Goal: Task Accomplishment & Management: Manage account settings

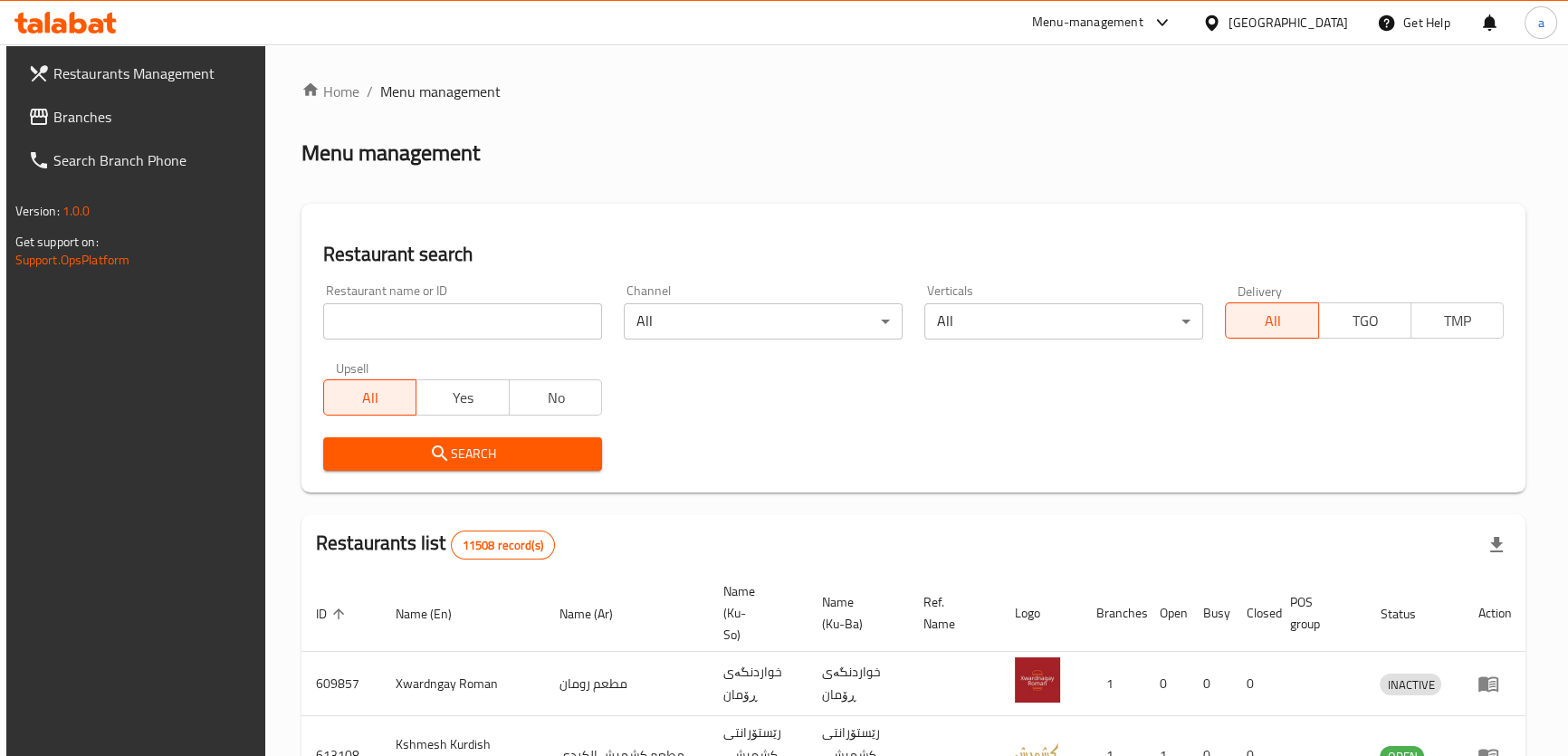
click at [211, 126] on span "Branches" at bounding box center [154, 116] width 200 height 22
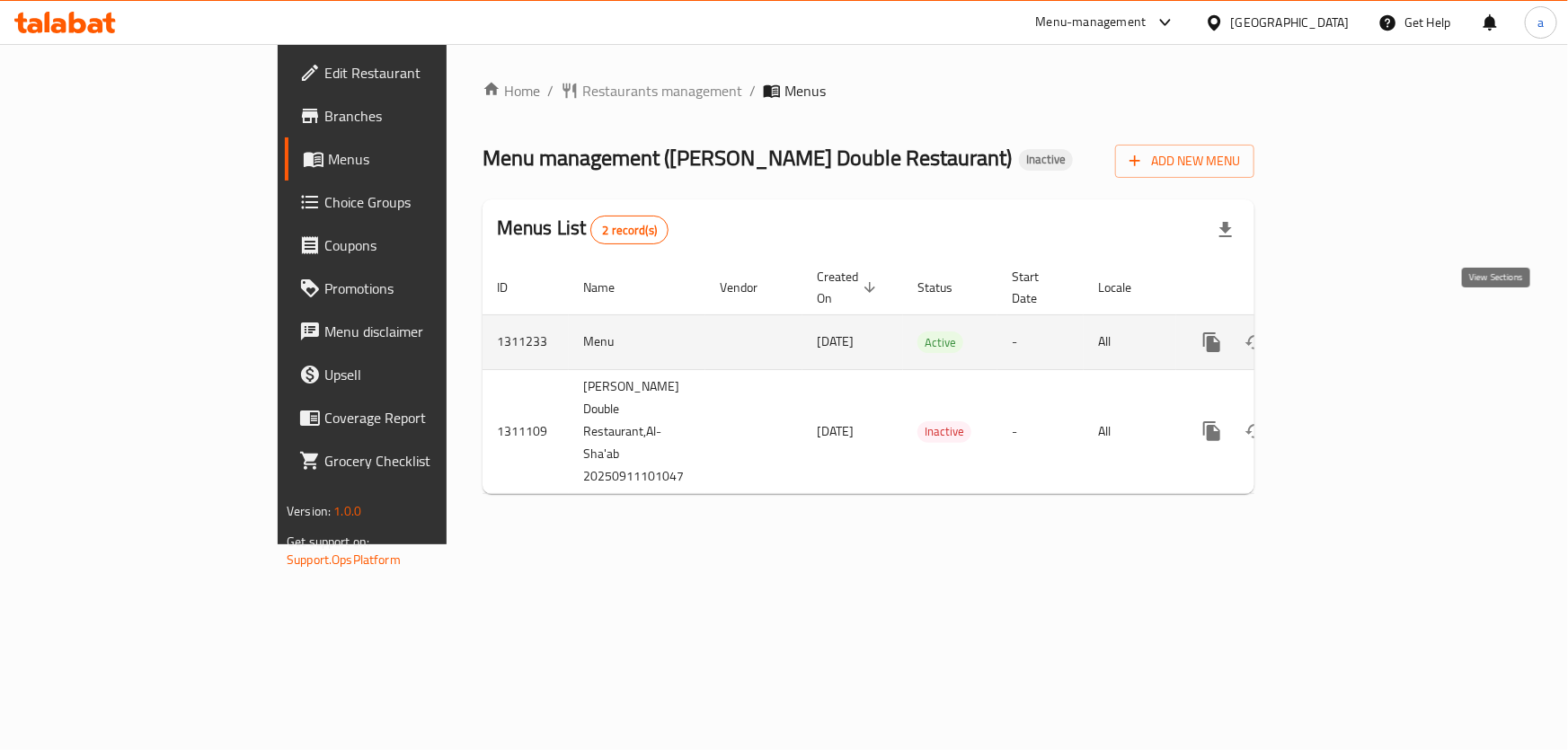
click at [1353, 331] on icon "enhanced table" at bounding box center [1341, 342] width 22 height 22
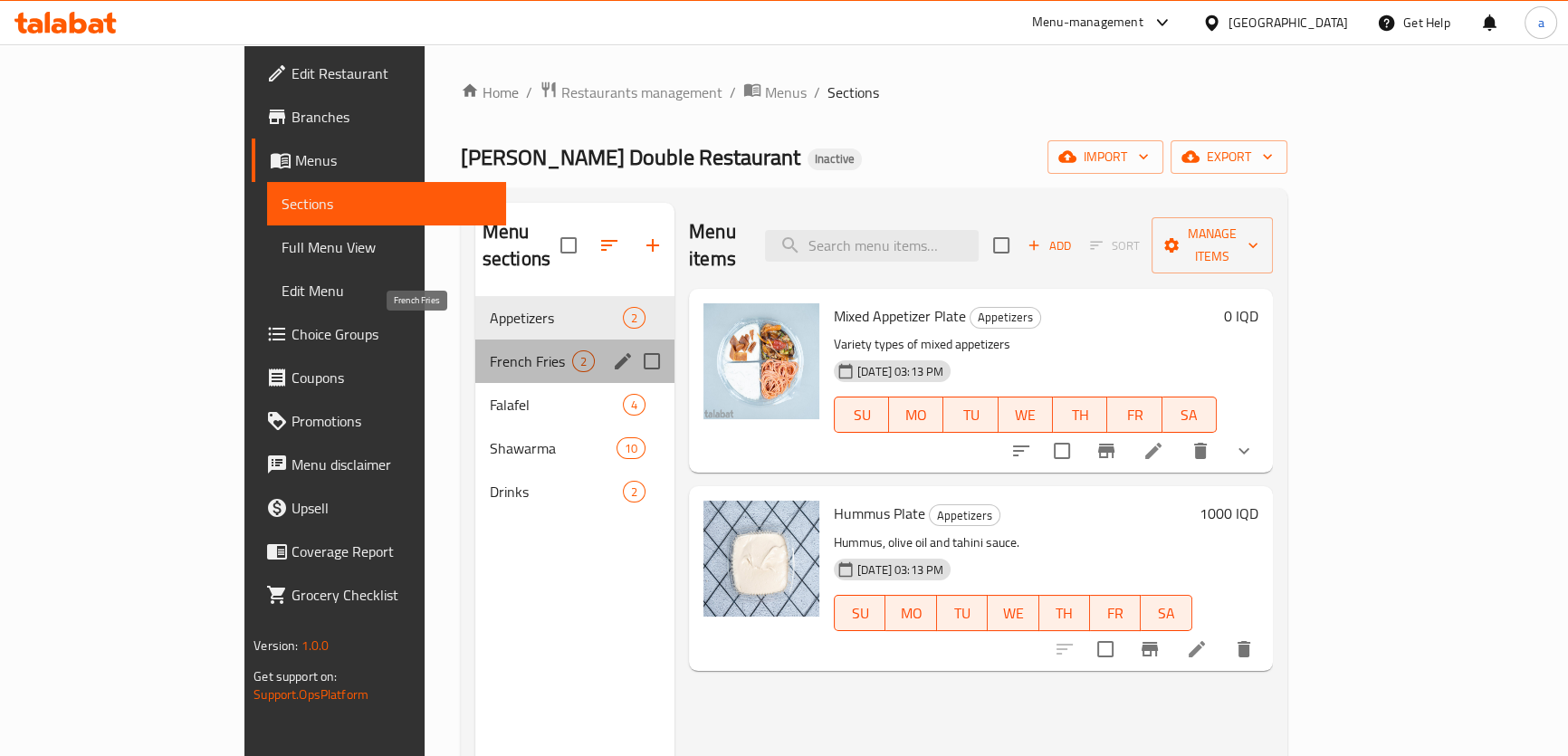
click at [494, 350] on span "French Fries" at bounding box center [531, 361] width 82 height 22
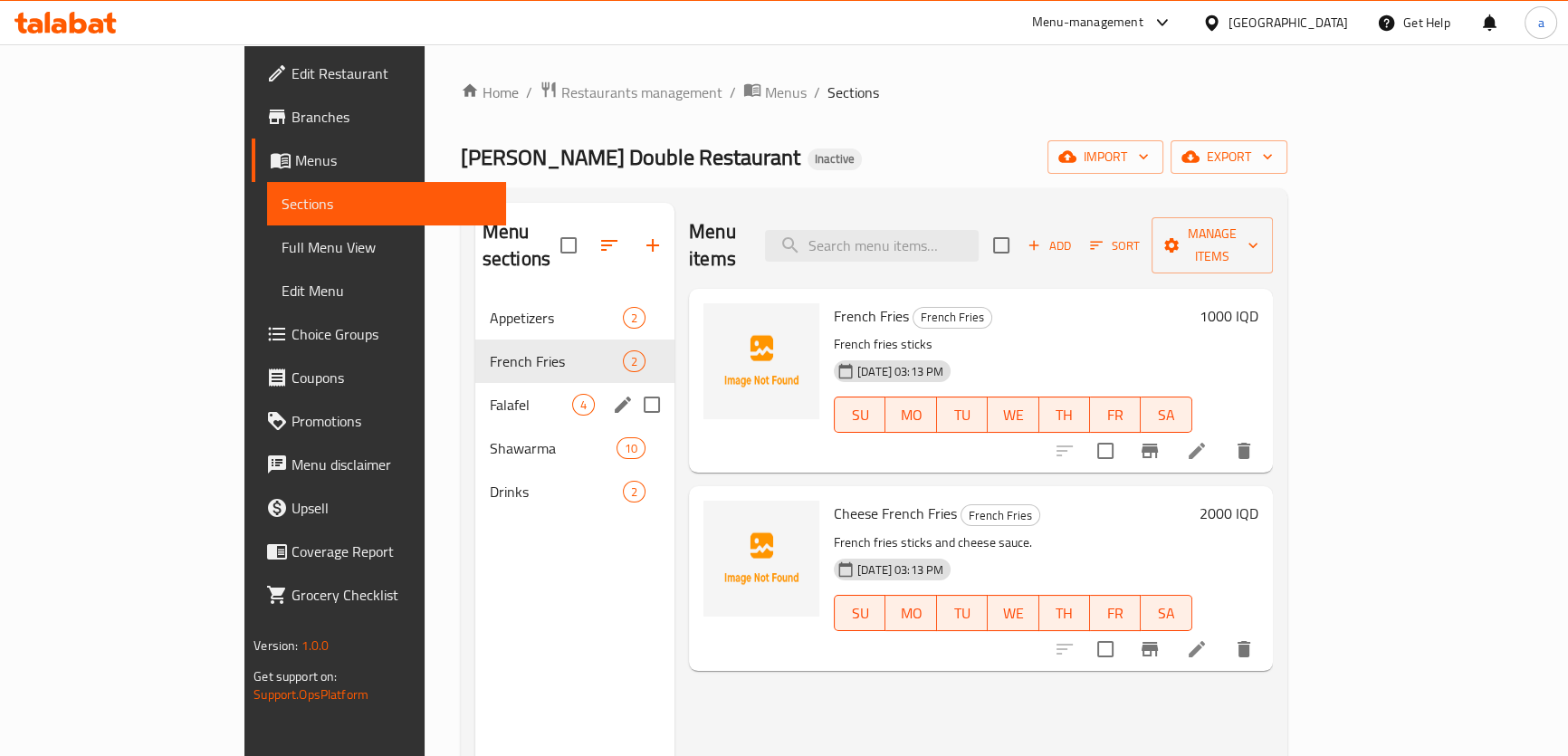
click at [476, 383] on div "Falafel 4" at bounding box center [575, 405] width 199 height 43
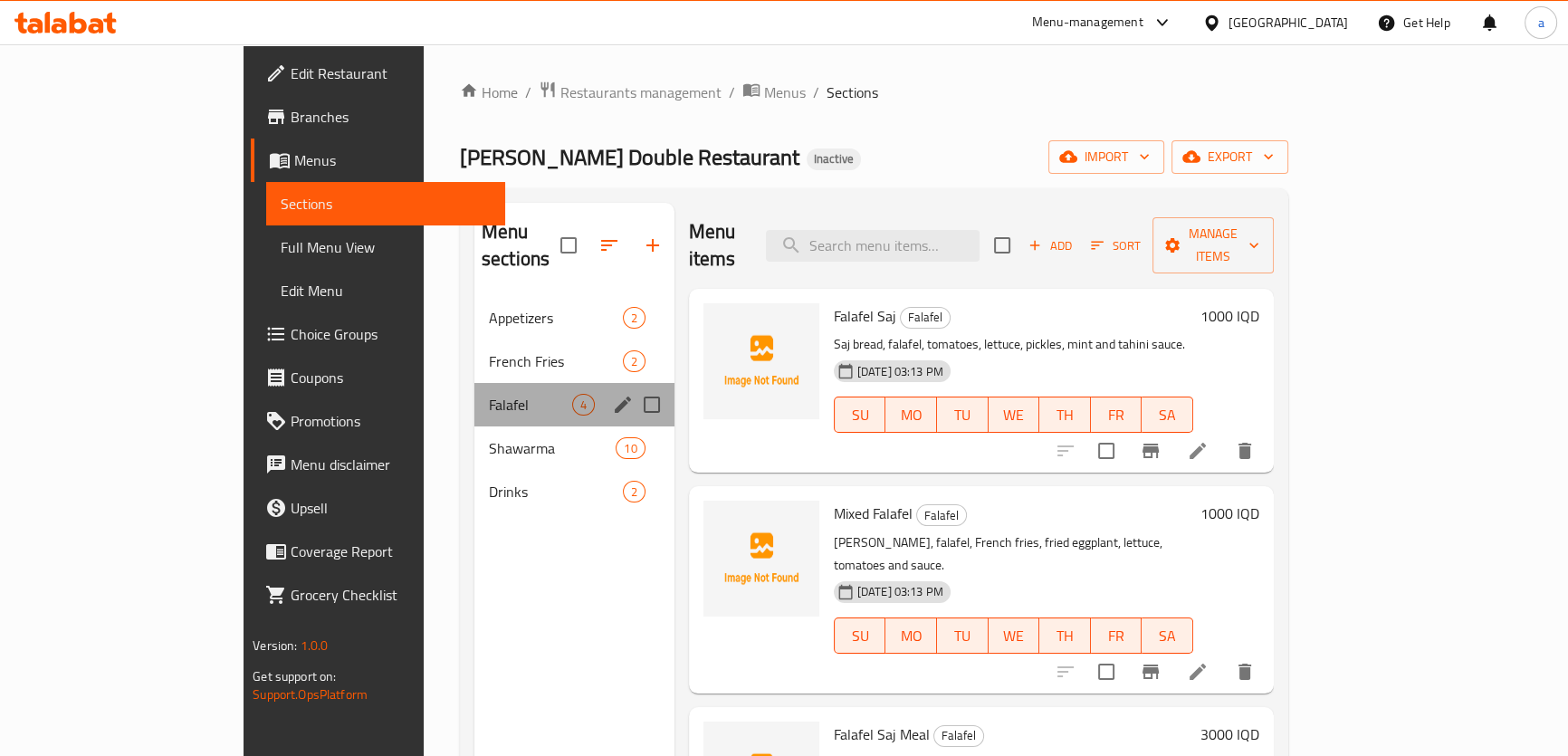
click at [475, 392] on div "Falafel 4" at bounding box center [575, 405] width 200 height 43
click at [475, 427] on div "Shawarma 10" at bounding box center [575, 448] width 200 height 43
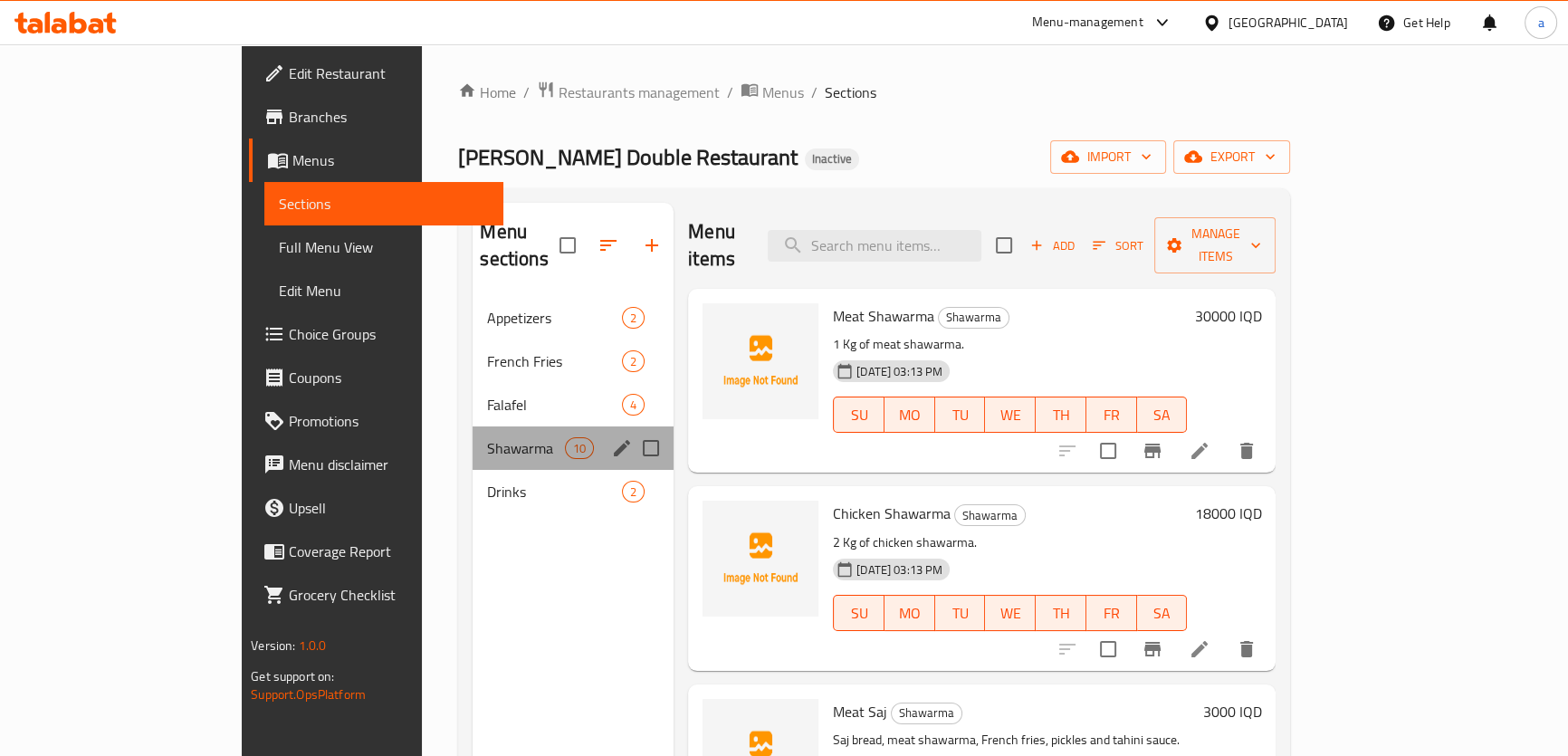
click at [473, 432] on div "Shawarma 10" at bounding box center [573, 448] width 201 height 43
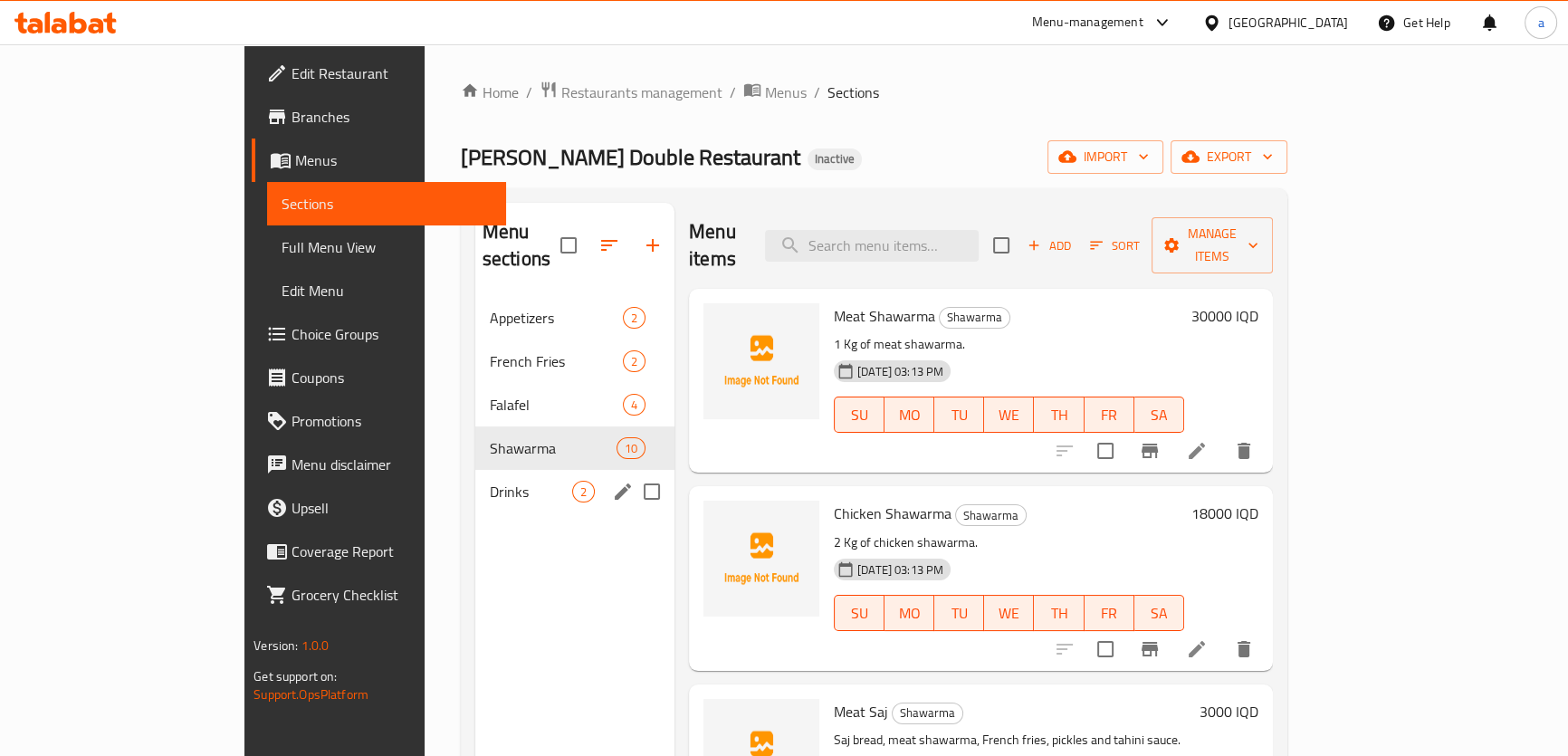
click at [476, 470] on div "Drinks 2" at bounding box center [575, 492] width 199 height 43
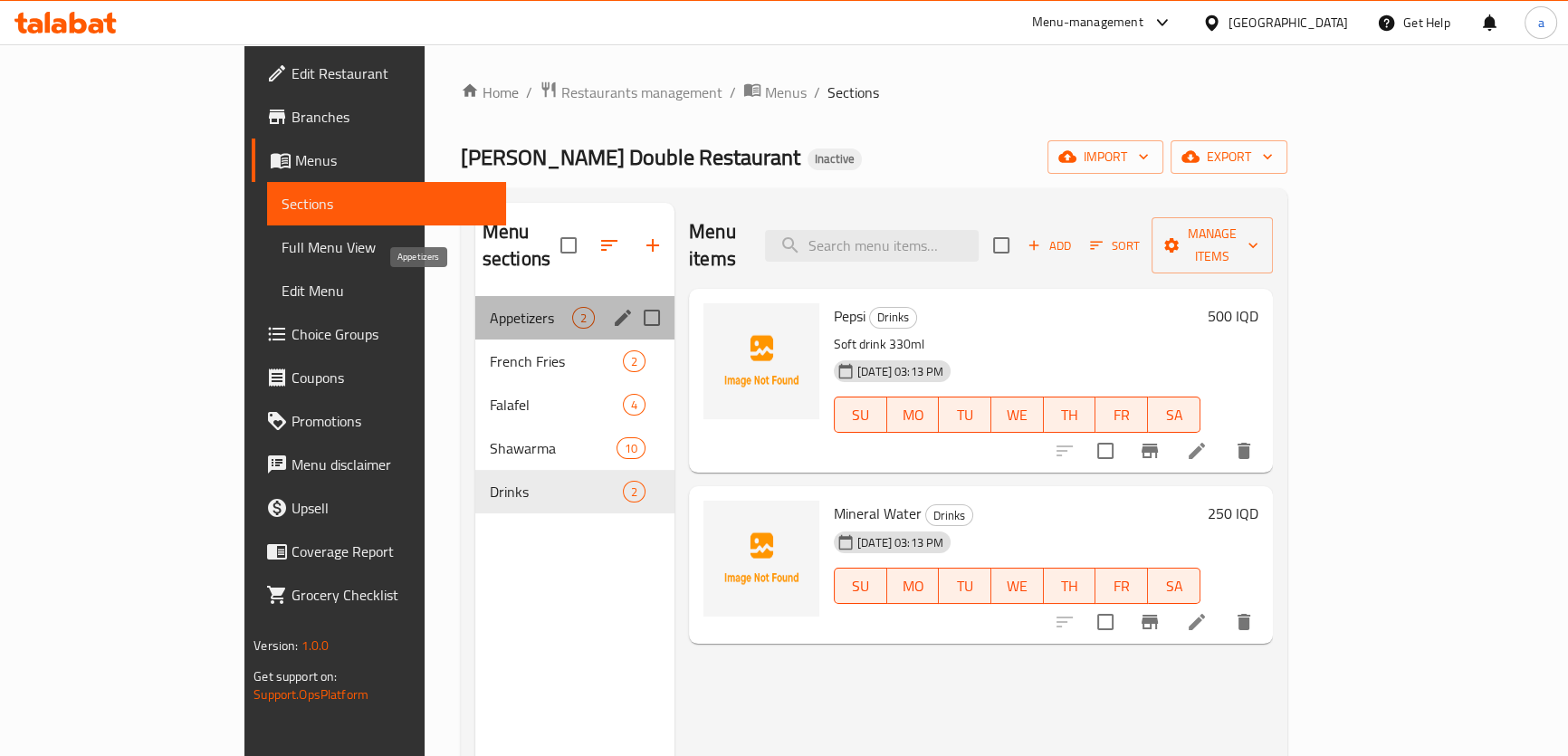
click at [490, 307] on span "Appetizers" at bounding box center [531, 317] width 82 height 22
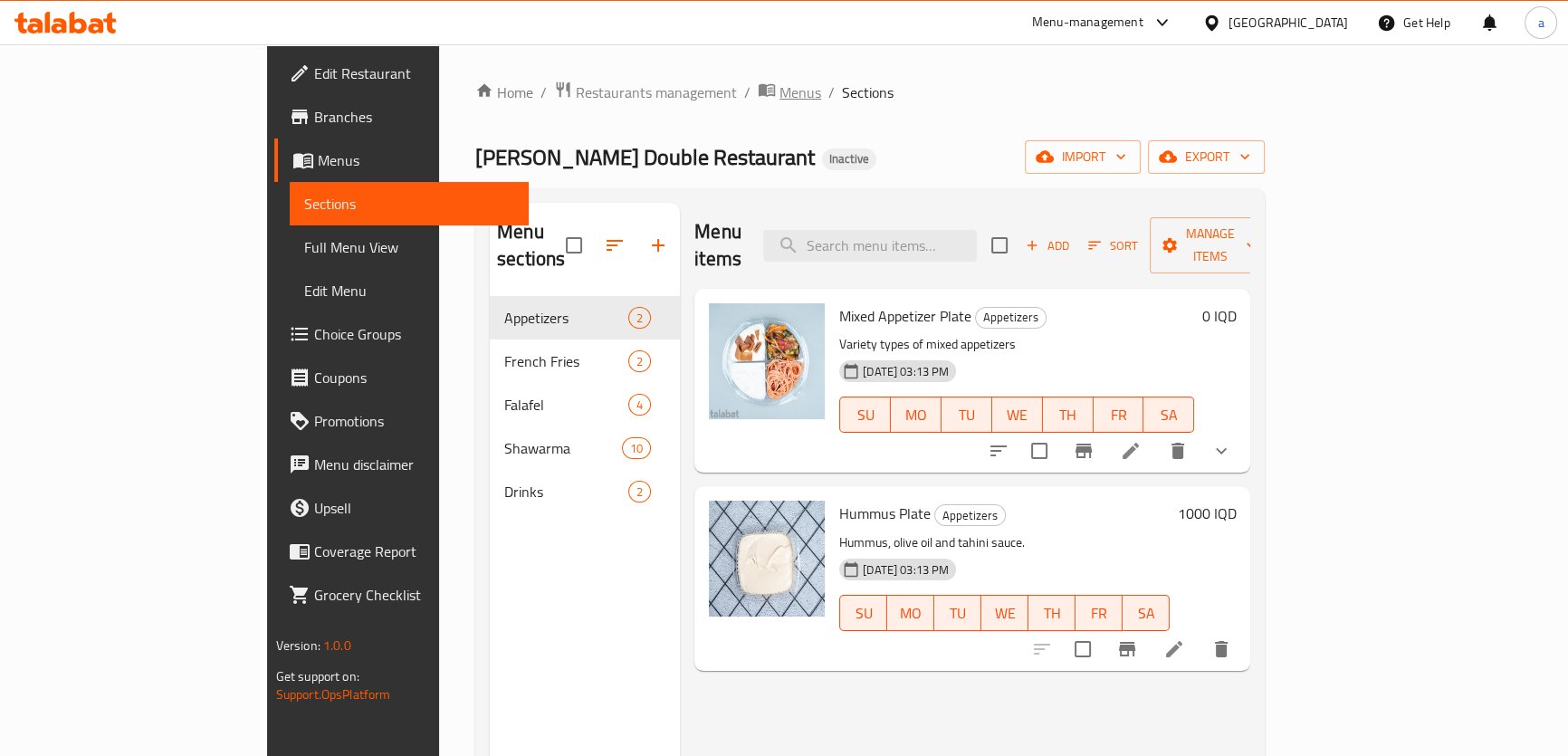
click at [780, 85] on span "Menus" at bounding box center [801, 92] width 42 height 22
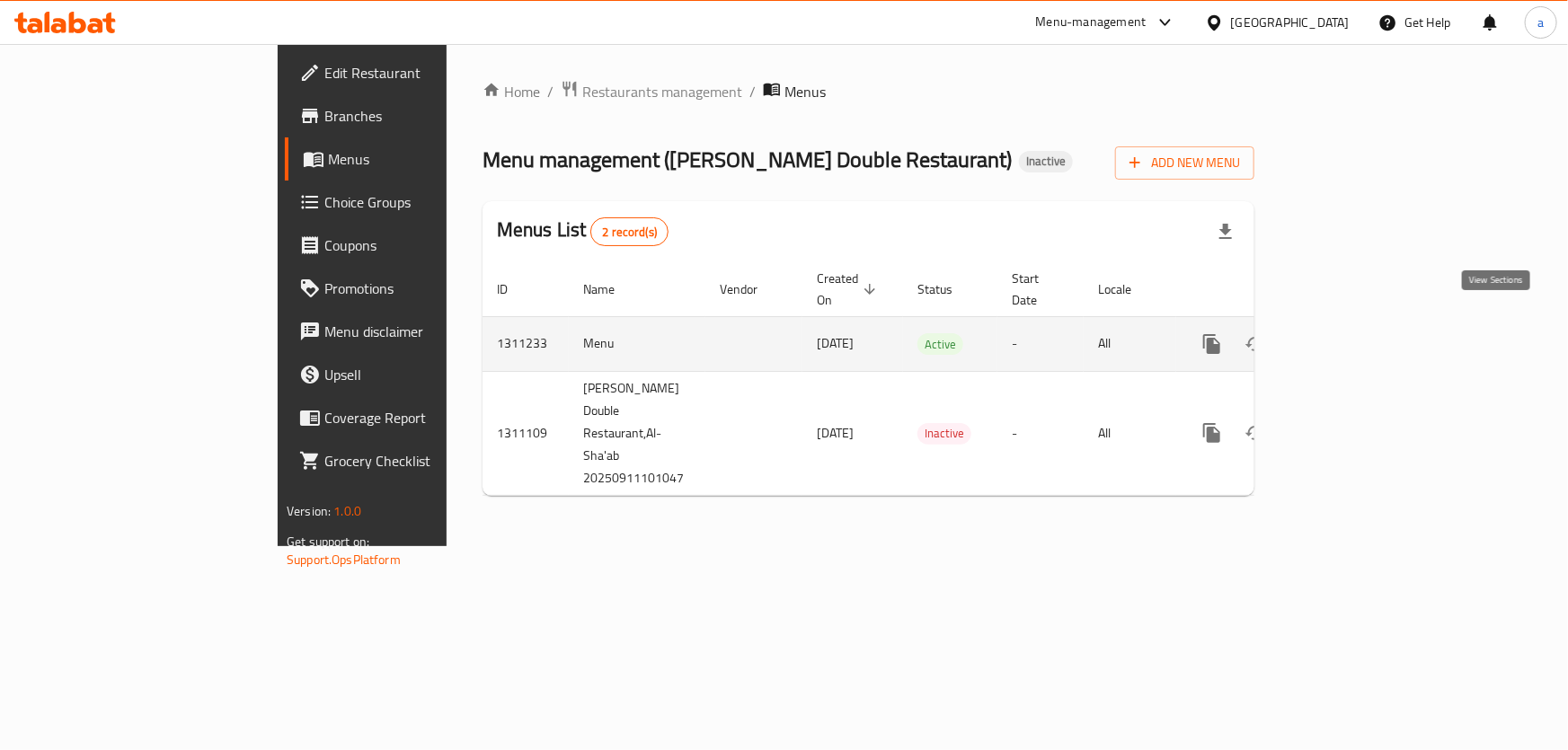
click at [1353, 333] on icon "enhanced table" at bounding box center [1341, 344] width 22 height 22
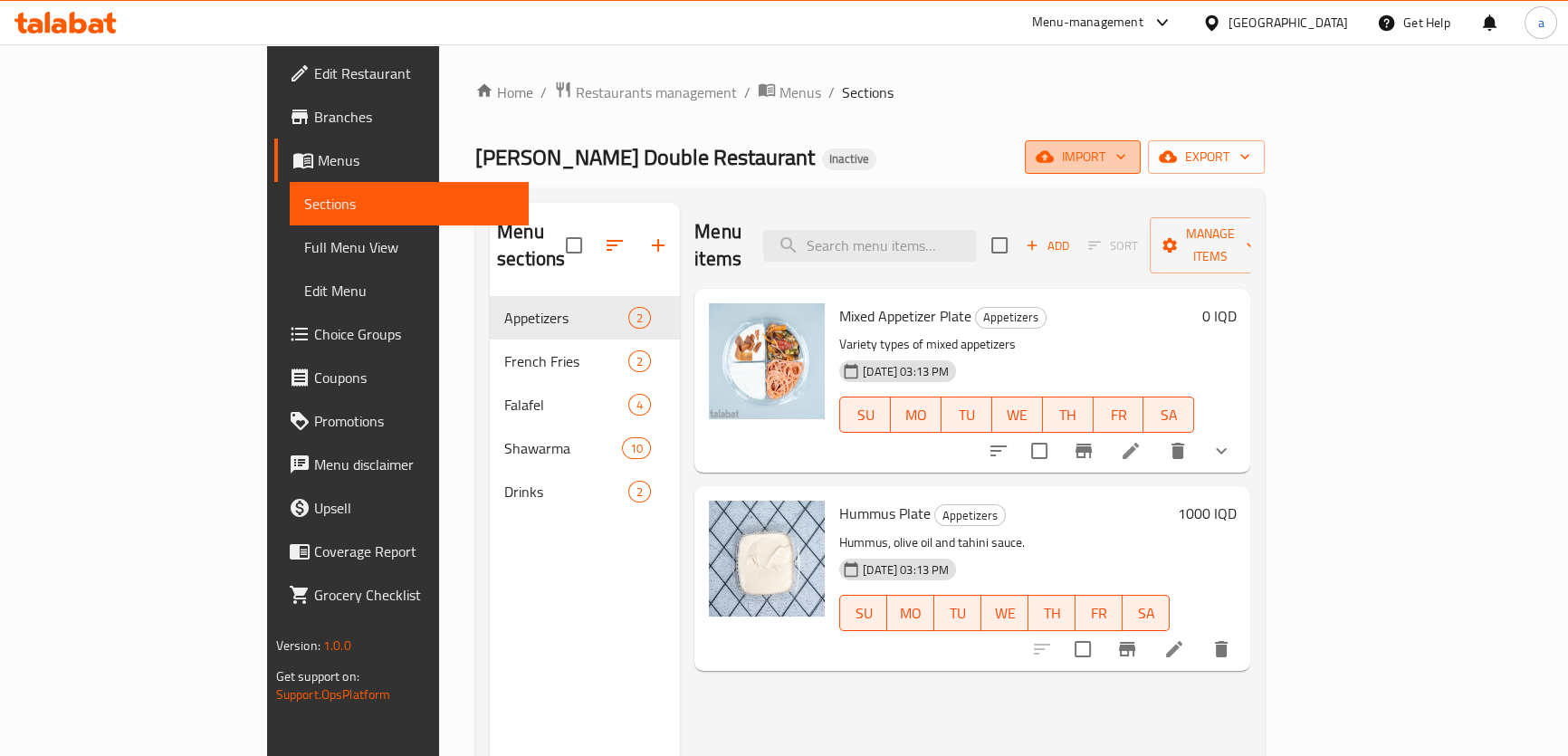
click at [1126, 168] on span "import" at bounding box center [1083, 157] width 87 height 23
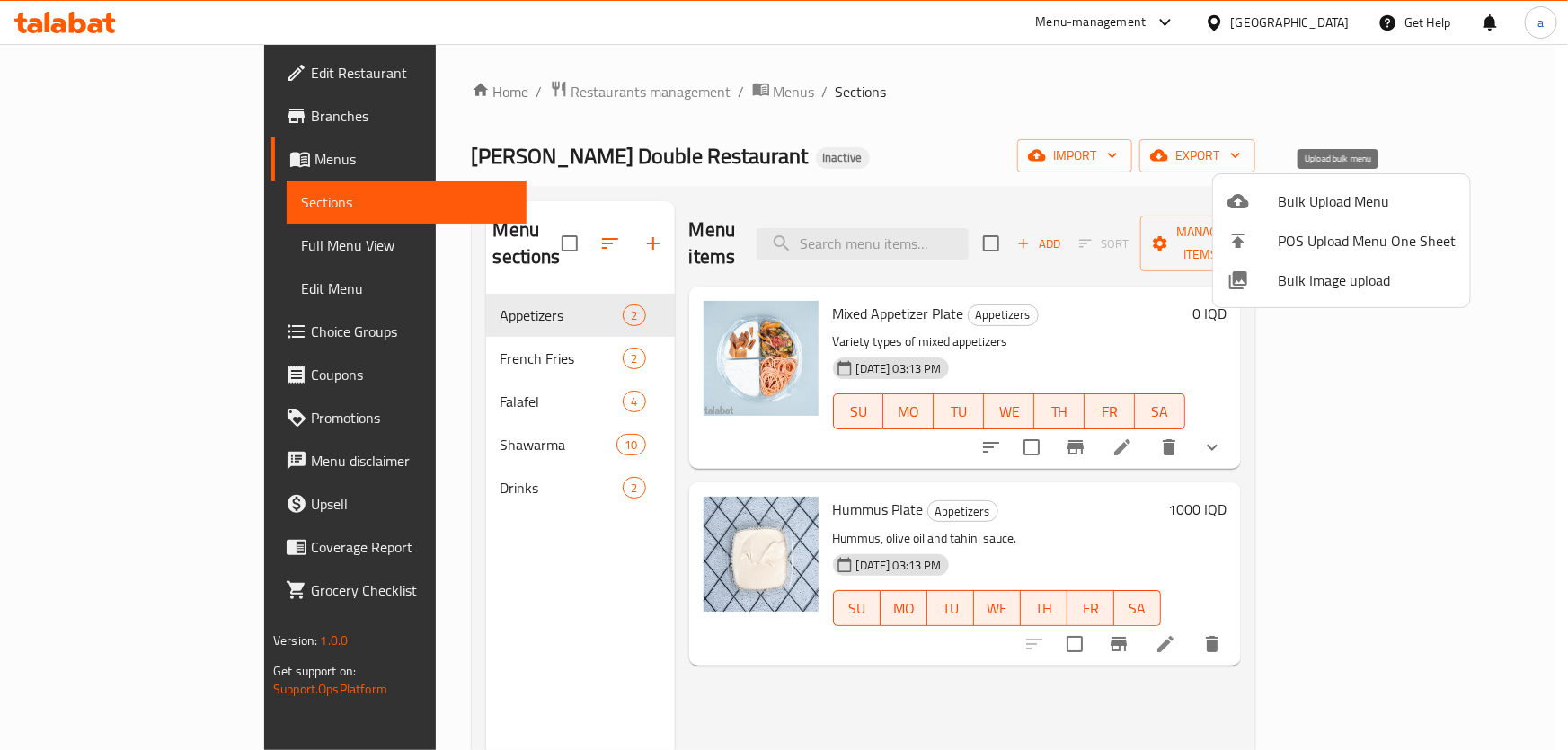
click at [1266, 192] on div at bounding box center [1252, 200] width 51 height 22
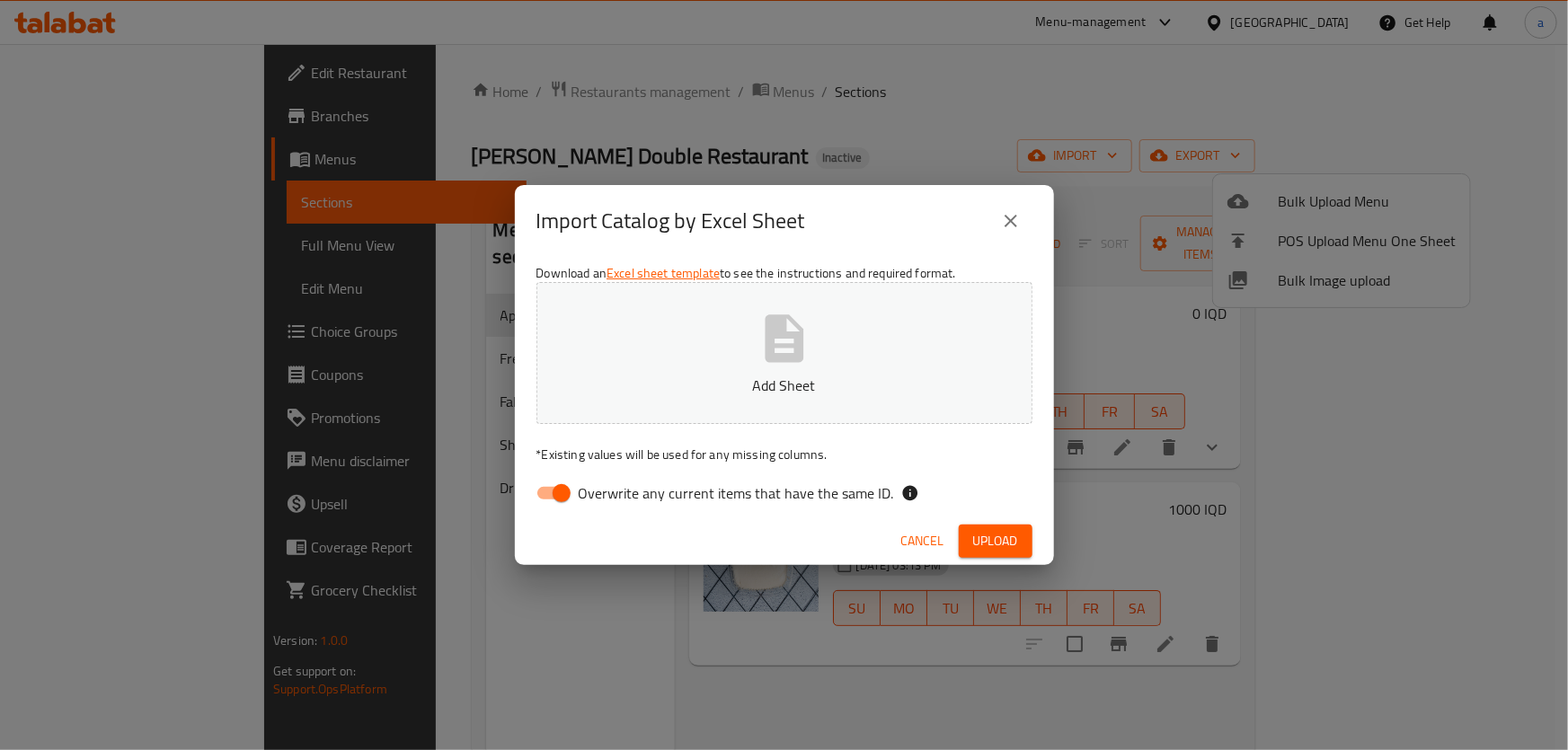
click at [561, 493] on input "Overwrite any current items that have the same ID." at bounding box center [561, 493] width 102 height 34
checkbox input "false"
click at [727, 346] on button "Add Sheet" at bounding box center [784, 353] width 496 height 142
click at [984, 536] on span "Upload" at bounding box center [996, 541] width 45 height 22
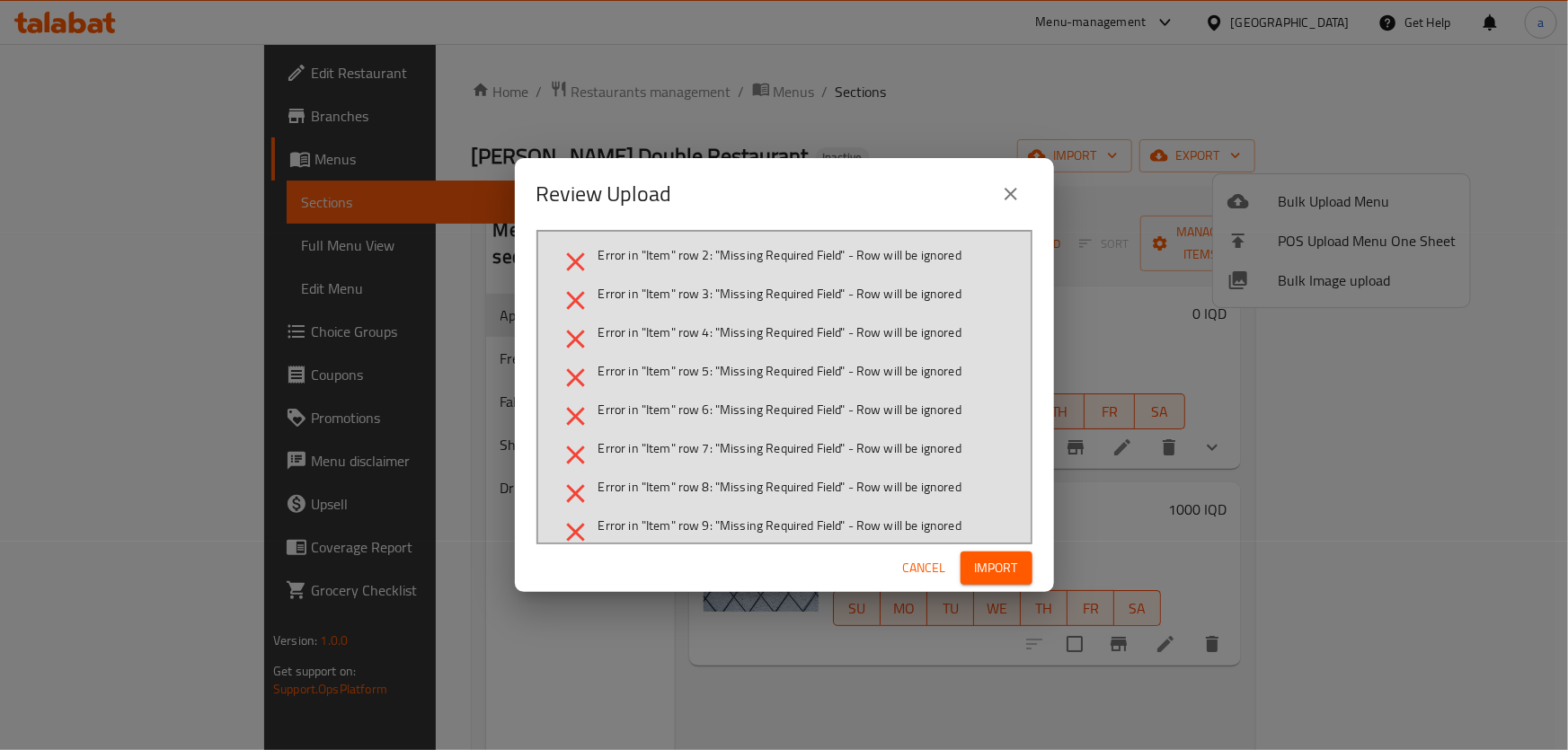
scroll to position [57, 0]
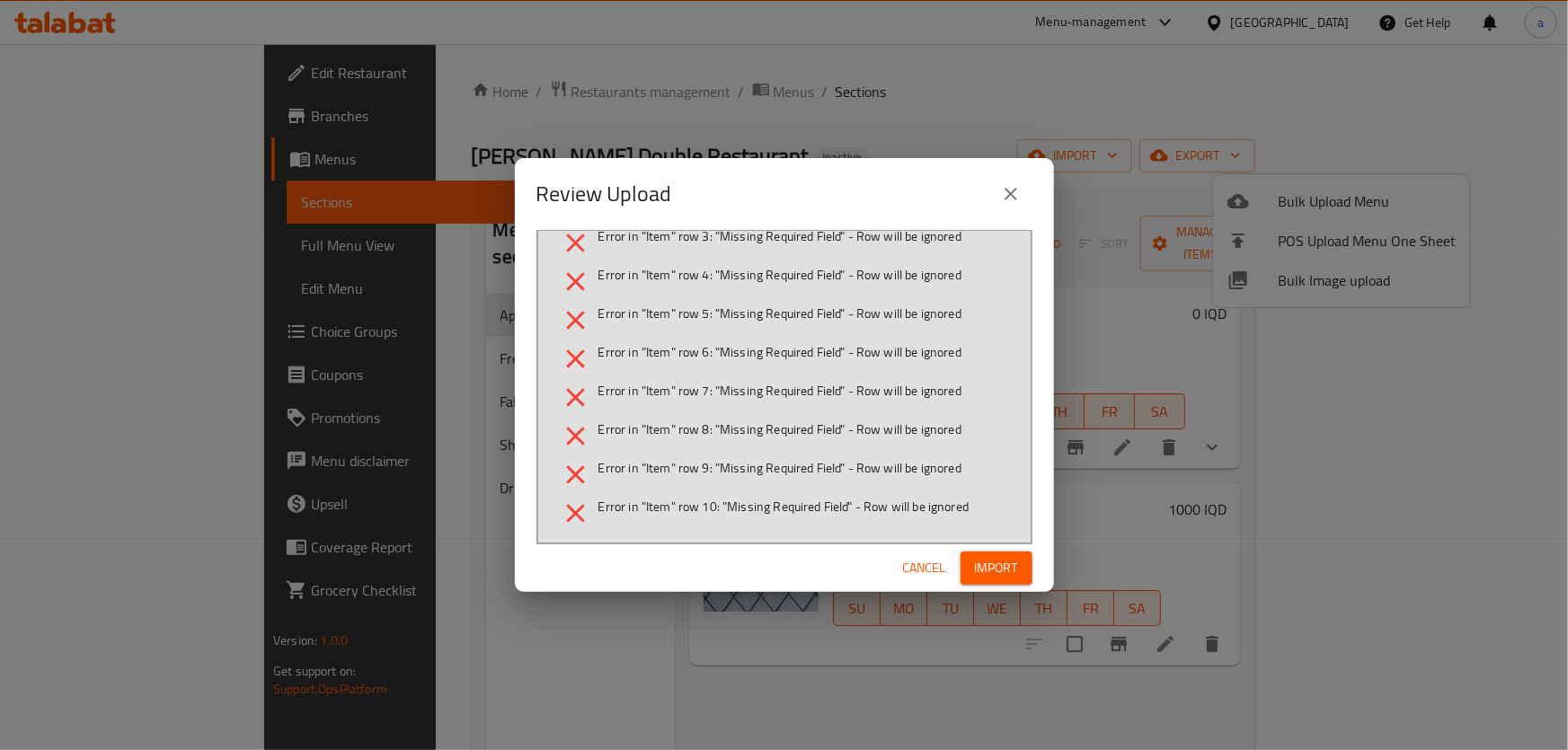
click at [934, 571] on span "Cancel" at bounding box center [925, 568] width 43 height 22
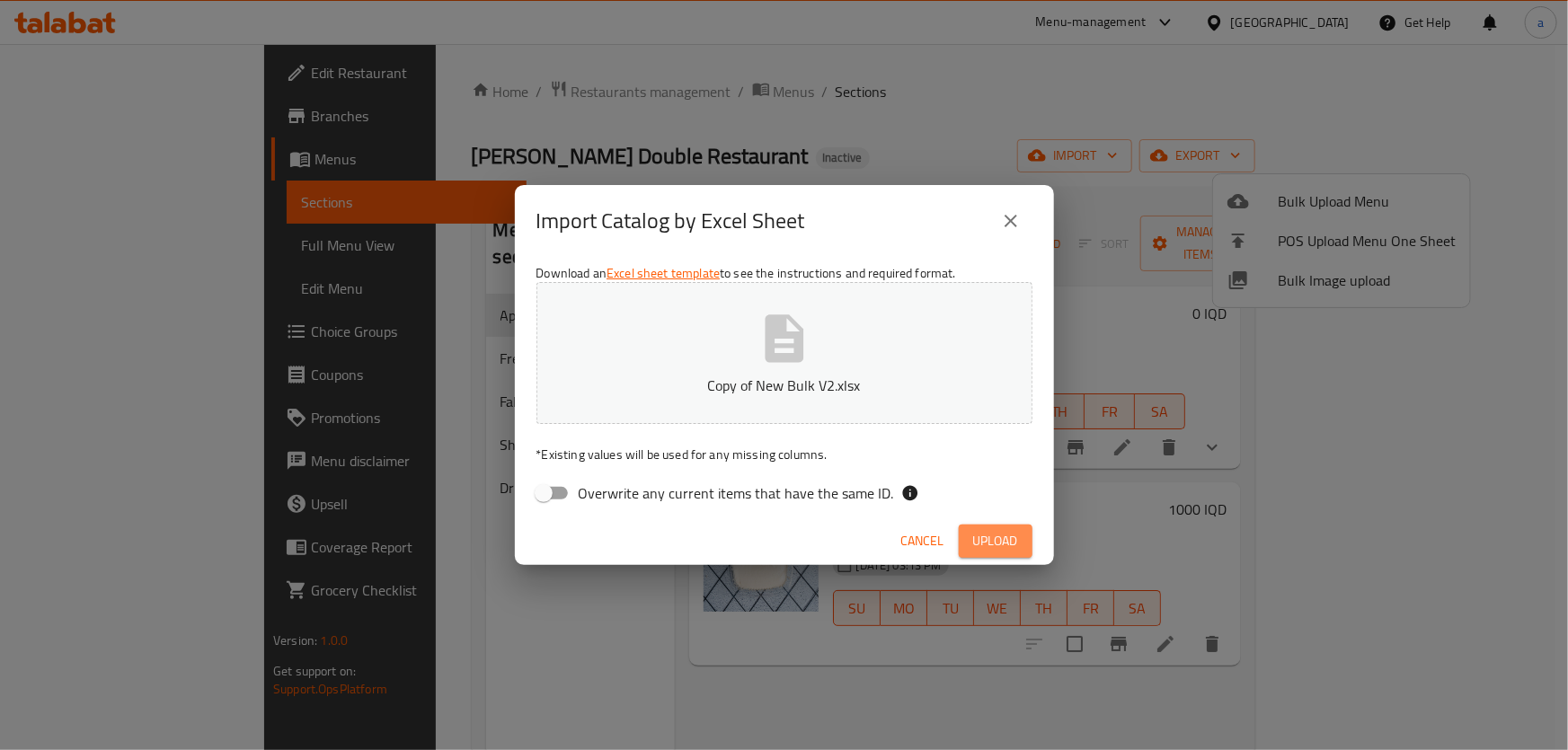
click at [995, 530] on span "Upload" at bounding box center [996, 541] width 45 height 22
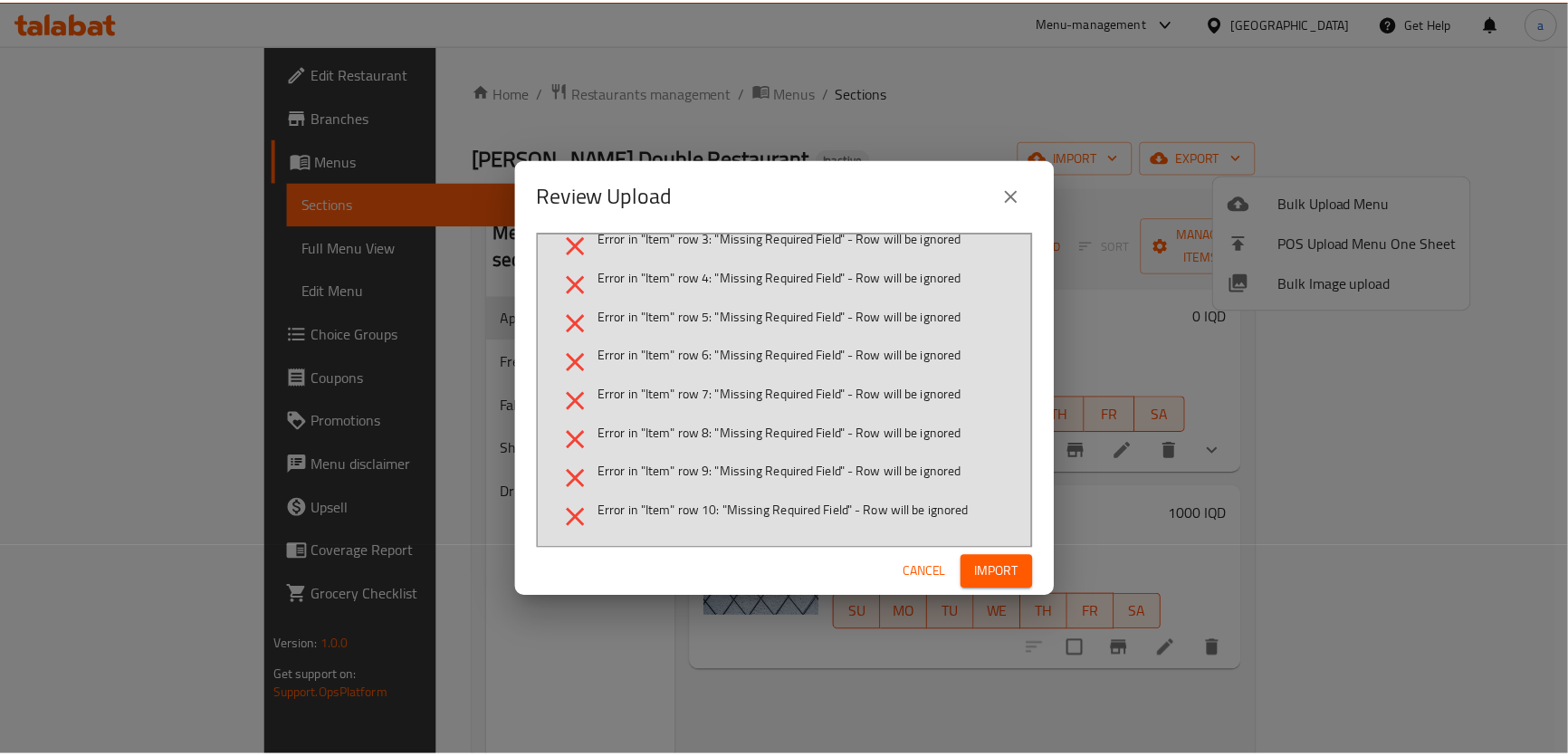
scroll to position [0, 0]
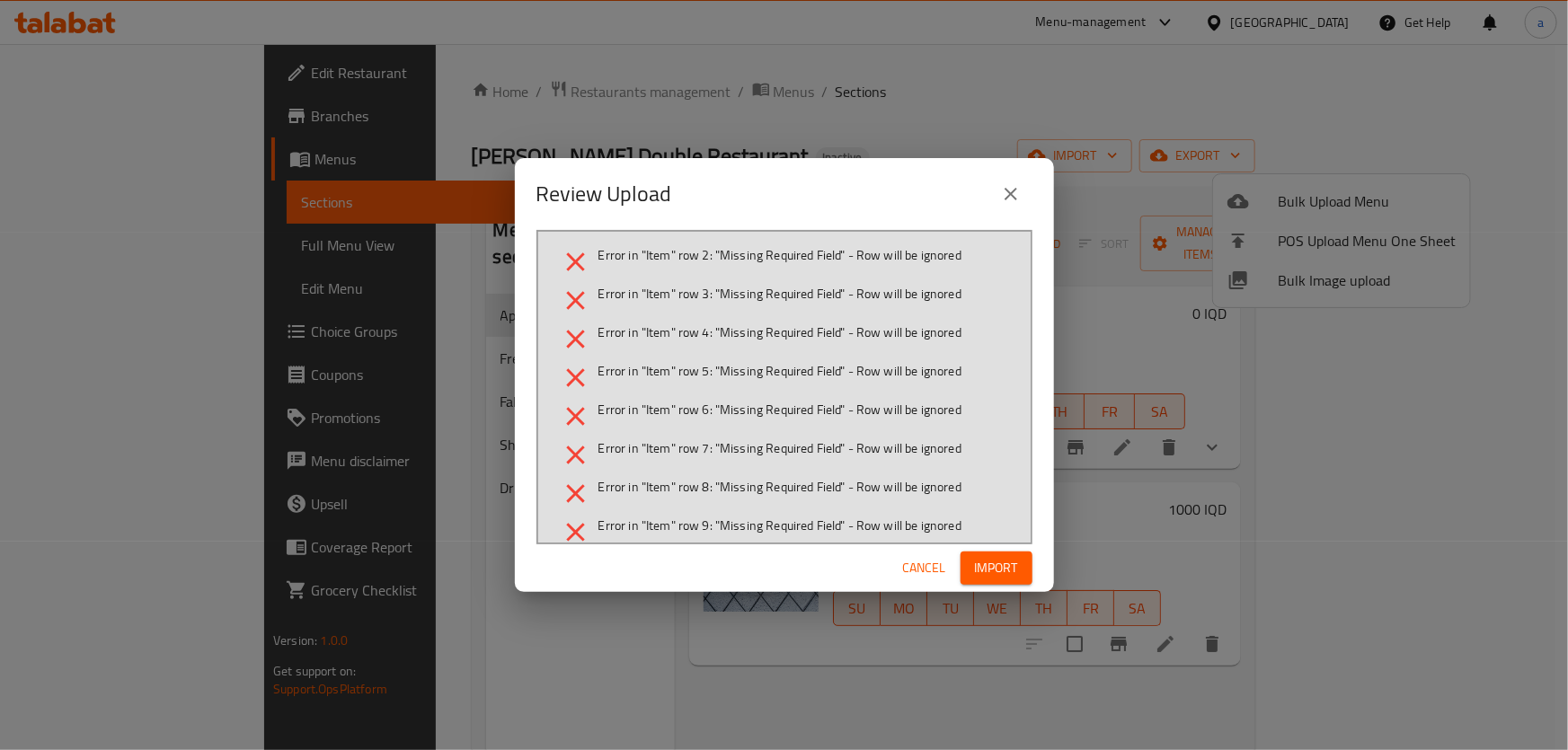
click at [1022, 188] on button "close" at bounding box center [1011, 194] width 43 height 43
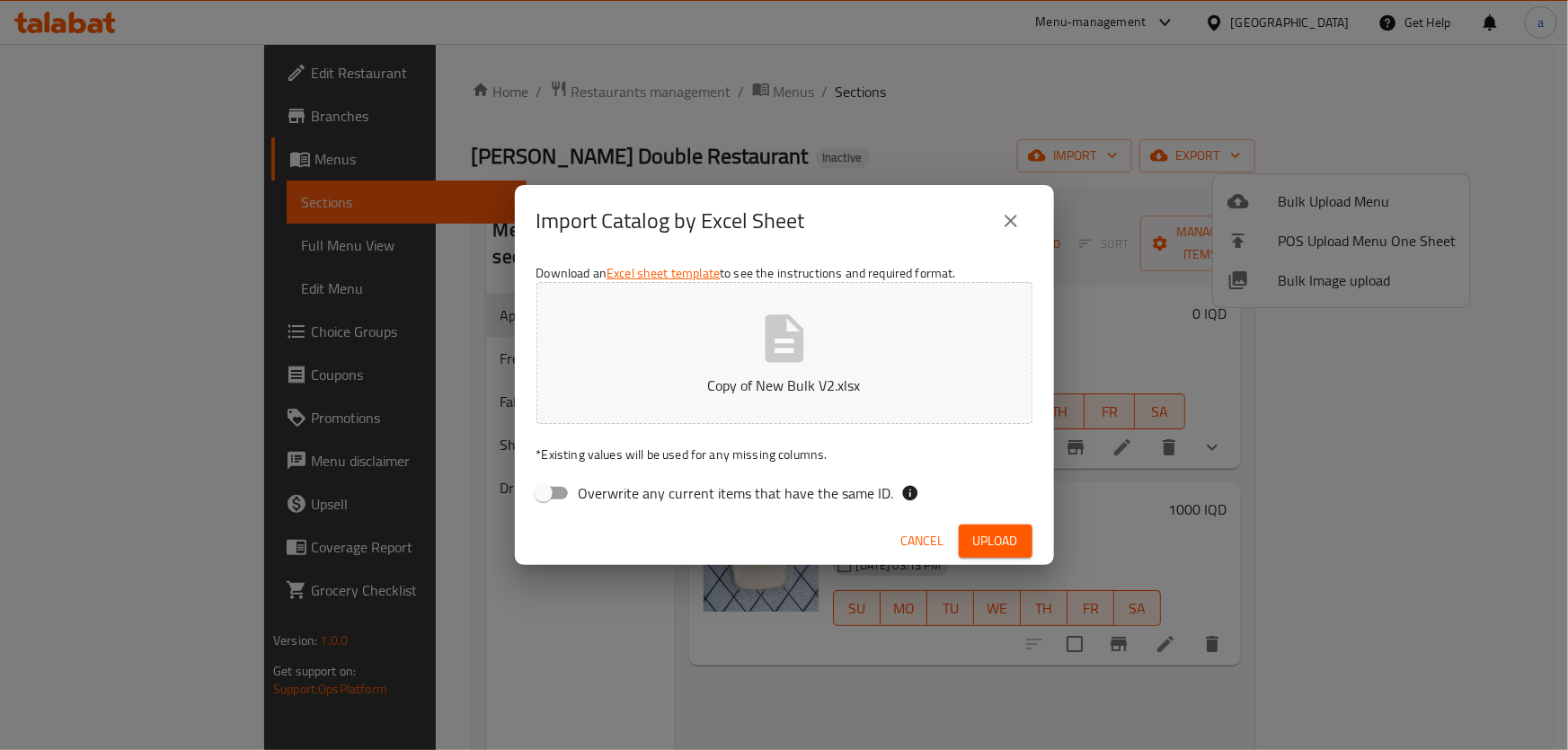
click at [799, 359] on icon "button" at bounding box center [783, 338] width 38 height 48
click at [1020, 539] on button "Upload" at bounding box center [995, 540] width 74 height 33
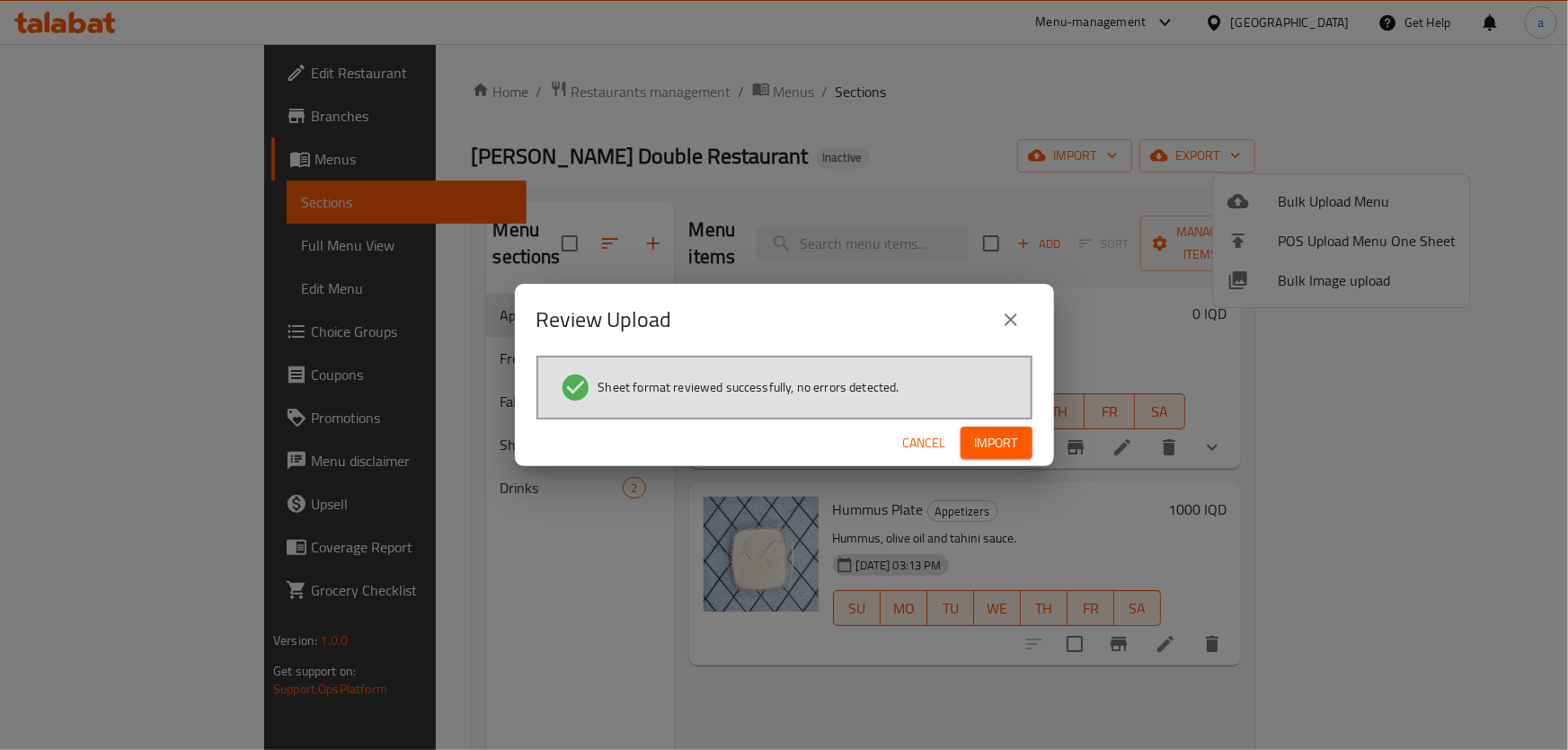
click at [998, 448] on span "Import" at bounding box center [997, 443] width 43 height 22
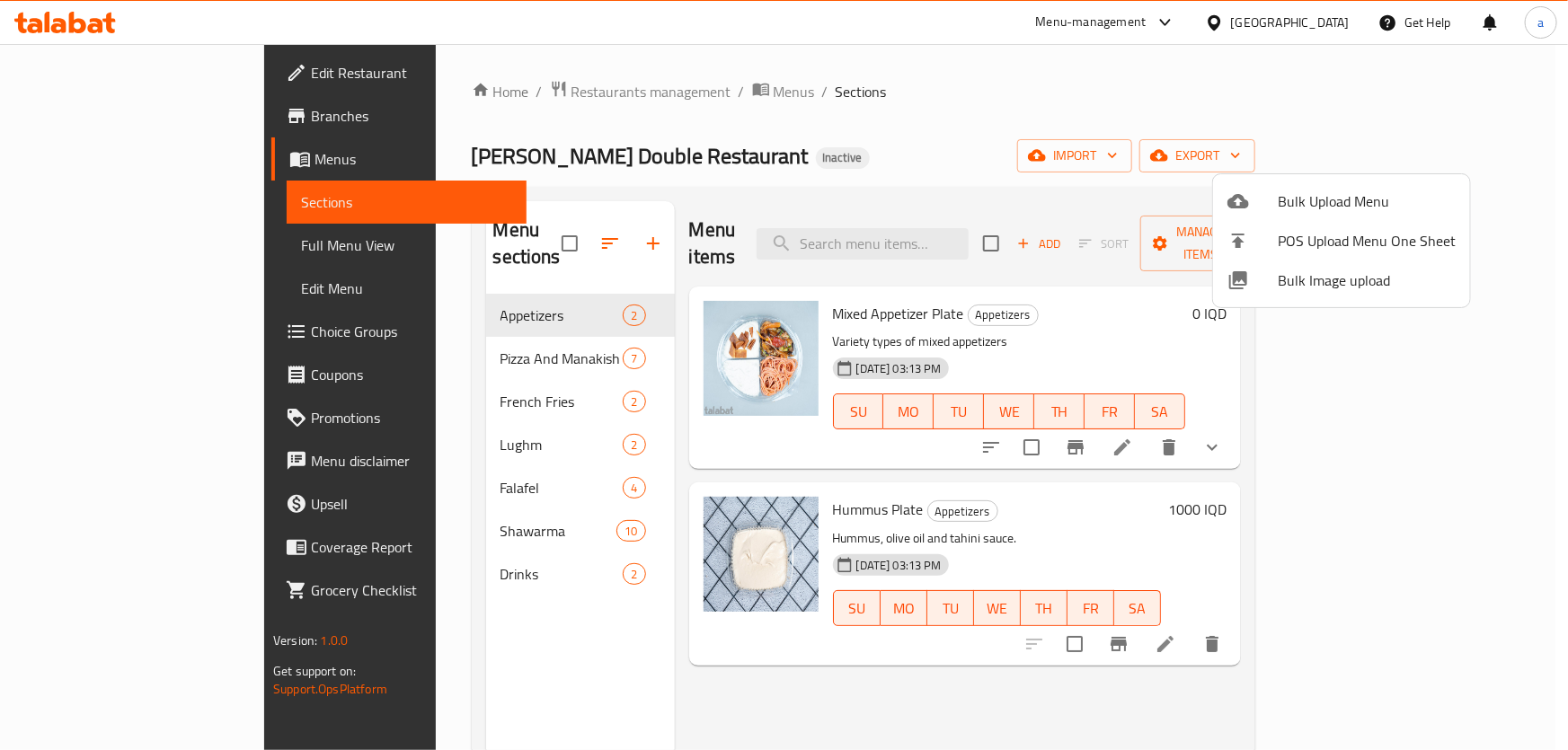
click at [427, 328] on div at bounding box center [784, 375] width 1568 height 750
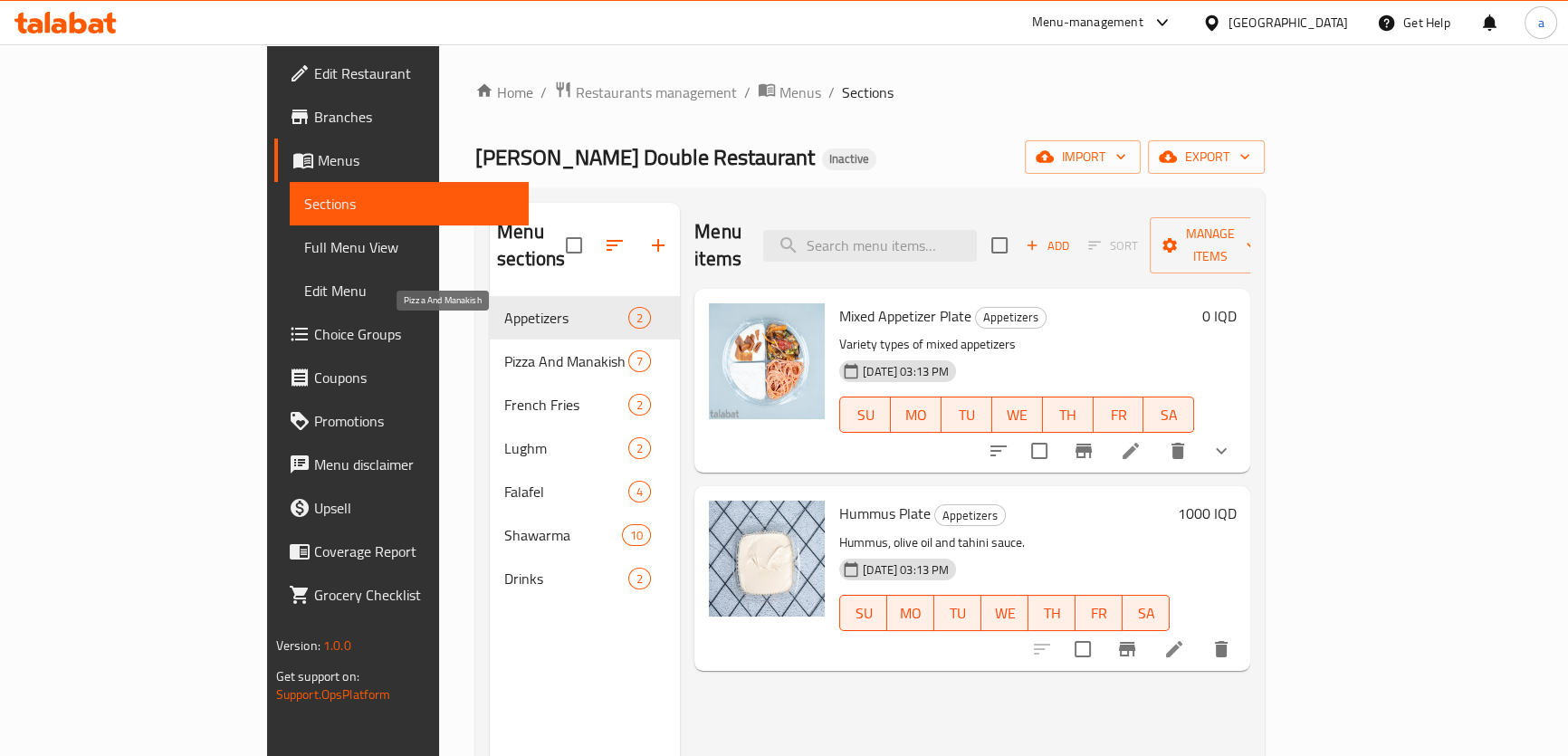
click at [504, 350] on span "Pizza And Manakish" at bounding box center [565, 361] width 124 height 22
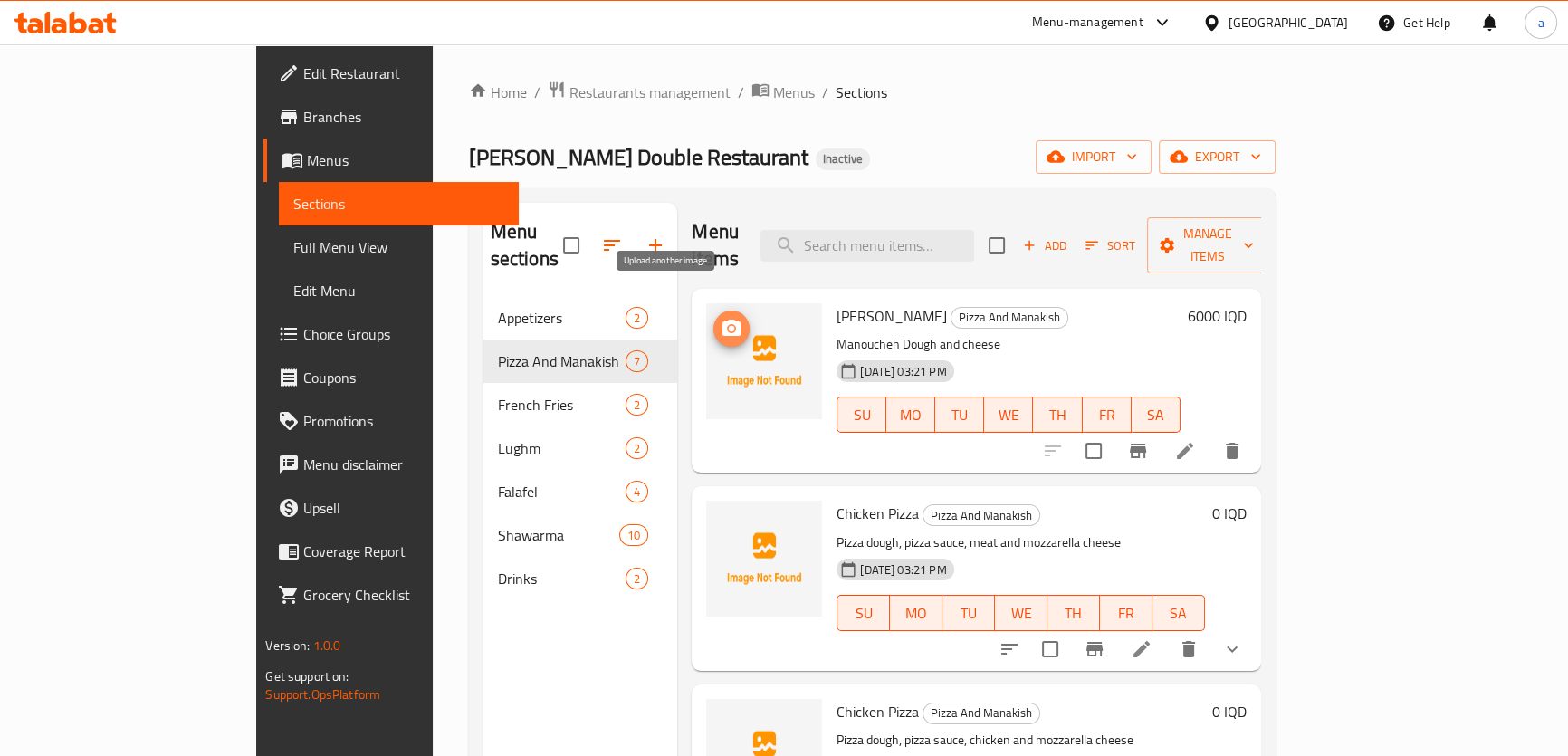
click at [729, 326] on circle "upload picture" at bounding box center [732, 328] width 6 height 6
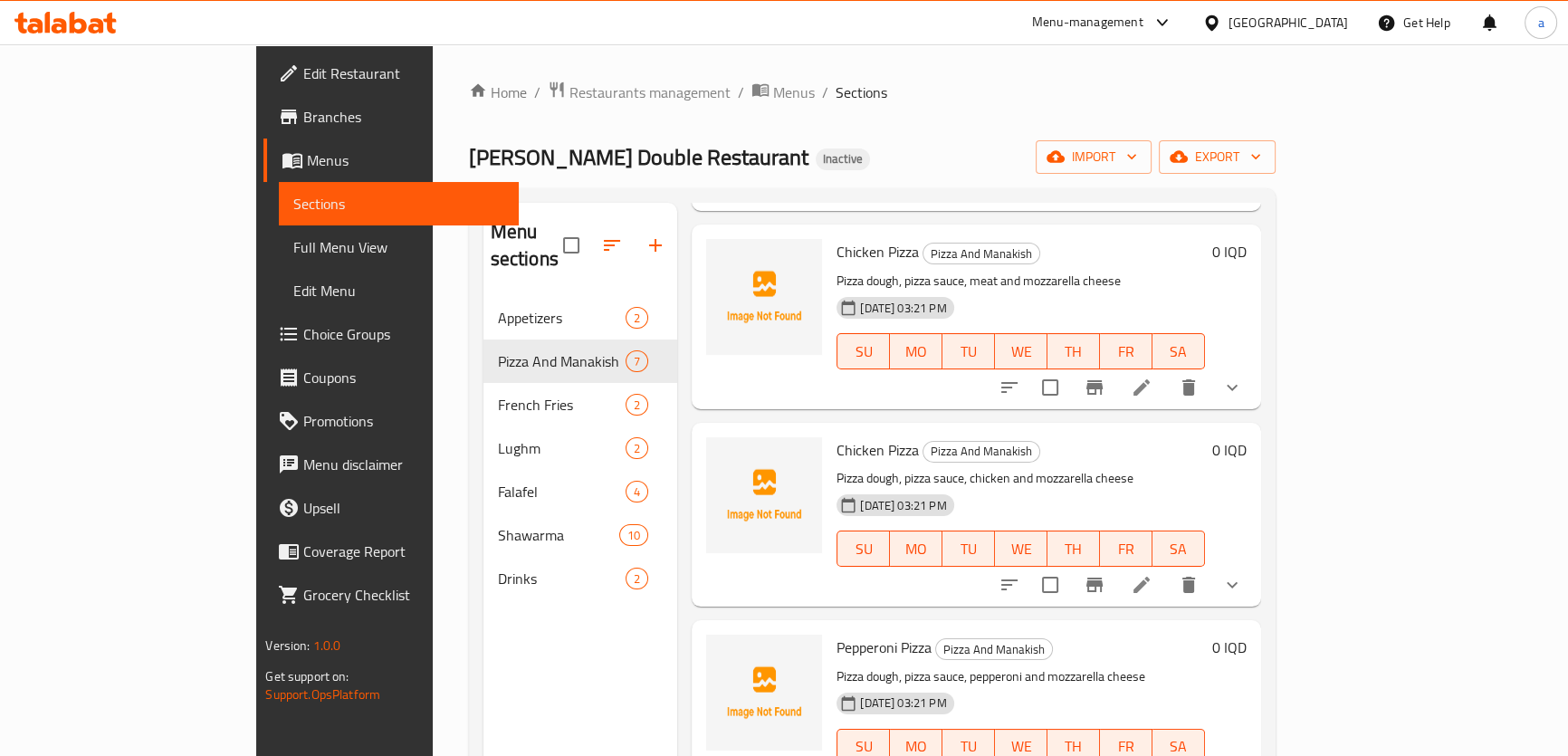
scroll to position [124, 0]
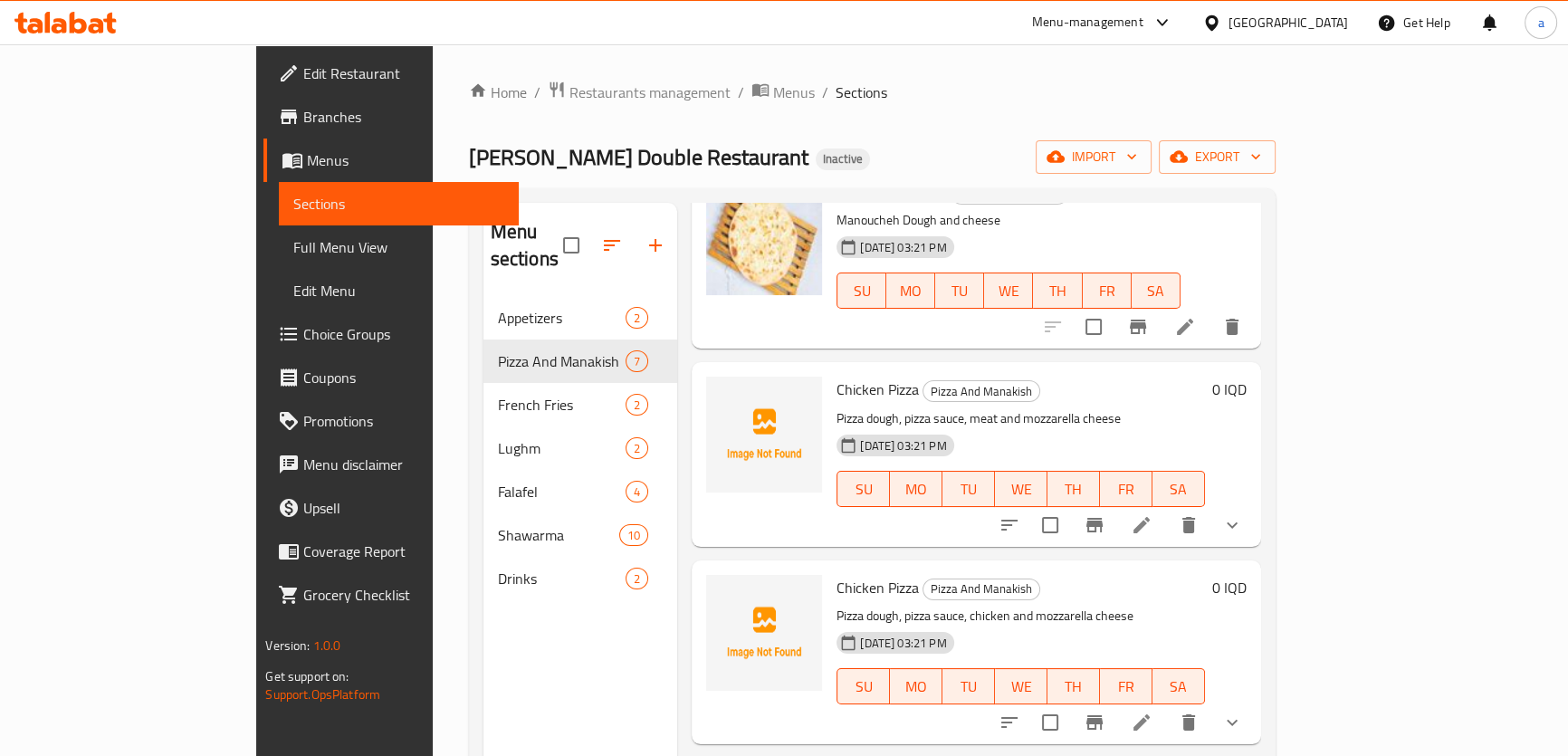
click at [1243, 514] on icon "show more" at bounding box center [1232, 525] width 22 height 22
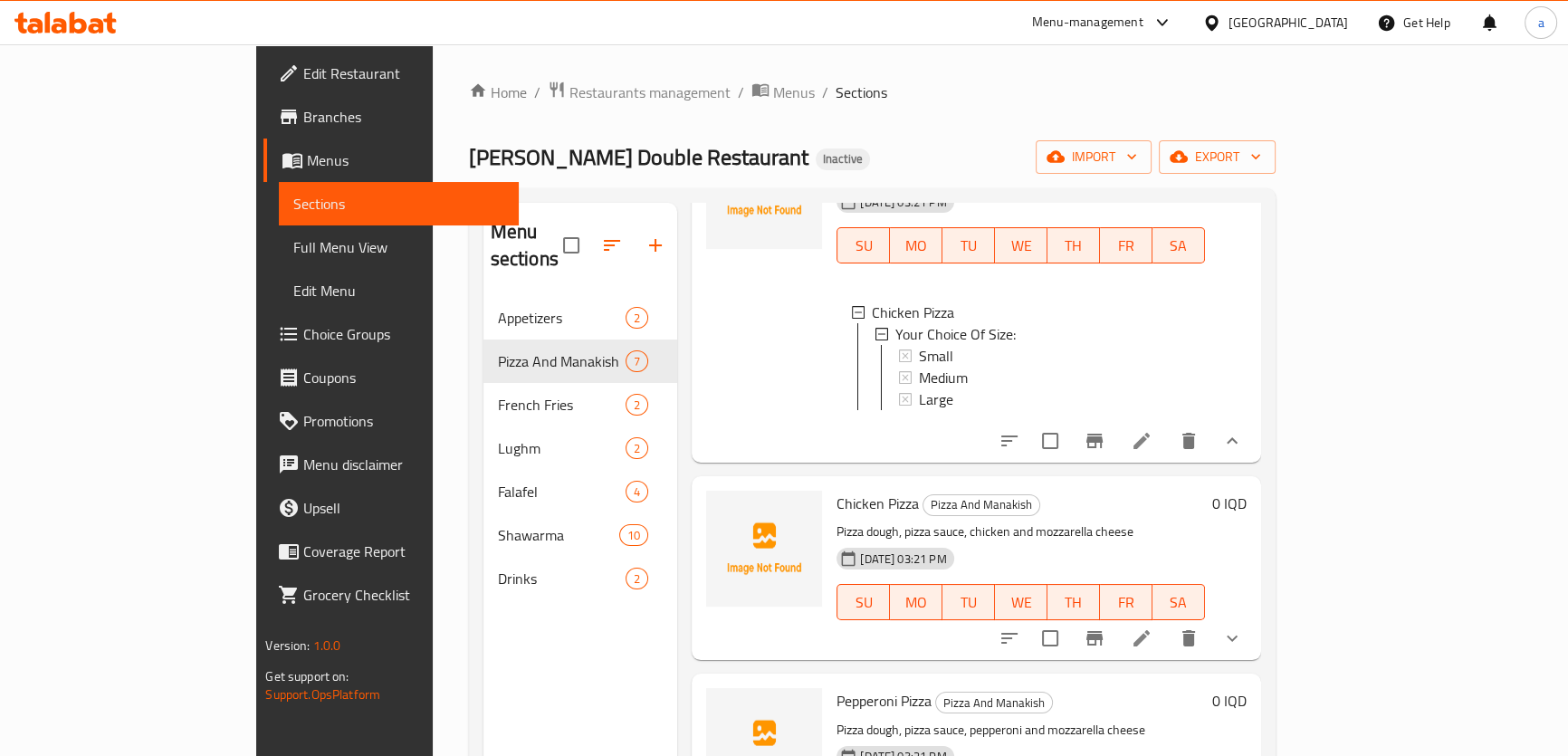
scroll to position [398, 0]
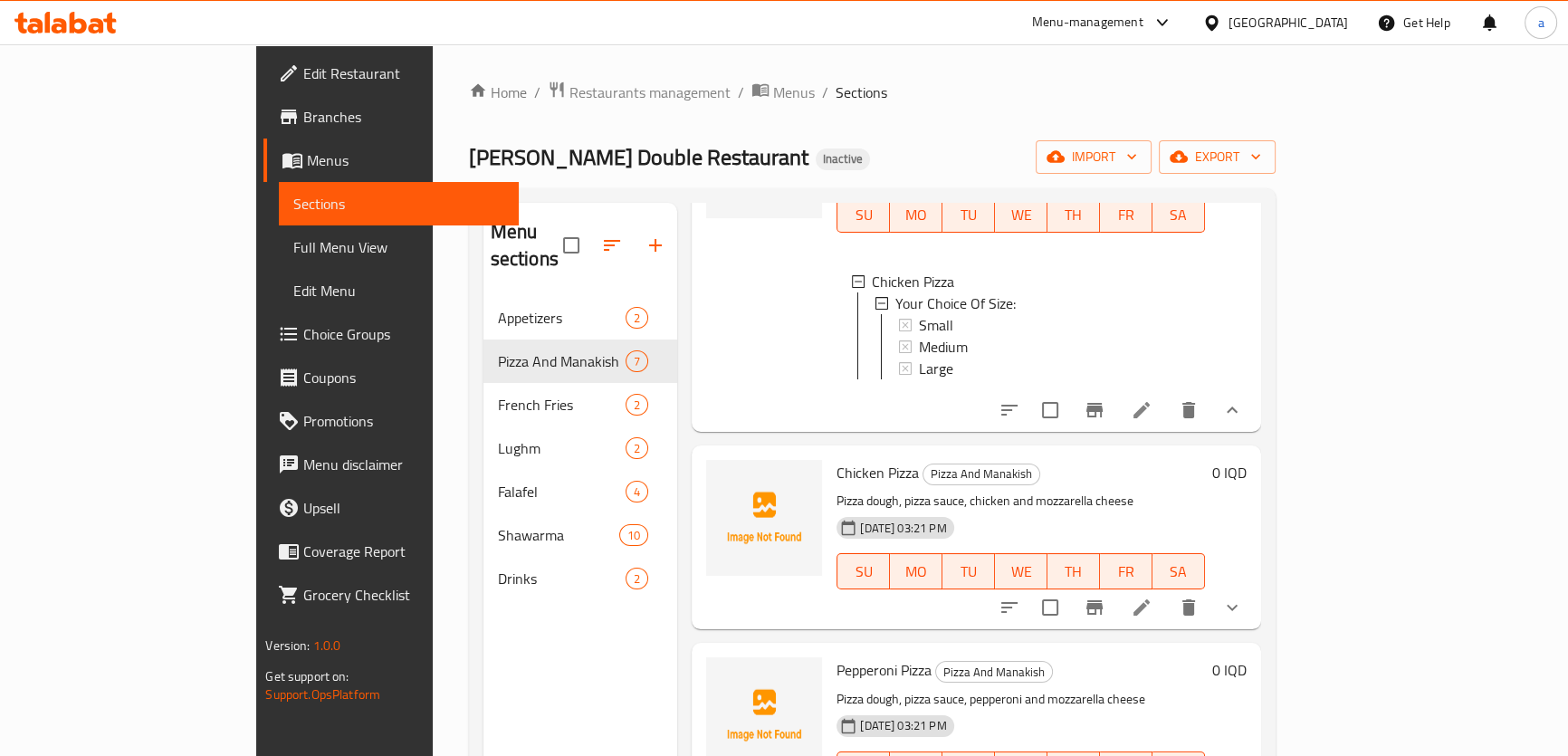
click at [1243, 596] on icon "show more" at bounding box center [1232, 607] width 22 height 22
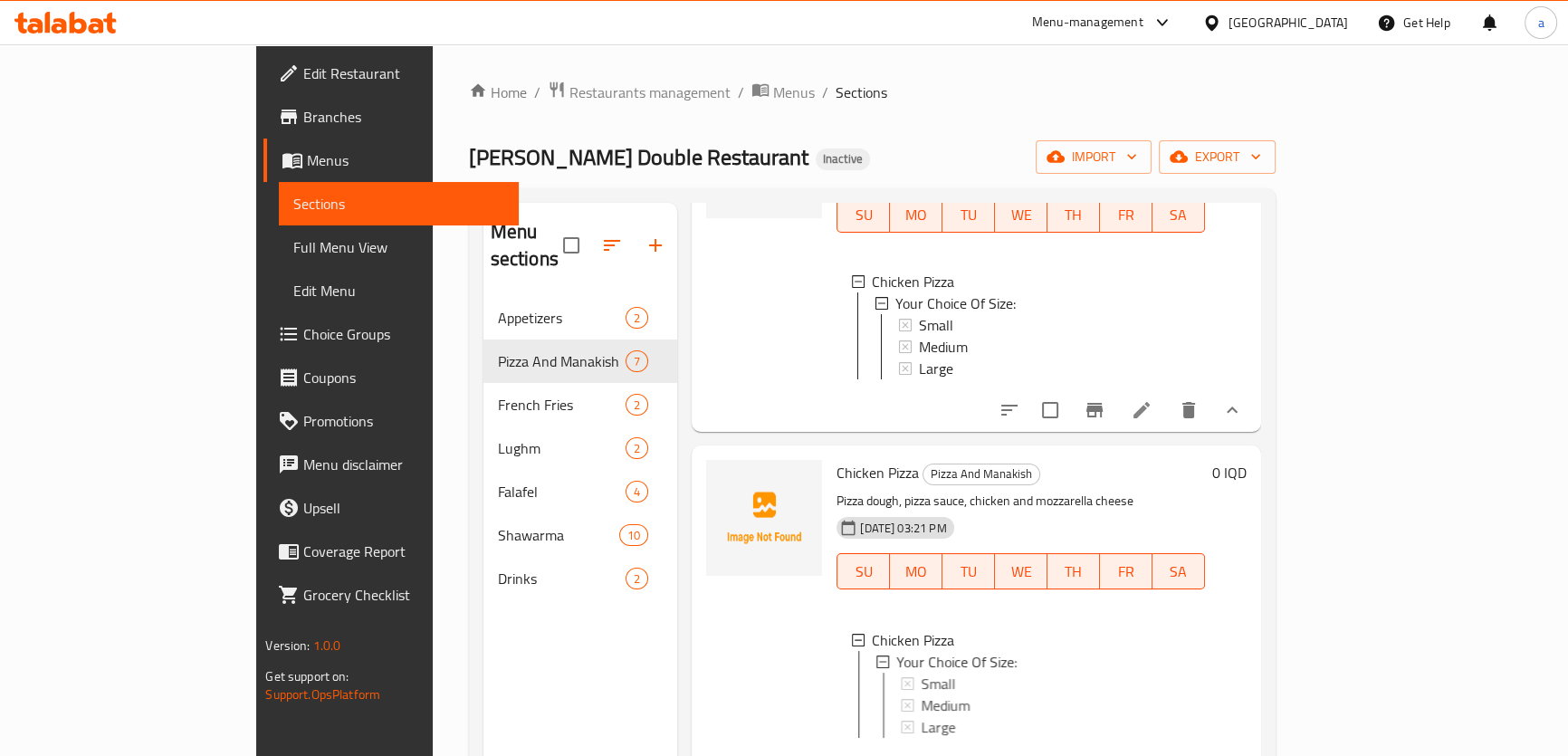
scroll to position [673, 0]
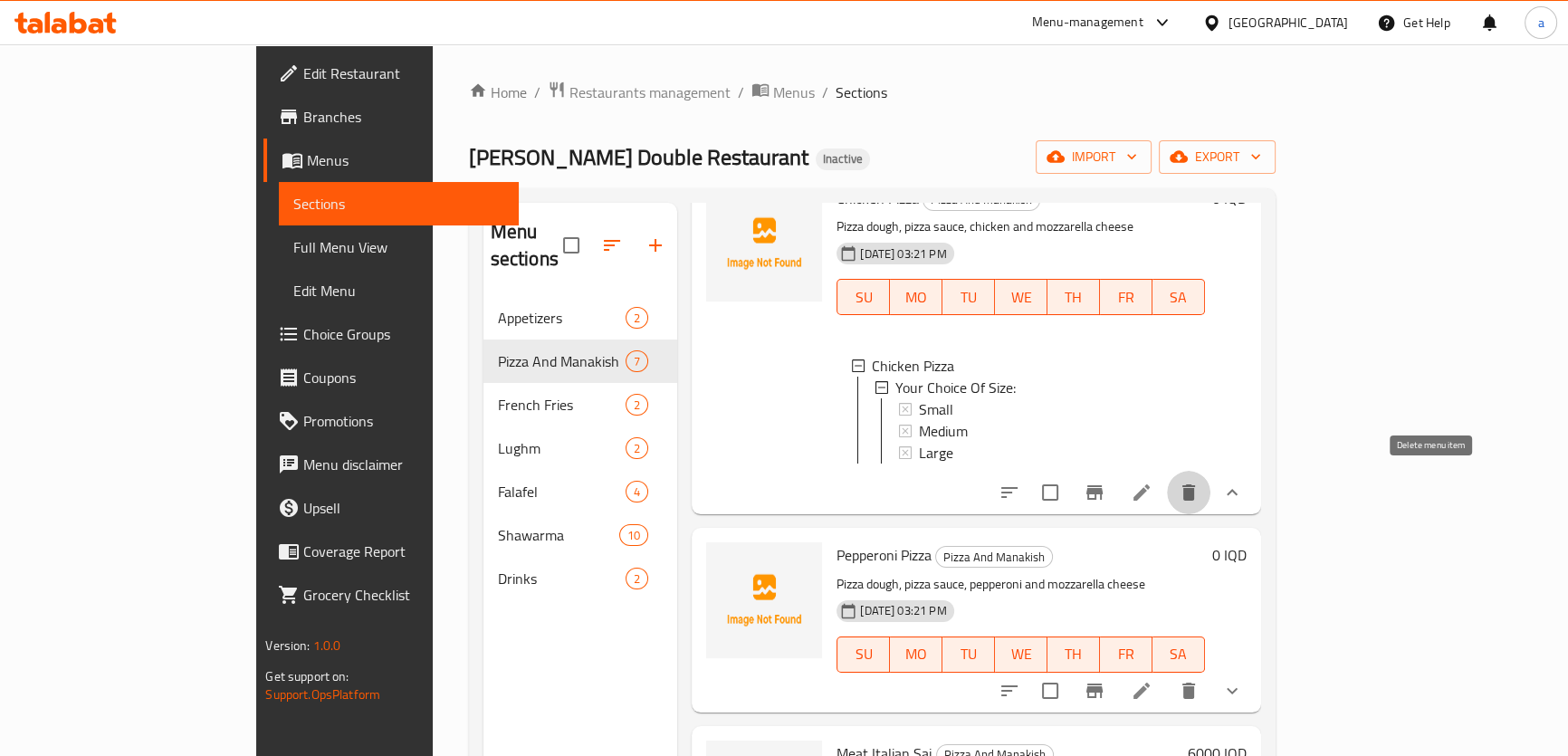
click at [1200, 496] on icon "delete" at bounding box center [1189, 492] width 22 height 22
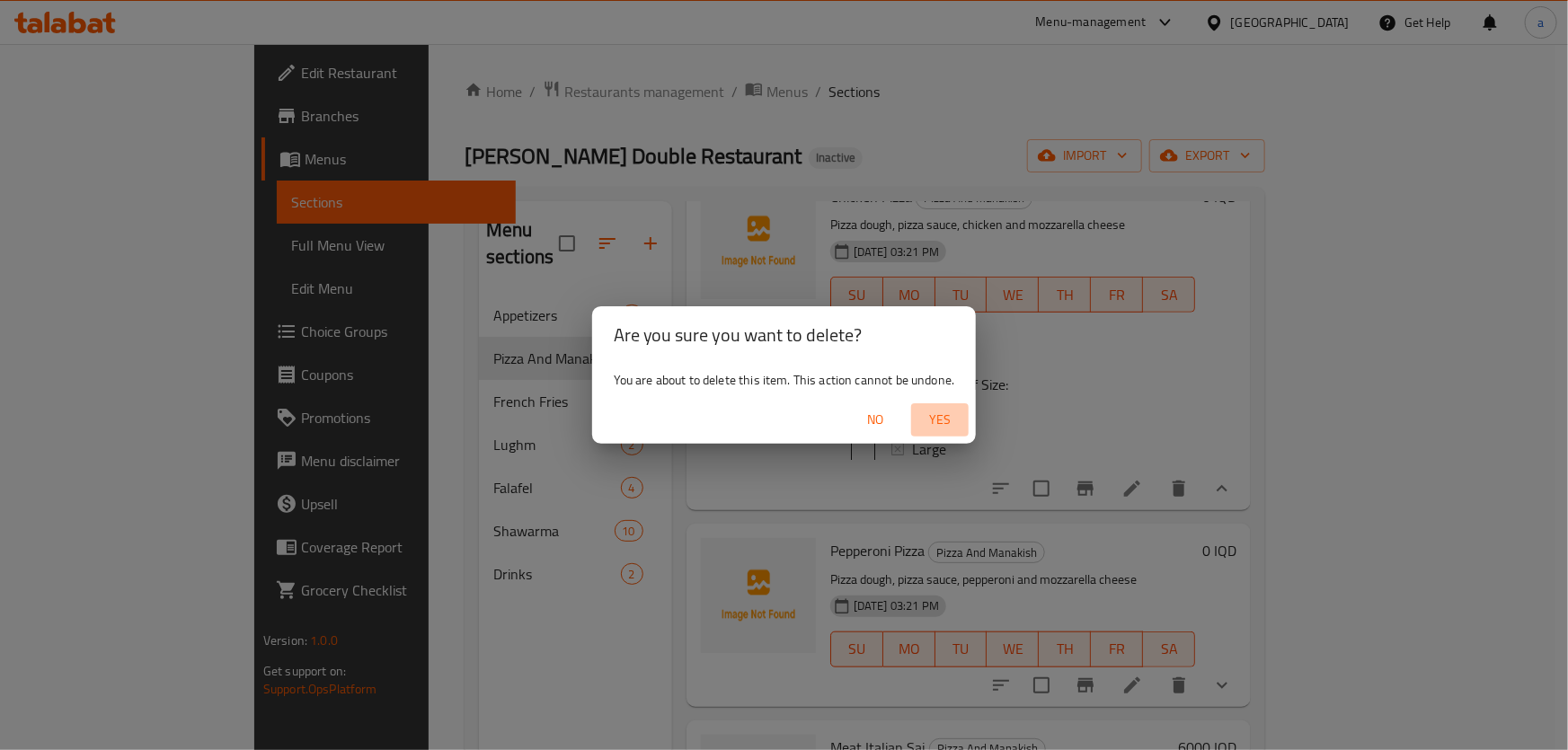
click at [940, 420] on span "Yes" at bounding box center [939, 419] width 43 height 22
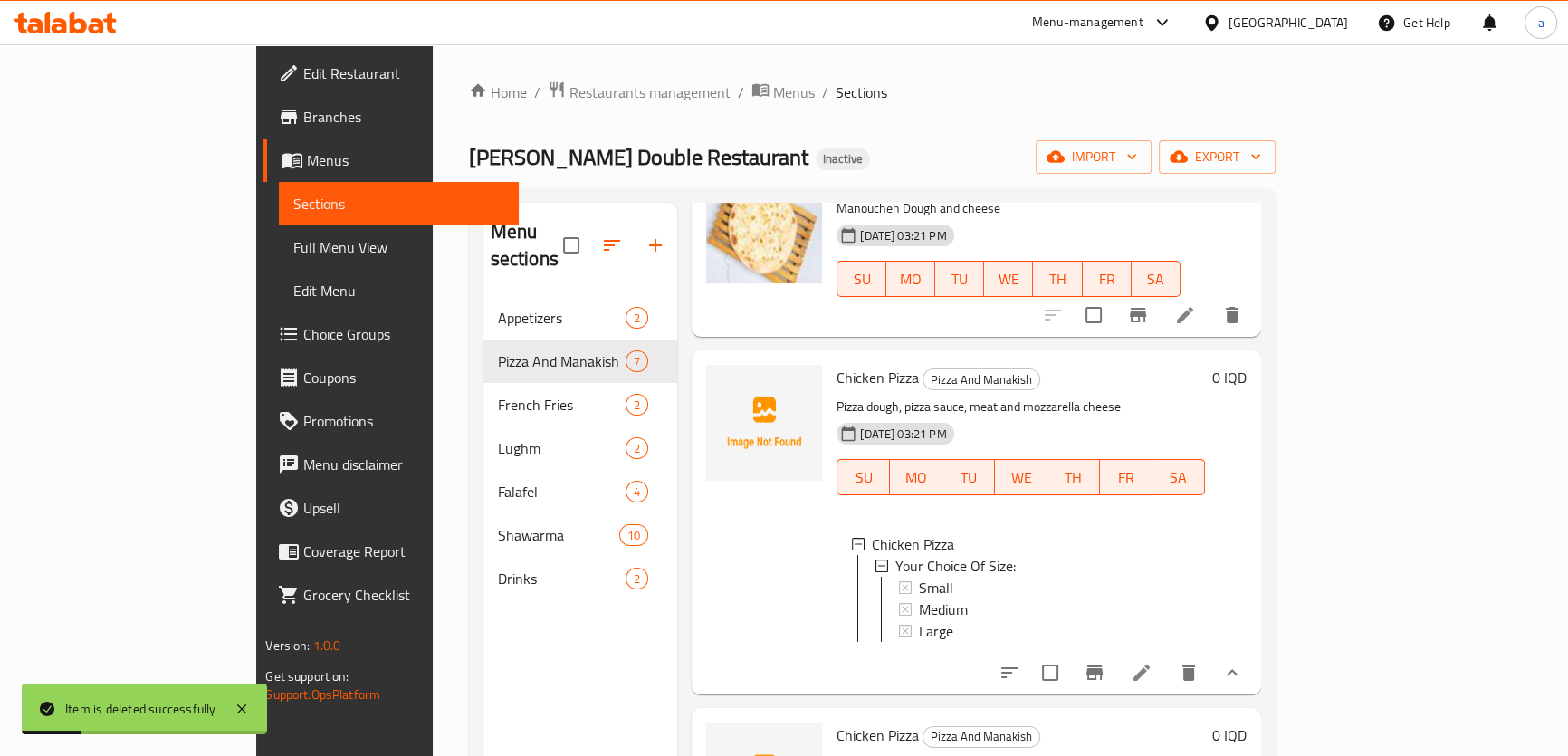
scroll to position [124, 0]
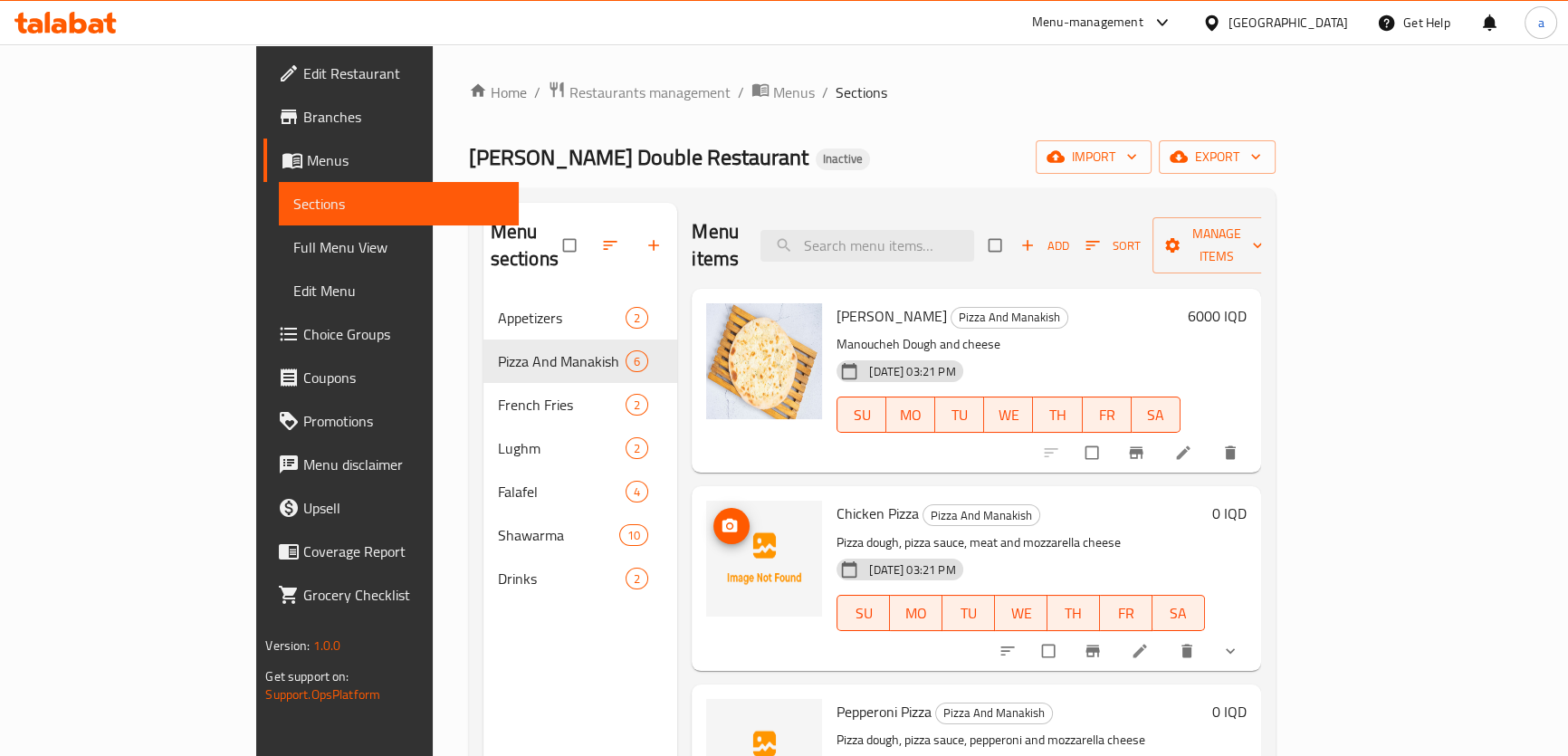
scroll to position [137, 0]
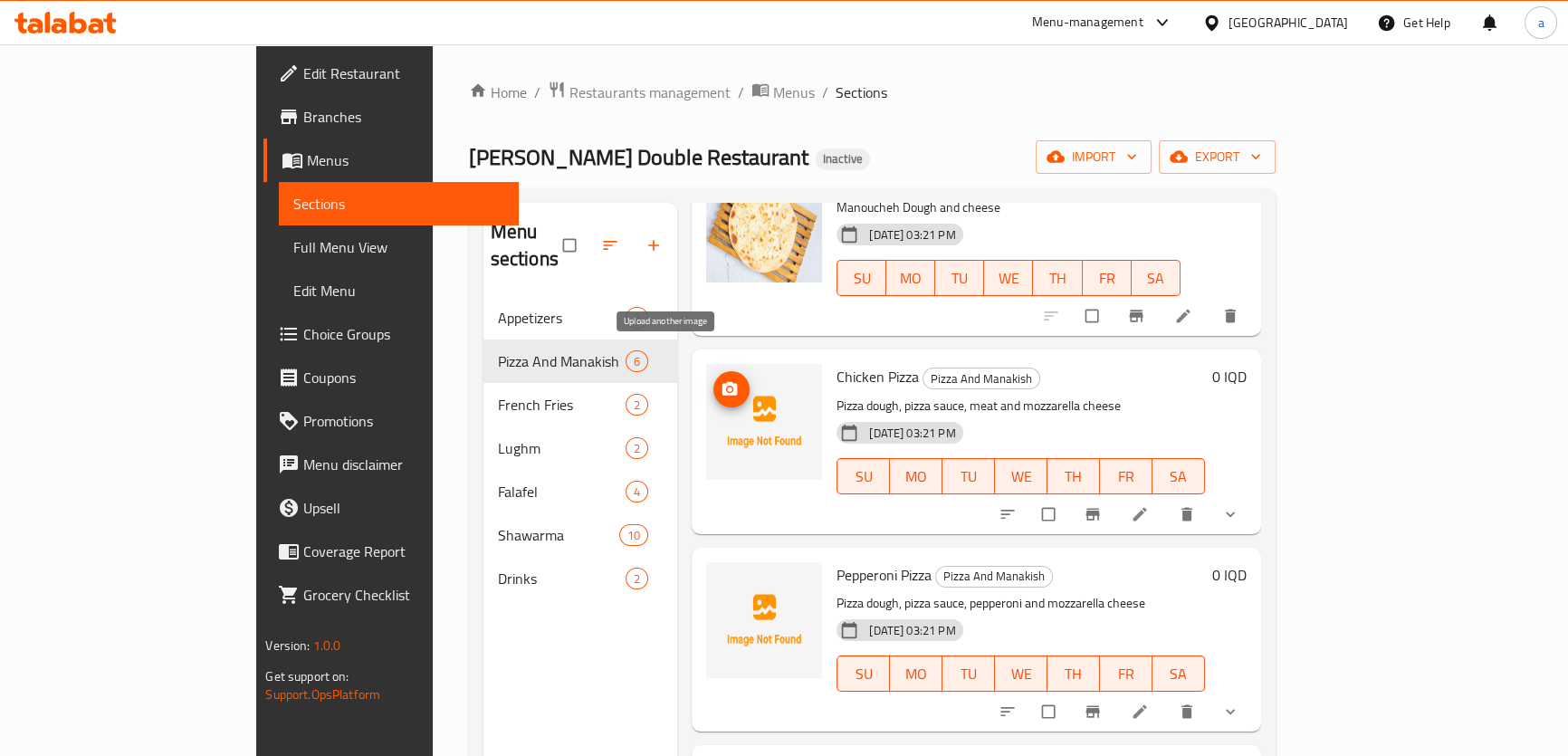
click at [721, 380] on icon "upload picture" at bounding box center [730, 389] width 18 height 18
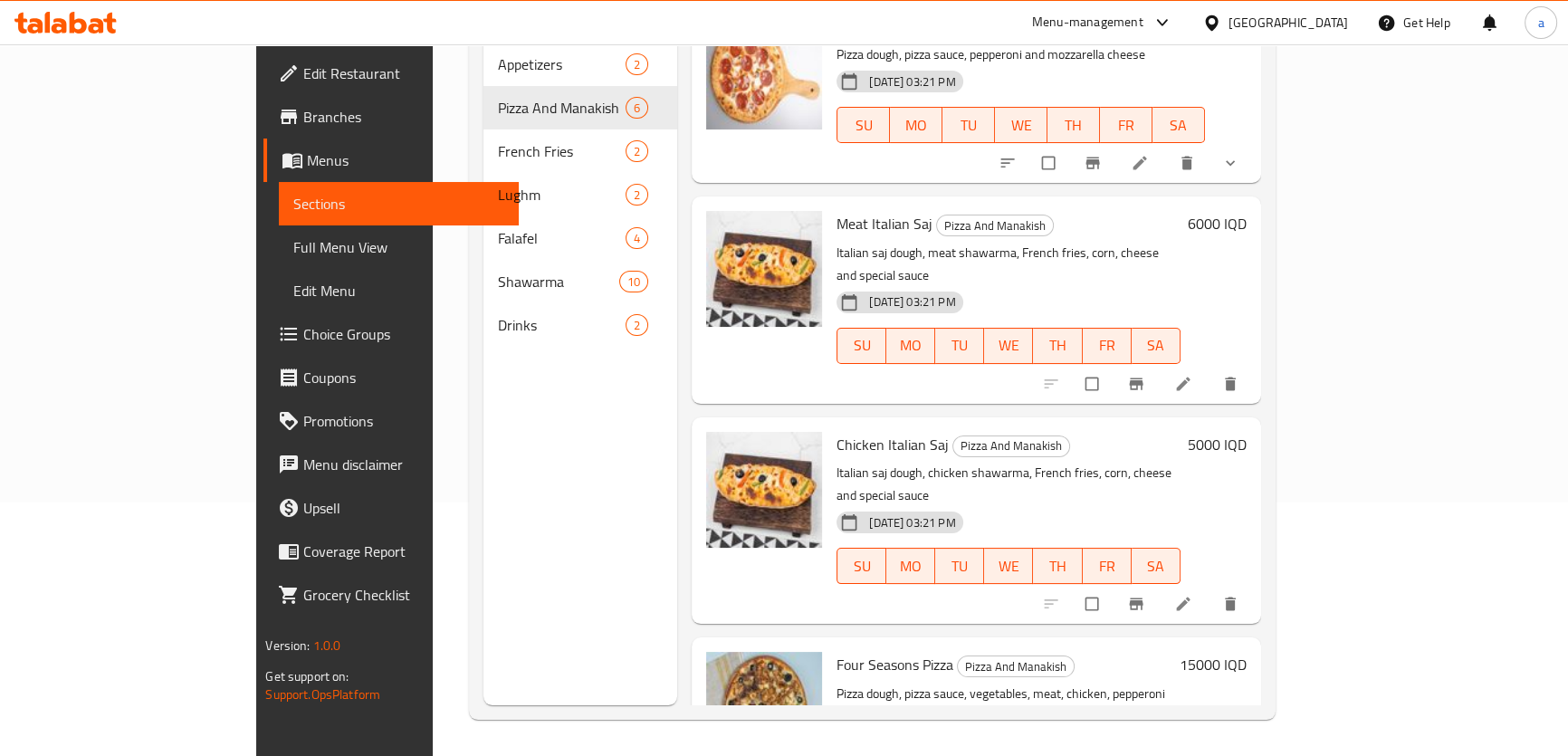
scroll to position [475, 0]
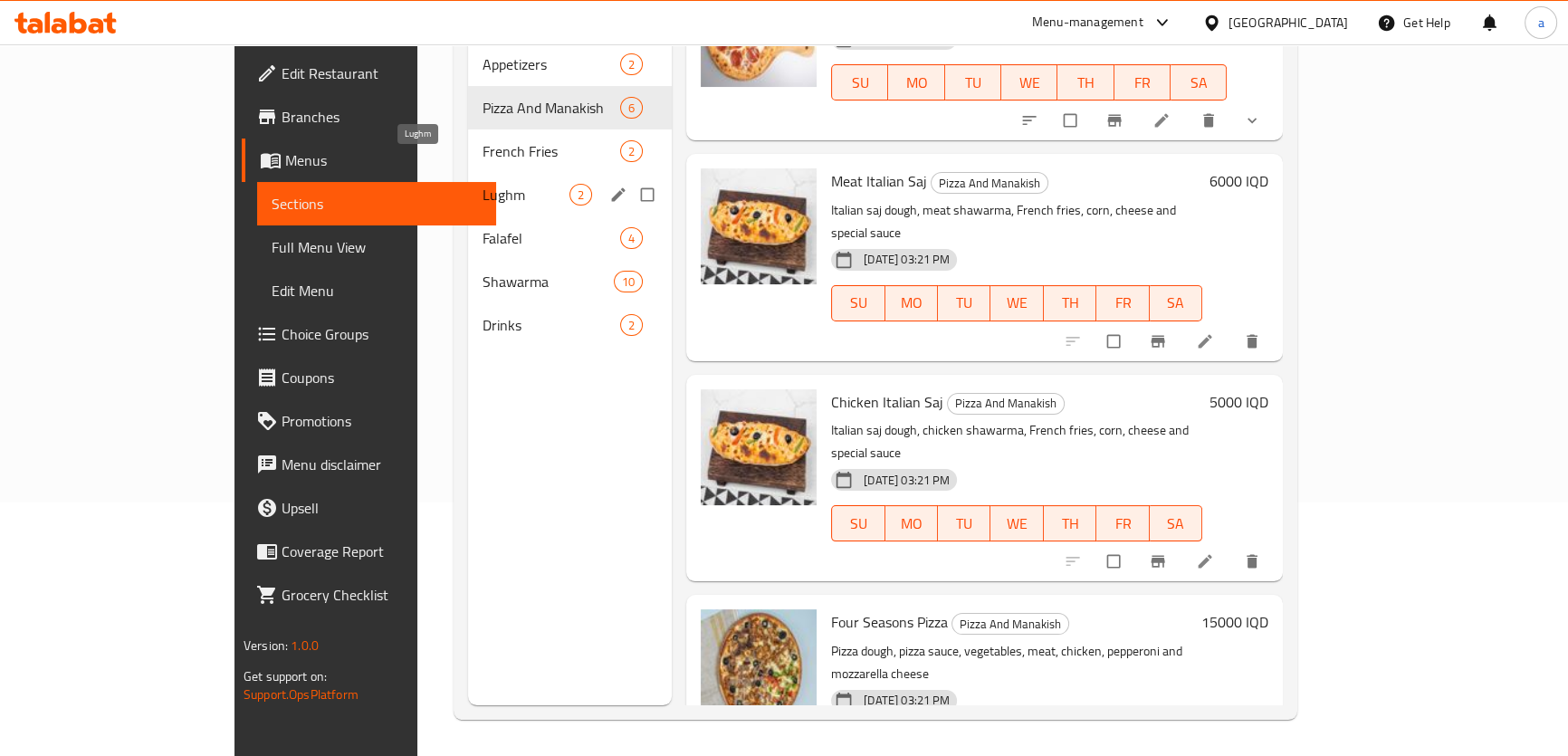
click at [482, 184] on span "Lughm" at bounding box center [526, 194] width 87 height 22
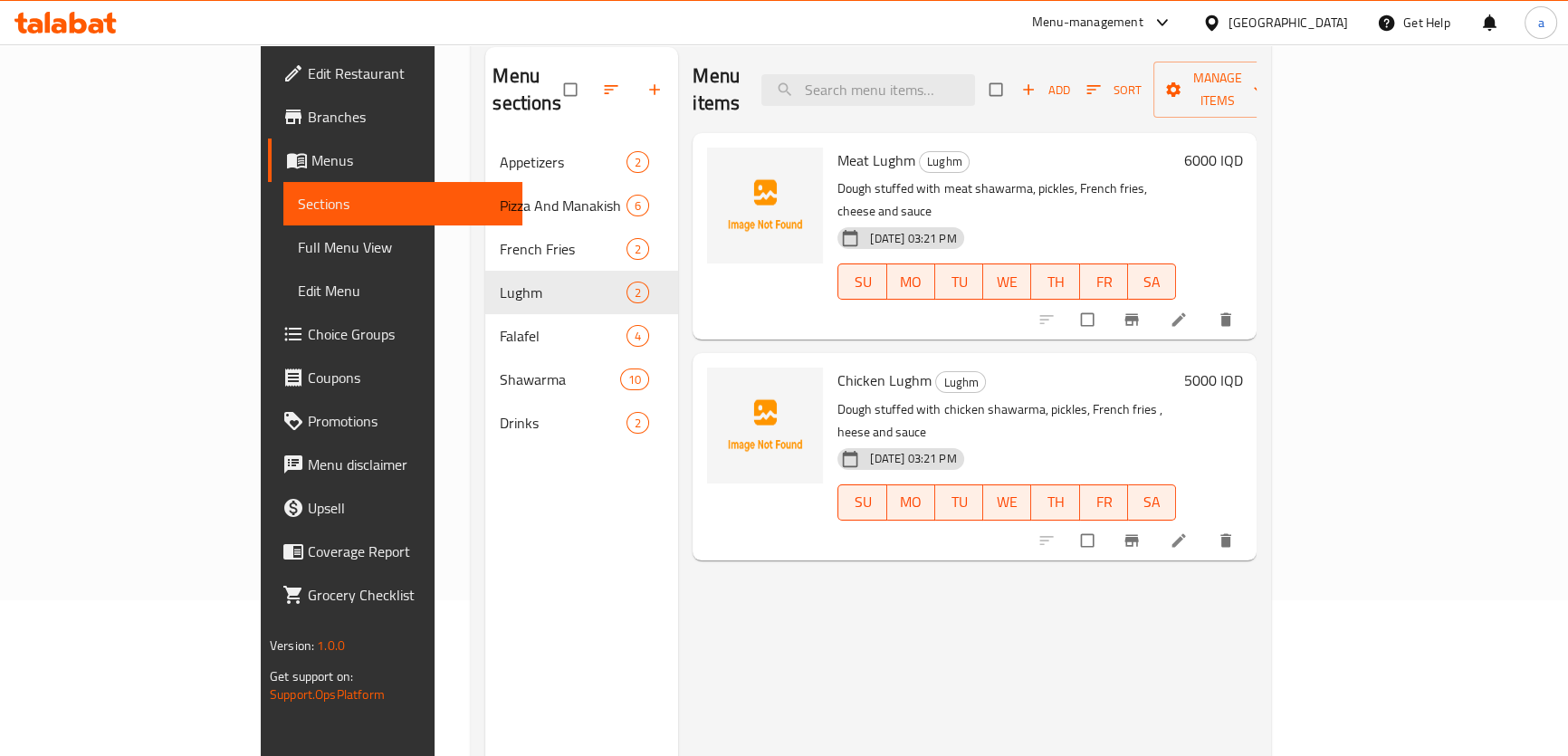
scroll to position [117, 0]
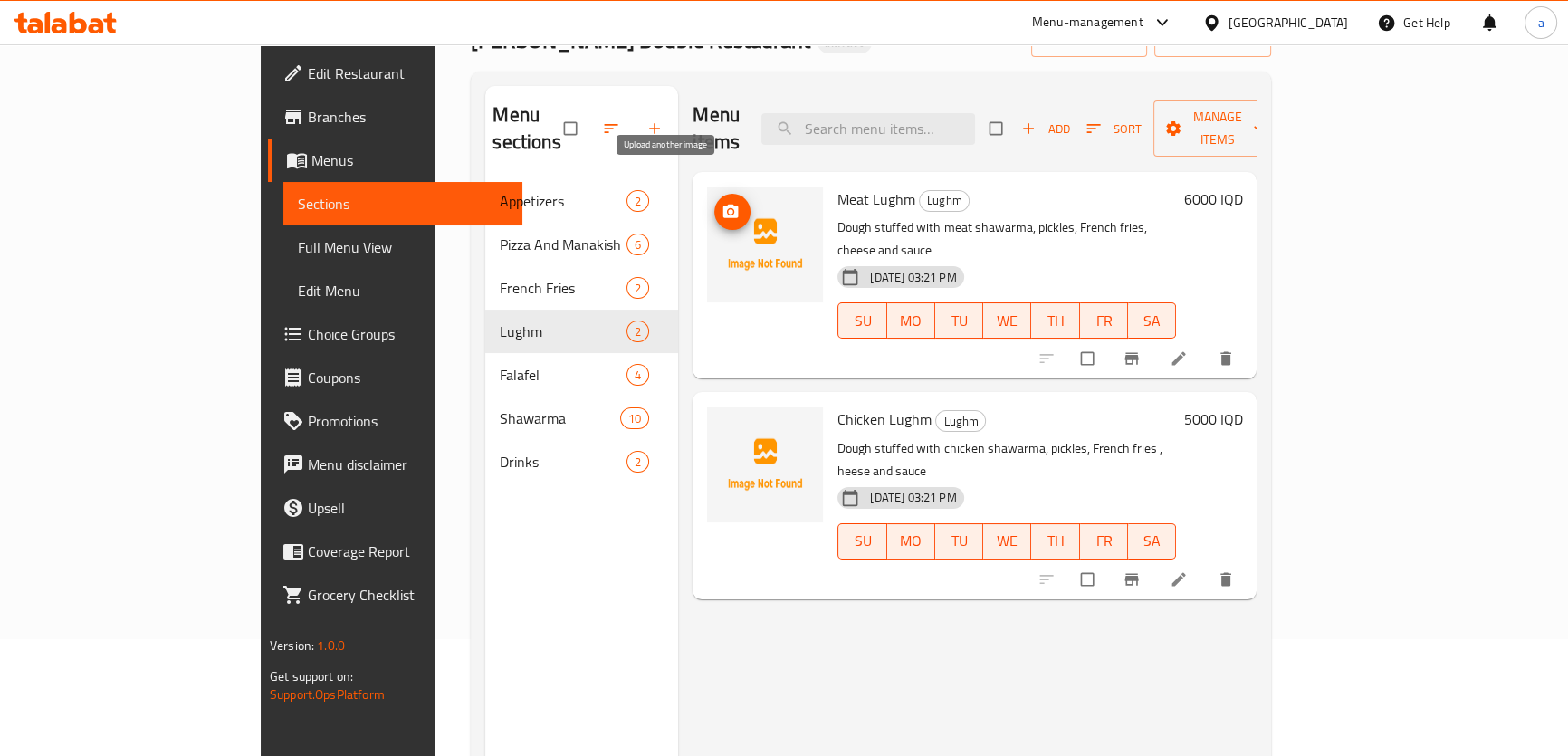
click at [721, 203] on icon "upload picture" at bounding box center [730, 211] width 18 height 18
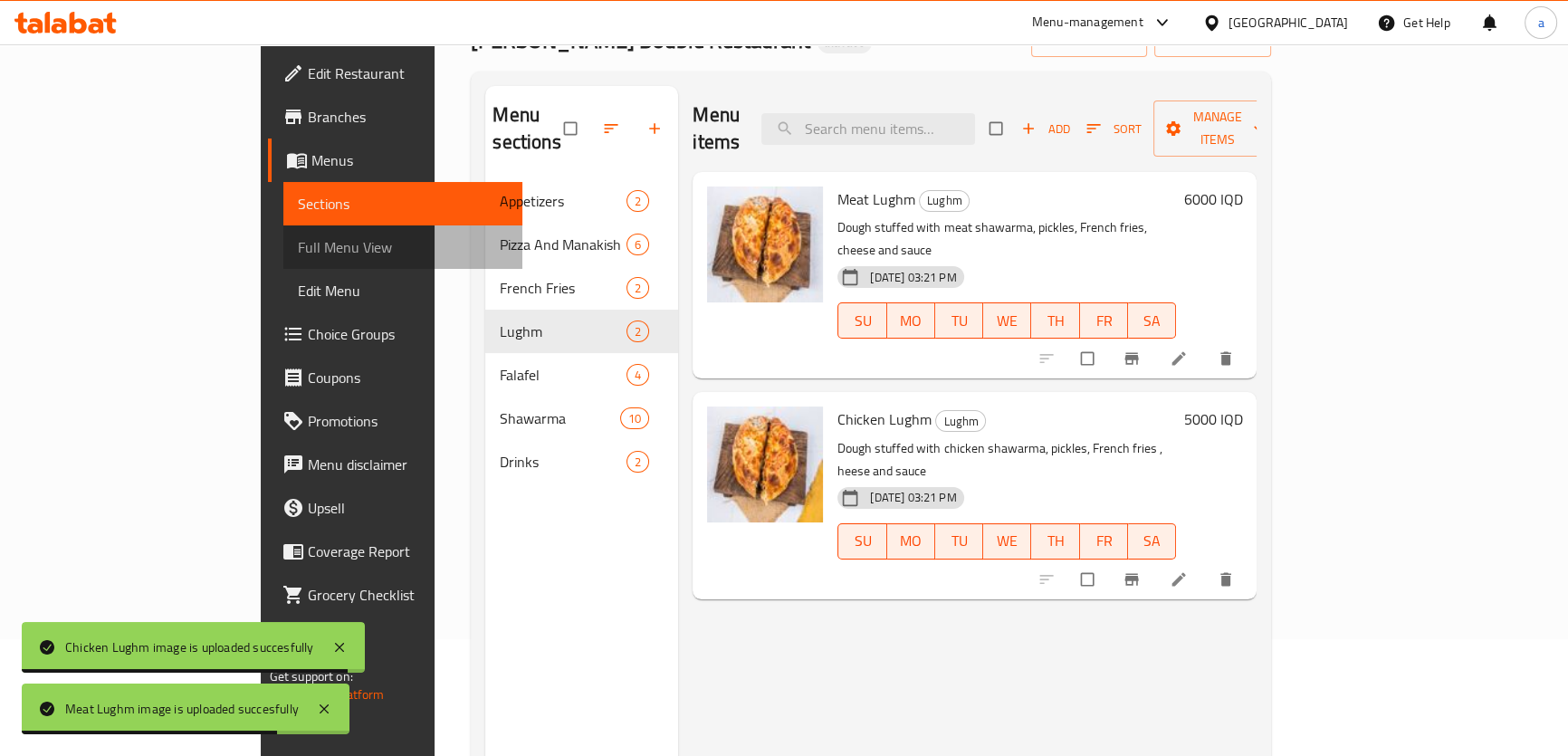
click at [298, 245] on span "Full Menu View" at bounding box center [403, 246] width 211 height 22
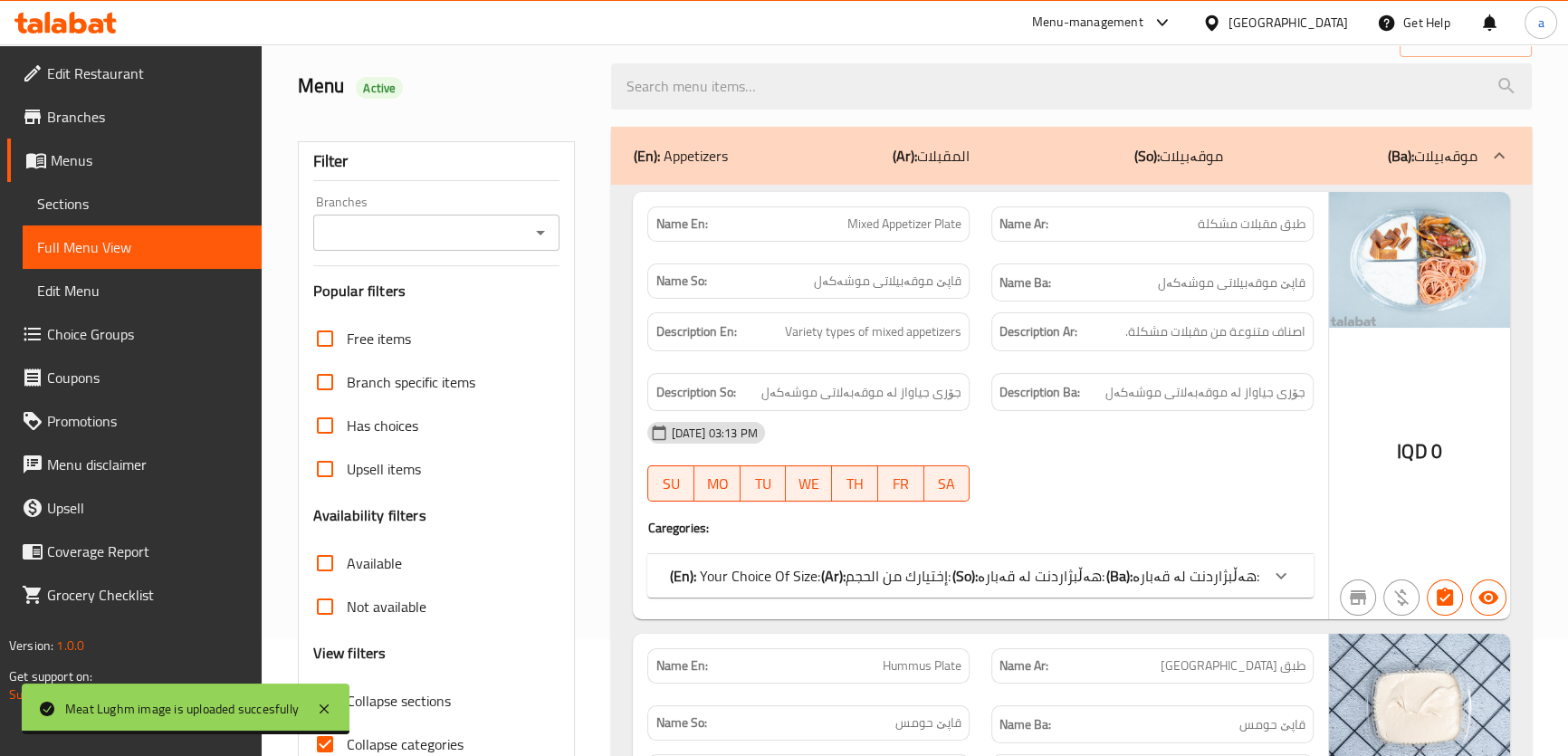
click at [554, 224] on div "Branches" at bounding box center [437, 232] width 247 height 36
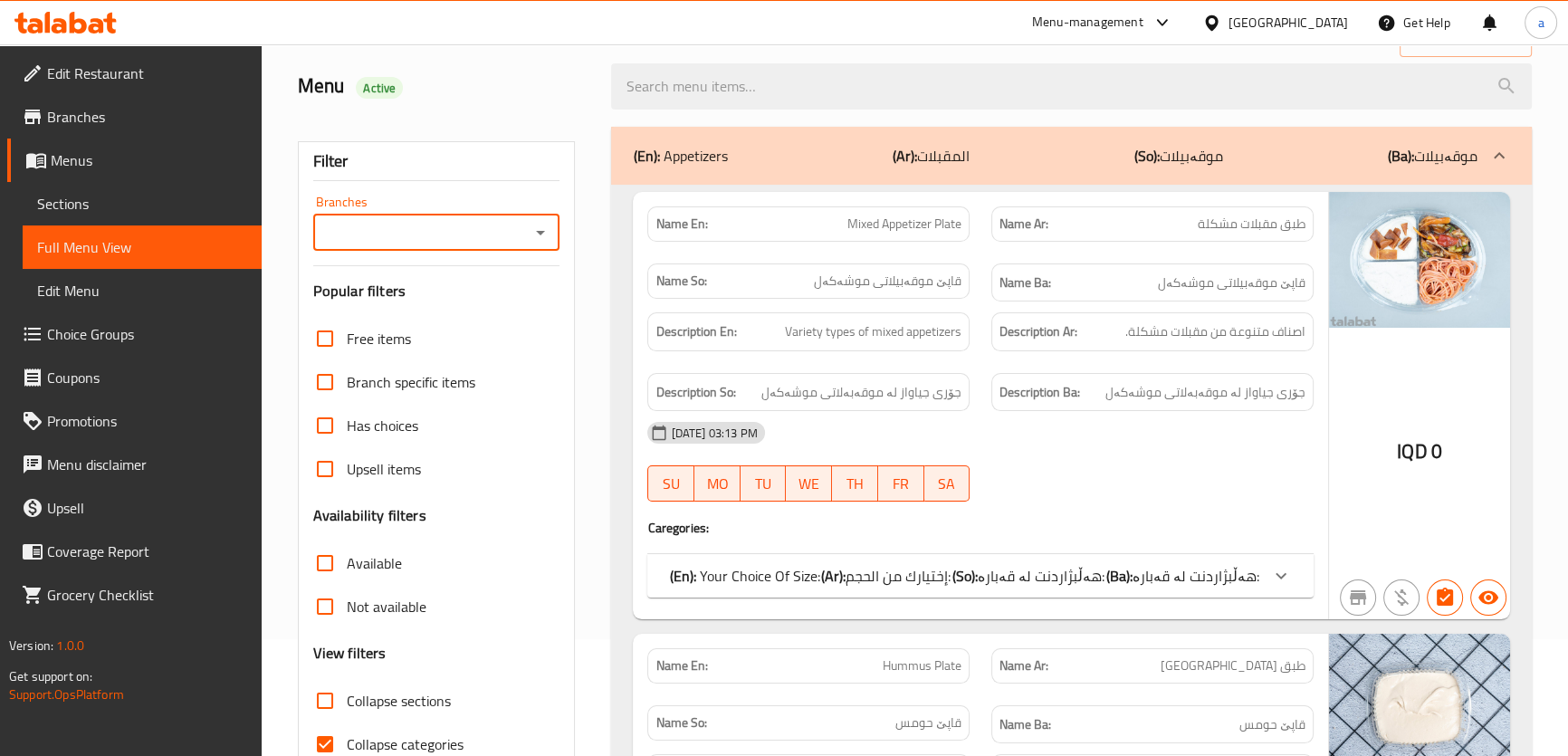
click at [539, 231] on icon "Open" at bounding box center [541, 233] width 9 height 5
click at [502, 340] on span "[PERSON_NAME] Double Restaurant,Al-Sha'ab" at bounding box center [435, 321] width 218 height 43
type input "[PERSON_NAME] Double Restaurant,Al-Sha'ab"
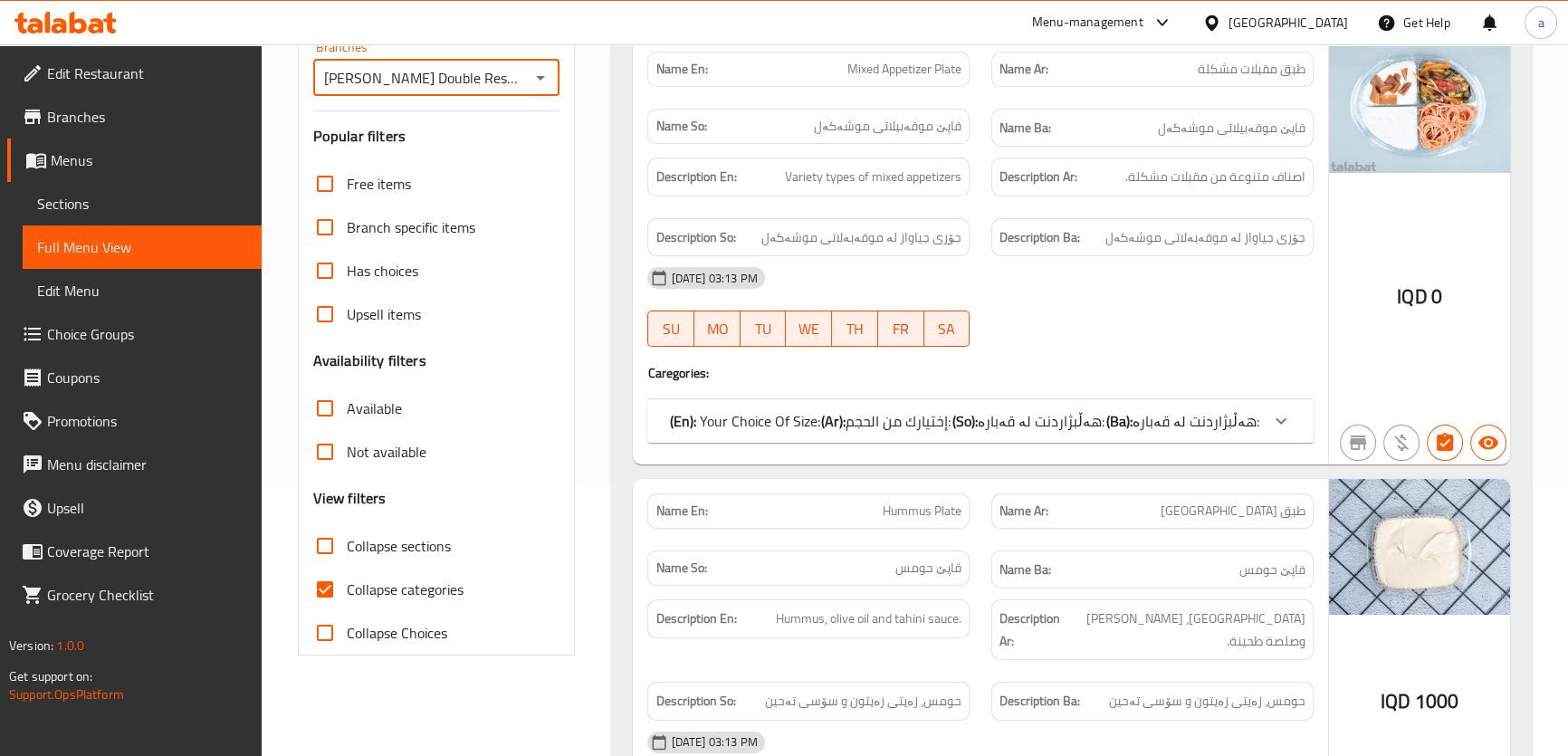
scroll to position [391, 0]
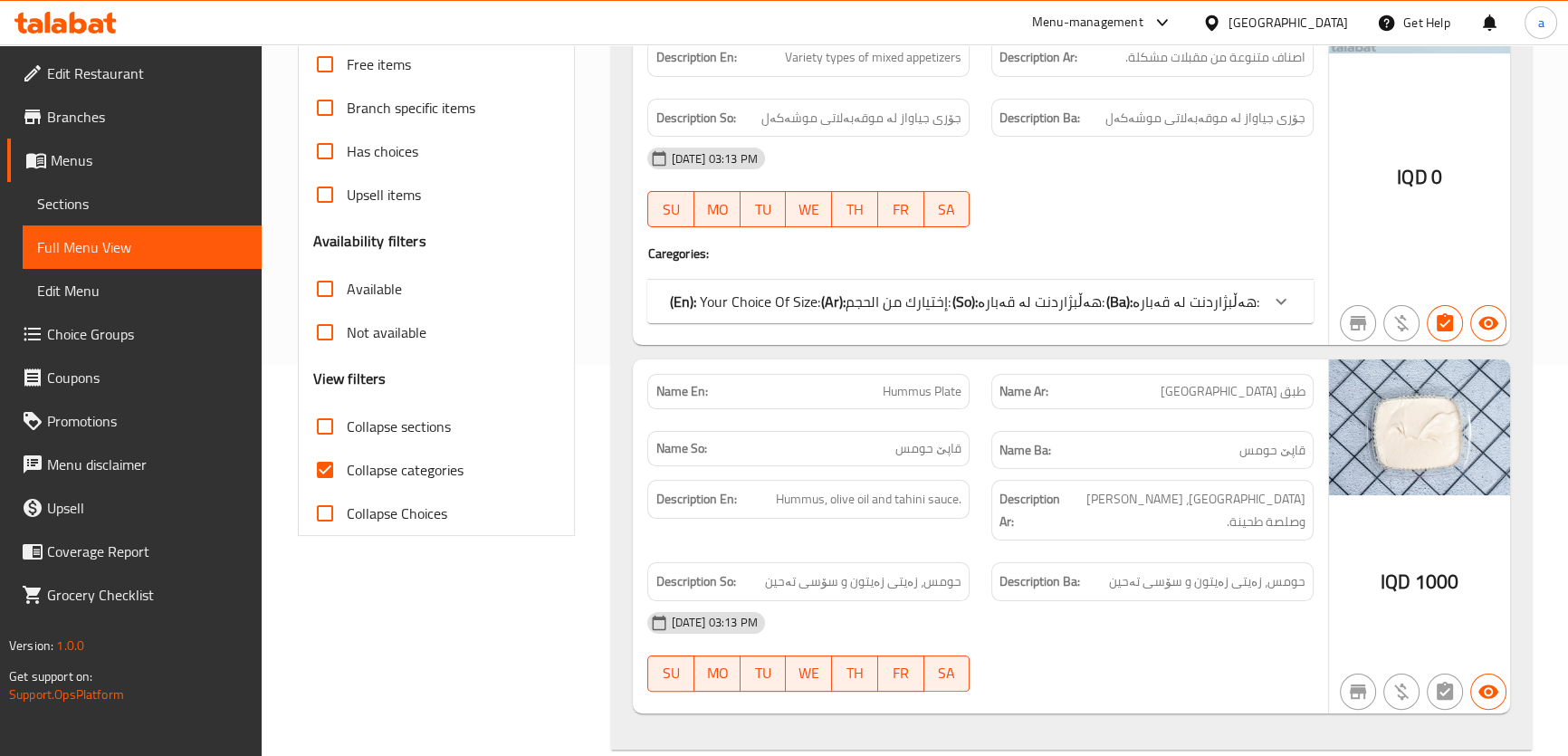
click at [393, 439] on label "Collapse sections" at bounding box center [377, 427] width 147 height 43
click at [346, 439] on input "Collapse sections" at bounding box center [325, 427] width 43 height 43
checkbox input "true"
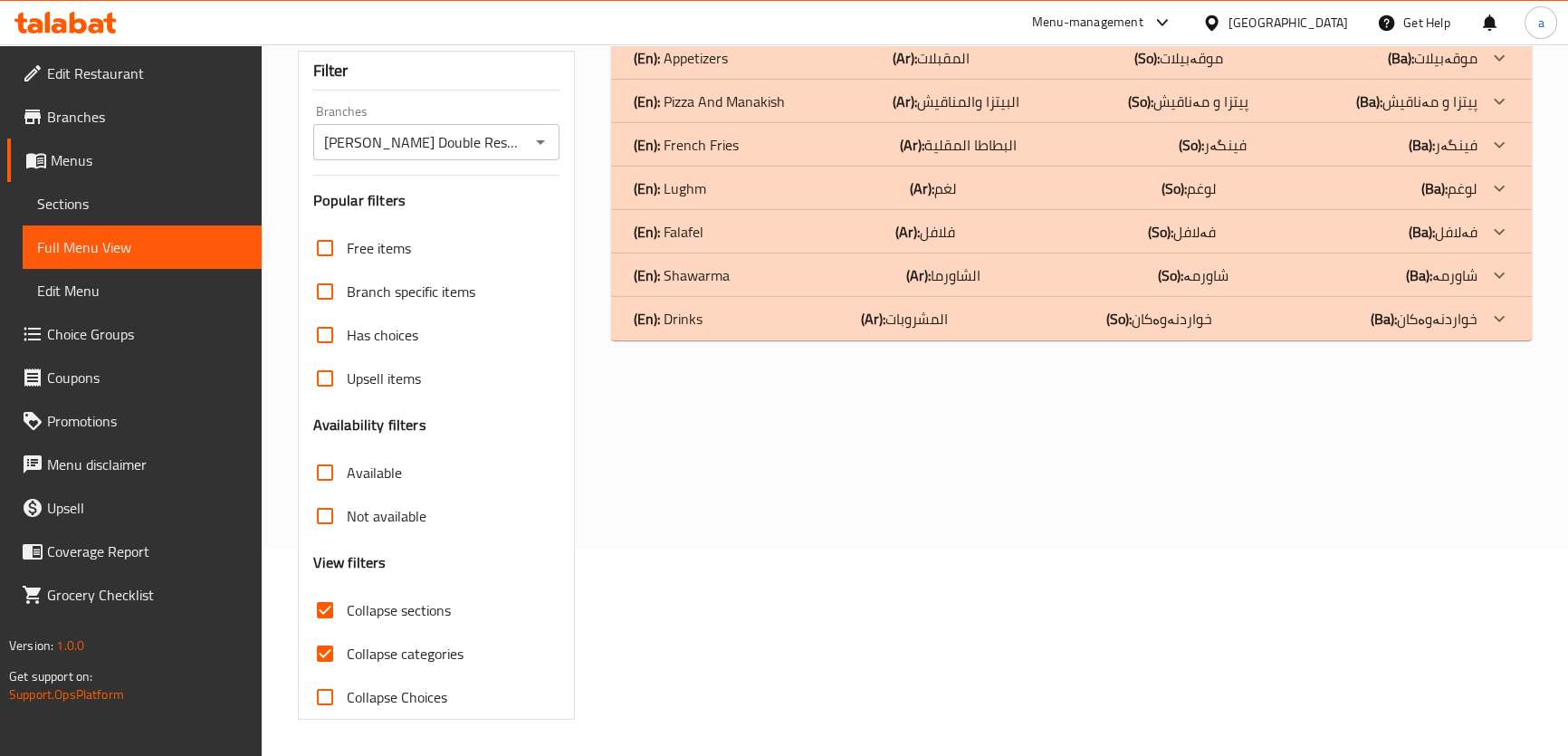
click at [396, 462] on span "Available" at bounding box center [374, 472] width 56 height 22
click at [346, 459] on input "Available" at bounding box center [325, 473] width 43 height 43
checkbox input "true"
click at [437, 654] on span "Collapse categories" at bounding box center [405, 654] width 117 height 22
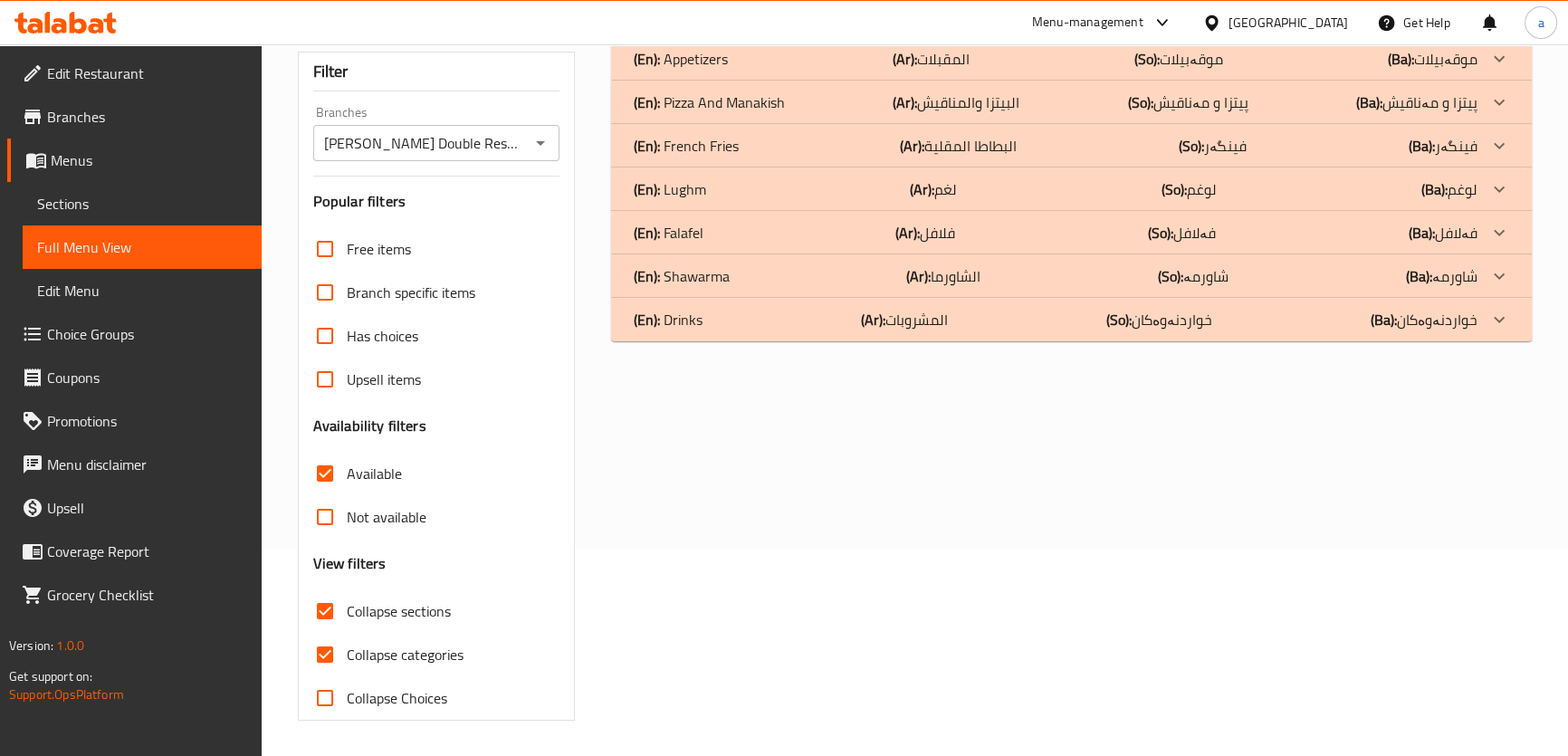
click at [346, 654] on input "Collapse categories" at bounding box center [325, 654] width 43 height 43
checkbox input "false"
click at [1477, 193] on div at bounding box center [1499, 189] width 43 height 43
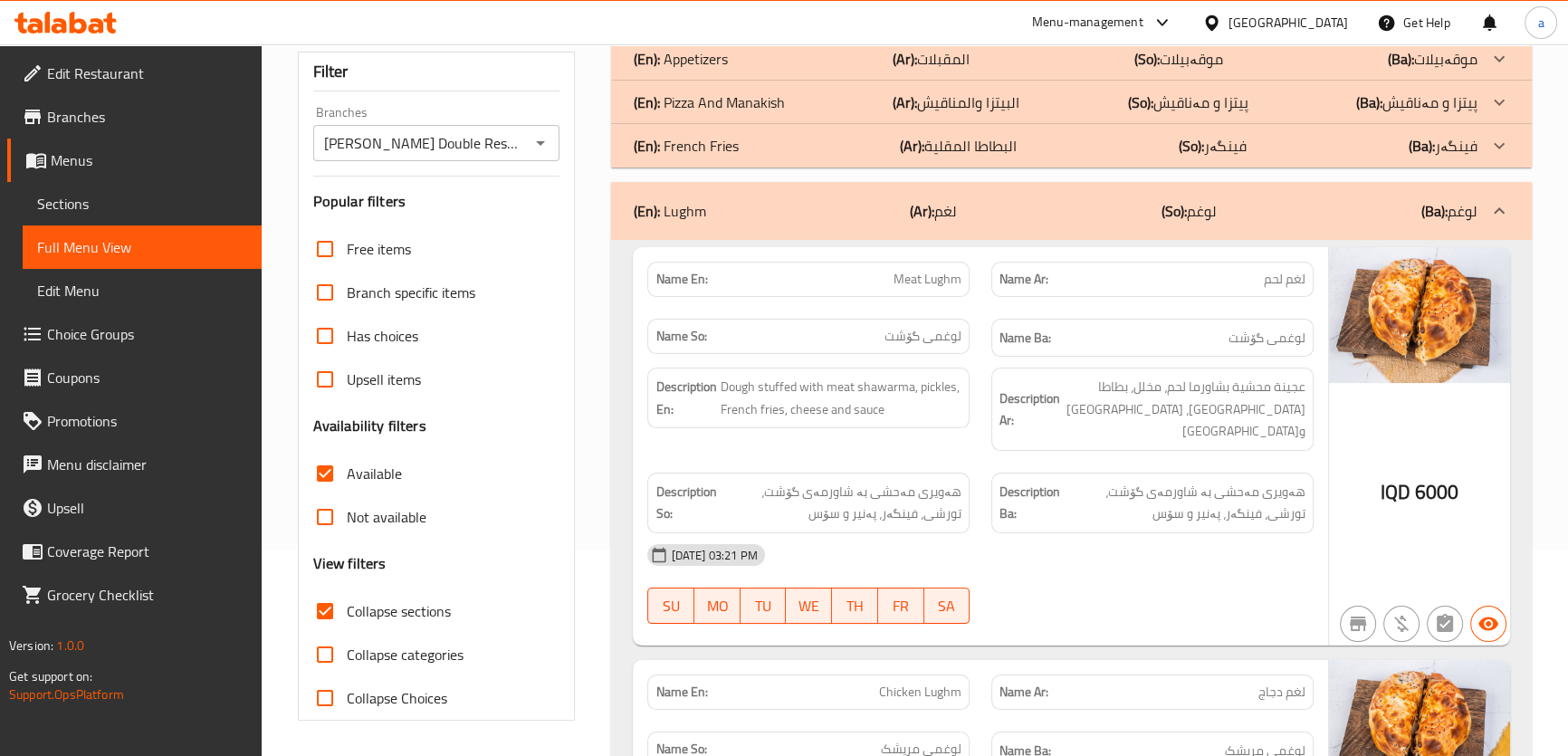
click at [1489, 114] on div at bounding box center [1499, 102] width 43 height 43
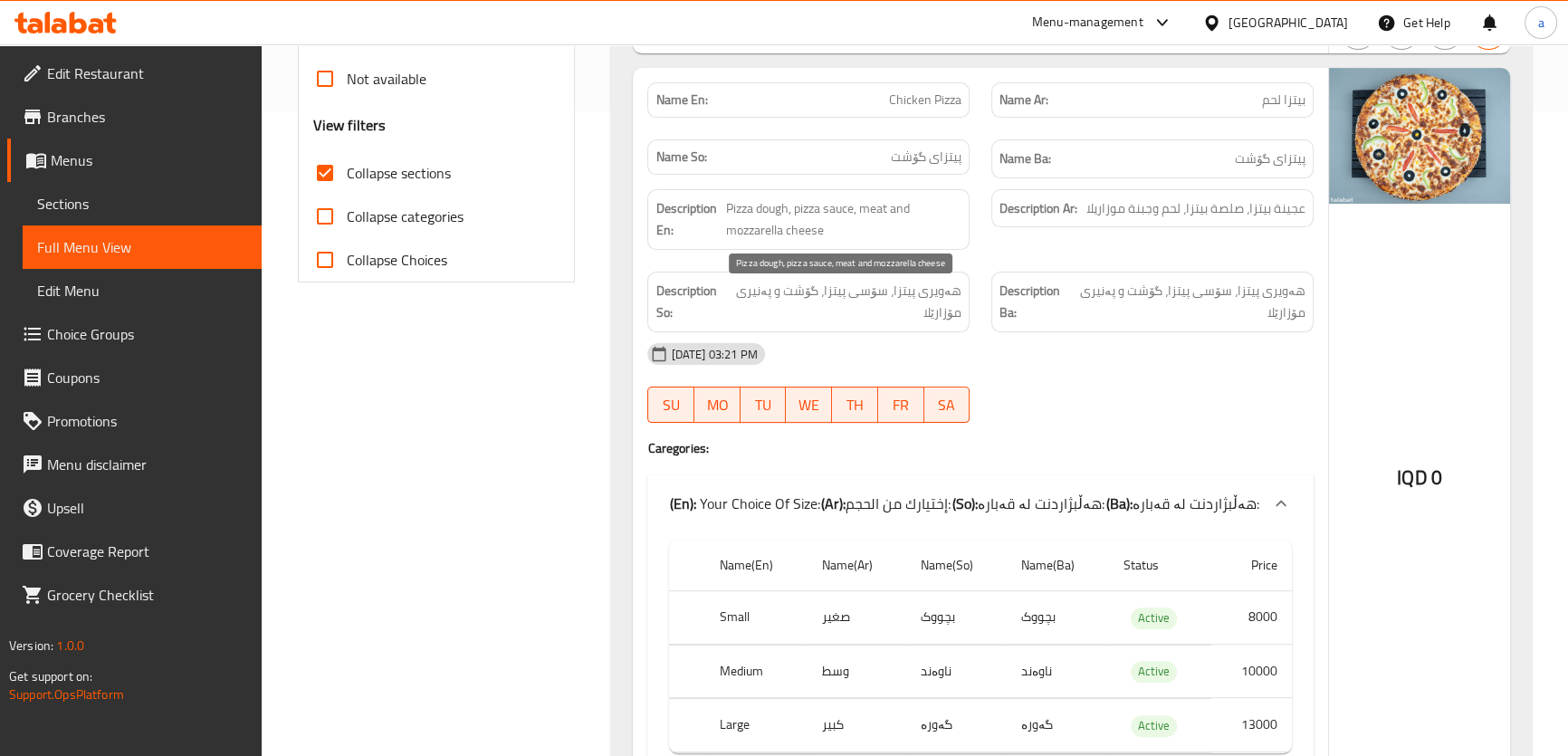
scroll to position [1166, 0]
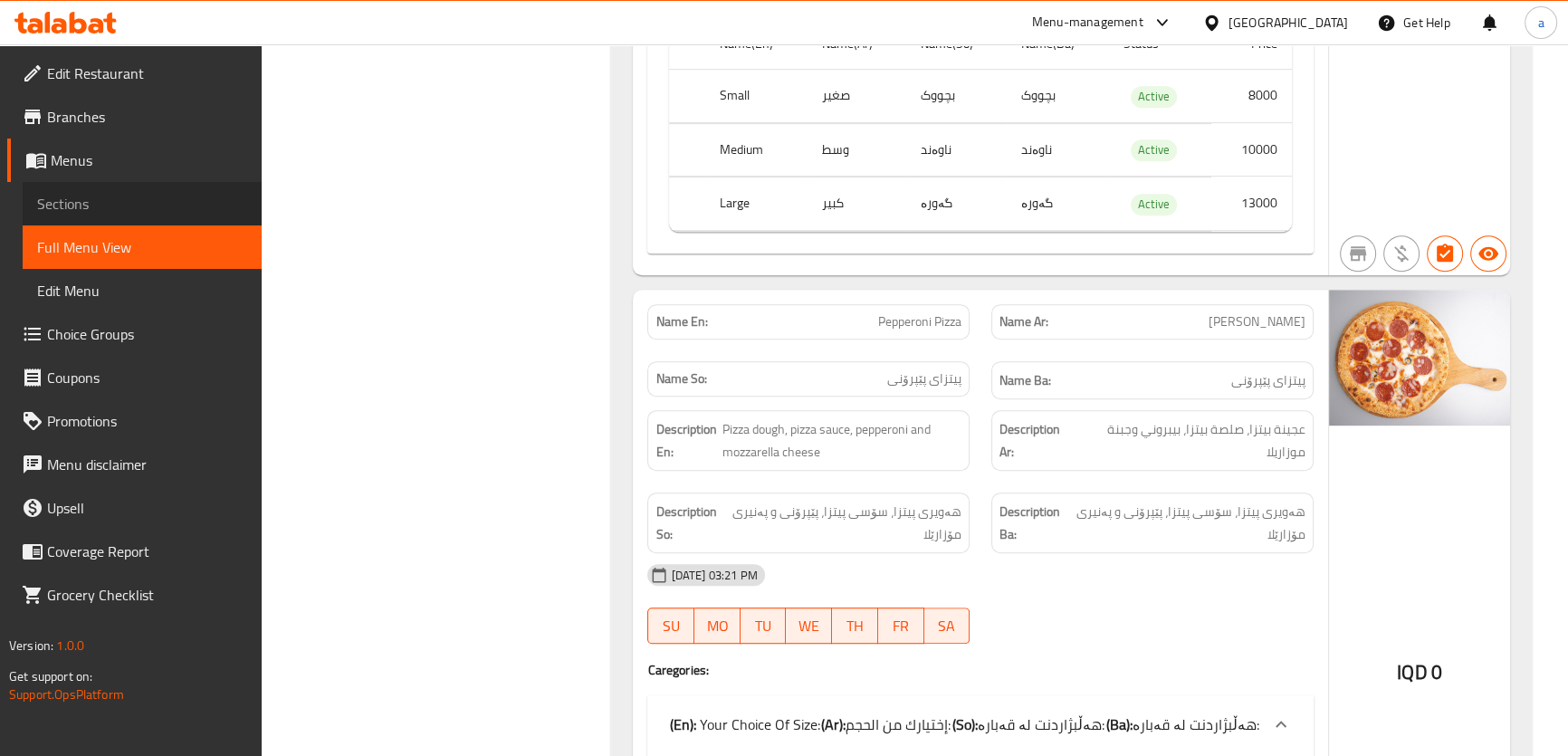
click at [148, 215] on link "Sections" at bounding box center [142, 204] width 239 height 43
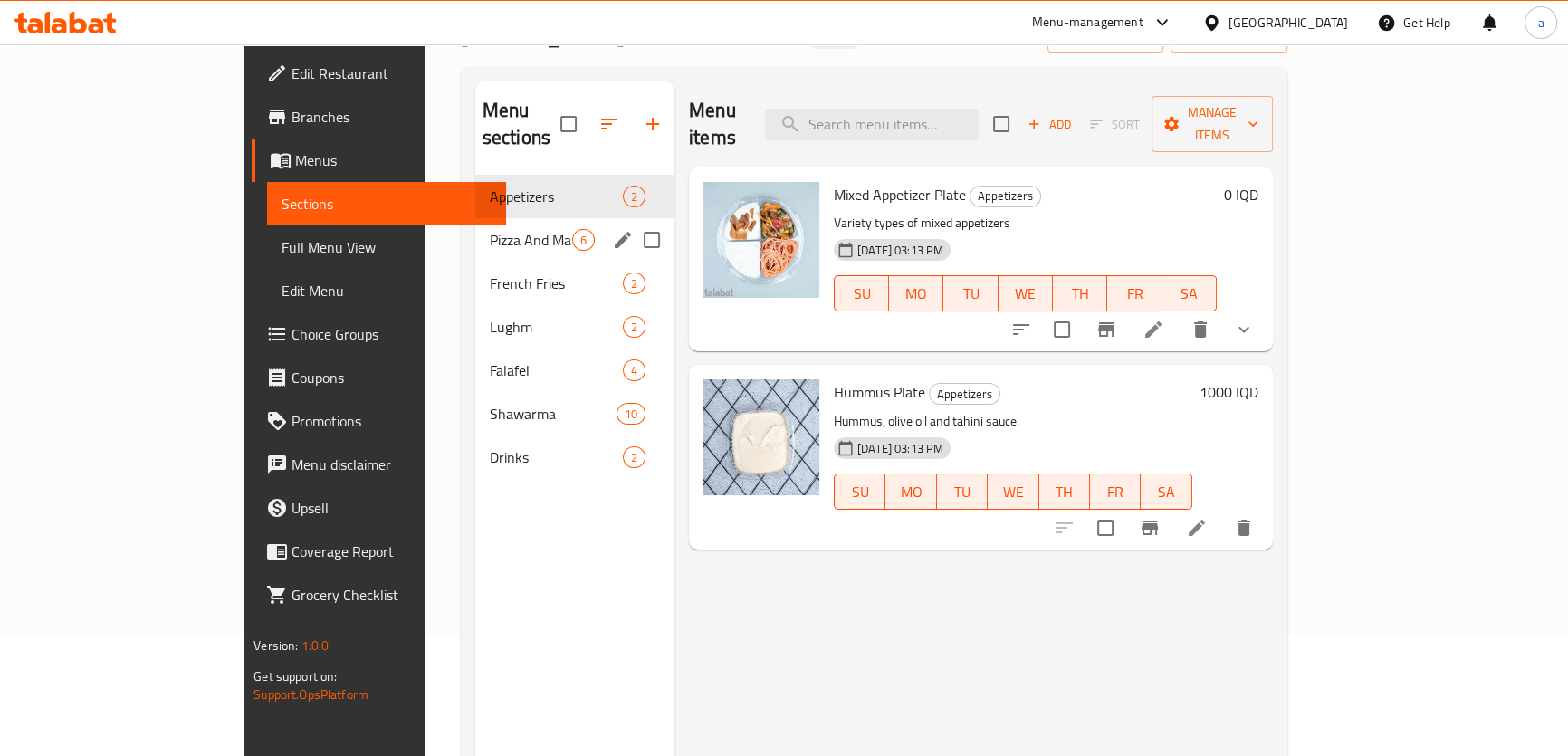
scroll to position [117, 0]
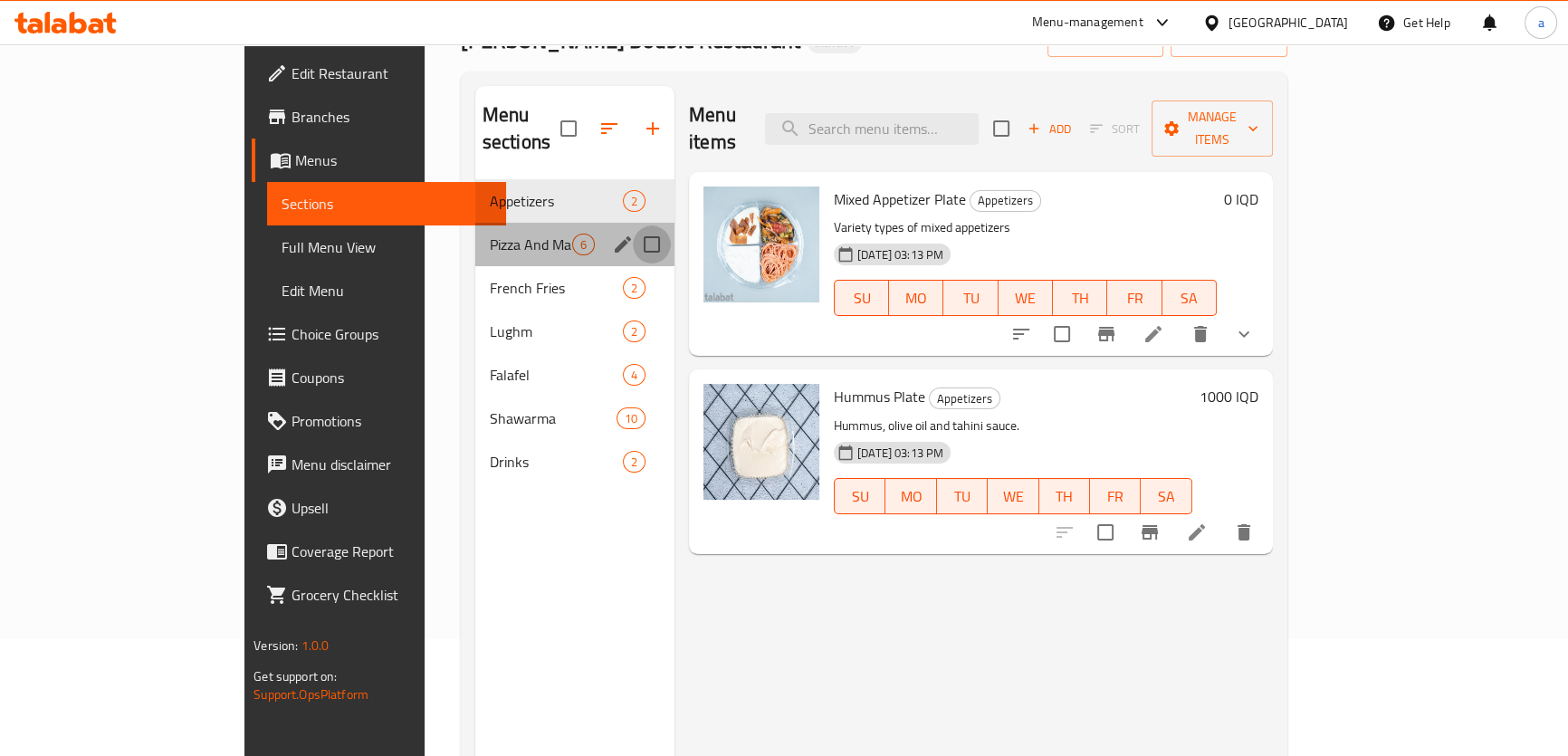
click at [632, 226] on input "Menu sections" at bounding box center [651, 244] width 38 height 38
checkbox input "true"
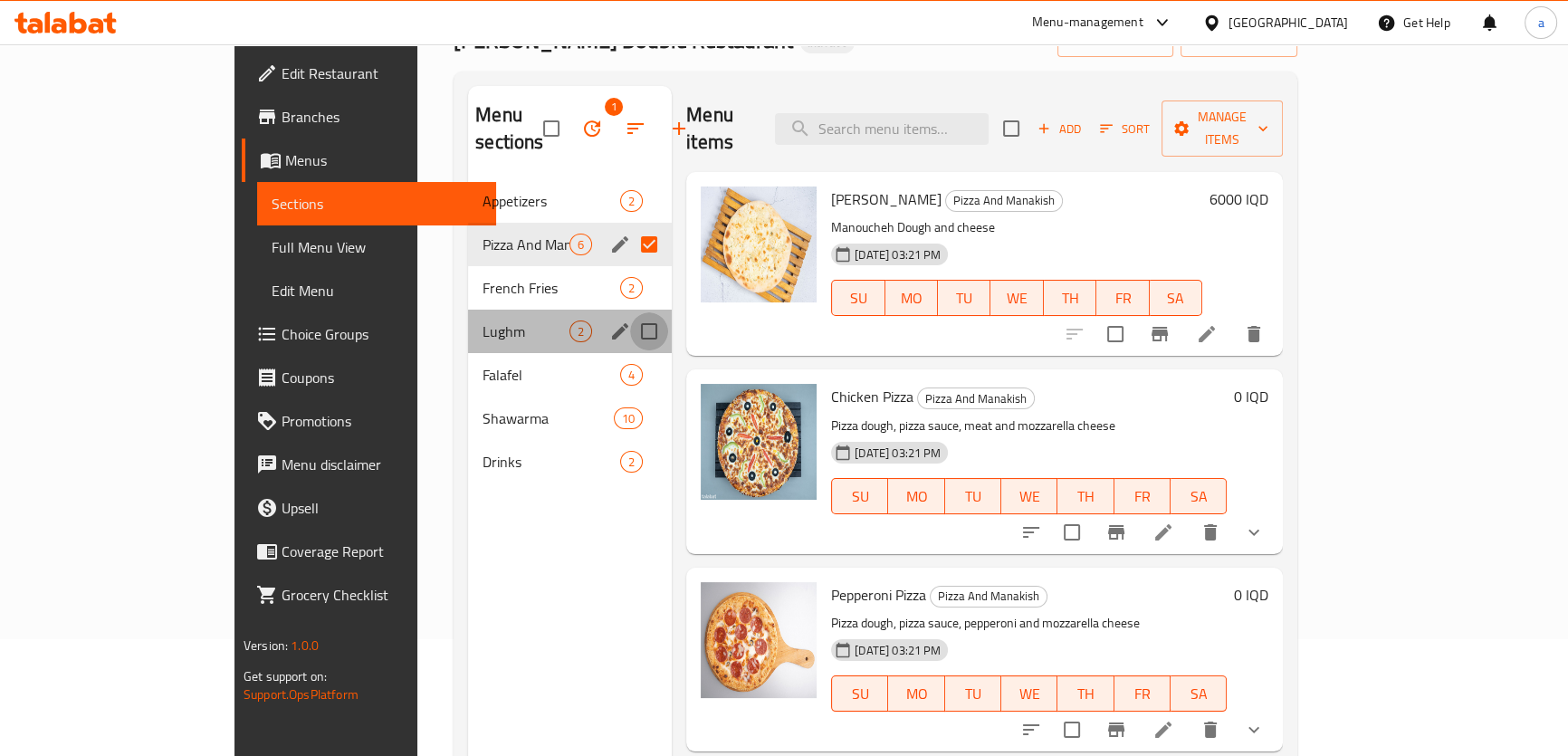
click at [631, 312] on input "Menu sections" at bounding box center [649, 331] width 38 height 38
checkbox input "true"
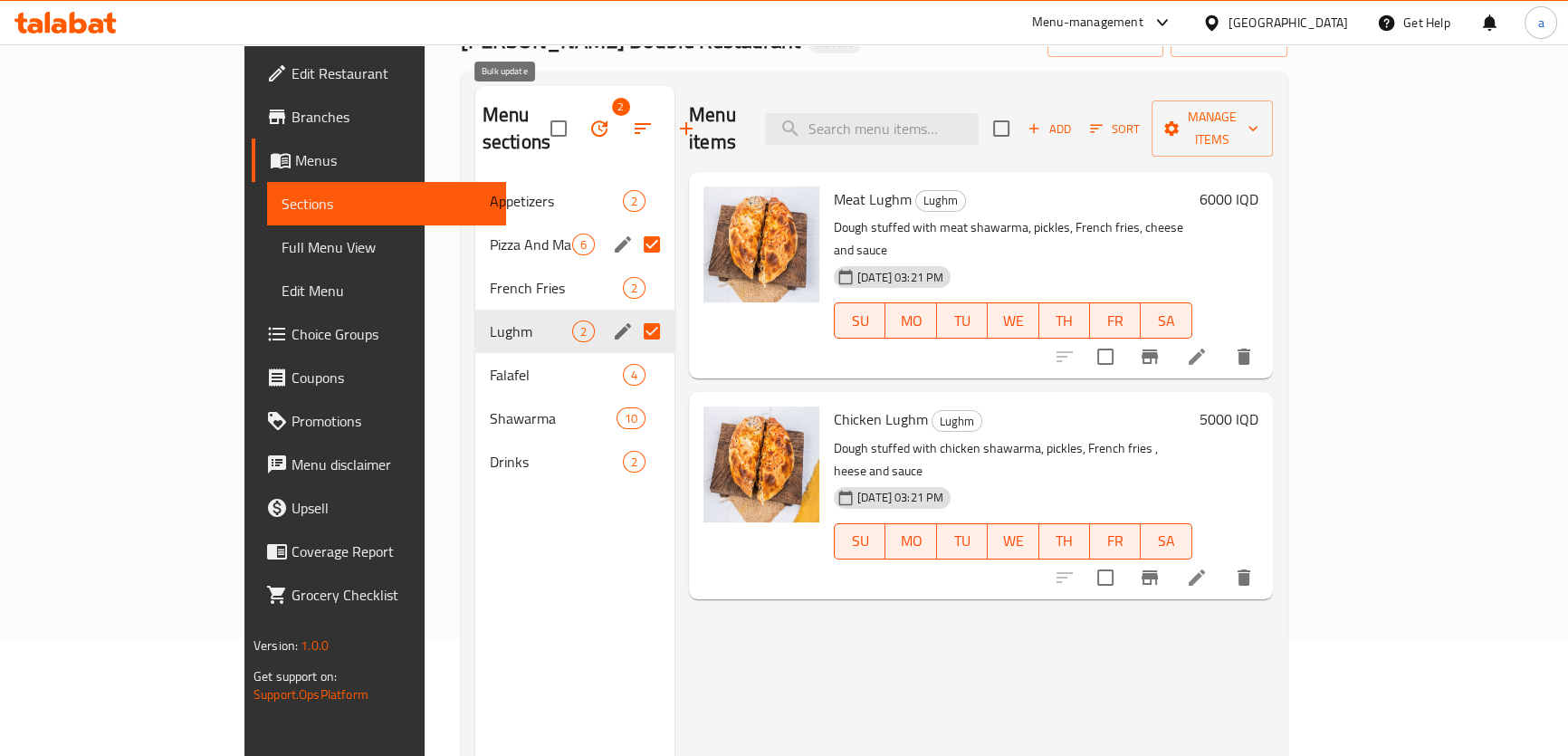
click at [588, 118] on icon "button" at bounding box center [599, 128] width 22 height 22
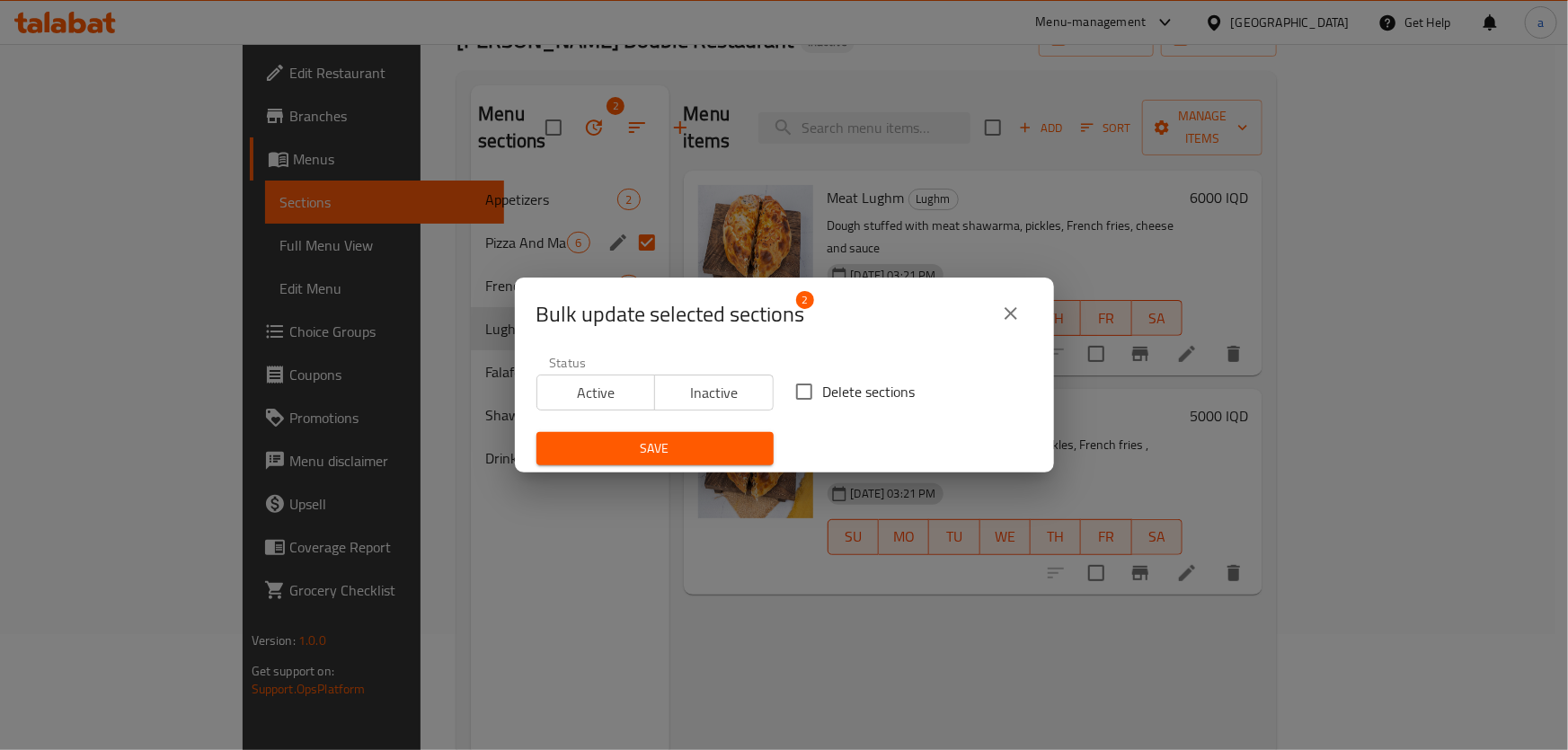
drag, startPoint x: 807, startPoint y: 388, endPoint x: 740, endPoint y: 434, distance: 81.3
click at [807, 388] on input "Delete sections" at bounding box center [804, 391] width 37 height 37
checkbox input "true"
click at [738, 434] on button "Save" at bounding box center [655, 448] width 237 height 33
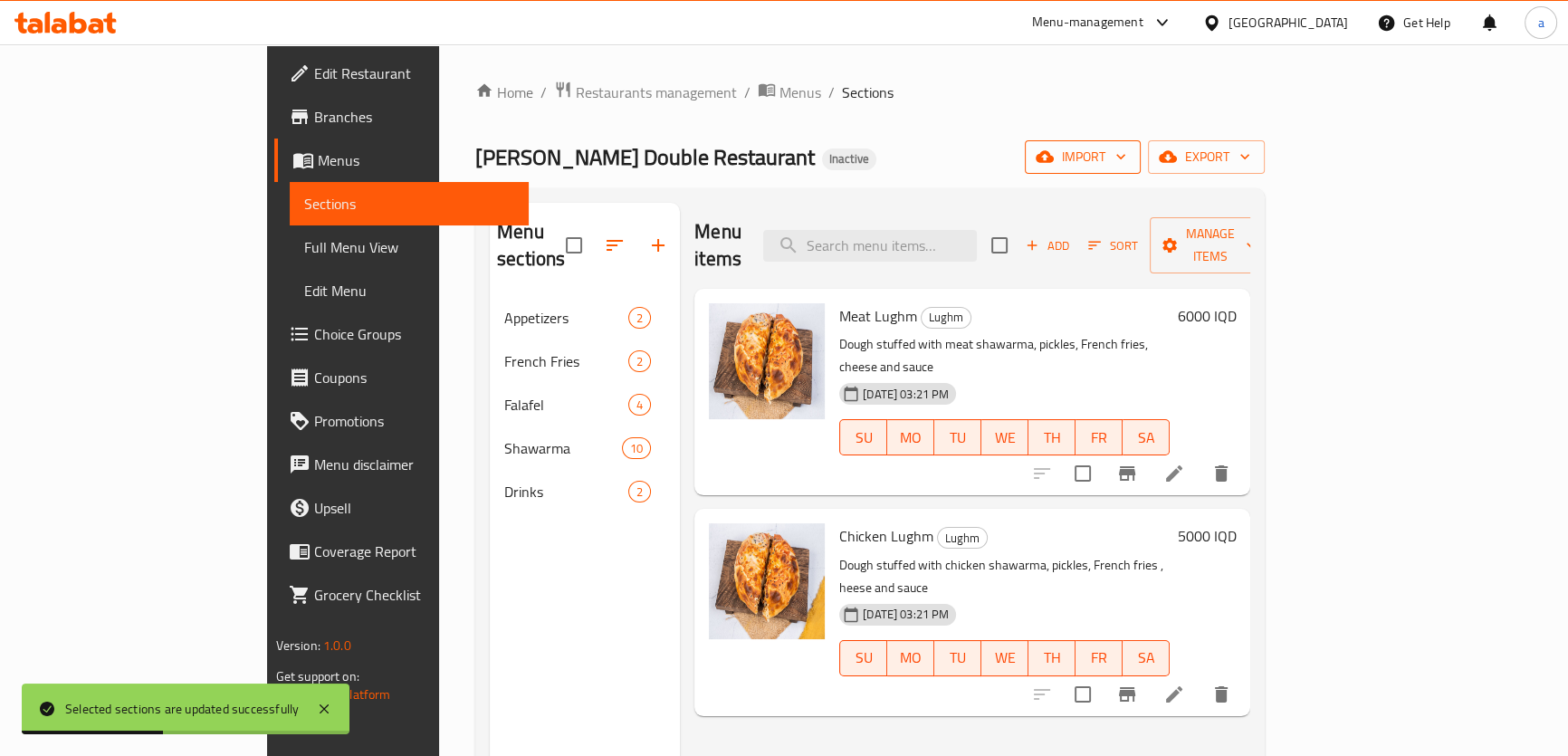
click at [1141, 145] on button "import" at bounding box center [1083, 157] width 116 height 33
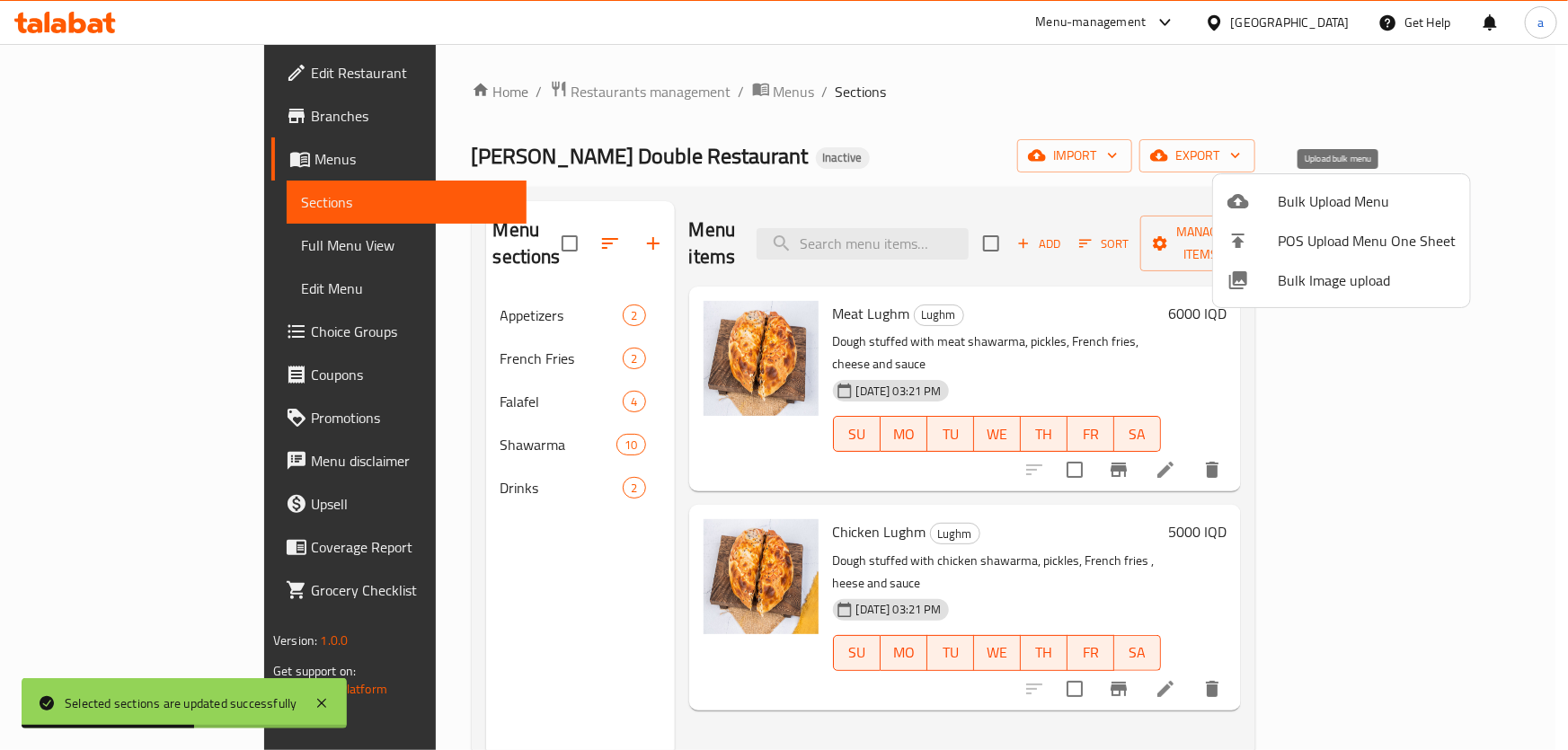
click at [1261, 202] on div at bounding box center [1252, 200] width 51 height 22
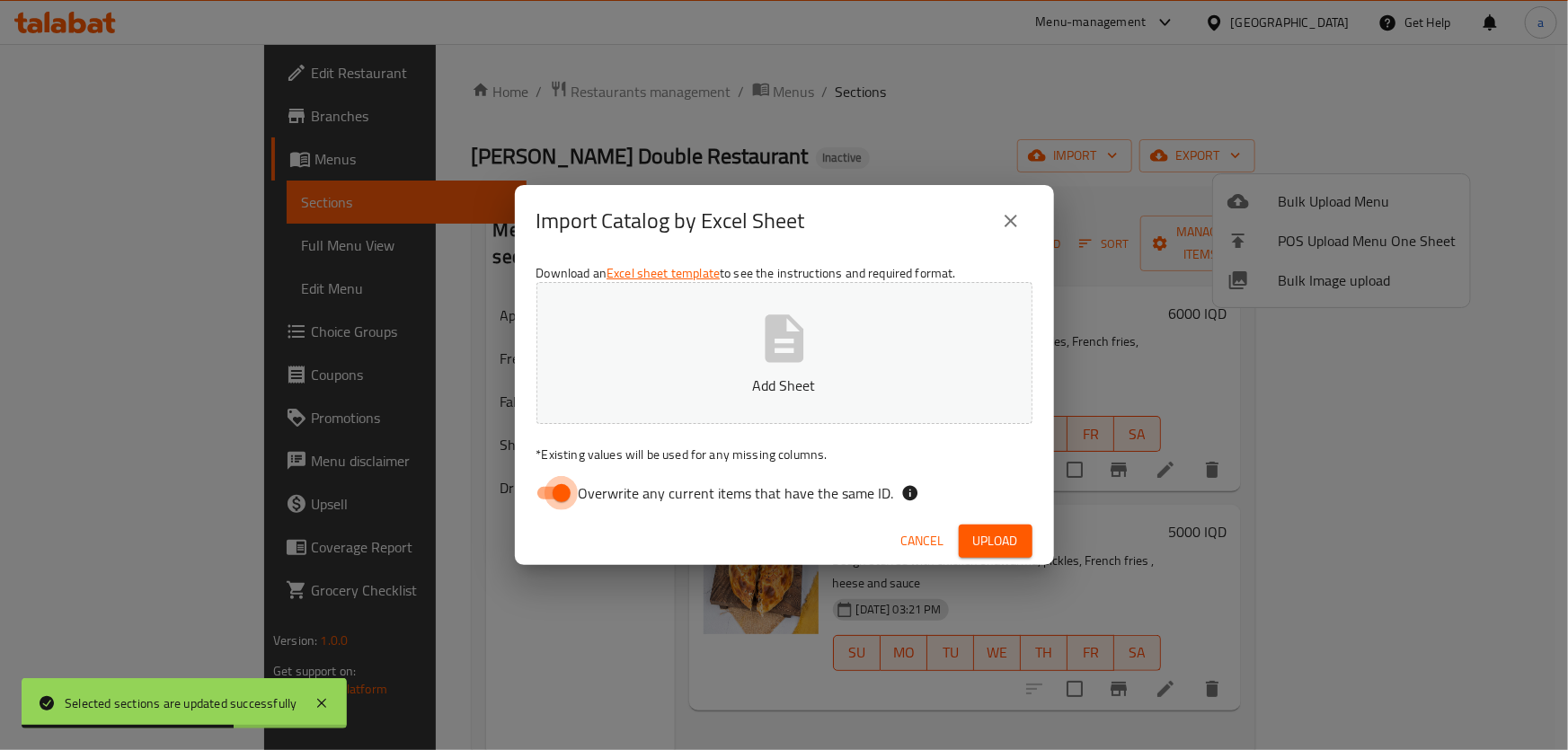
click at [570, 495] on input "Overwrite any current items that have the same ID." at bounding box center [561, 493] width 102 height 34
checkbox input "false"
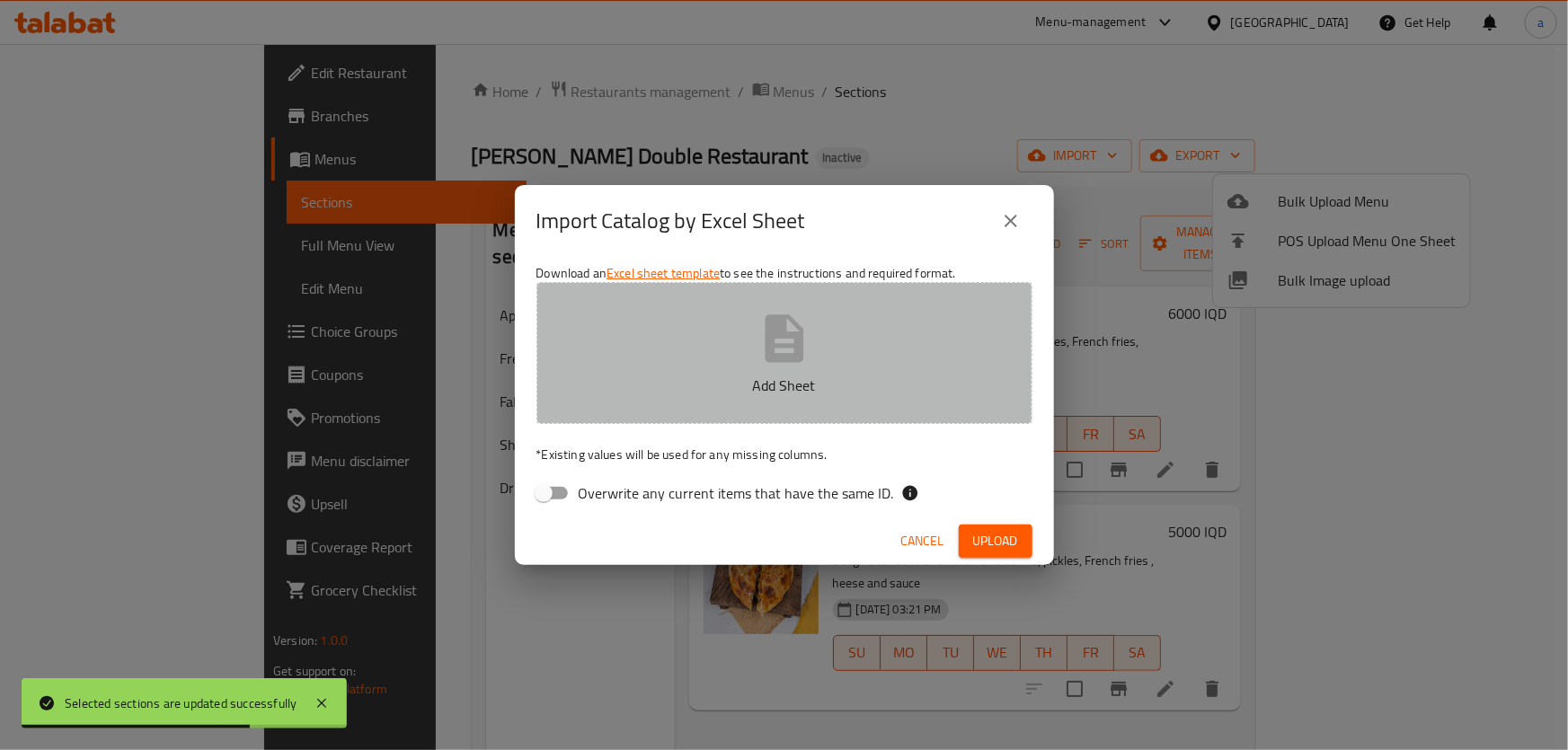
click at [717, 408] on button "Add Sheet" at bounding box center [784, 353] width 496 height 142
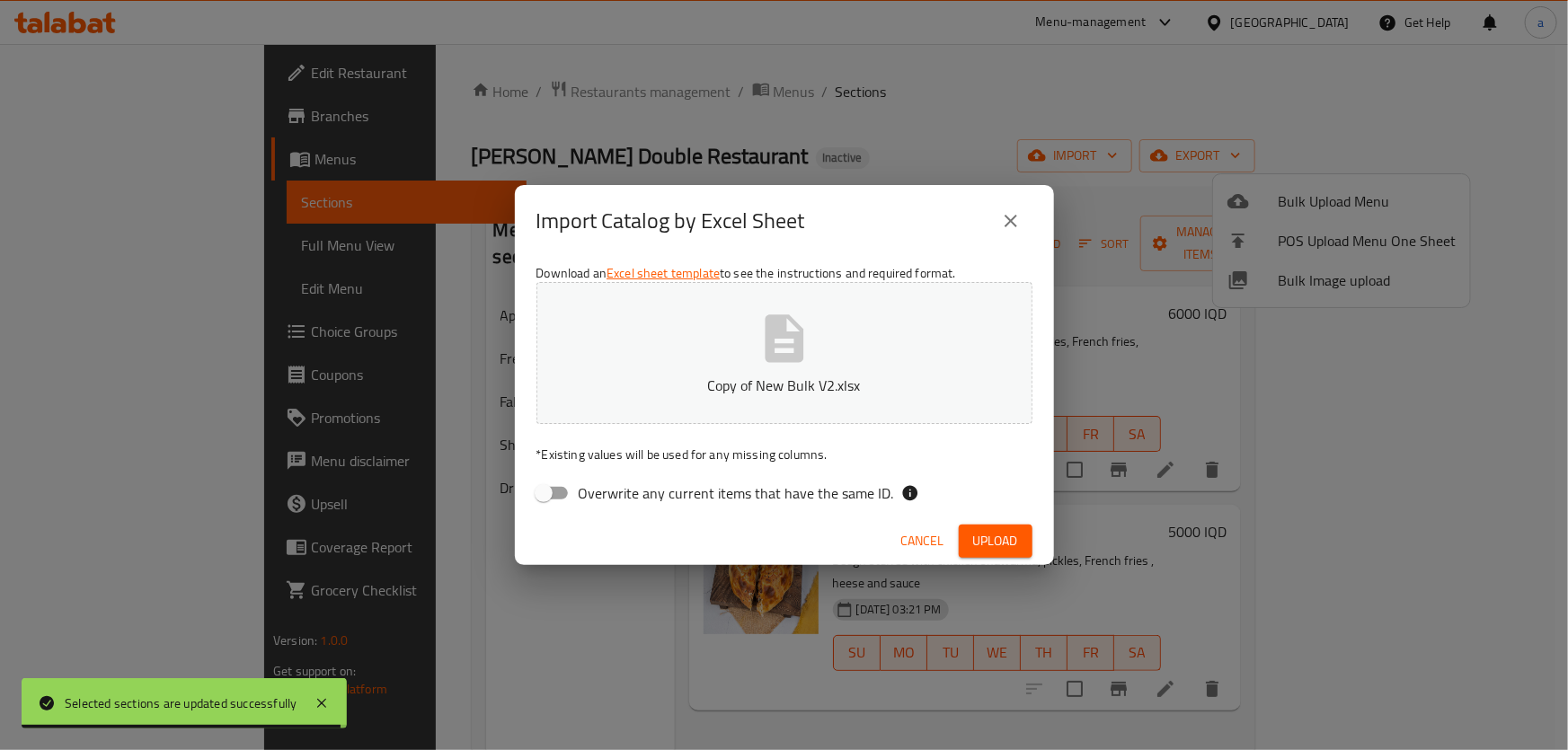
click at [1013, 538] on span "Upload" at bounding box center [996, 541] width 45 height 22
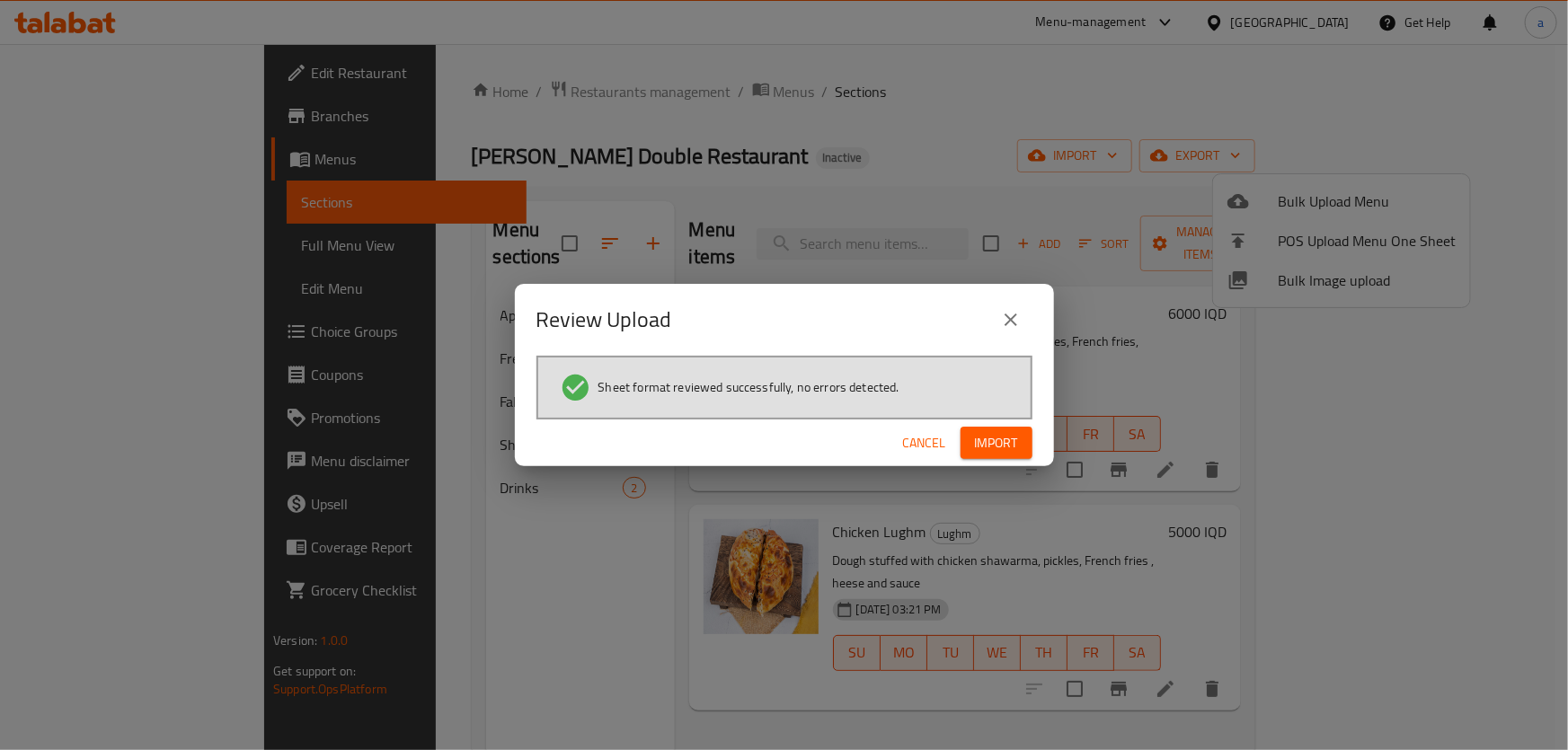
click at [1006, 451] on span "Import" at bounding box center [997, 443] width 43 height 22
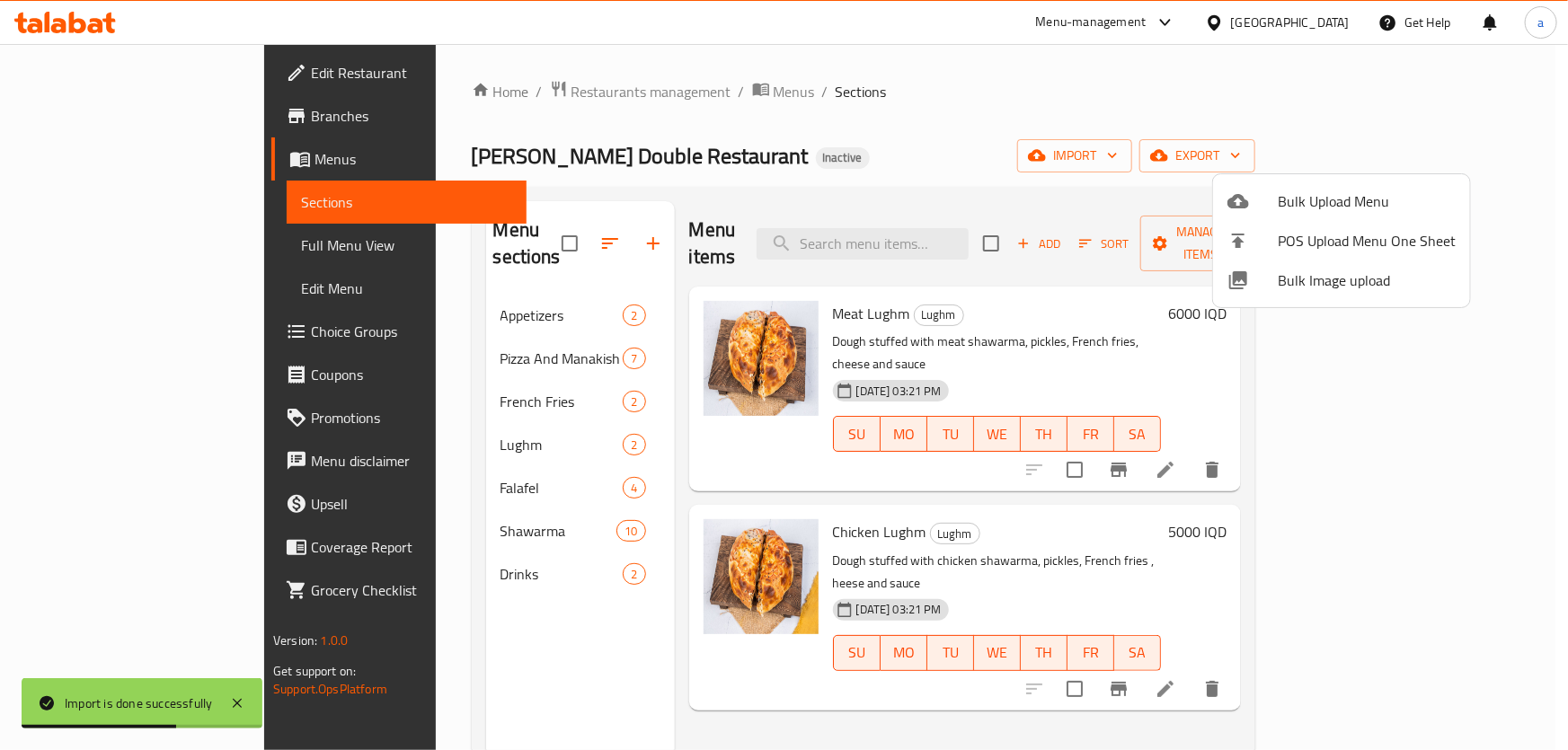
click at [384, 326] on div at bounding box center [784, 375] width 1568 height 750
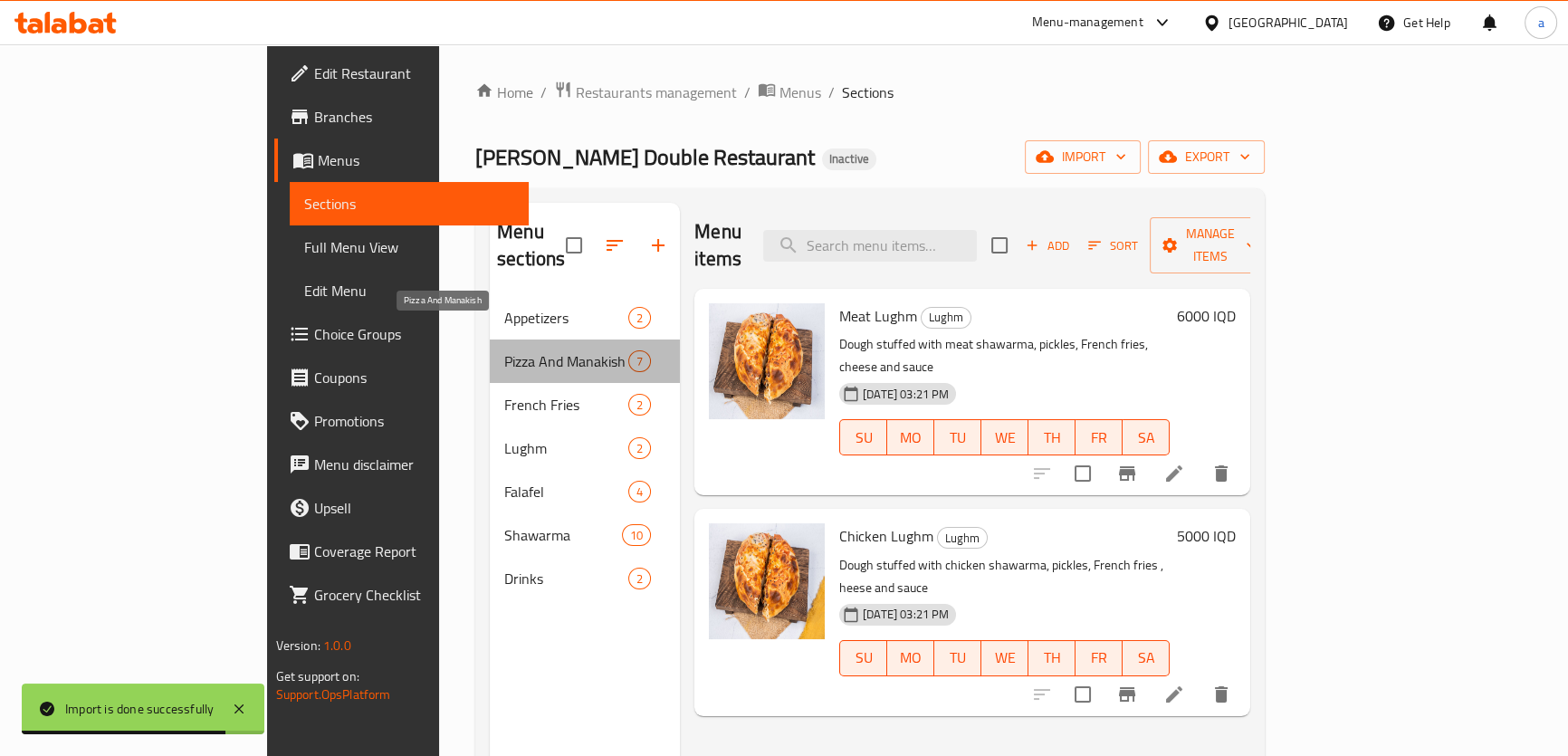
click at [504, 350] on span "Pizza And Manakish" at bounding box center [565, 361] width 124 height 22
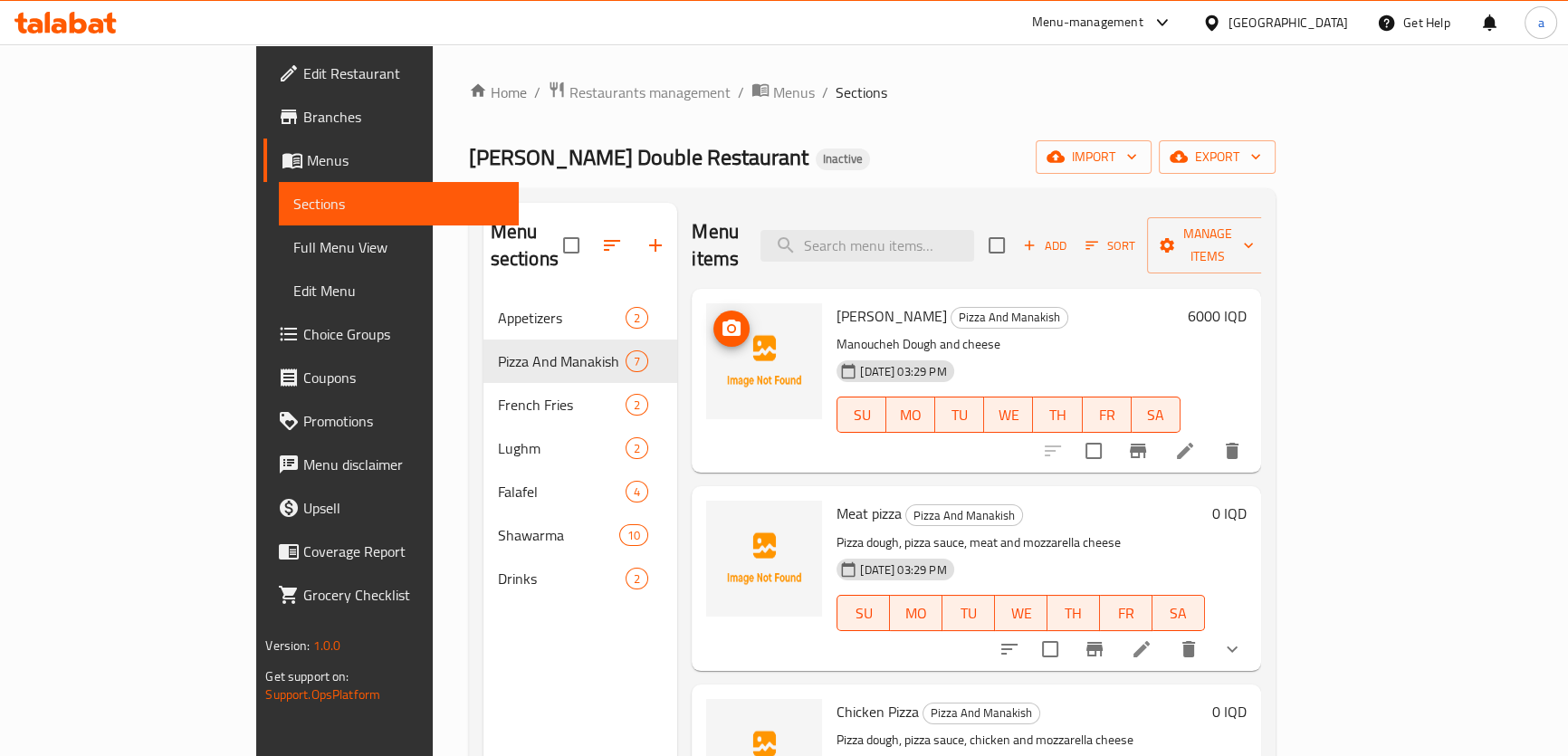
click at [722, 320] on icon "upload picture" at bounding box center [731, 328] width 18 height 16
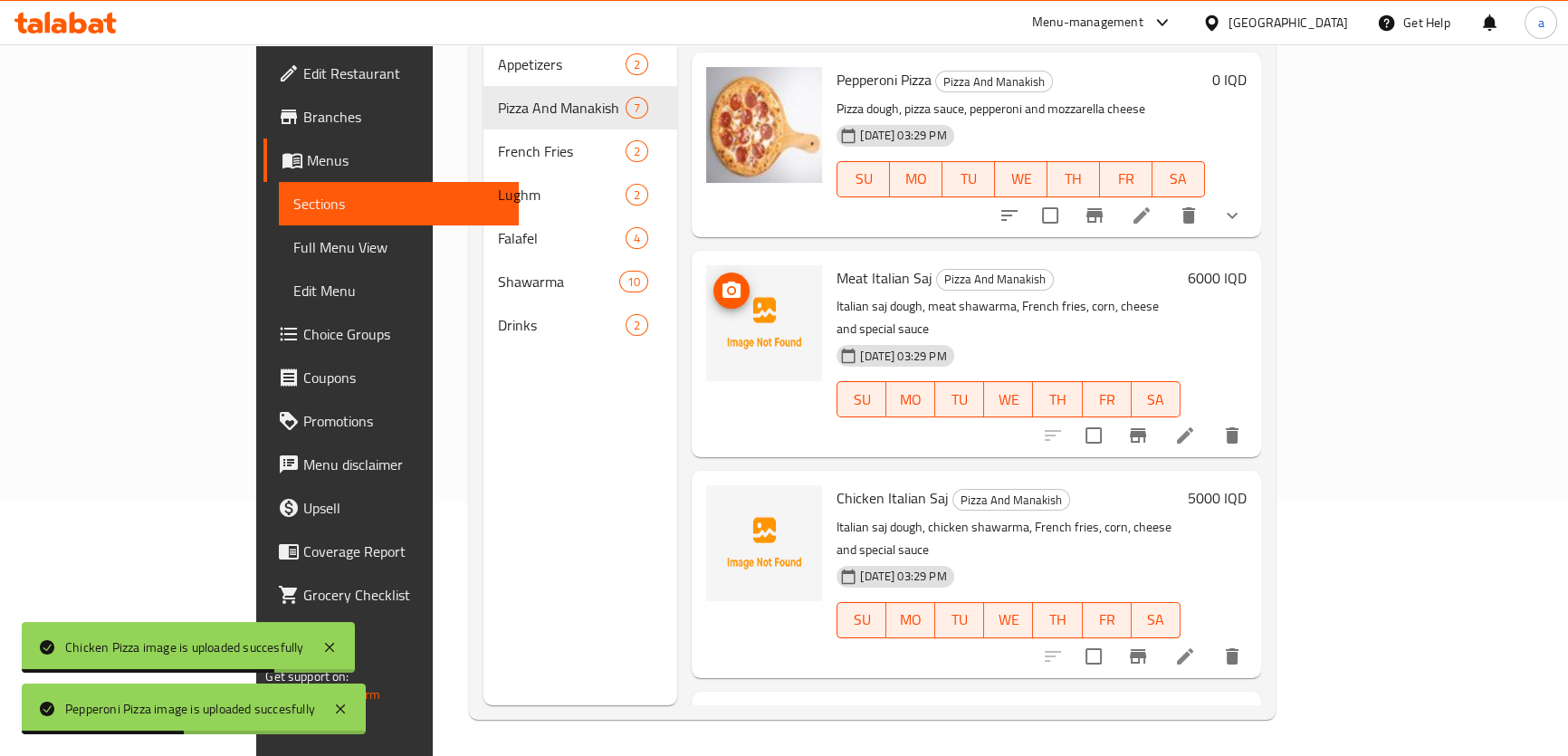
scroll to position [535, 0]
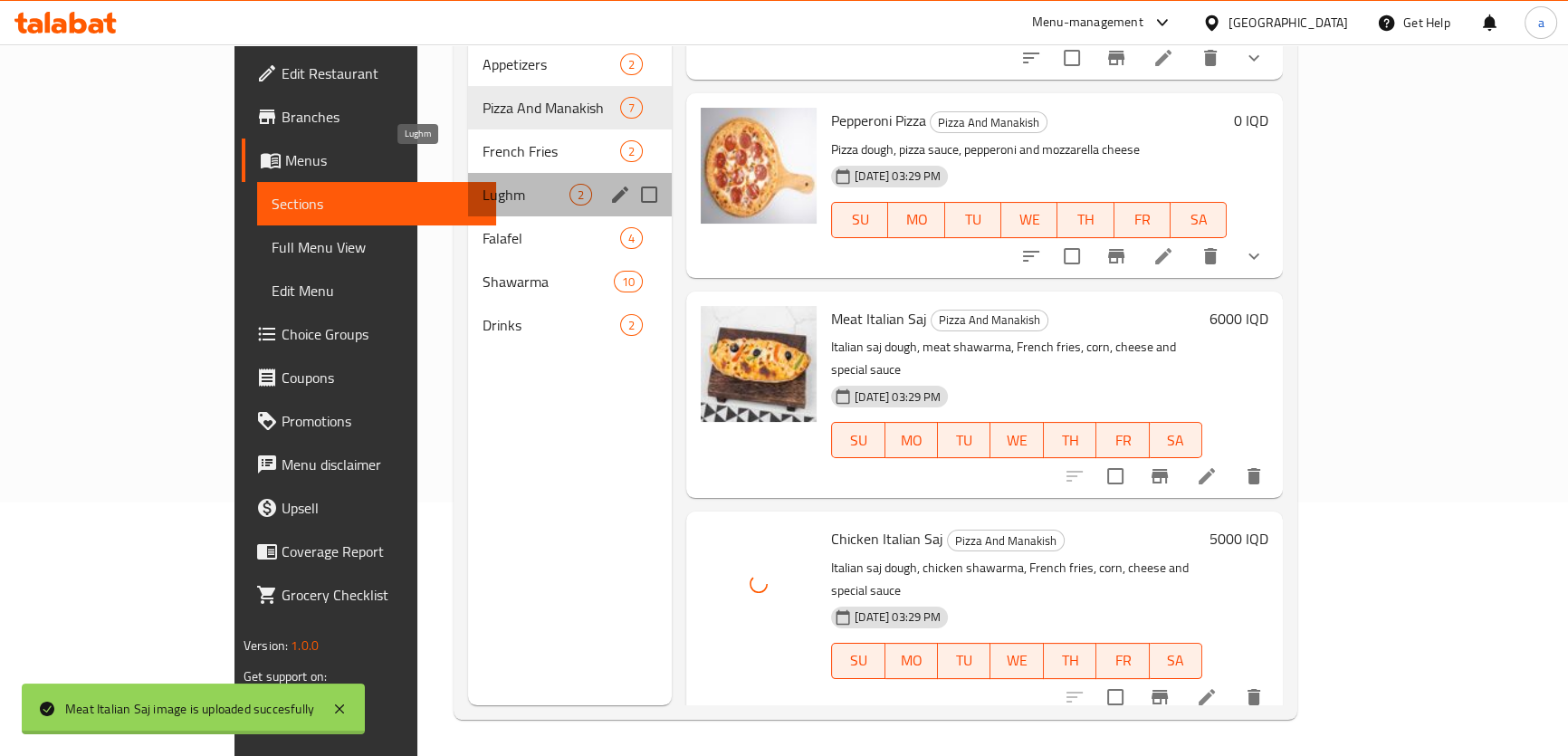
click at [482, 184] on span "Lughm" at bounding box center [526, 194] width 87 height 22
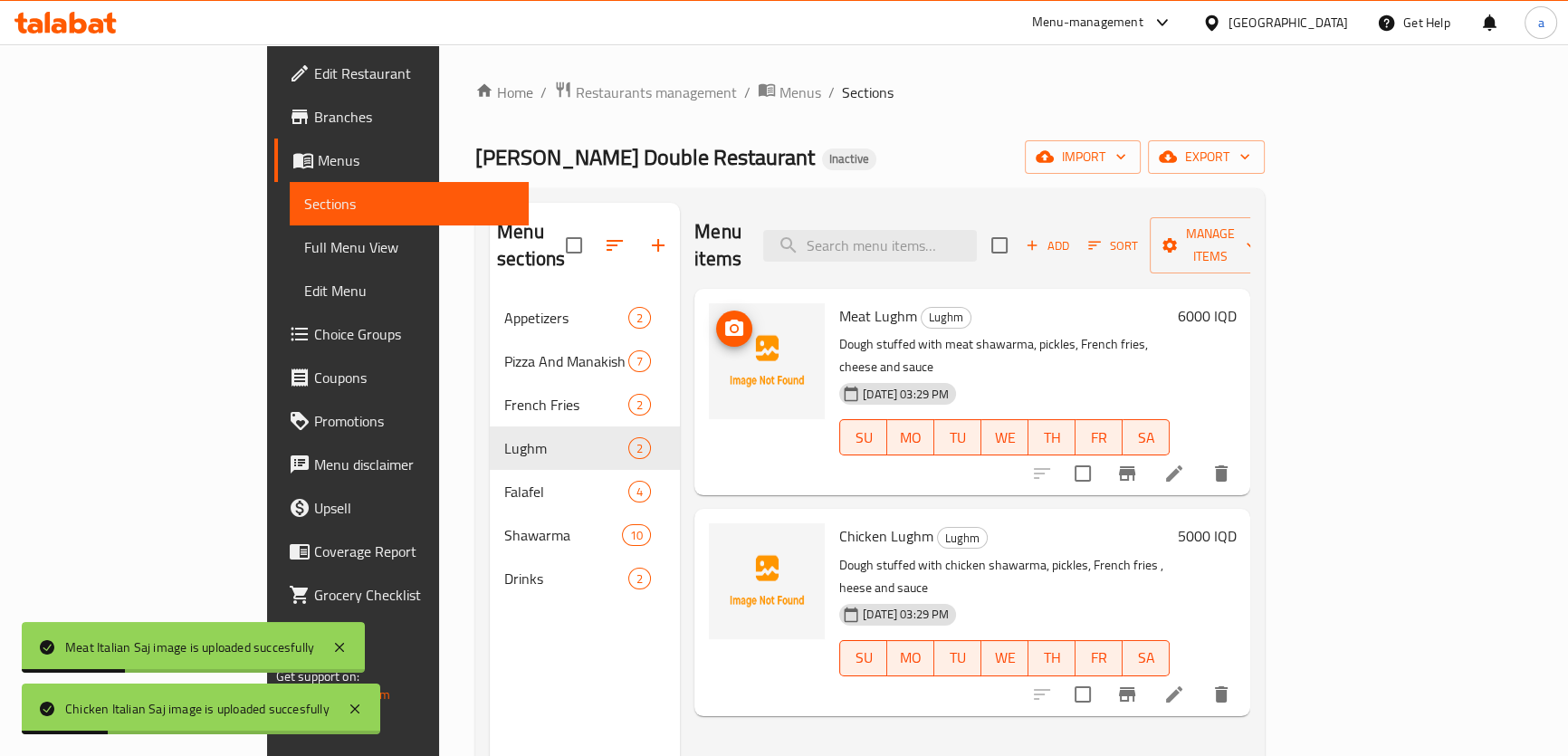
click at [709, 303] on img at bounding box center [767, 361] width 116 height 116
click at [725, 320] on icon "upload picture" at bounding box center [733, 328] width 18 height 16
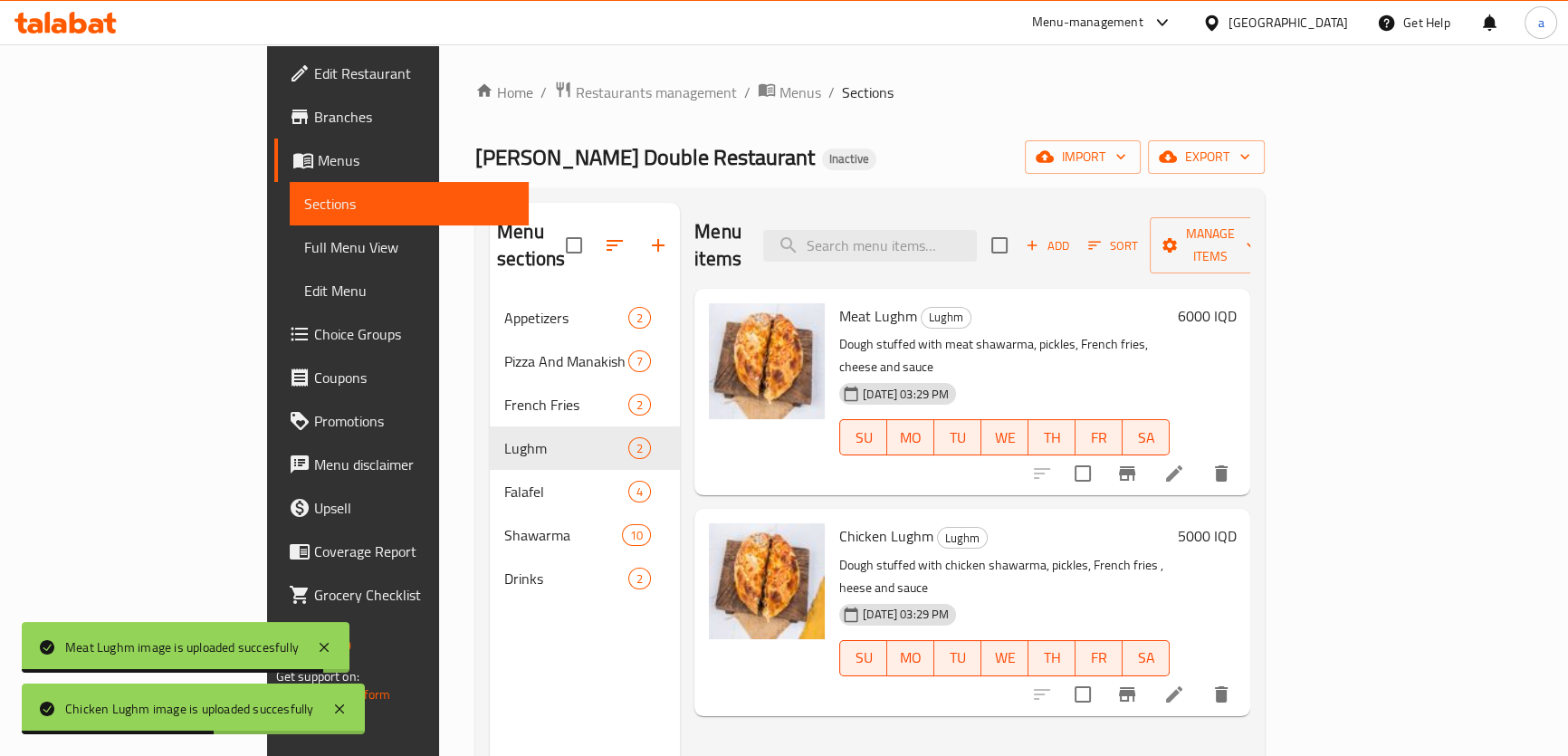
click at [304, 243] on span "Full Menu View" at bounding box center [409, 246] width 211 height 22
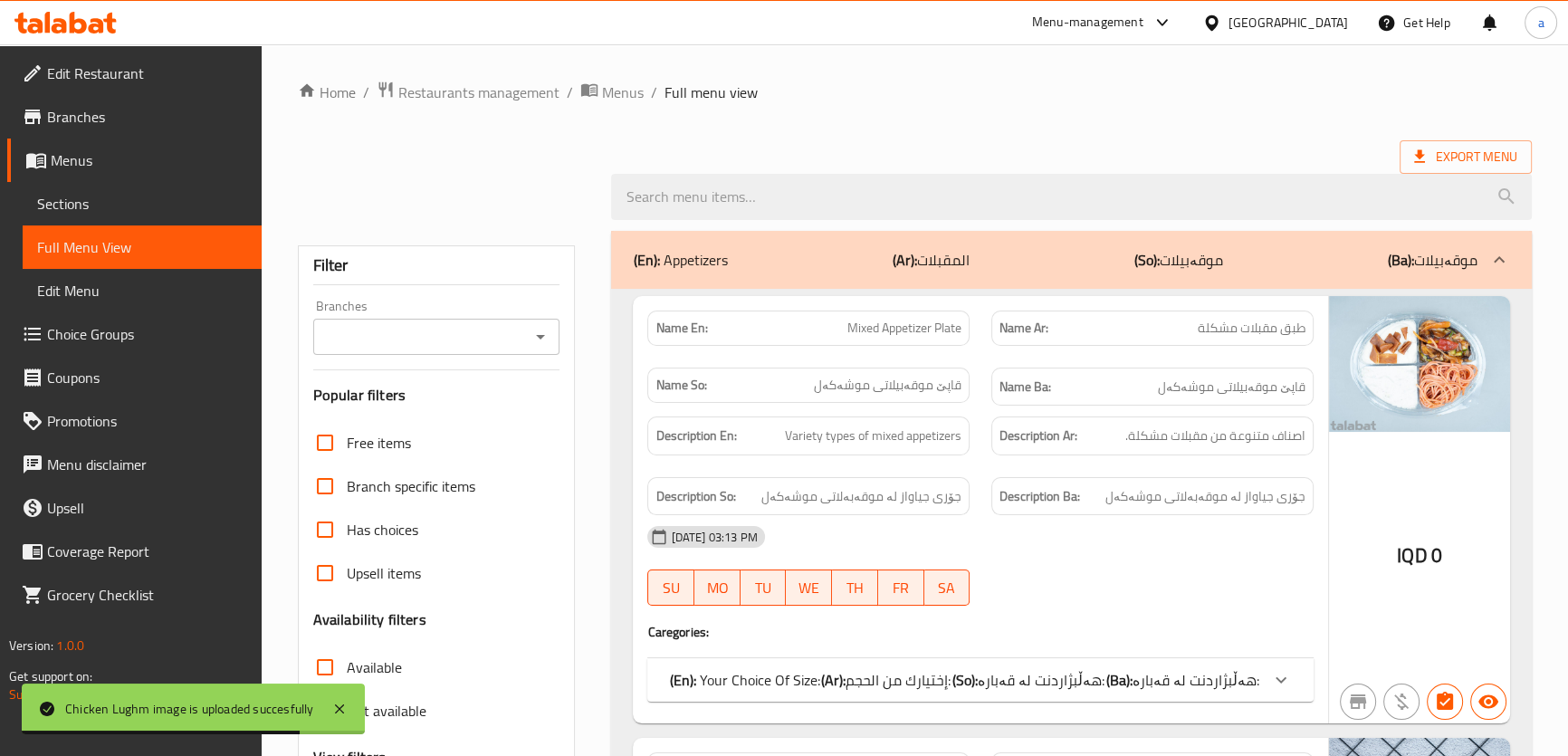
click at [544, 340] on icon "Open" at bounding box center [540, 336] width 22 height 22
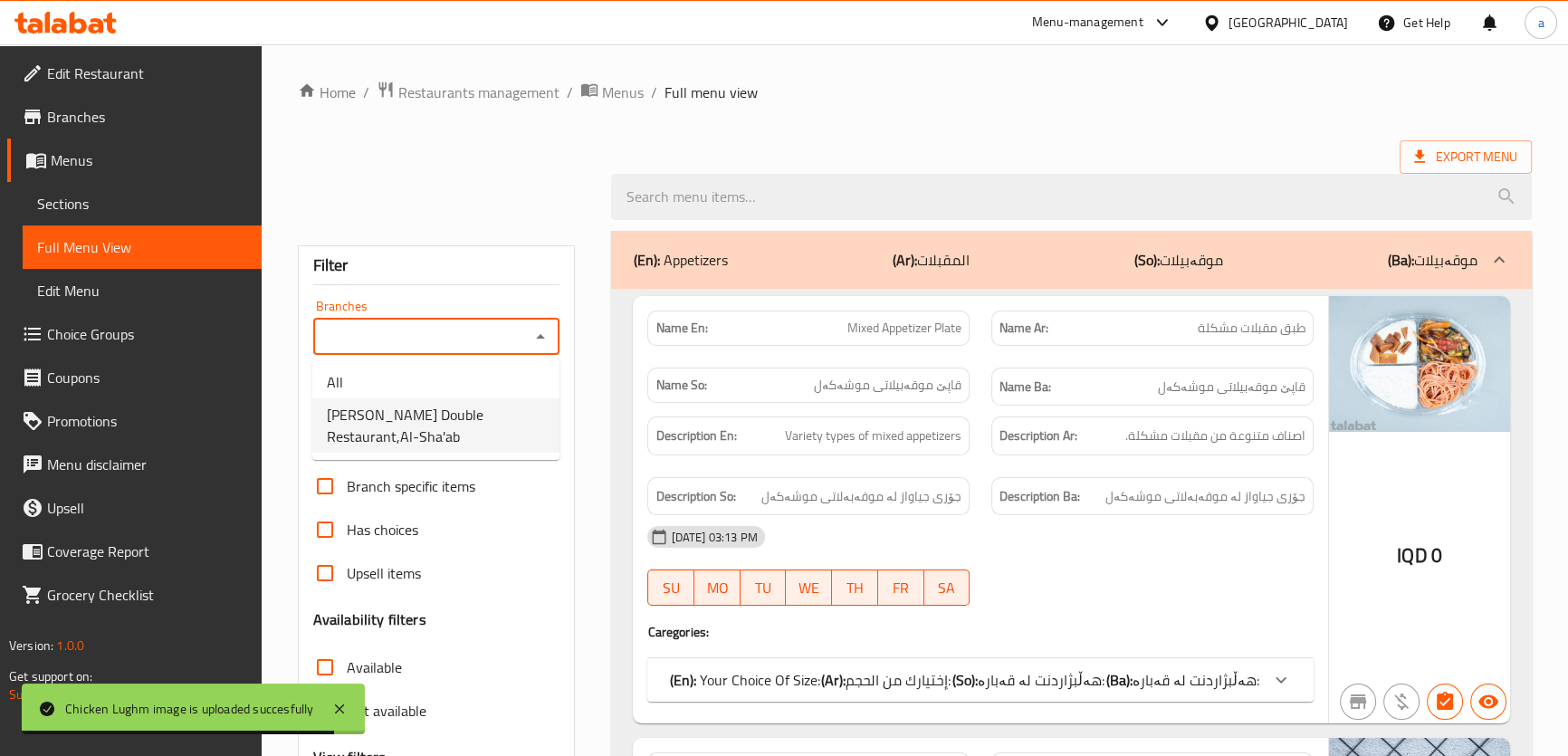
click at [514, 422] on span "[PERSON_NAME] Double Restaurant,Al-Sha'ab" at bounding box center [435, 426] width 218 height 43
type input "[PERSON_NAME] Double Restaurant,Al-Sha'ab"
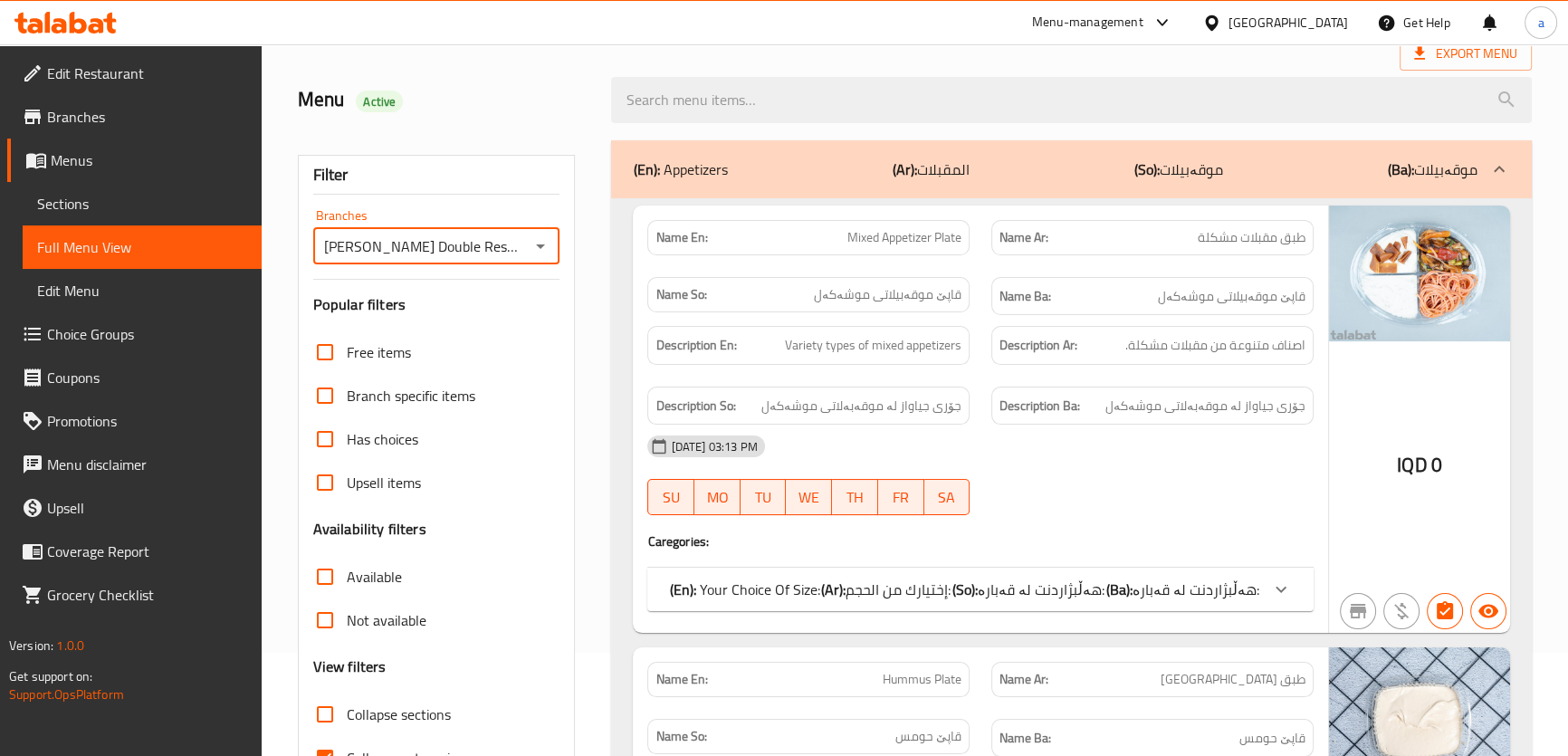
scroll to position [274, 0]
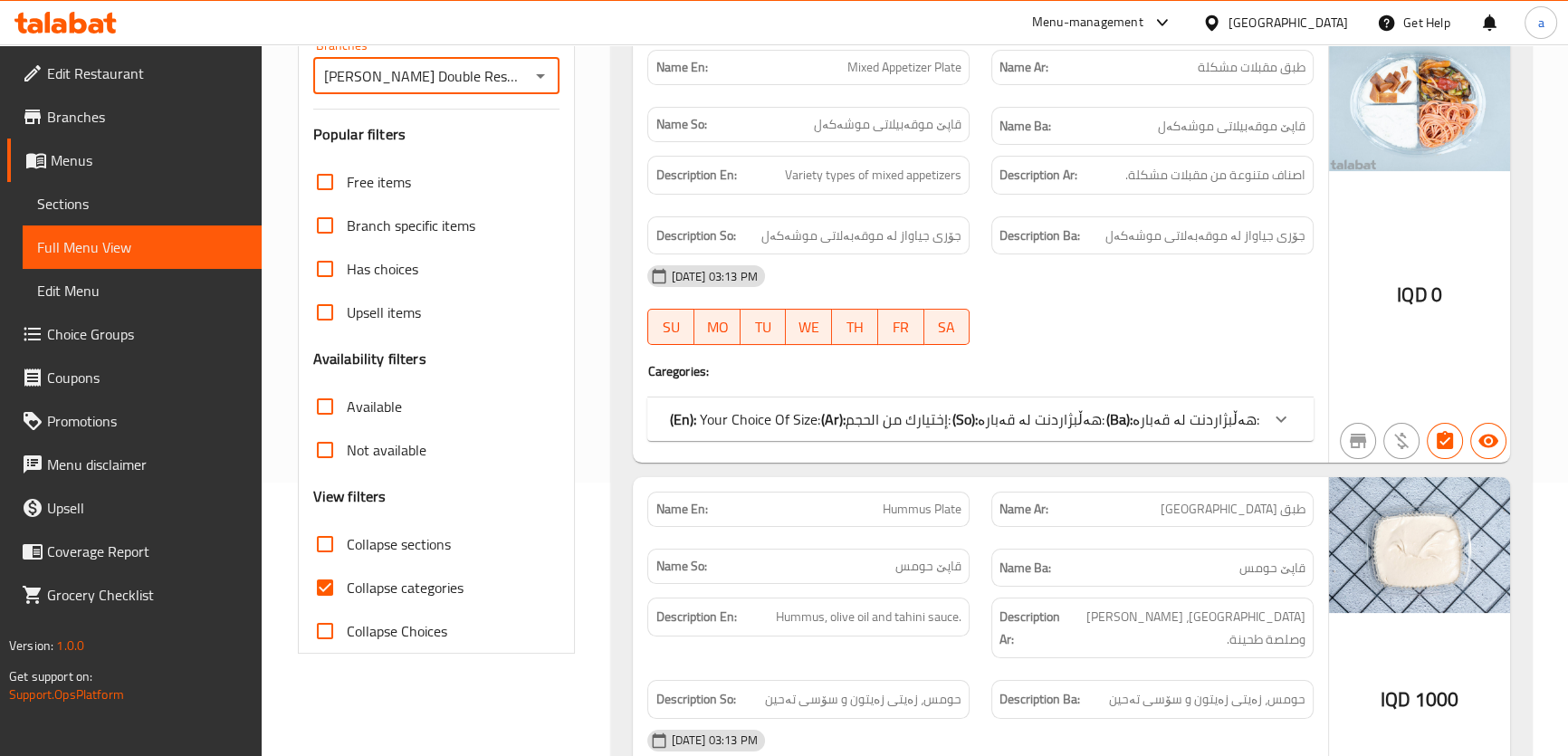
click at [410, 542] on span "Collapse sections" at bounding box center [398, 544] width 104 height 22
click at [346, 542] on input "Collapse sections" at bounding box center [325, 544] width 43 height 43
checkbox input "true"
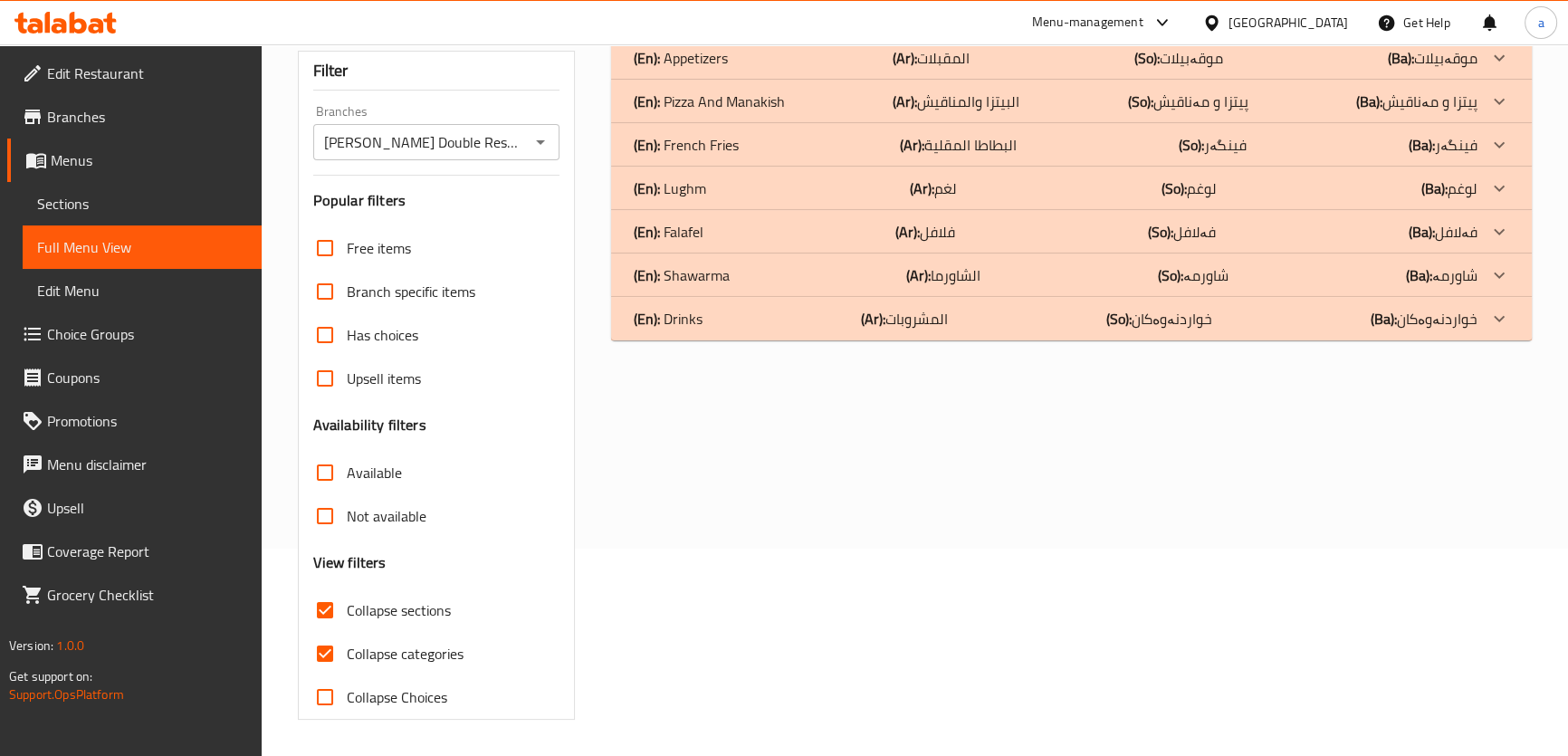
click at [407, 643] on span "Collapse categories" at bounding box center [405, 653] width 117 height 22
click at [346, 632] on input "Collapse categories" at bounding box center [325, 654] width 43 height 43
checkbox input "false"
click at [1479, 190] on div at bounding box center [1499, 189] width 43 height 43
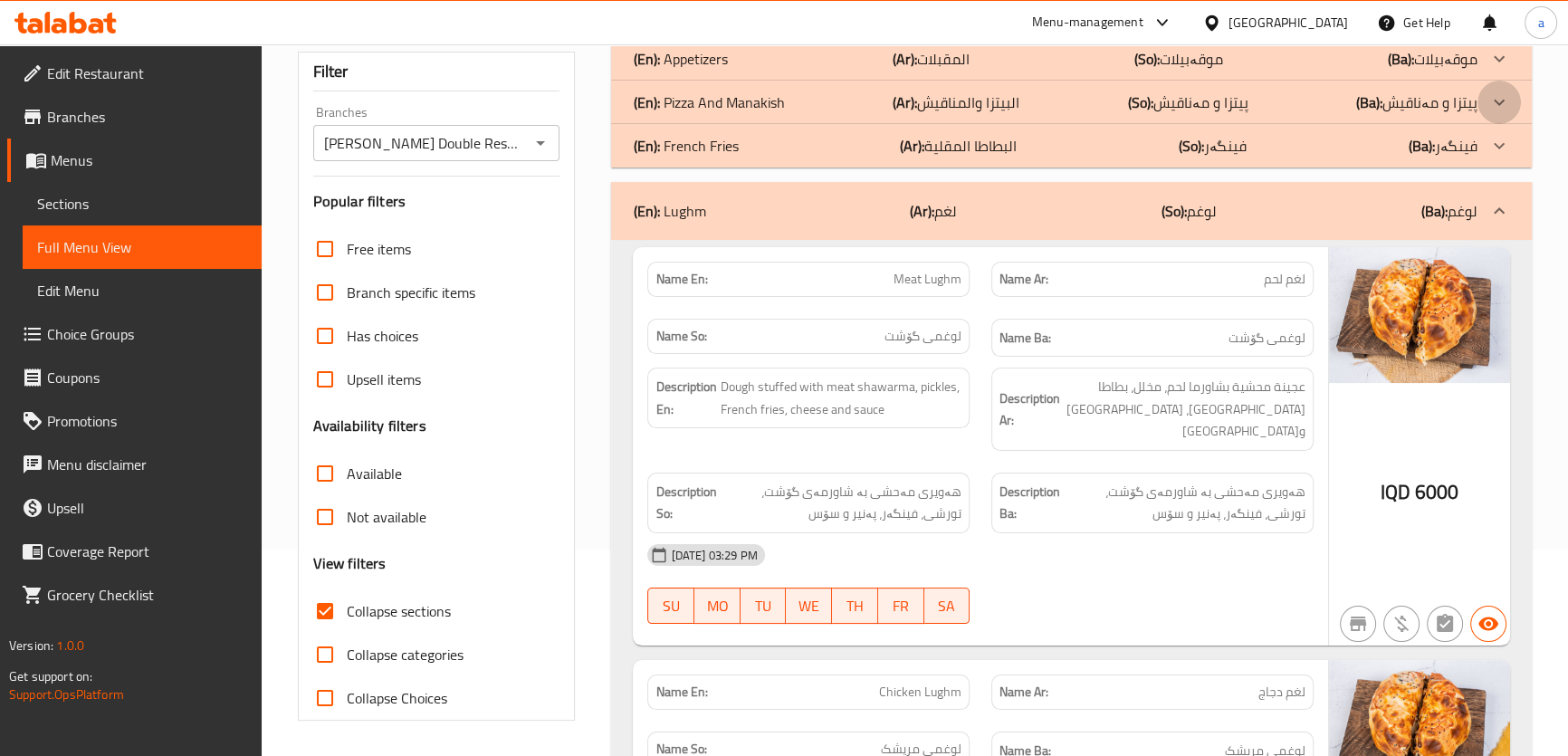
click at [1489, 109] on icon at bounding box center [1499, 102] width 22 height 22
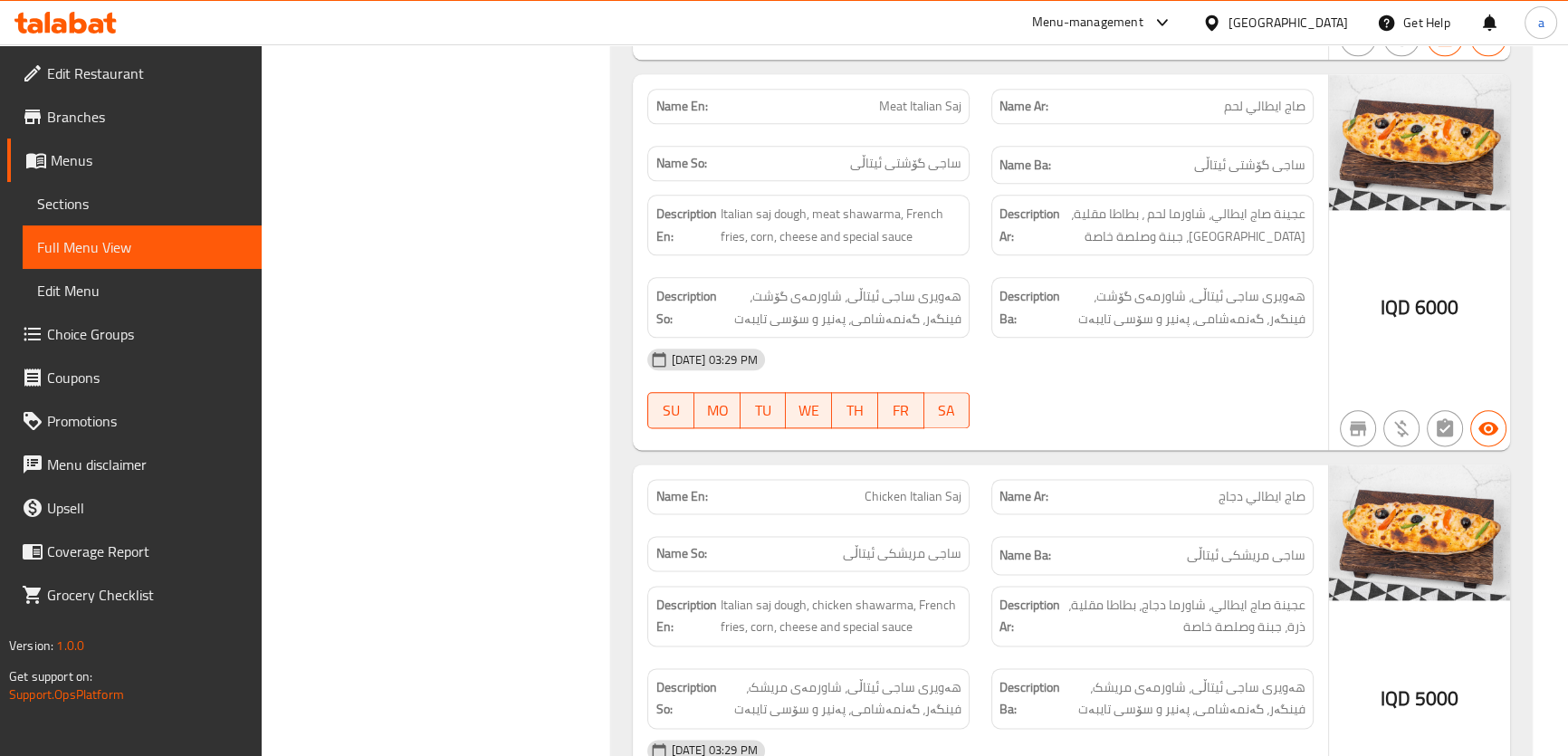
scroll to position [3087, 0]
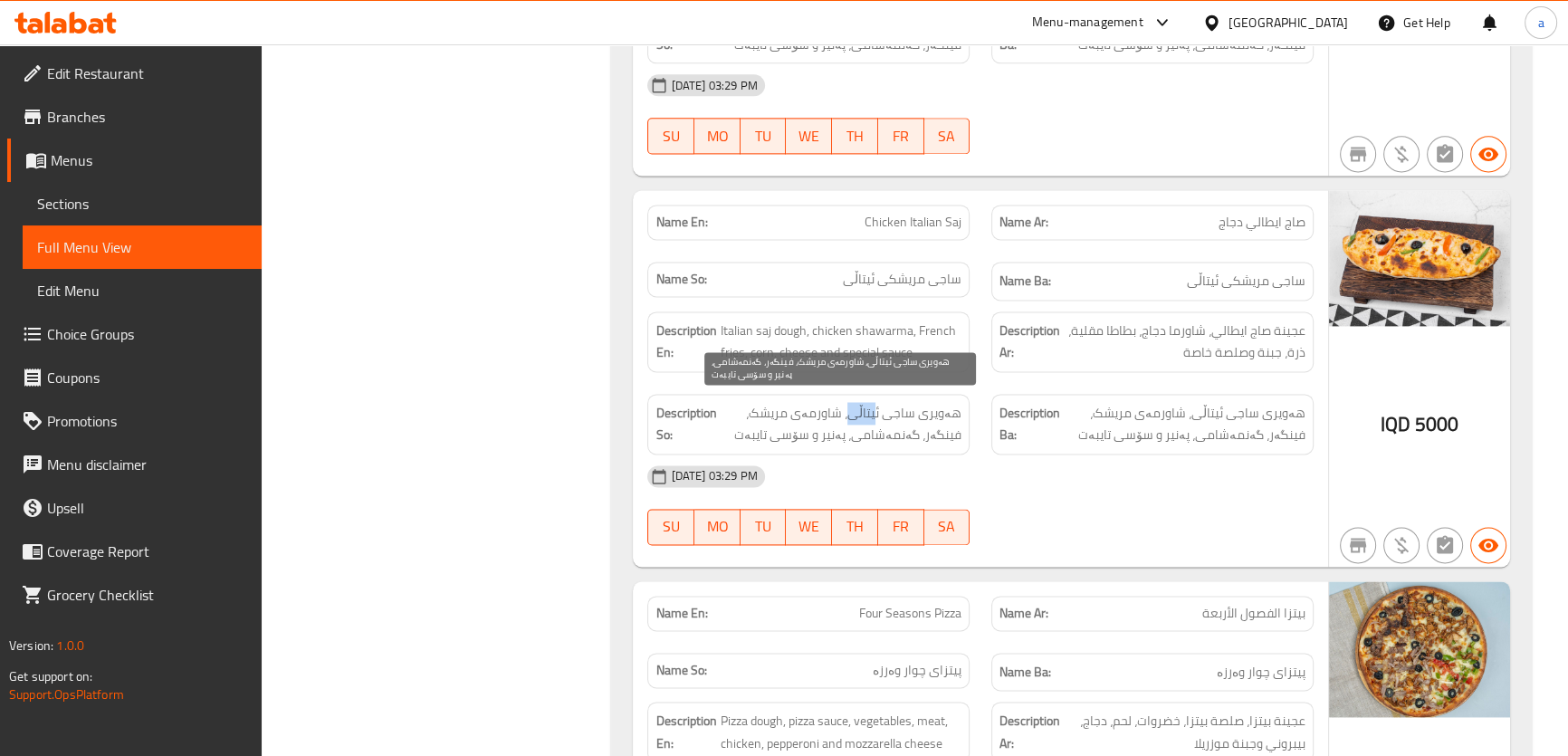
drag, startPoint x: 854, startPoint y: 415, endPoint x: 880, endPoint y: 415, distance: 26.0
click at [880, 415] on span "هەویری ساجی ئیتاڵی، شاورمەی مریشک، فینگەر، گەنمەشامی، پەنیر و سۆسی تایبەت" at bounding box center [841, 424] width 242 height 44
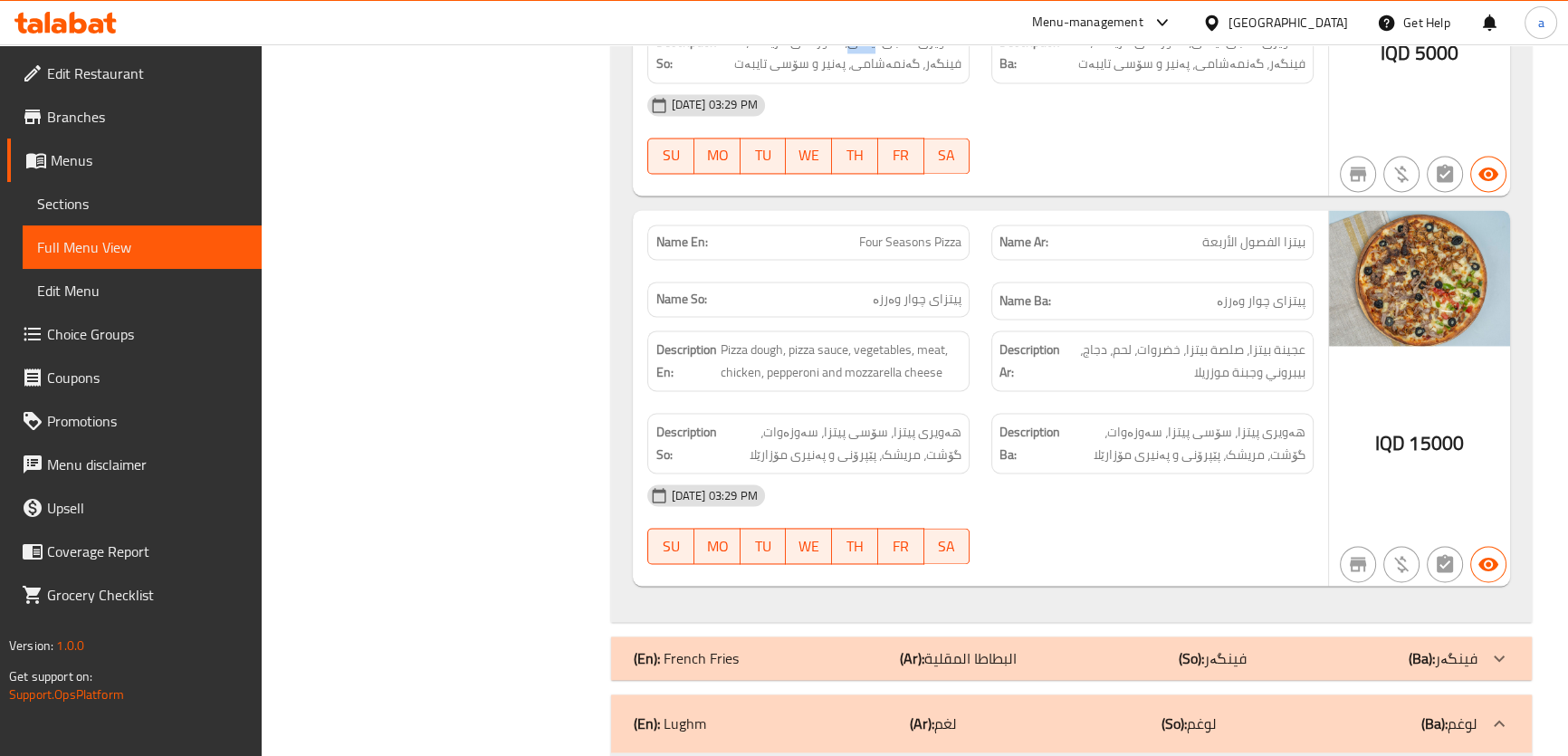
scroll to position [3498, 0]
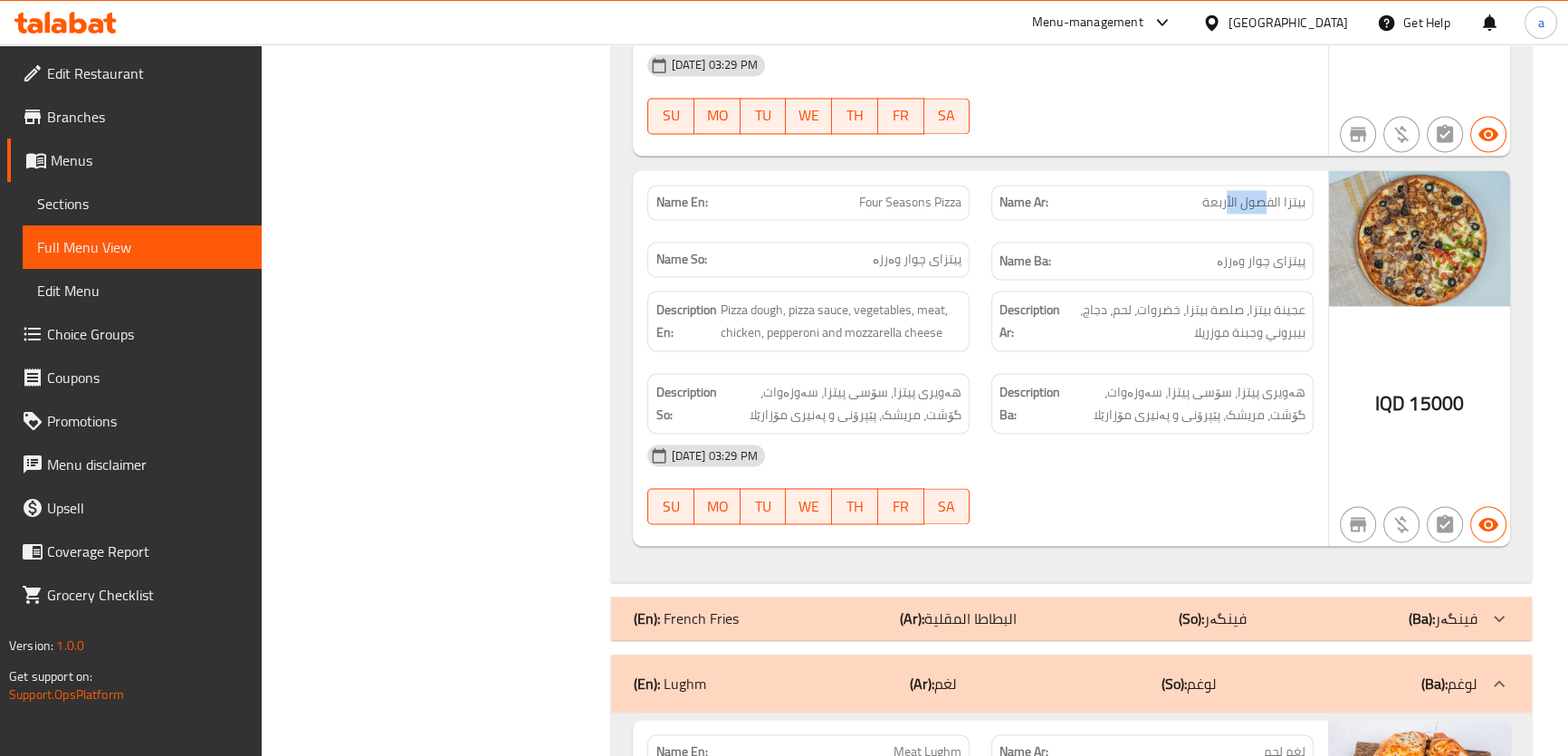
click at [1273, 193] on span "بيتزا الفصول الأربعة" at bounding box center [1254, 202] width 103 height 19
drag, startPoint x: 936, startPoint y: 202, endPoint x: 920, endPoint y: 226, distance: 28.8
click at [937, 202] on span "Four Seasons Pizza" at bounding box center [910, 202] width 102 height 19
drag, startPoint x: 890, startPoint y: 277, endPoint x: 975, endPoint y: 276, distance: 85.0
click at [965, 279] on div "Description En: Pizza dough, pizza sauce, vegetables, meat, chicken, pepperoni …" at bounding box center [808, 320] width 344 height 82
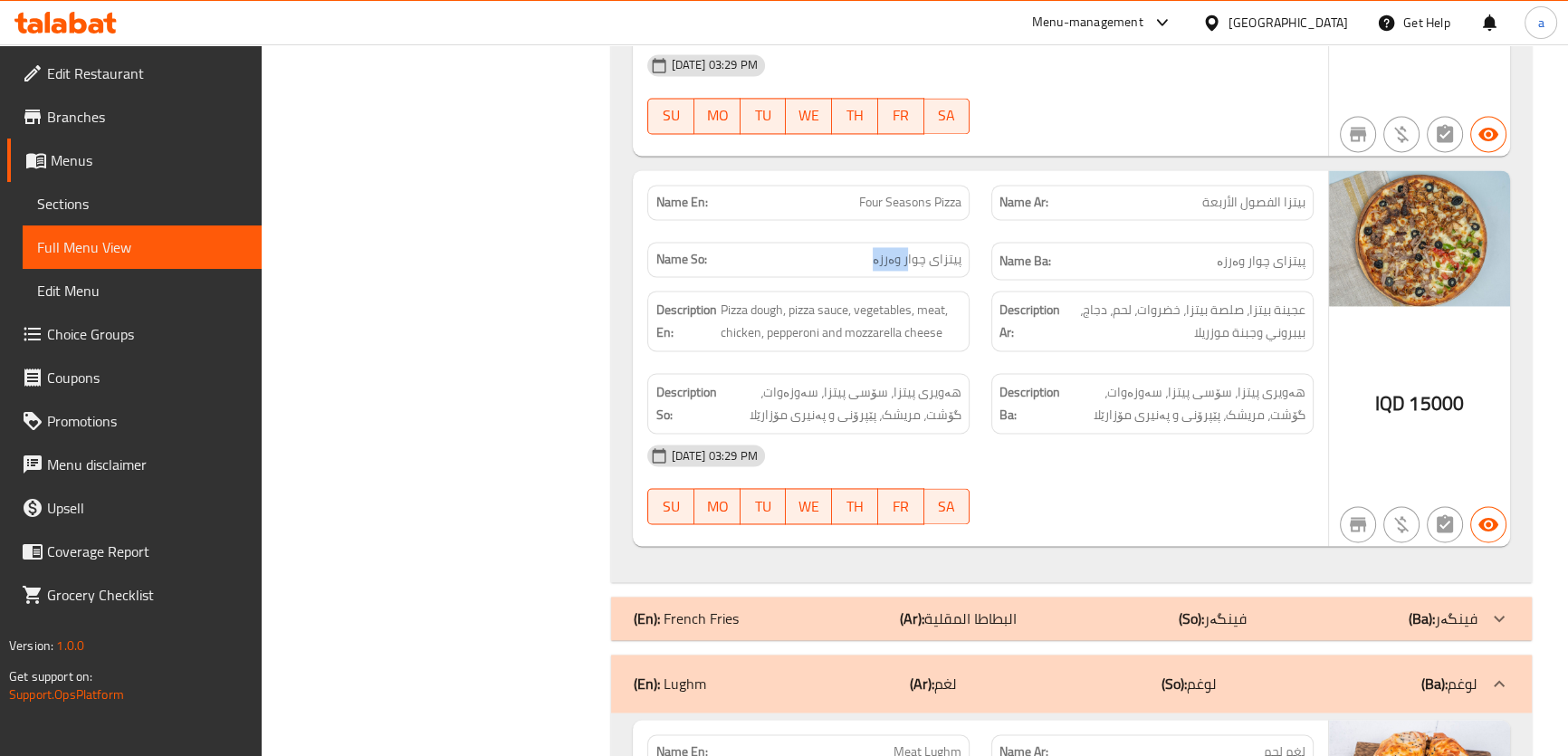
drag, startPoint x: 873, startPoint y: 237, endPoint x: 951, endPoint y: 255, distance: 80.0
click at [938, 250] on div "Name So: پیتزای چوار وەرزە" at bounding box center [808, 259] width 322 height 35
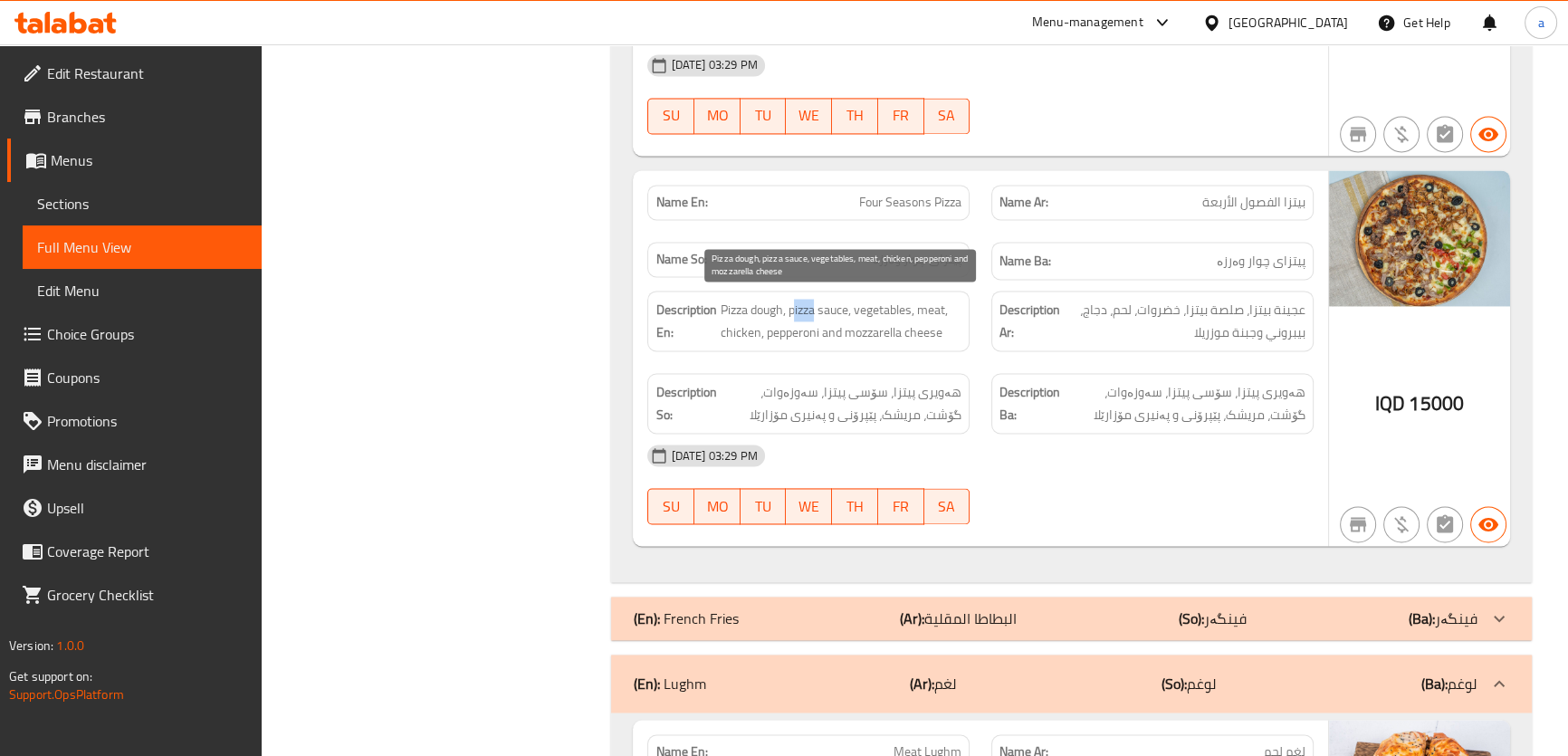
drag, startPoint x: 803, startPoint y: 299, endPoint x: 841, endPoint y: 303, distance: 38.2
click at [822, 299] on span "Pizza dough, pizza sauce, vegetables, meat, chicken, pepperoni and mozzarella c…" at bounding box center [841, 321] width 242 height 44
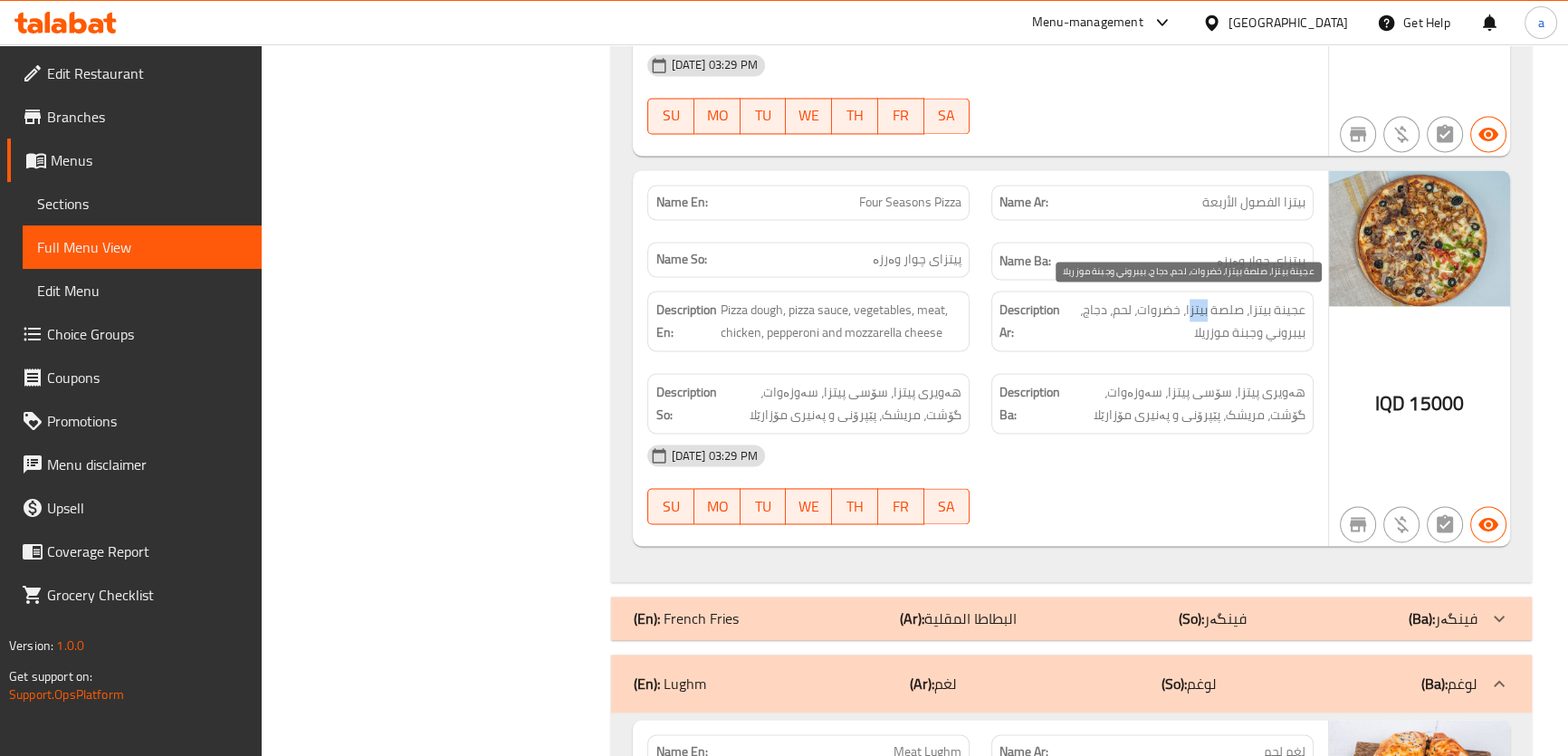
drag, startPoint x: 1198, startPoint y: 300, endPoint x: 1208, endPoint y: 304, distance: 10.8
click at [1208, 304] on span "عجينة بيتزا، صلصة بيتزا، خضروات، لحم، دجاج، بيبروني وجبنة موزريلا" at bounding box center [1185, 321] width 242 height 44
click at [1154, 303] on span "عجينة بيتزا، صلصة بيتزا، خضروات، لحم، دجاج، بيبروني وجبنة موزريلا" at bounding box center [1185, 321] width 242 height 44
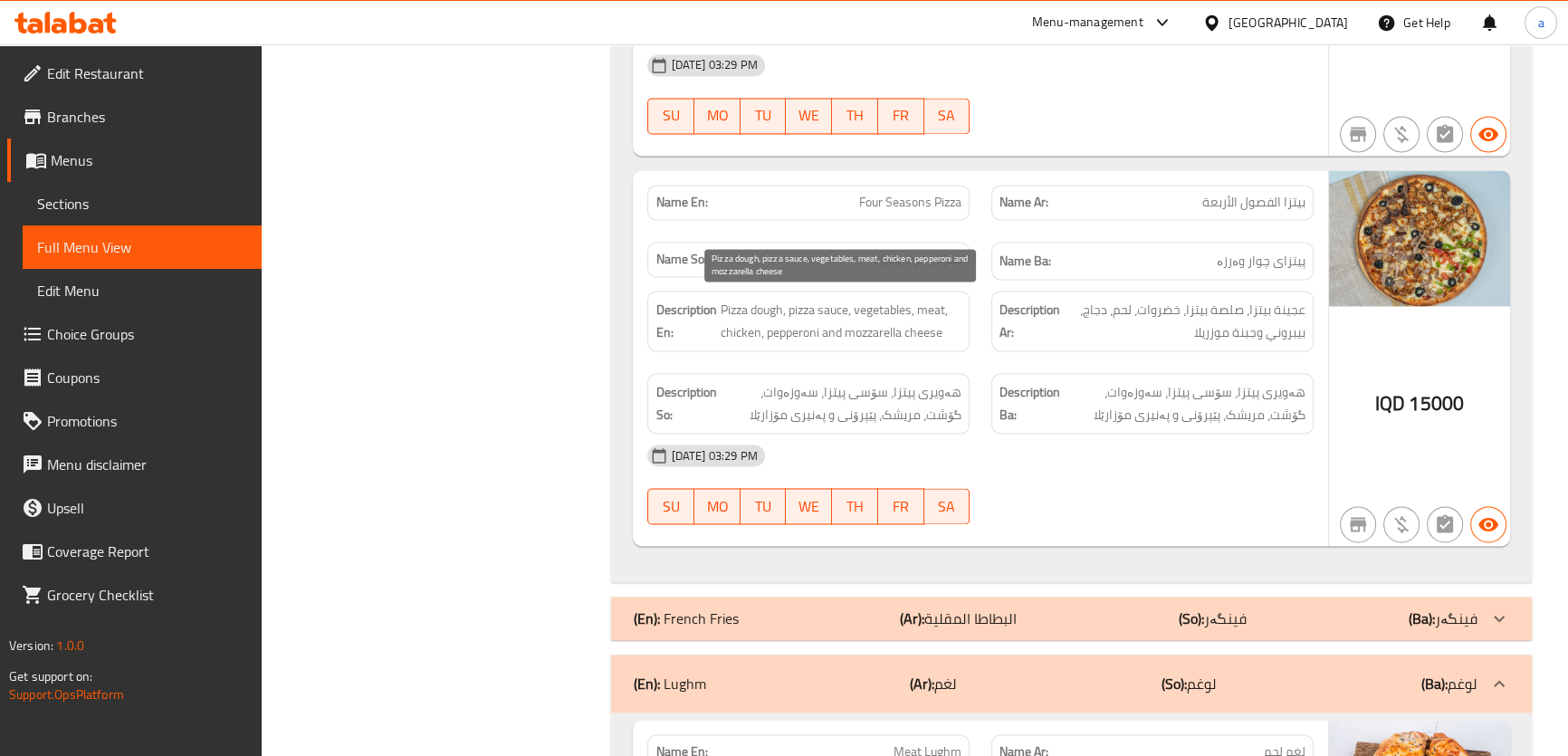
drag, startPoint x: 868, startPoint y: 310, endPoint x: 943, endPoint y: 322, distance: 76.0
click at [884, 311] on span "Pizza dough, pizza sauce, vegetables, meat, chicken, pepperoni and mozzarella c…" at bounding box center [841, 321] width 242 height 44
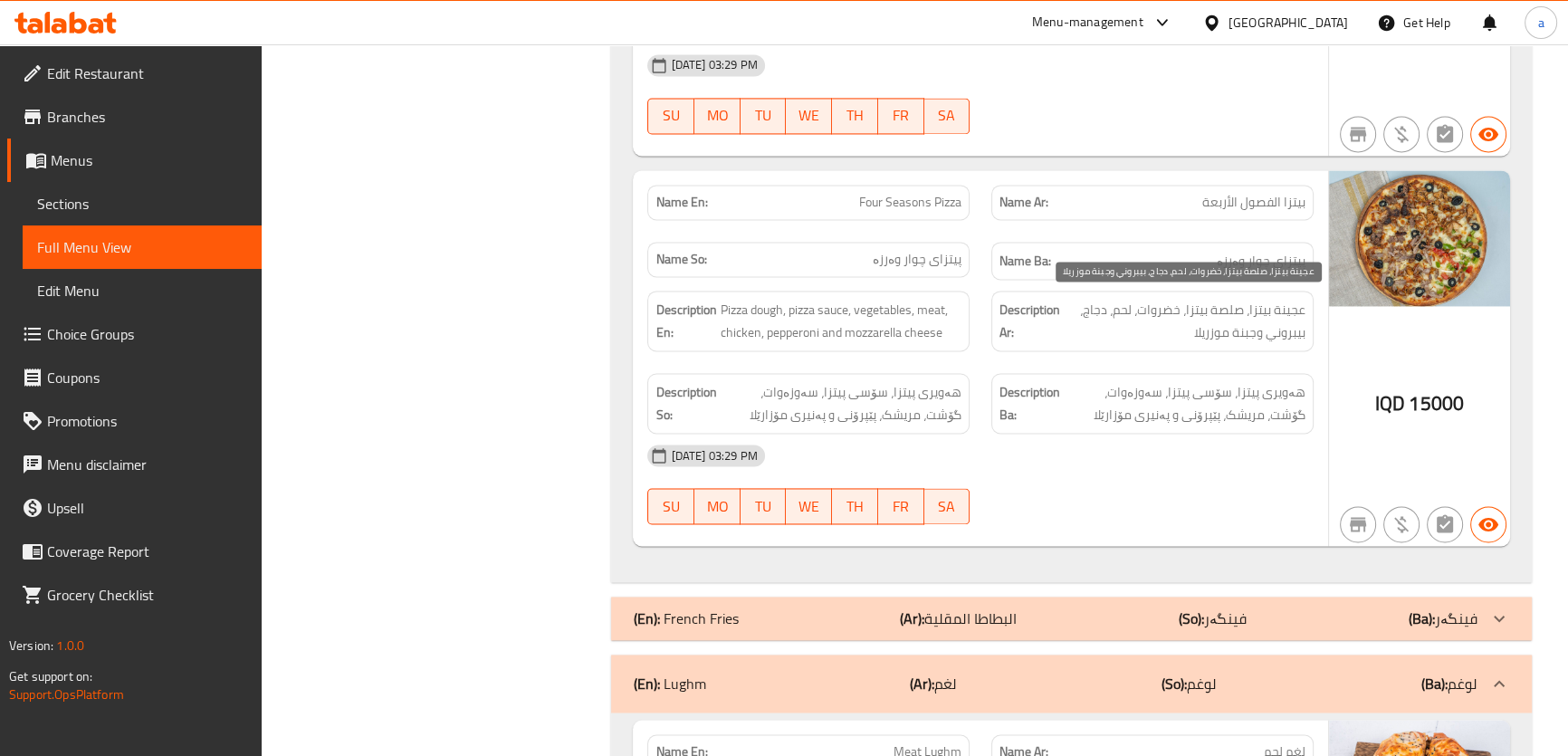
click at [1086, 315] on span "عجينة بيتزا، صلصة بيتزا، خضروات، لحم، دجاج، بيبروني وجبنة موزريلا" at bounding box center [1185, 321] width 242 height 44
click at [1138, 311] on span "عجينة بيتزا، صلصة بيتزا، خضروات، لحم، دجاج، بيبروني وجبنة موزريلا" at bounding box center [1185, 321] width 242 height 44
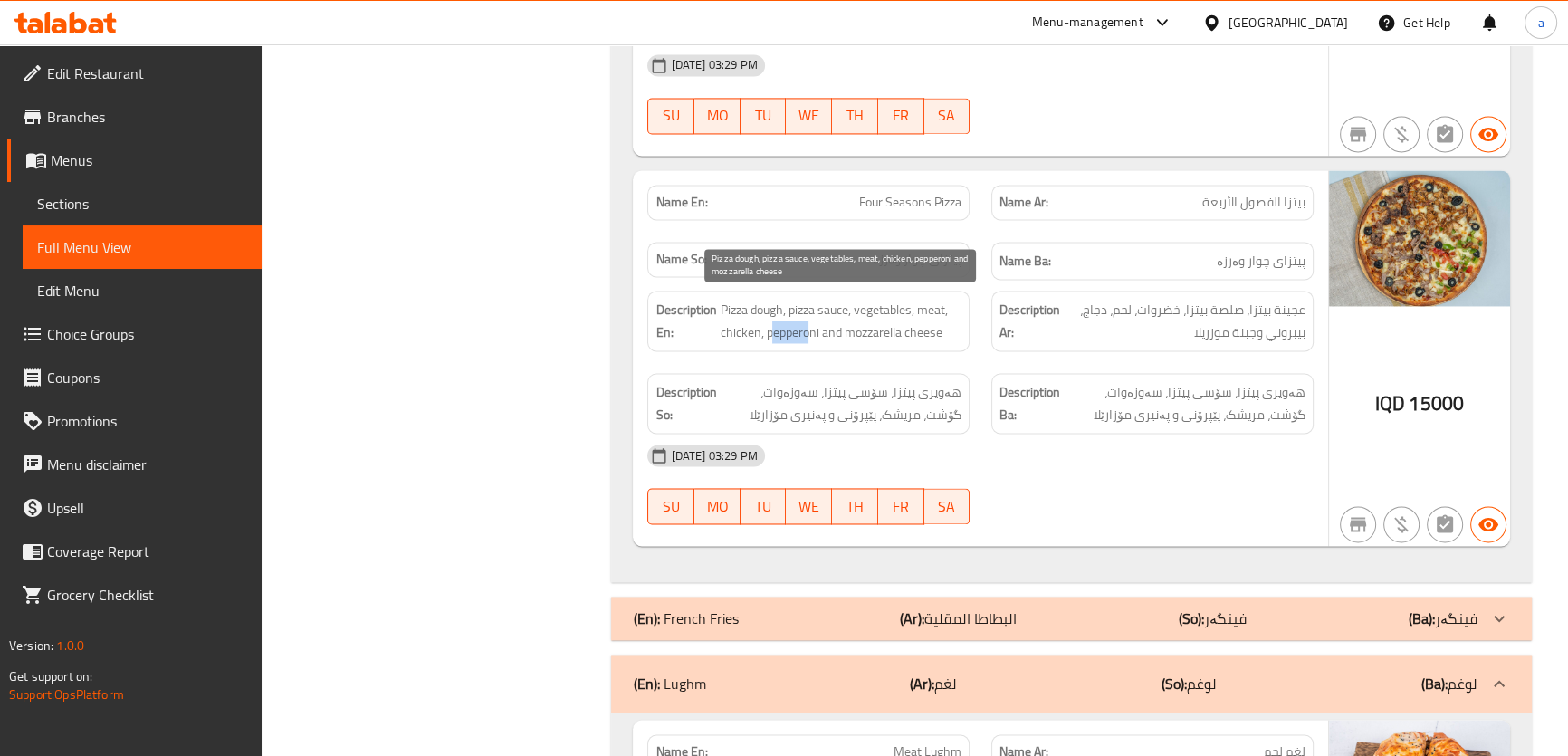
drag, startPoint x: 770, startPoint y: 328, endPoint x: 814, endPoint y: 336, distance: 44.7
click at [809, 332] on span "Pizza dough, pizza sauce, vegetables, meat, chicken, pepperoni and mozzarella c…" at bounding box center [841, 321] width 242 height 44
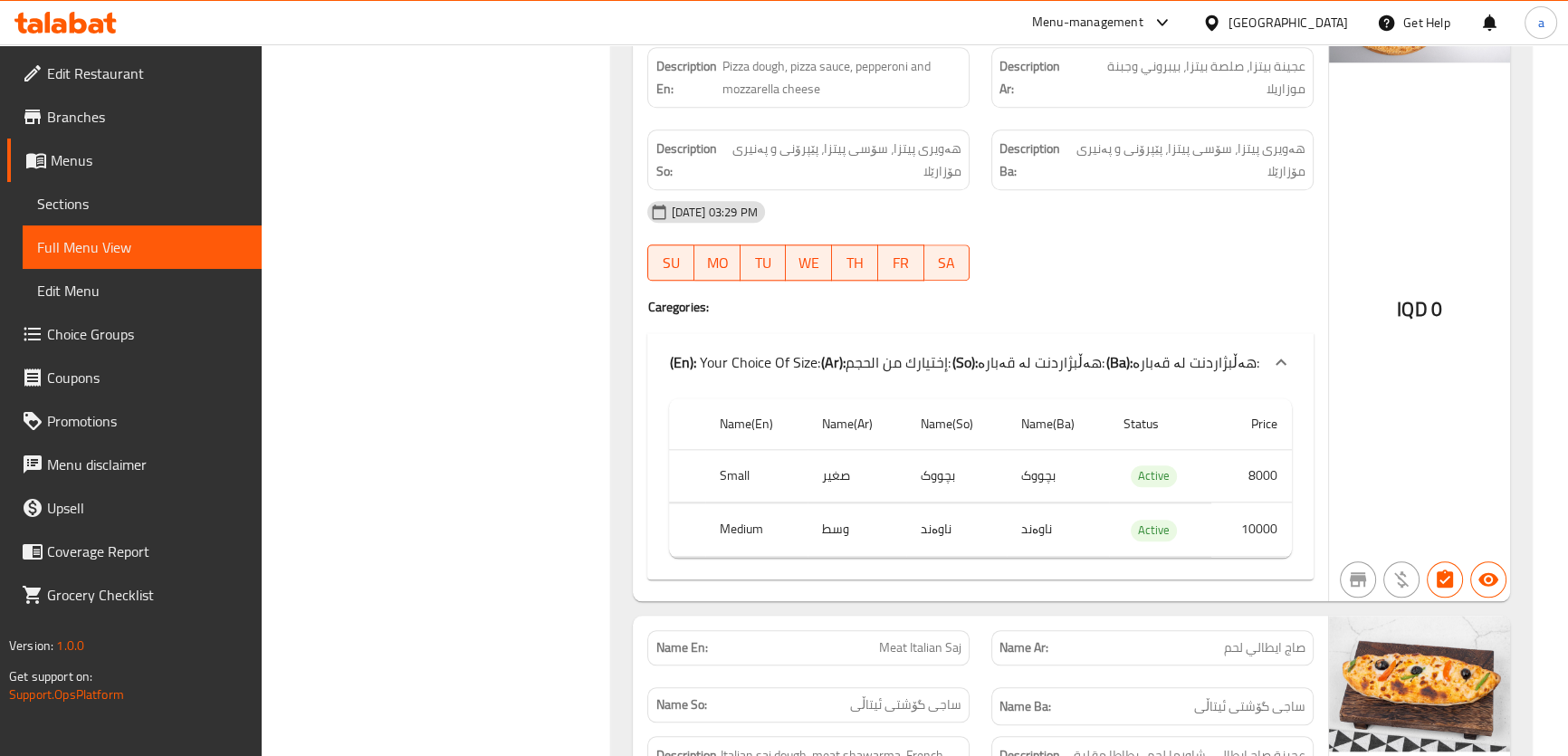
scroll to position [2324, 0]
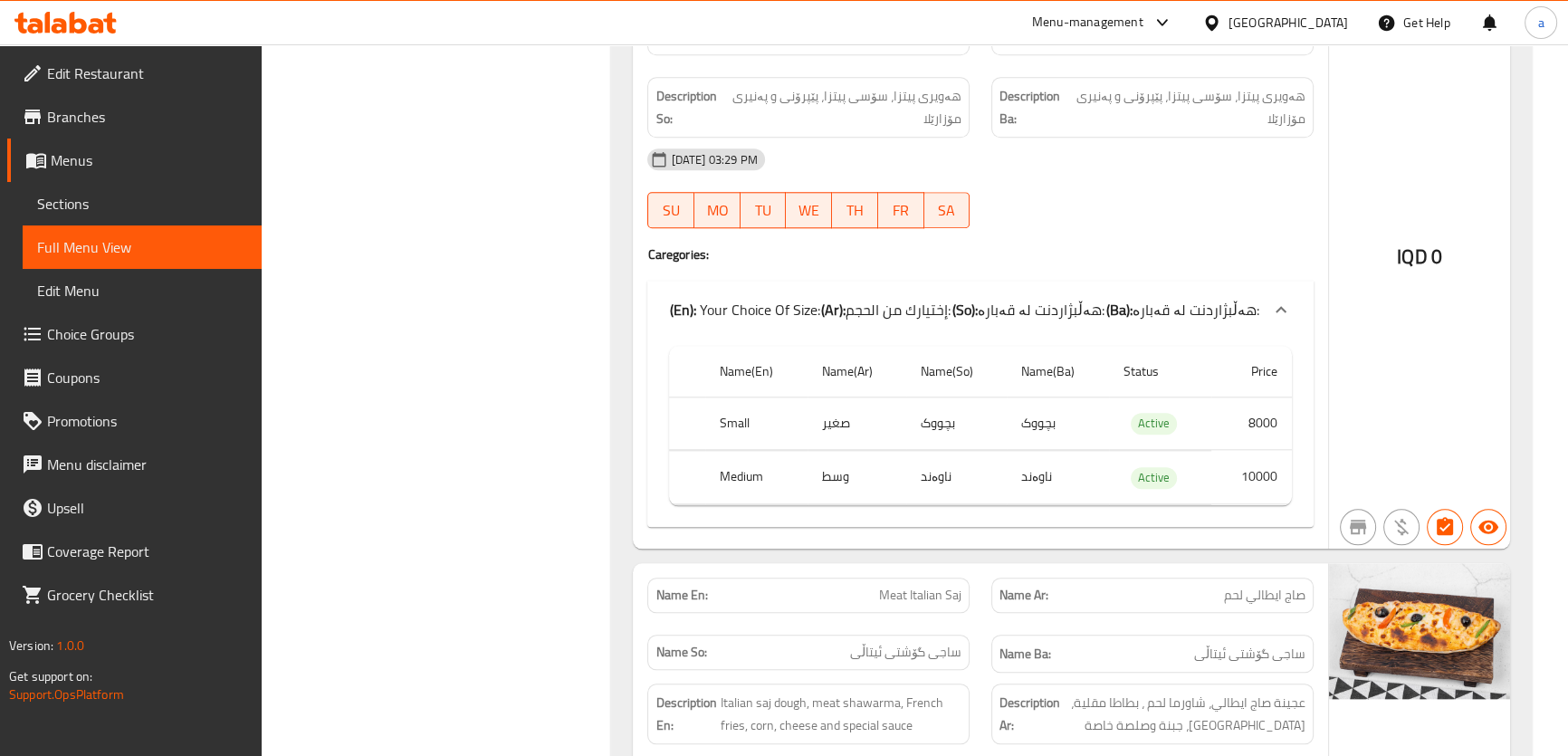
click at [1195, 372] on th "Status" at bounding box center [1160, 371] width 102 height 52
click at [201, 206] on span "Sections" at bounding box center [142, 203] width 211 height 22
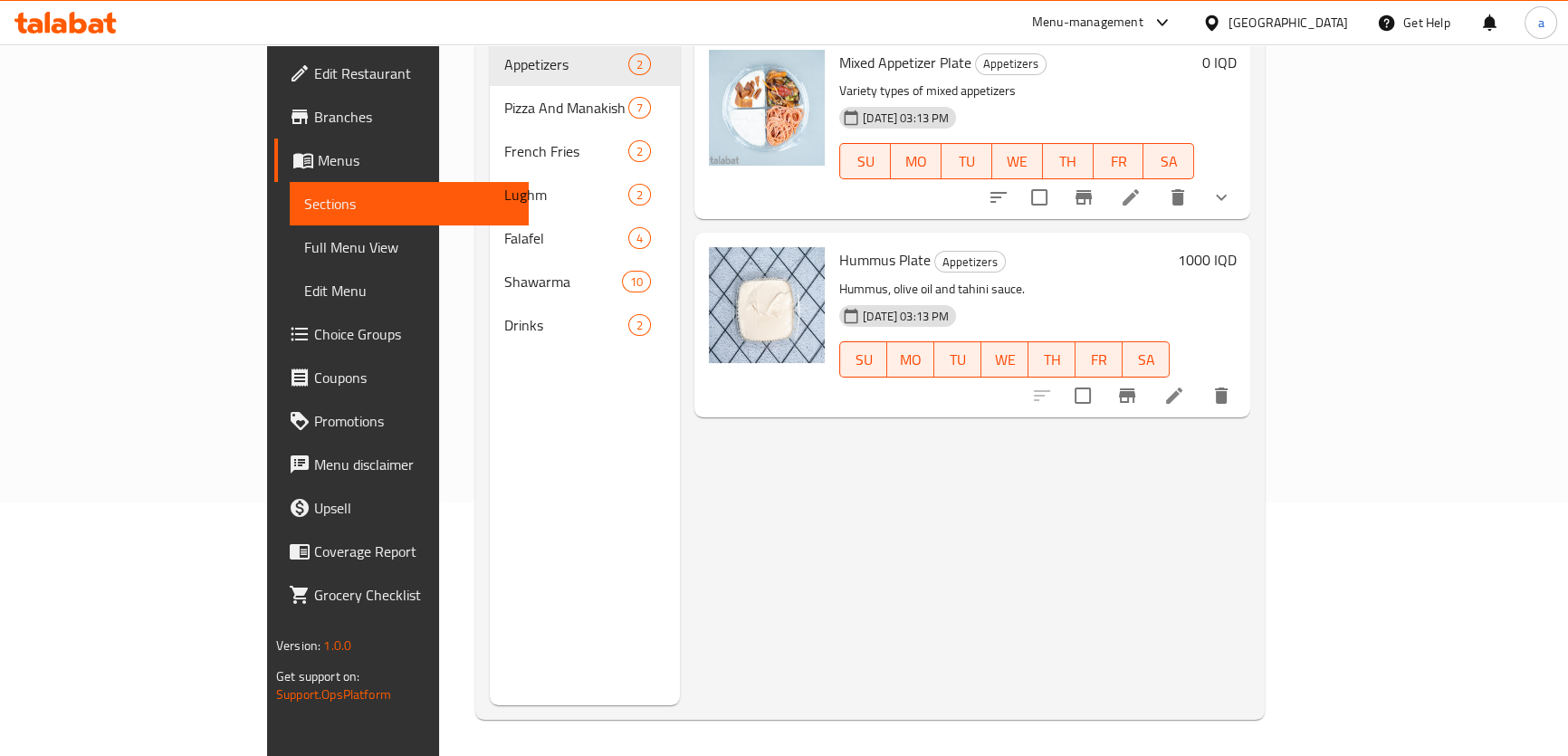
scroll to position [254, 0]
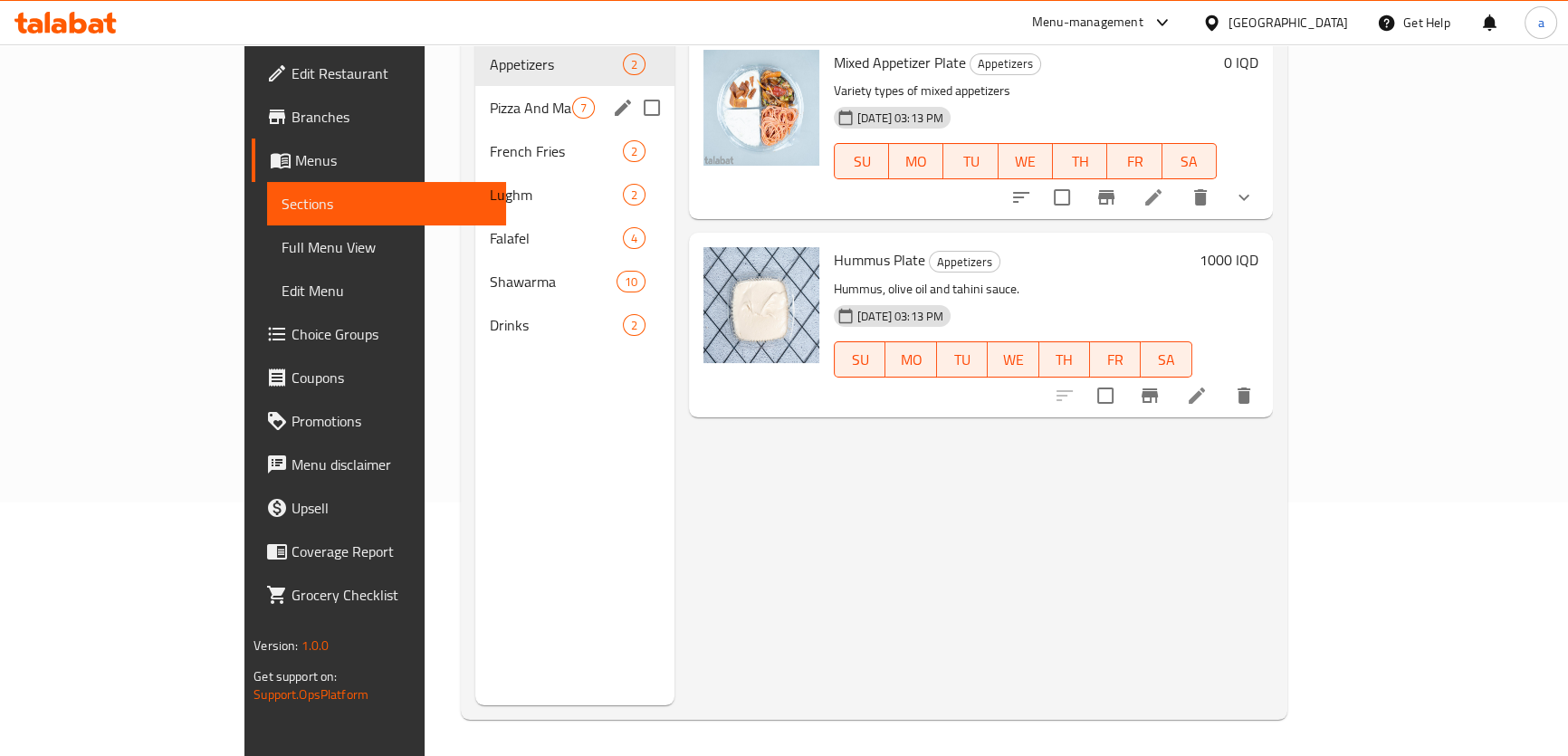
click at [490, 97] on span "Pizza And Manakish" at bounding box center [531, 108] width 82 height 22
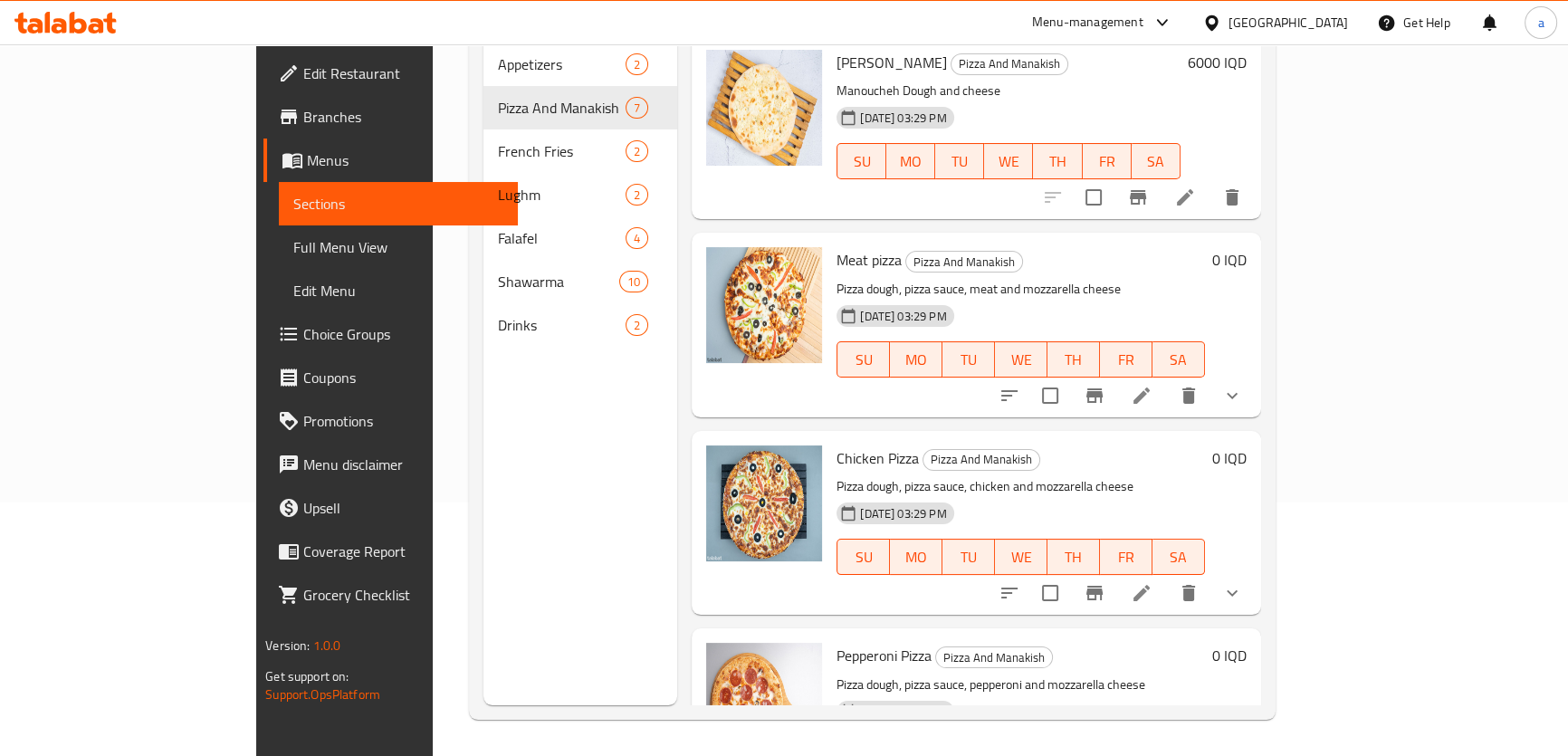
scroll to position [411, 0]
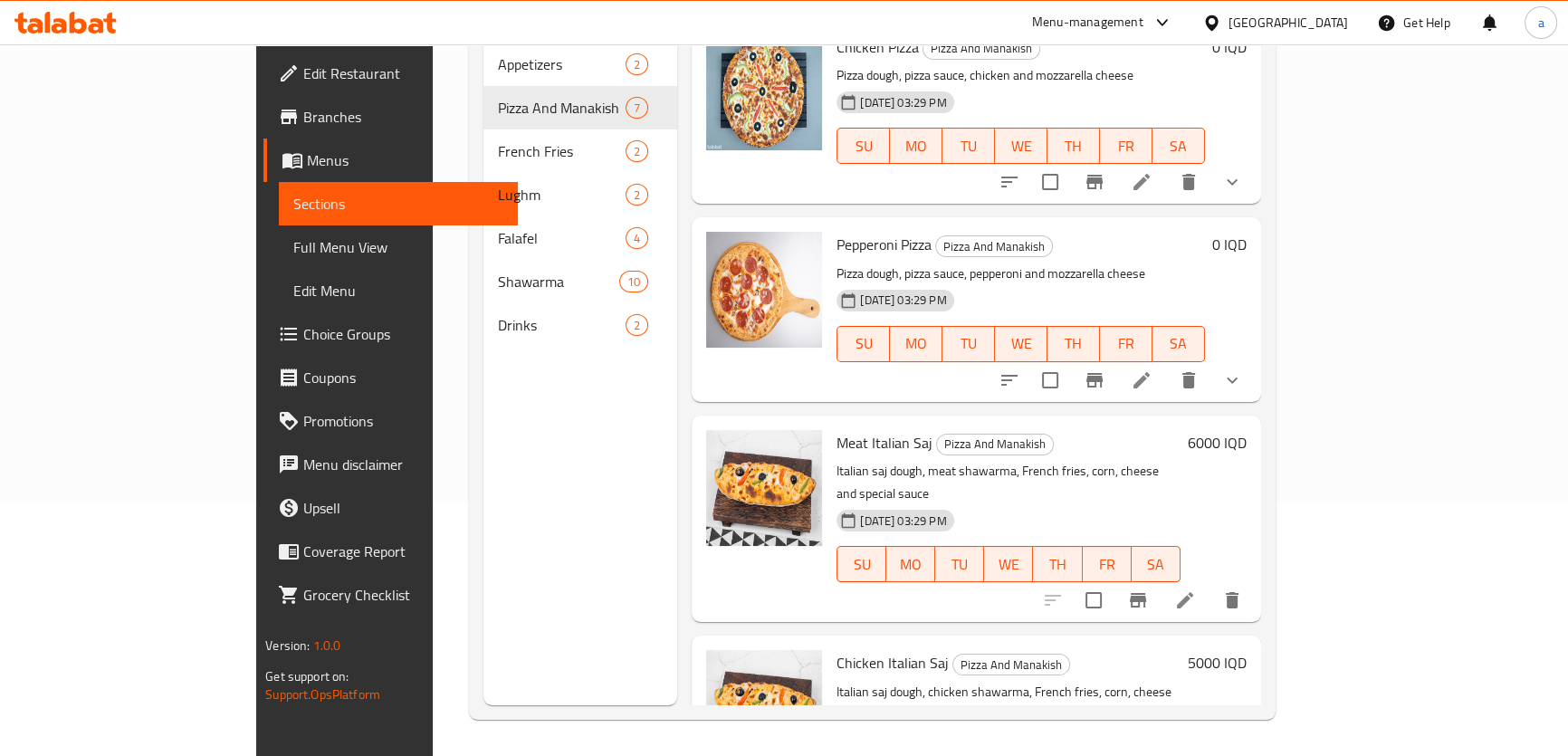
click at [1243, 369] on icon "show more" at bounding box center [1232, 379] width 22 height 22
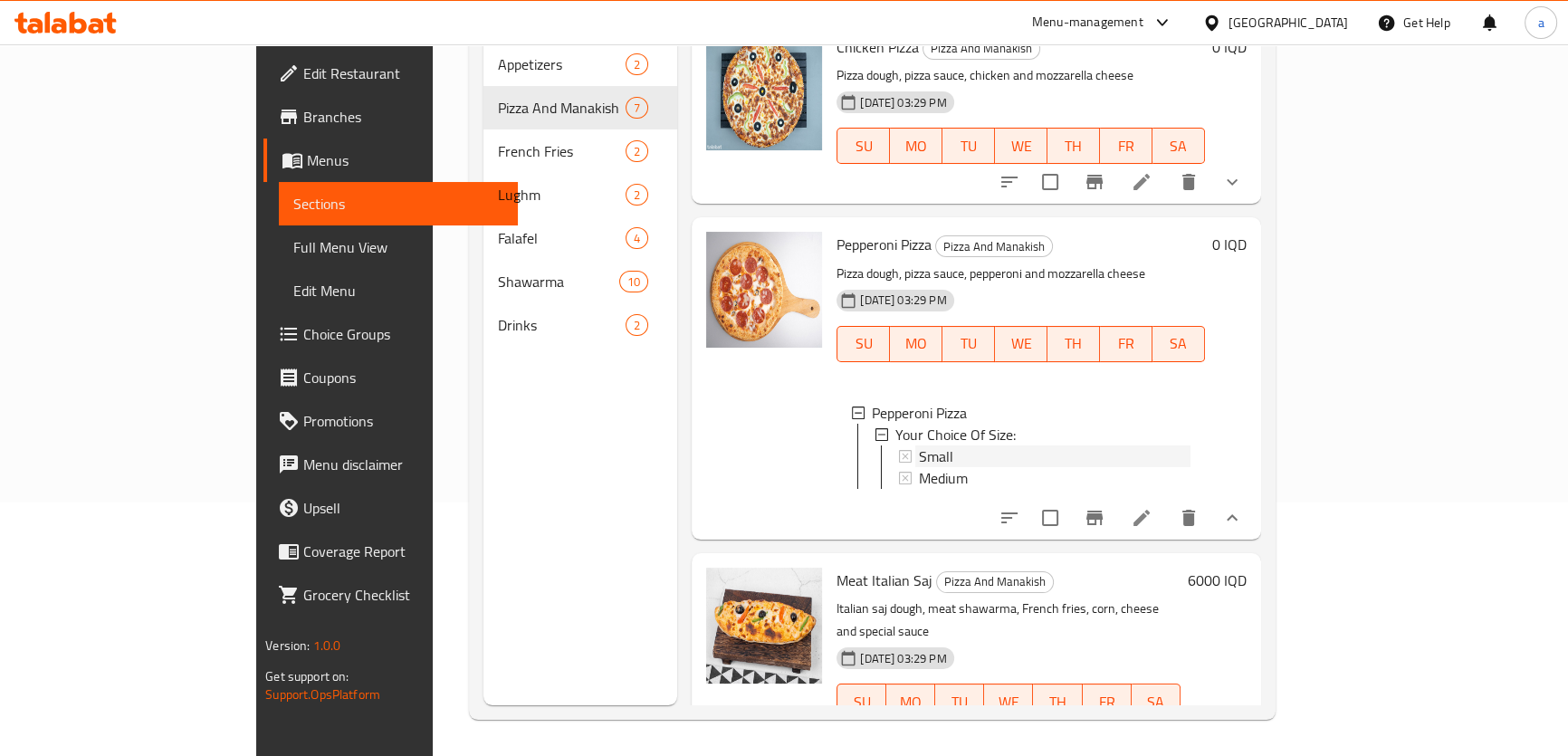
click at [919, 445] on div "Small" at bounding box center [1054, 456] width 271 height 22
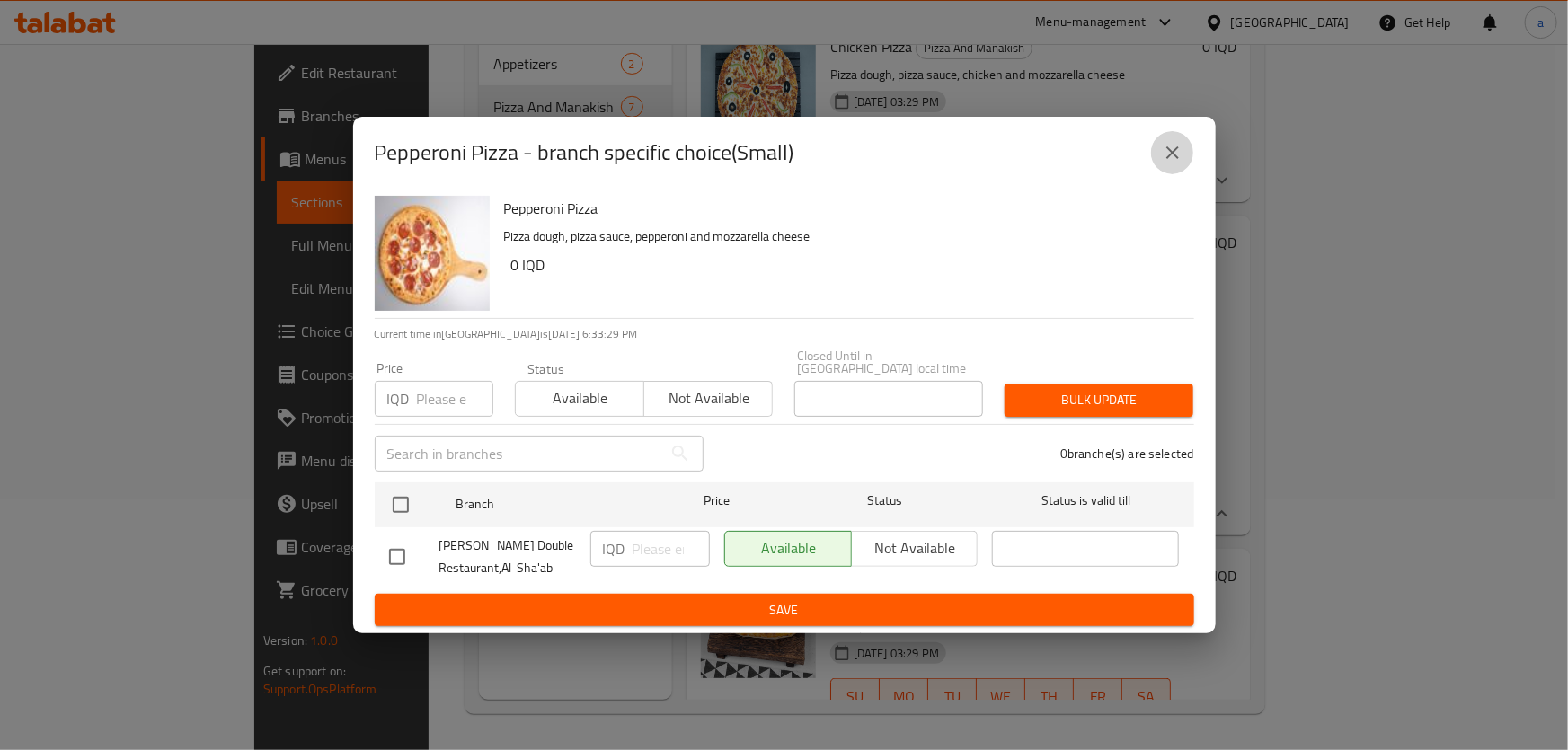
click at [1180, 164] on icon "close" at bounding box center [1172, 153] width 22 height 22
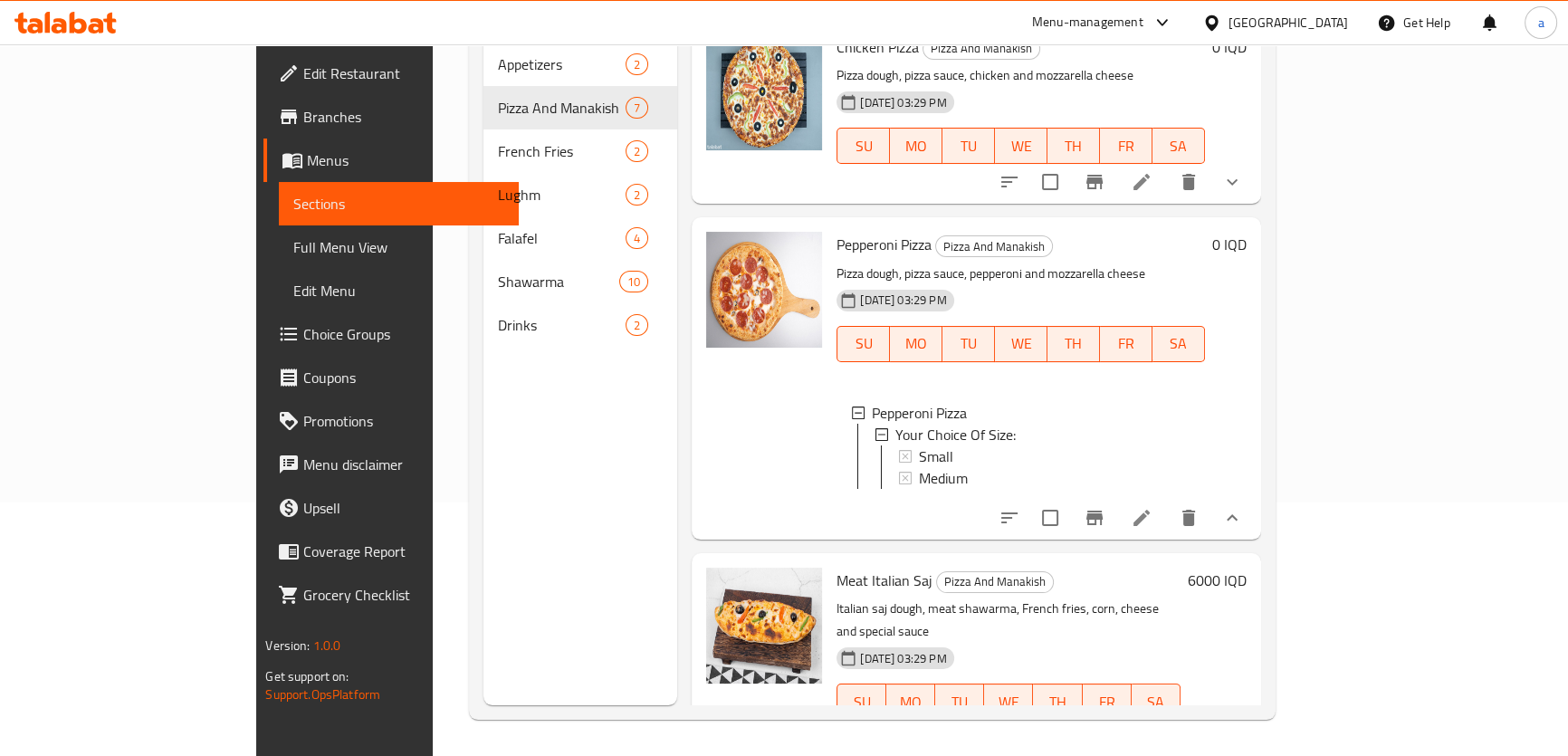
click at [944, 445] on div "Small" at bounding box center [1054, 456] width 271 height 22
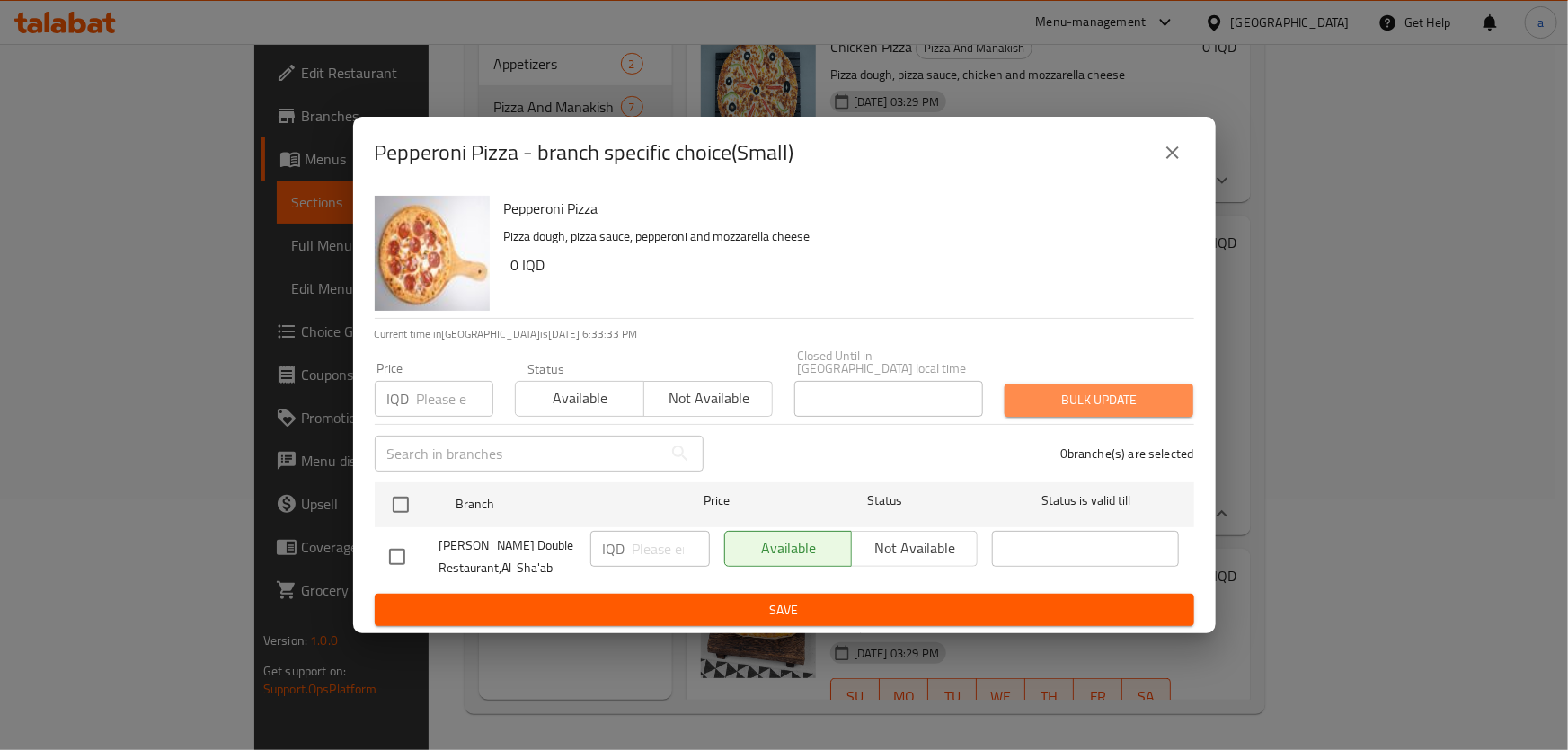
click at [1118, 389] on span "Bulk update" at bounding box center [1099, 400] width 160 height 22
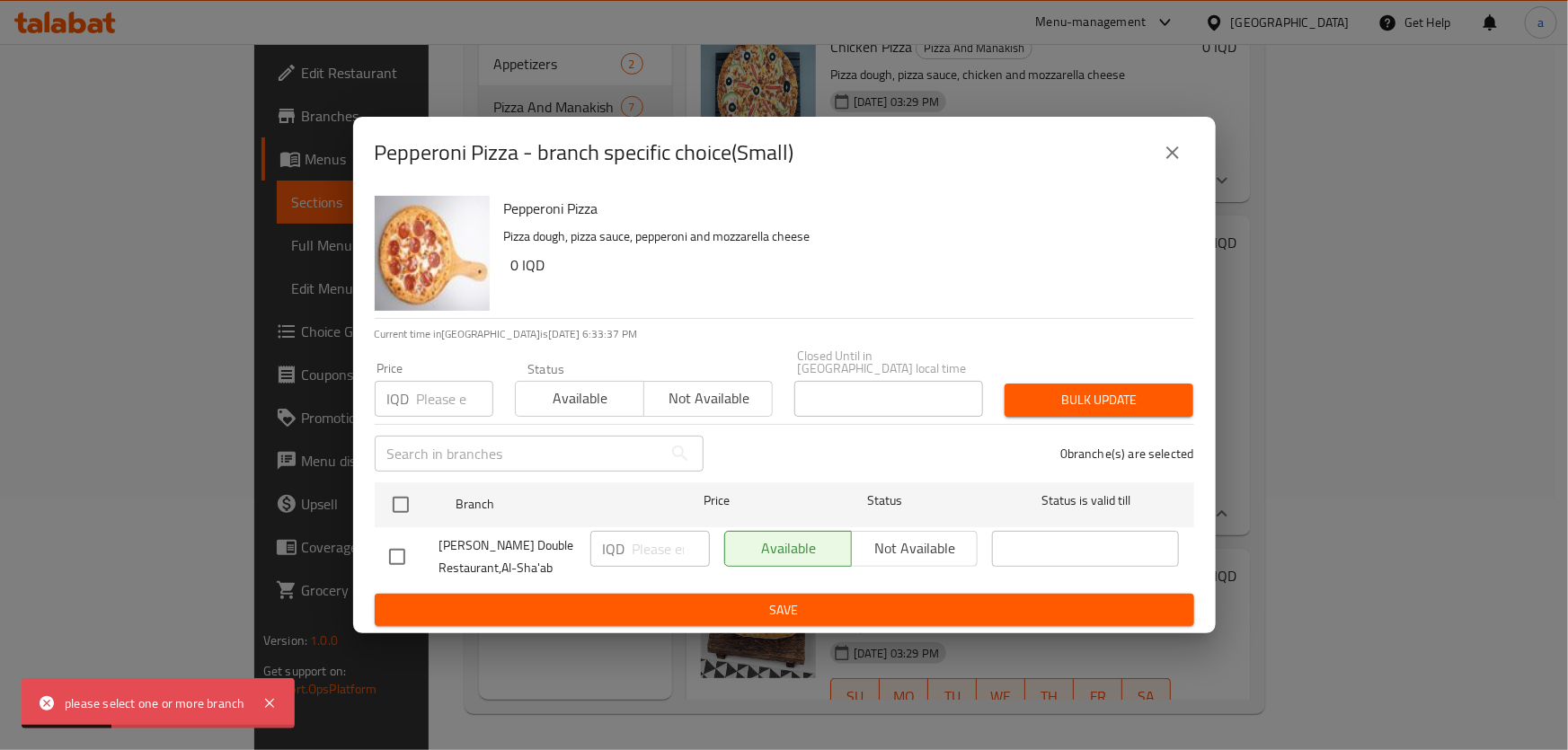
click at [1185, 165] on button "close" at bounding box center [1173, 153] width 43 height 43
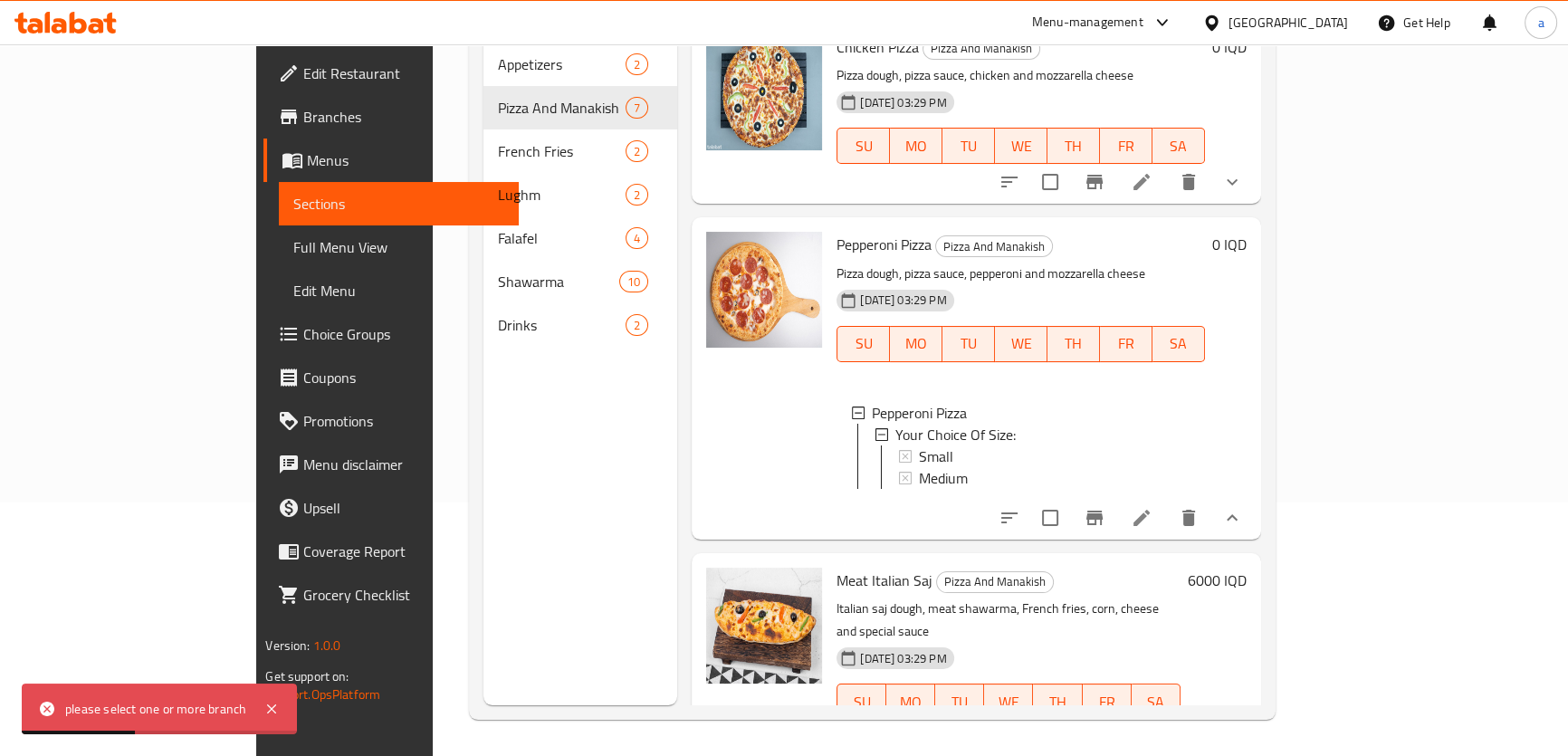
click at [1167, 516] on li at bounding box center [1142, 517] width 51 height 33
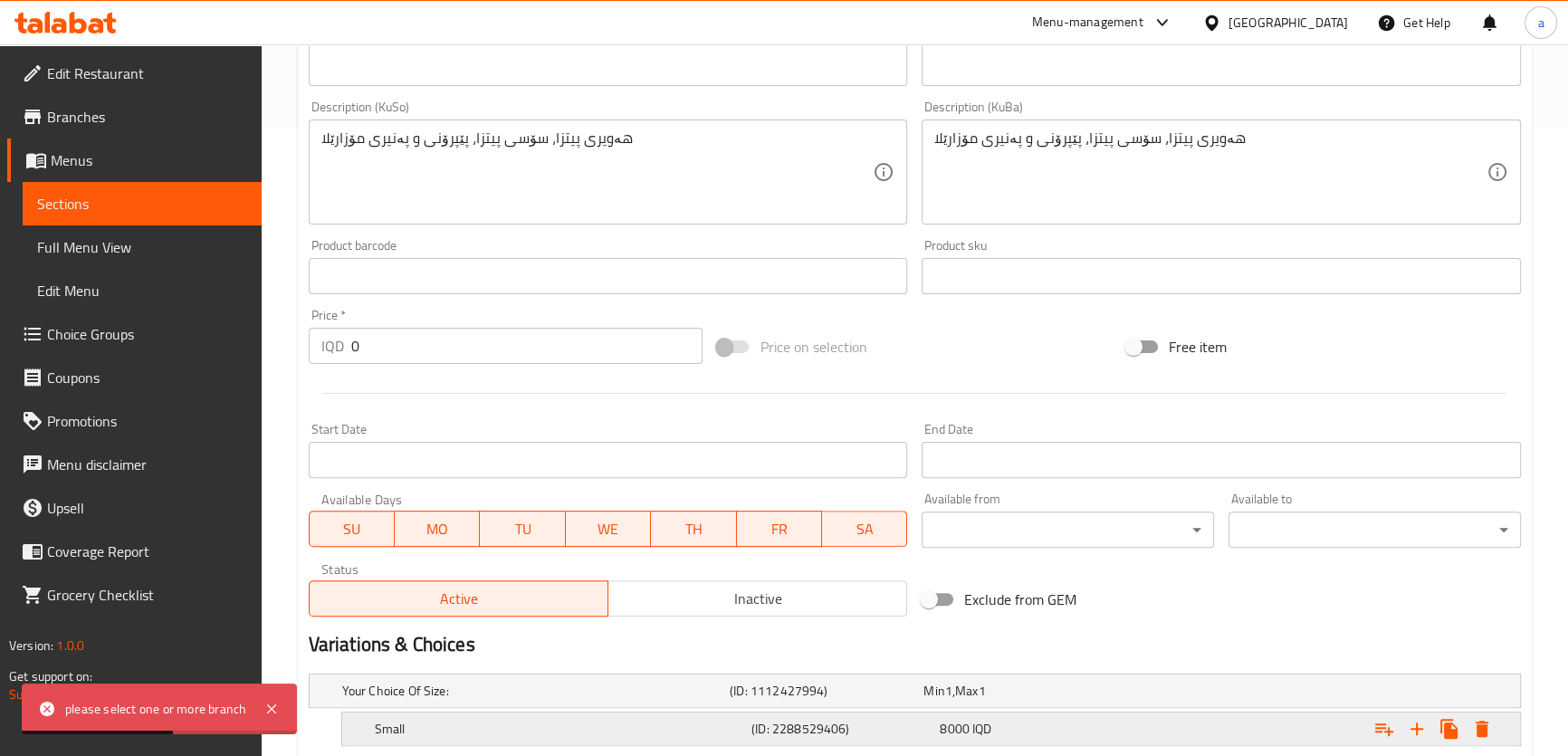
scroll to position [797, 0]
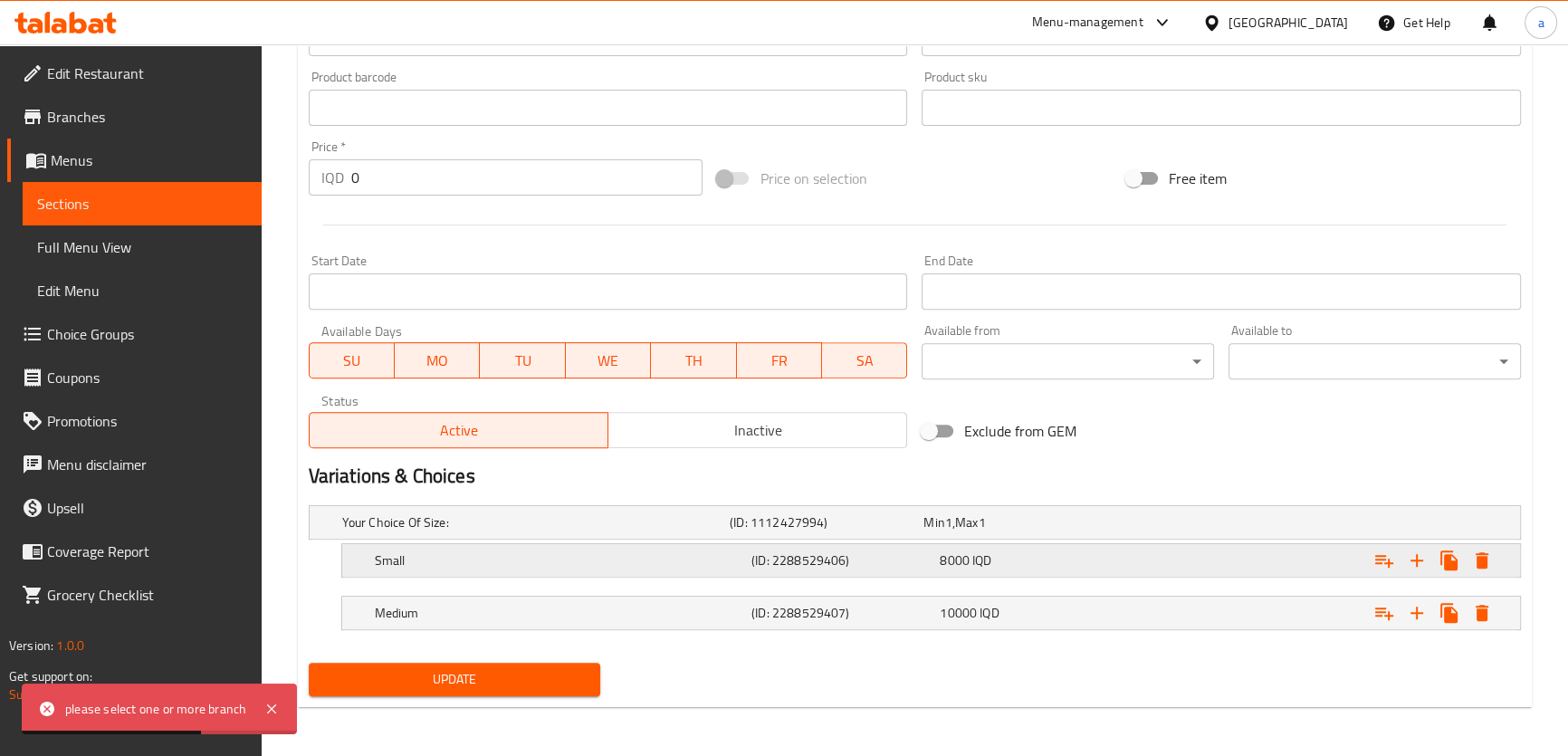
click at [805, 563] on h5 "(ID: 2288529406)" at bounding box center [842, 560] width 181 height 18
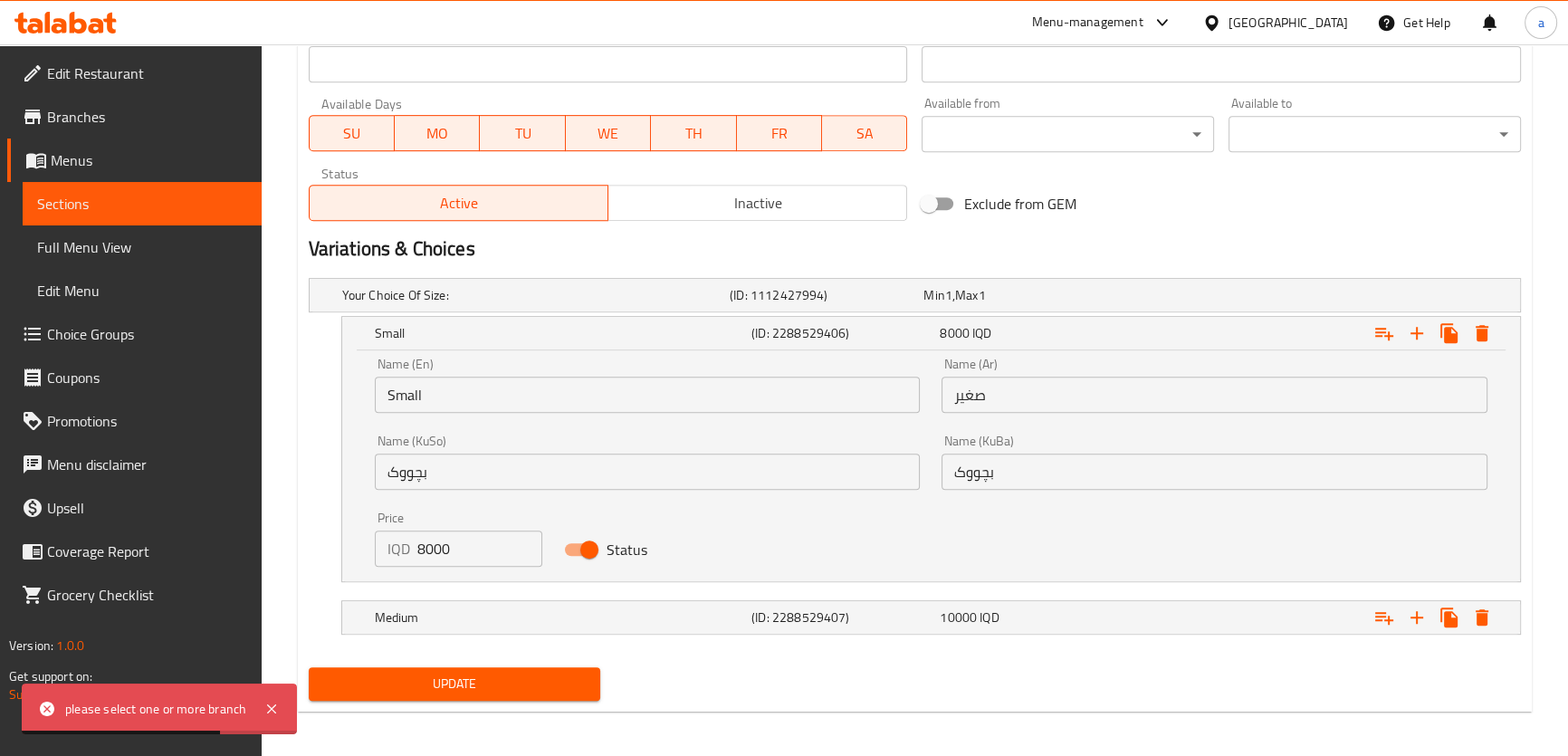
scroll to position [1029, 0]
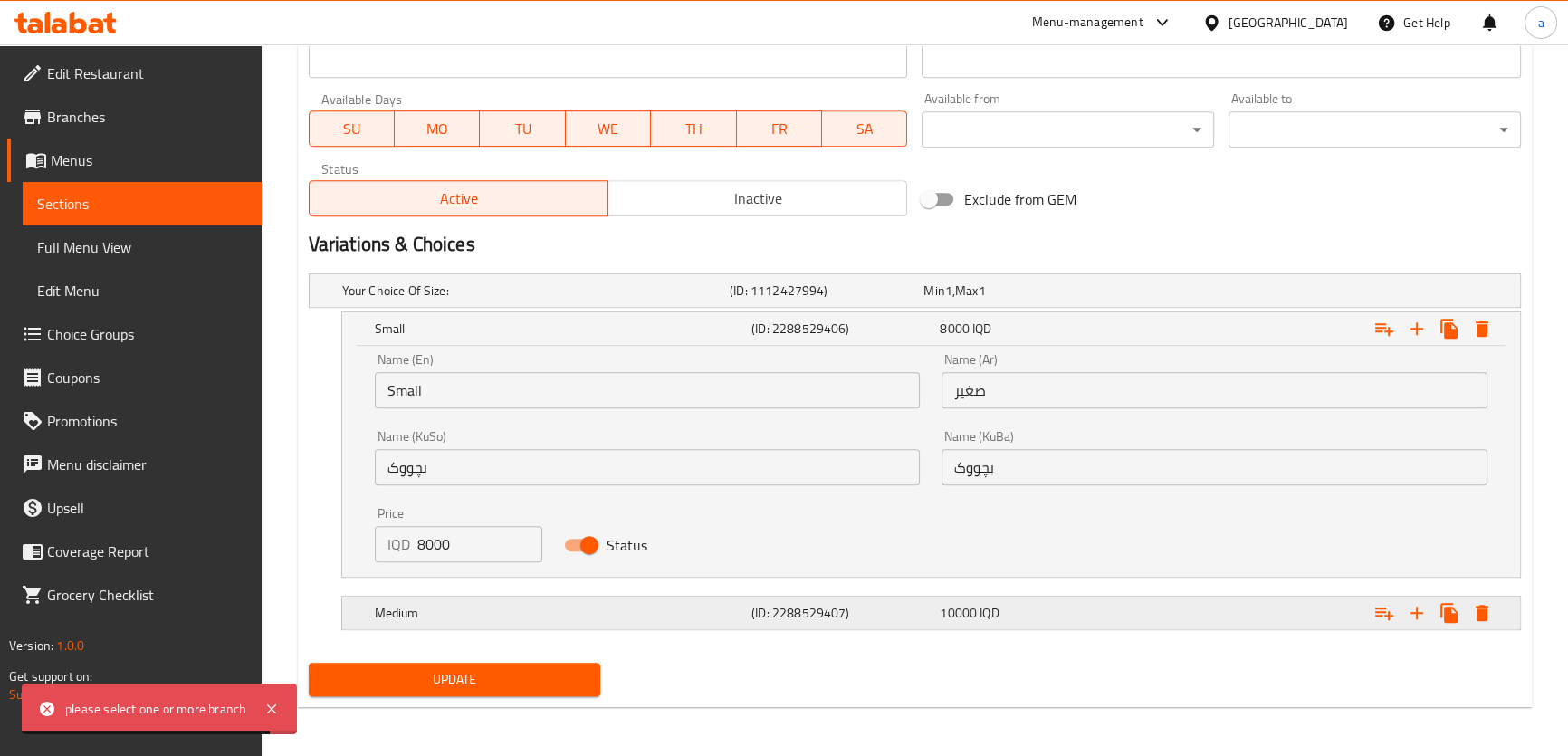
click at [446, 620] on h5 "Medium" at bounding box center [559, 613] width 369 height 18
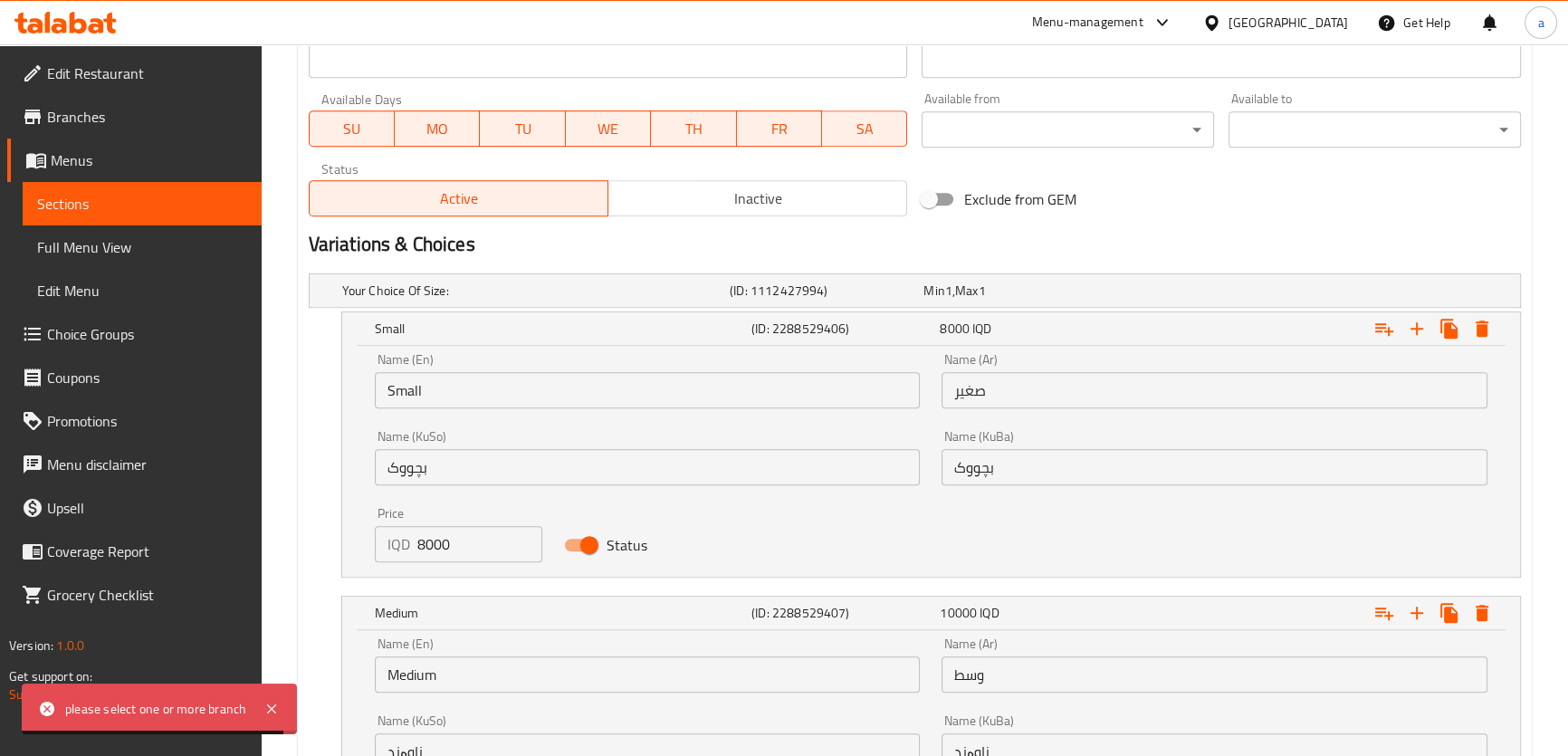
scroll to position [1260, 0]
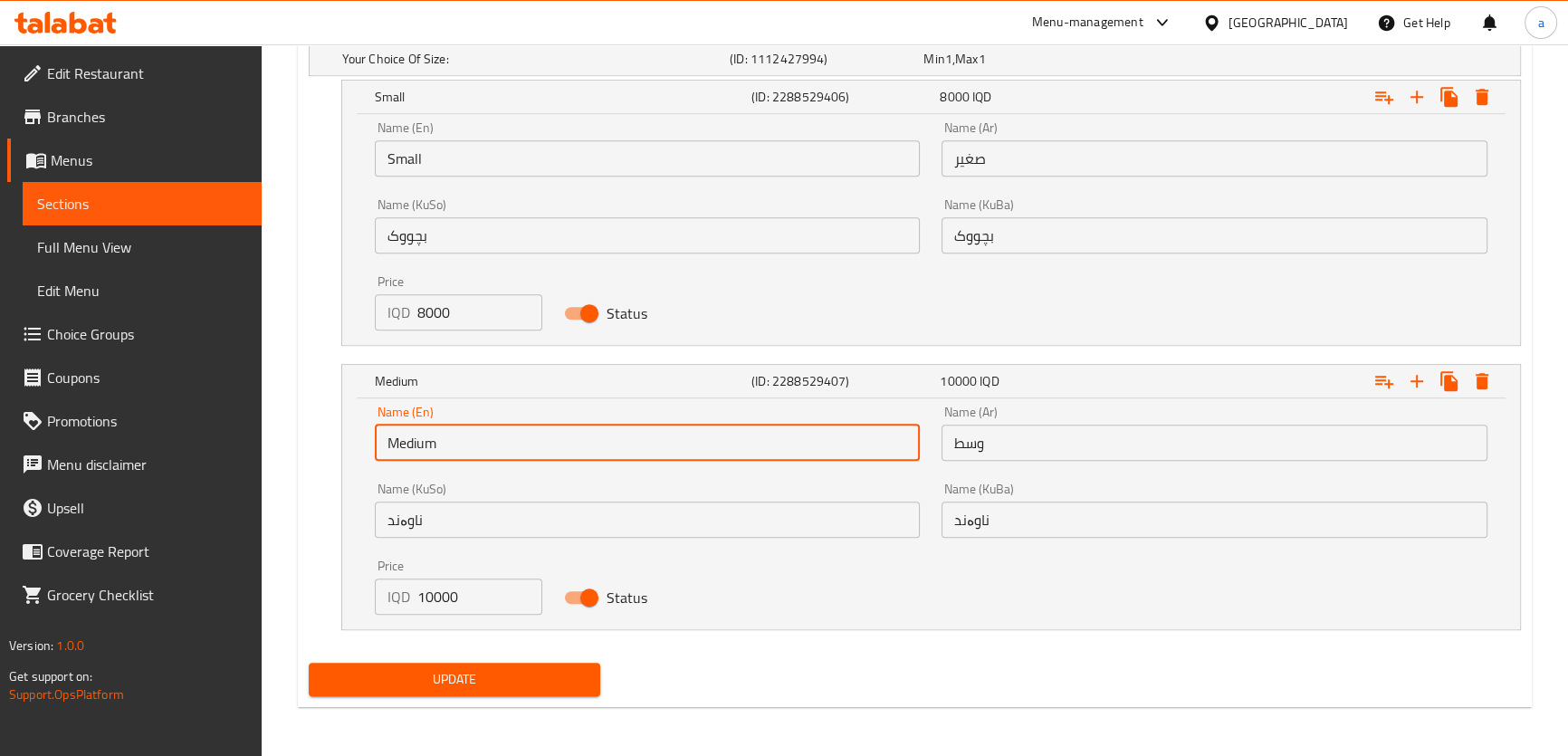
drag, startPoint x: 461, startPoint y: 448, endPoint x: 355, endPoint y: 433, distance: 107.1
click at [355, 433] on div "Name (En) Medium Name (En) Name (Ar) وسط Name (Ar) Name (KuSo) ناوەند Name (KuS…" at bounding box center [932, 513] width 1178 height 231
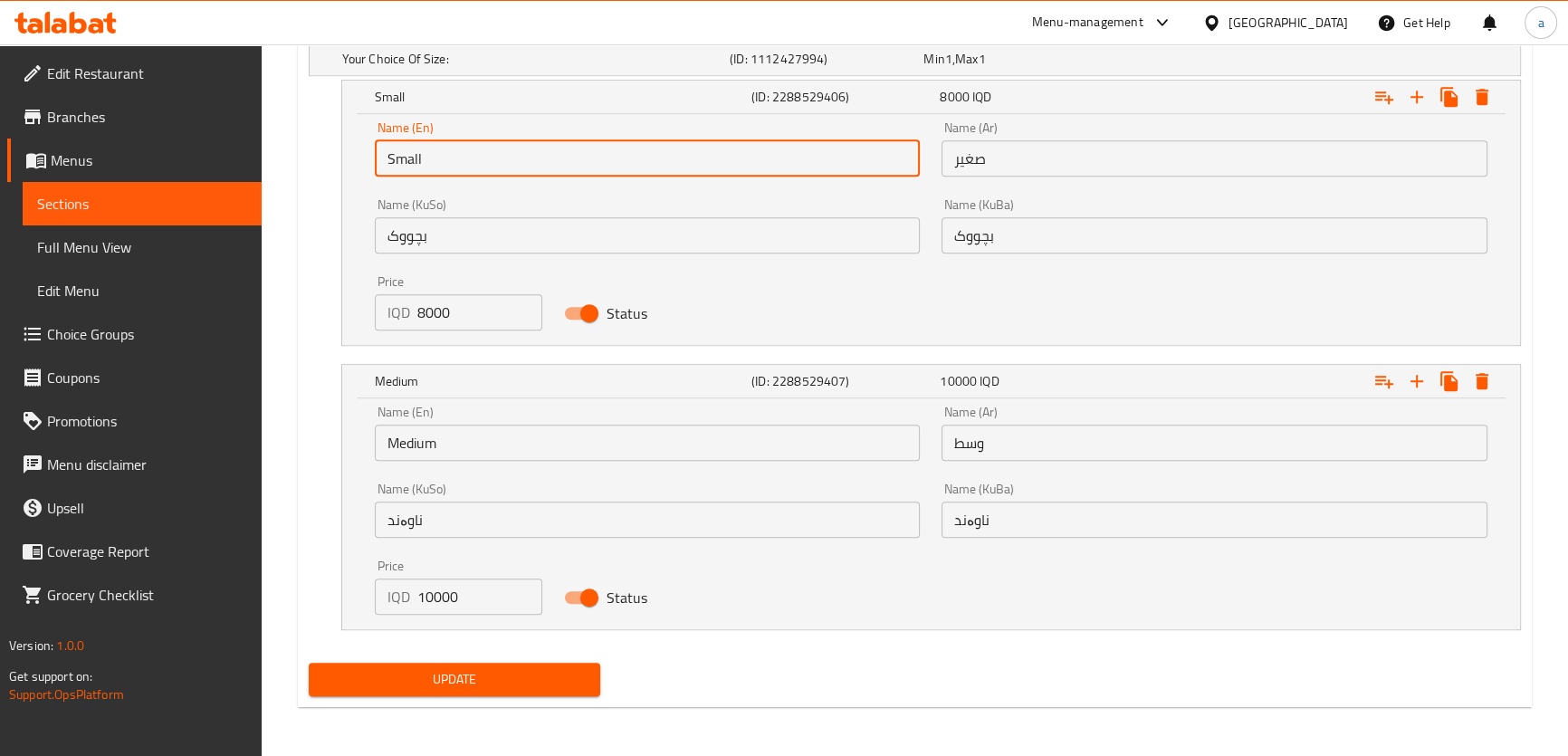
drag, startPoint x: 443, startPoint y: 144, endPoint x: 370, endPoint y: 149, distance: 73.2
click at [370, 149] on div "Name (En) Small Name (En)" at bounding box center [648, 149] width 567 height 77
paste input "Medium"
type input "Medium"
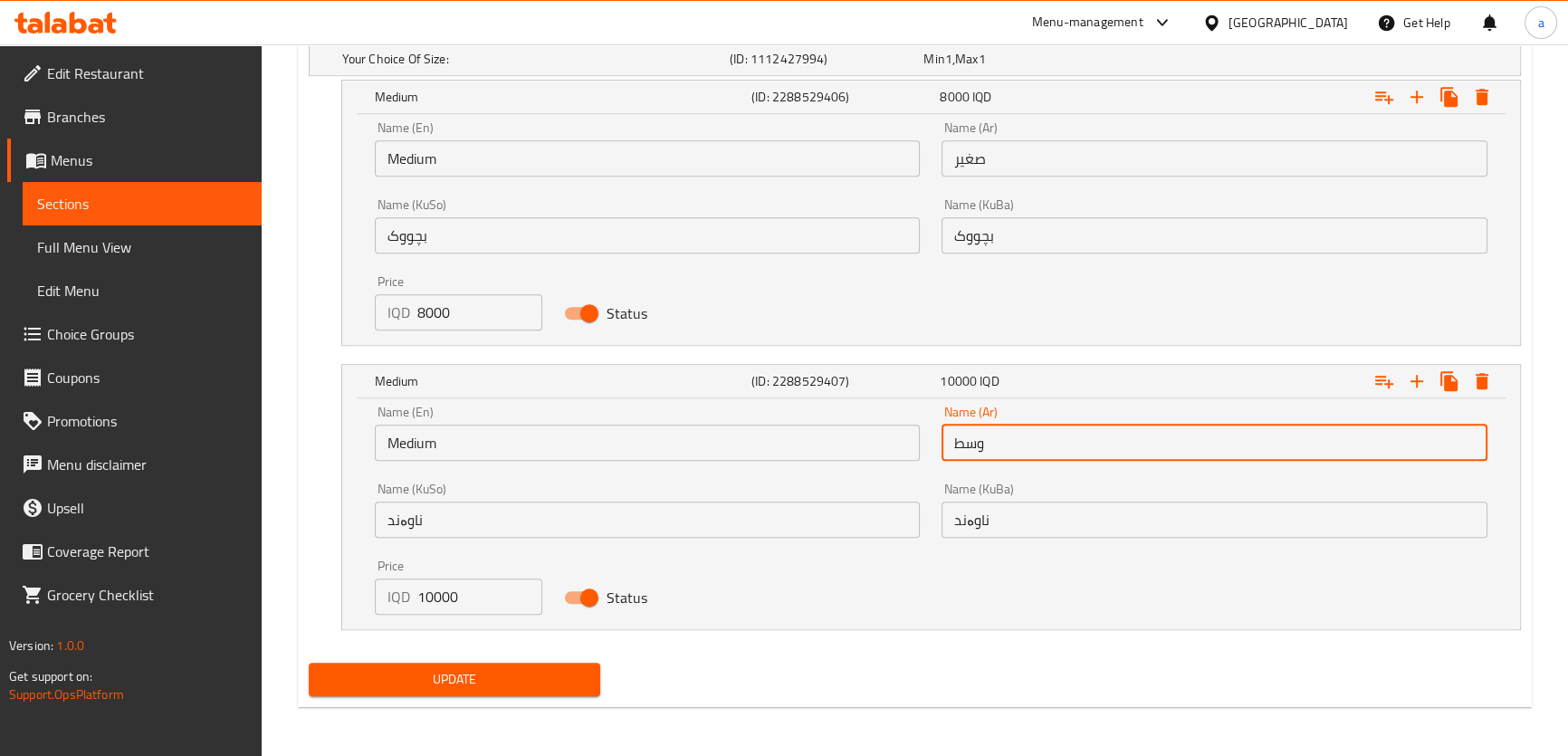
drag, startPoint x: 1019, startPoint y: 445, endPoint x: 941, endPoint y: 448, distance: 78.1
click at [941, 448] on div "Name (Ar) وسط Name (Ar)" at bounding box center [1214, 433] width 567 height 77
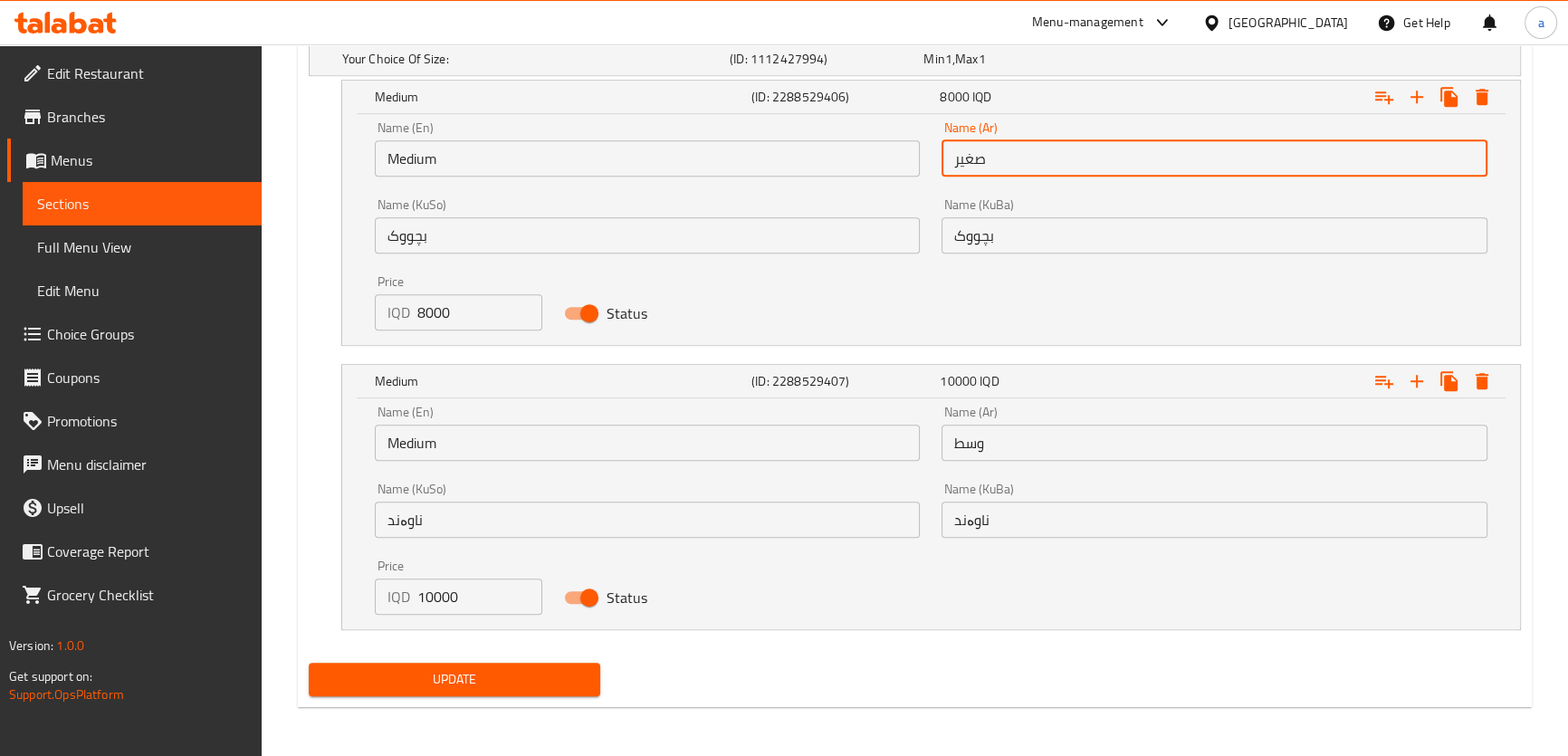
drag, startPoint x: 991, startPoint y: 162, endPoint x: 951, endPoint y: 161, distance: 40.0
click at [951, 161] on input "صغير" at bounding box center [1215, 159] width 546 height 36
paste input "وسط"
type input "وسط"
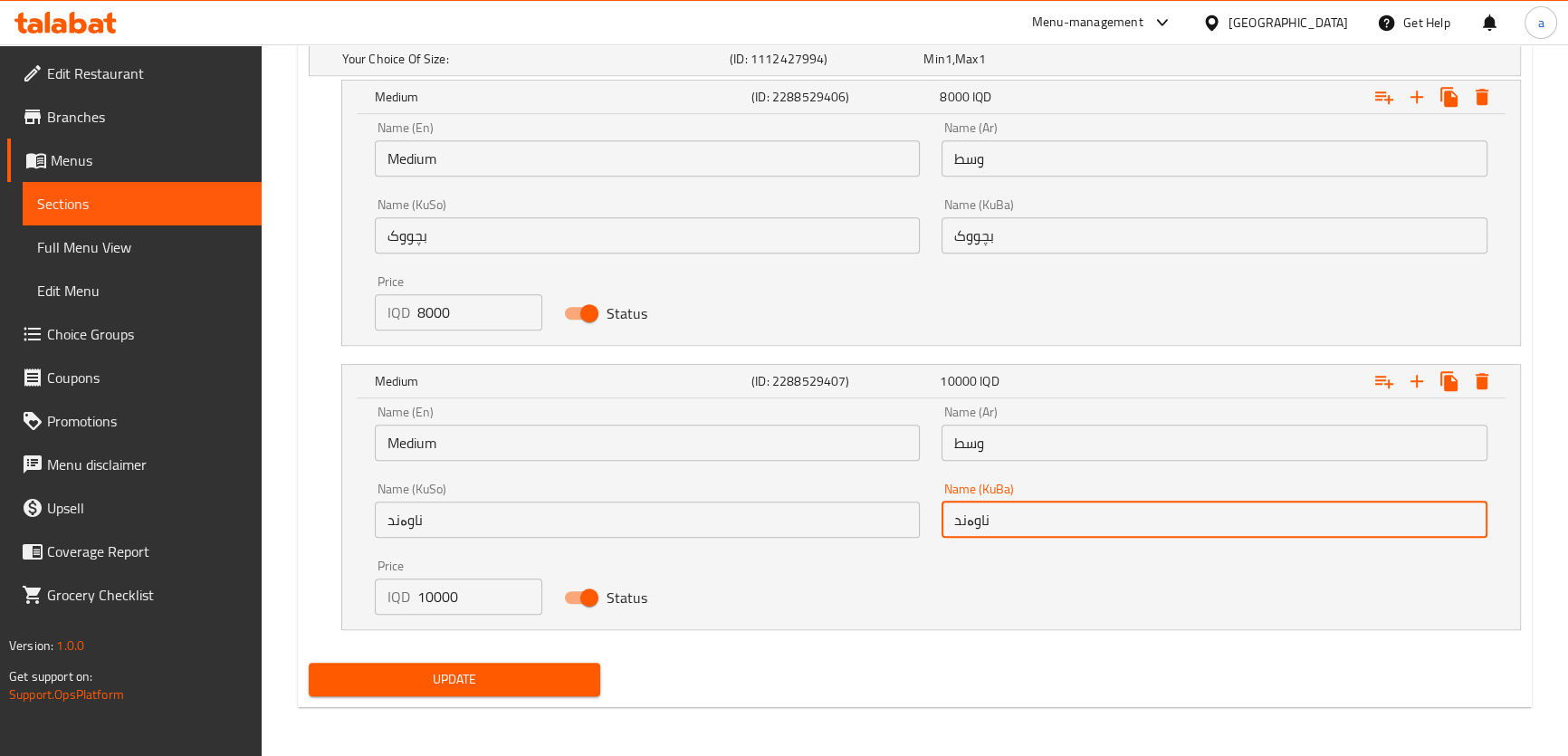
drag, startPoint x: 964, startPoint y: 511, endPoint x: 933, endPoint y: 513, distance: 31.1
click at [933, 513] on div "Name (KuBa) ناوەند Name (KuBa)" at bounding box center [1214, 511] width 567 height 77
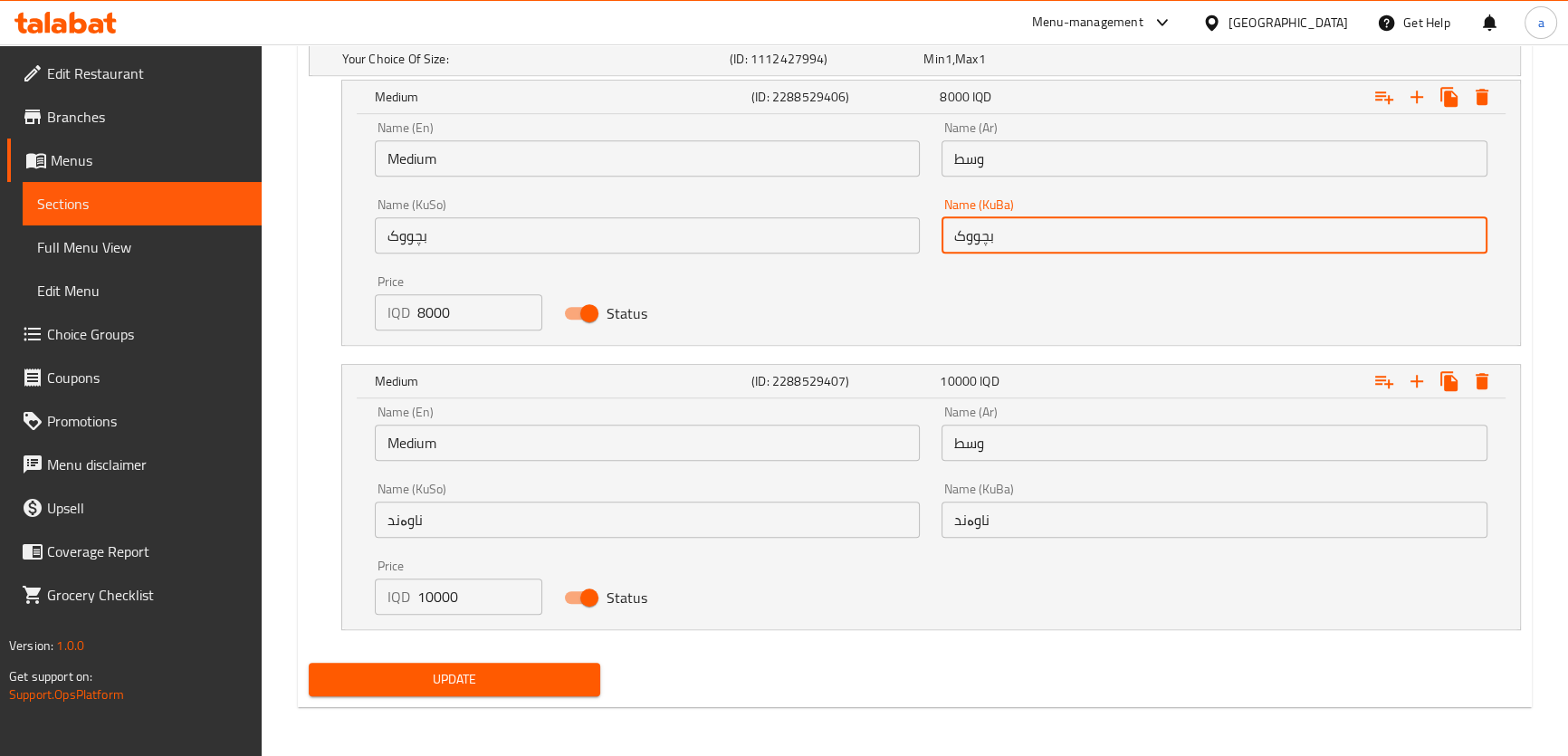
drag, startPoint x: 1053, startPoint y: 221, endPoint x: 910, endPoint y: 226, distance: 143.1
click at [920, 226] on div "Name (En) Medium Name (En) Name (Ar) وسط Name (Ar) Name (KuSo) بچووک Name (KuSo…" at bounding box center [932, 226] width 1135 height 231
paste input "ناوەند"
type input "ناوەند"
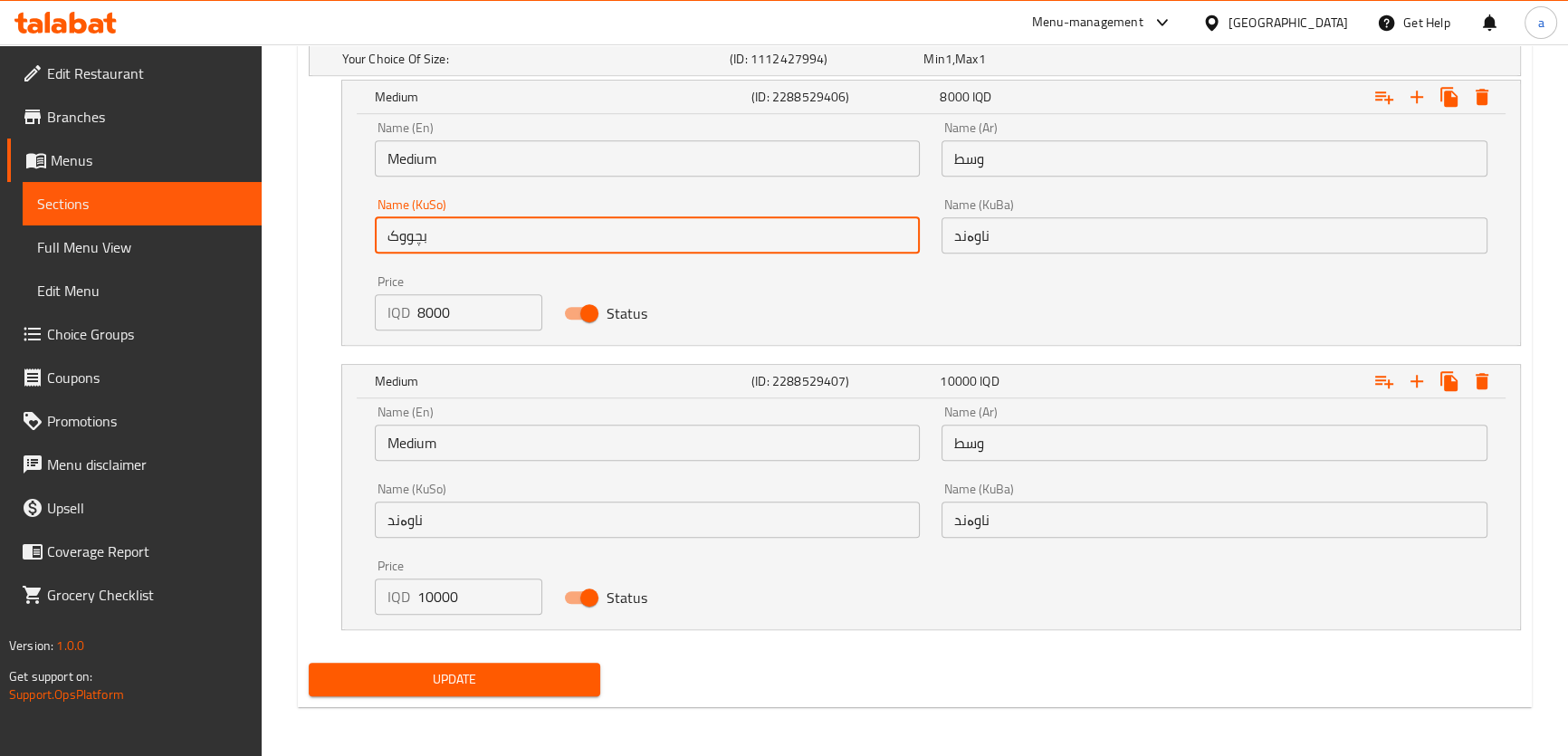
drag, startPoint x: 380, startPoint y: 244, endPoint x: 325, endPoint y: 244, distance: 55.0
click at [325, 244] on div "Medium (ID: 2288529406) 8000 IQD Name (En) Medium Name (En) Name (Ar) وسط Name …" at bounding box center [915, 212] width 1212 height 266
paste input "ناوەند"
type input "ناوەند"
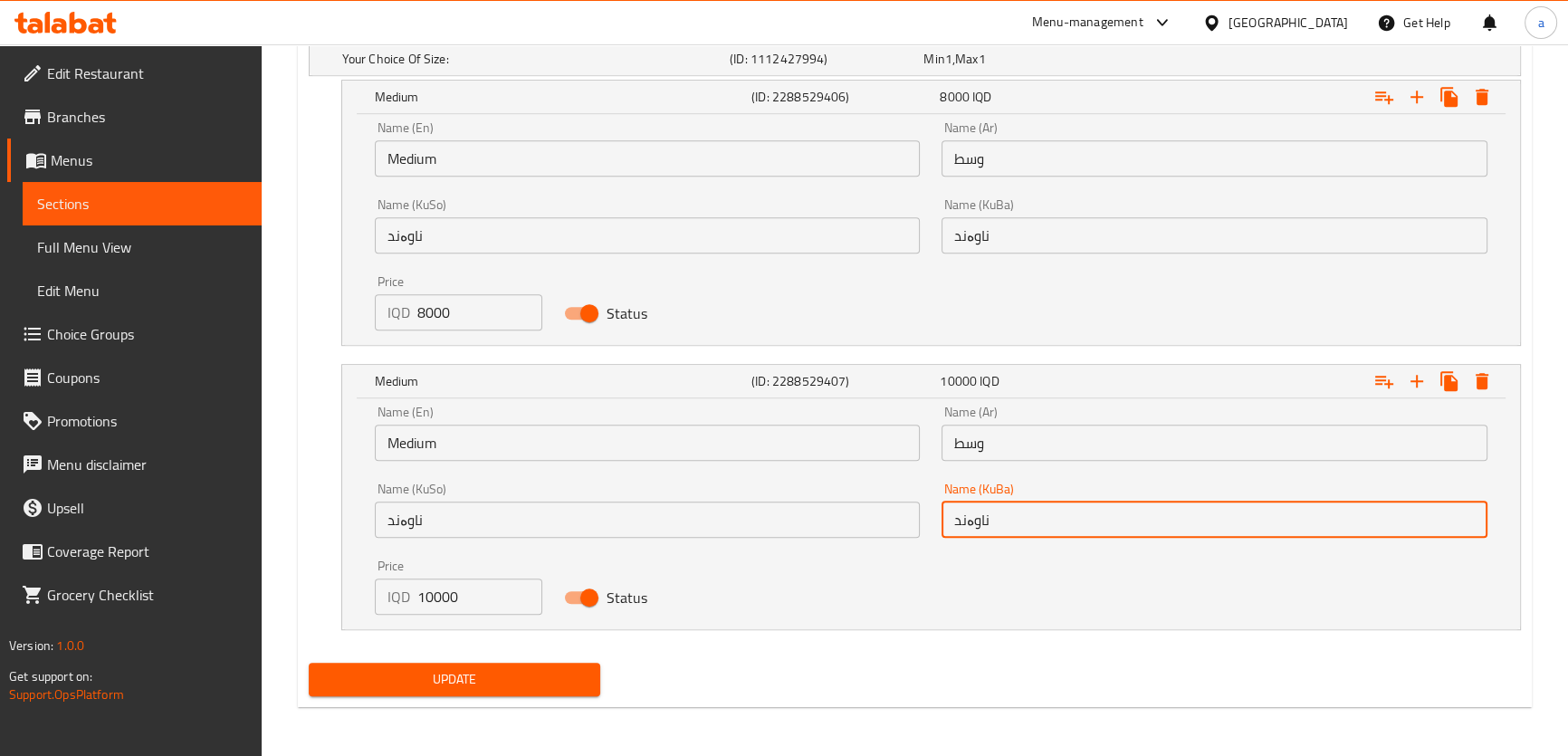
drag, startPoint x: 1008, startPoint y: 527, endPoint x: 930, endPoint y: 524, distance: 78.1
click at [930, 524] on div "Name (En) Medium Name (En) Name (Ar) وسط Name (Ar) Name (KuSo) ناوەند Name (KuS…" at bounding box center [932, 510] width 1135 height 231
paste input "گەورە"
type input "گەورە"
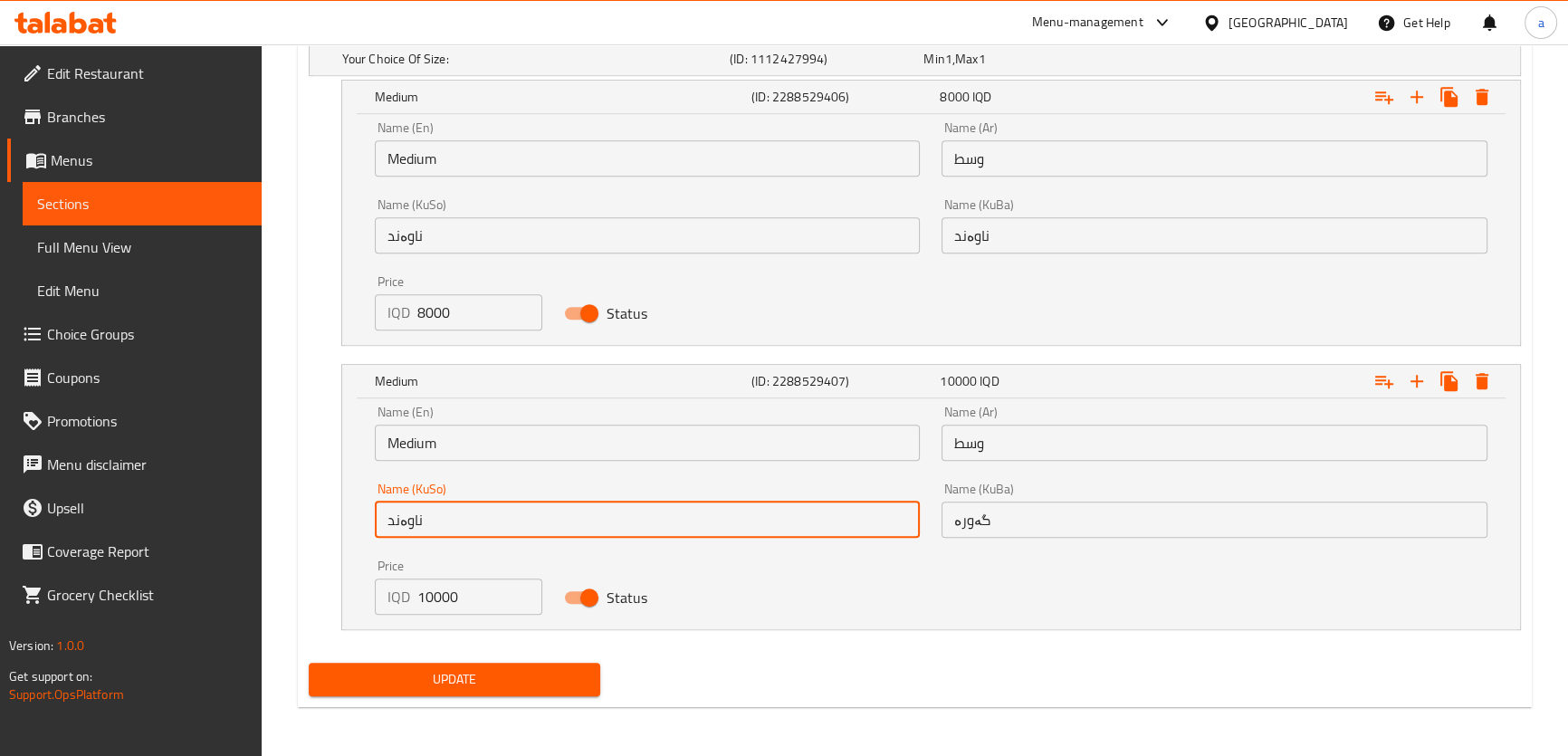
drag, startPoint x: 582, startPoint y: 519, endPoint x: 348, endPoint y: 494, distance: 235.3
click at [348, 494] on div "Name (En) Medium Name (En) Name (Ar) وسط Name (Ar) Name (KuSo) ناوەند Name (KuS…" at bounding box center [932, 513] width 1178 height 231
paste input "گەورە"
type input "گەورە"
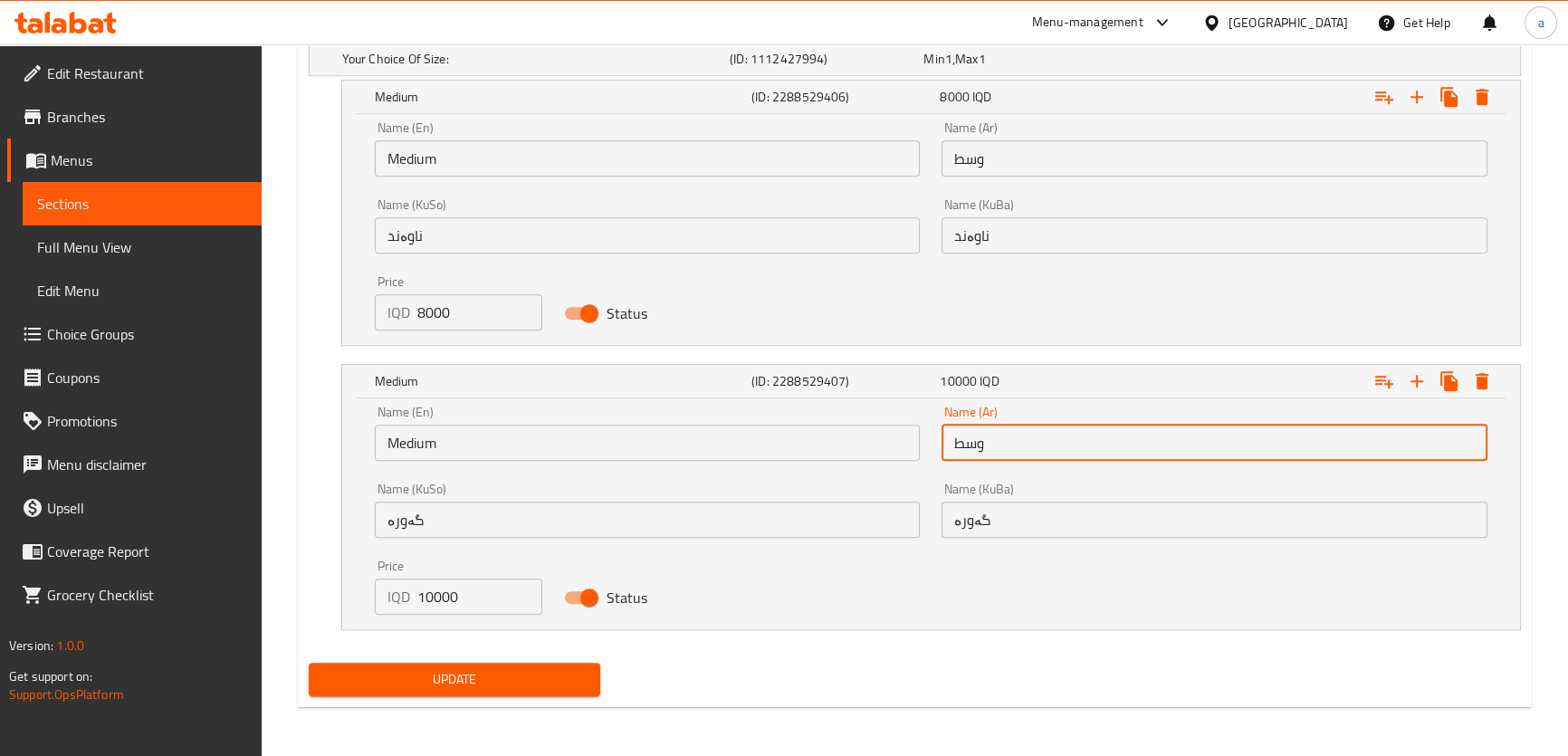
drag, startPoint x: 996, startPoint y: 443, endPoint x: 945, endPoint y: 452, distance: 51.8
click at [945, 452] on input "وسط" at bounding box center [1215, 443] width 546 height 36
paste input "بير"
type input "كبير"
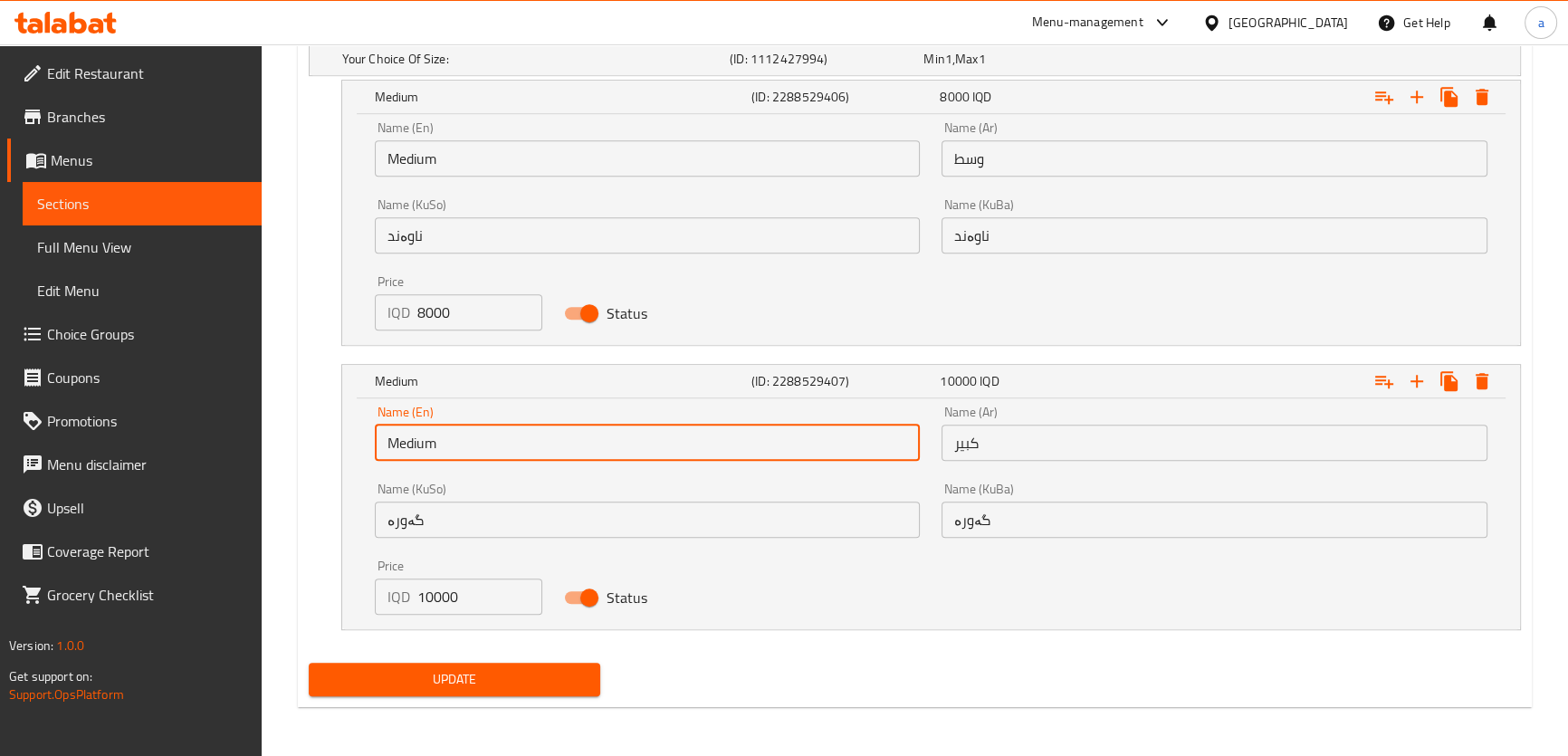
drag, startPoint x: 479, startPoint y: 434, endPoint x: 362, endPoint y: 428, distance: 117.2
click at [364, 428] on div "Name (En) Medium Name (En)" at bounding box center [648, 433] width 567 height 77
paste input "Large"
type input "Large"
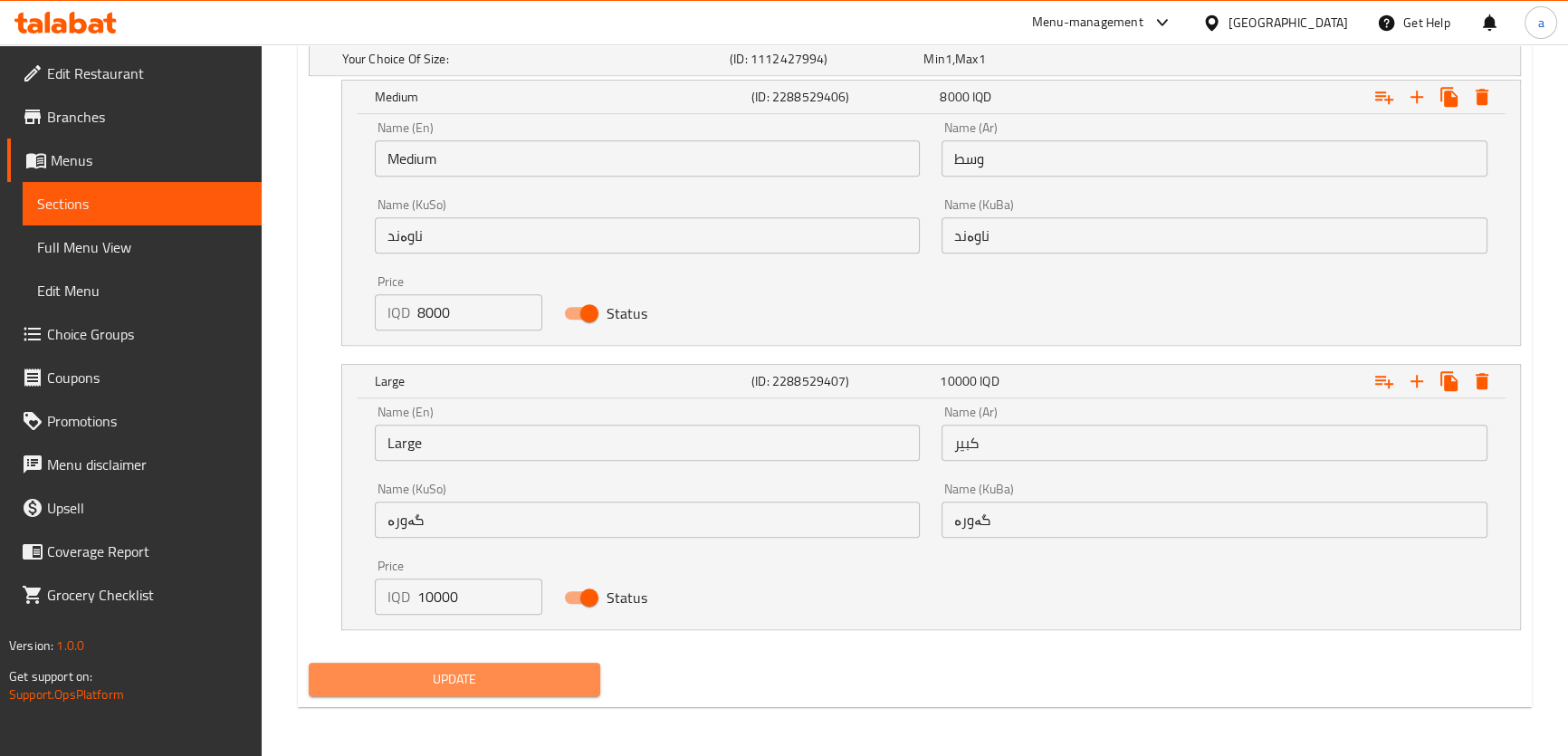
click at [578, 669] on span "Update" at bounding box center [454, 680] width 263 height 23
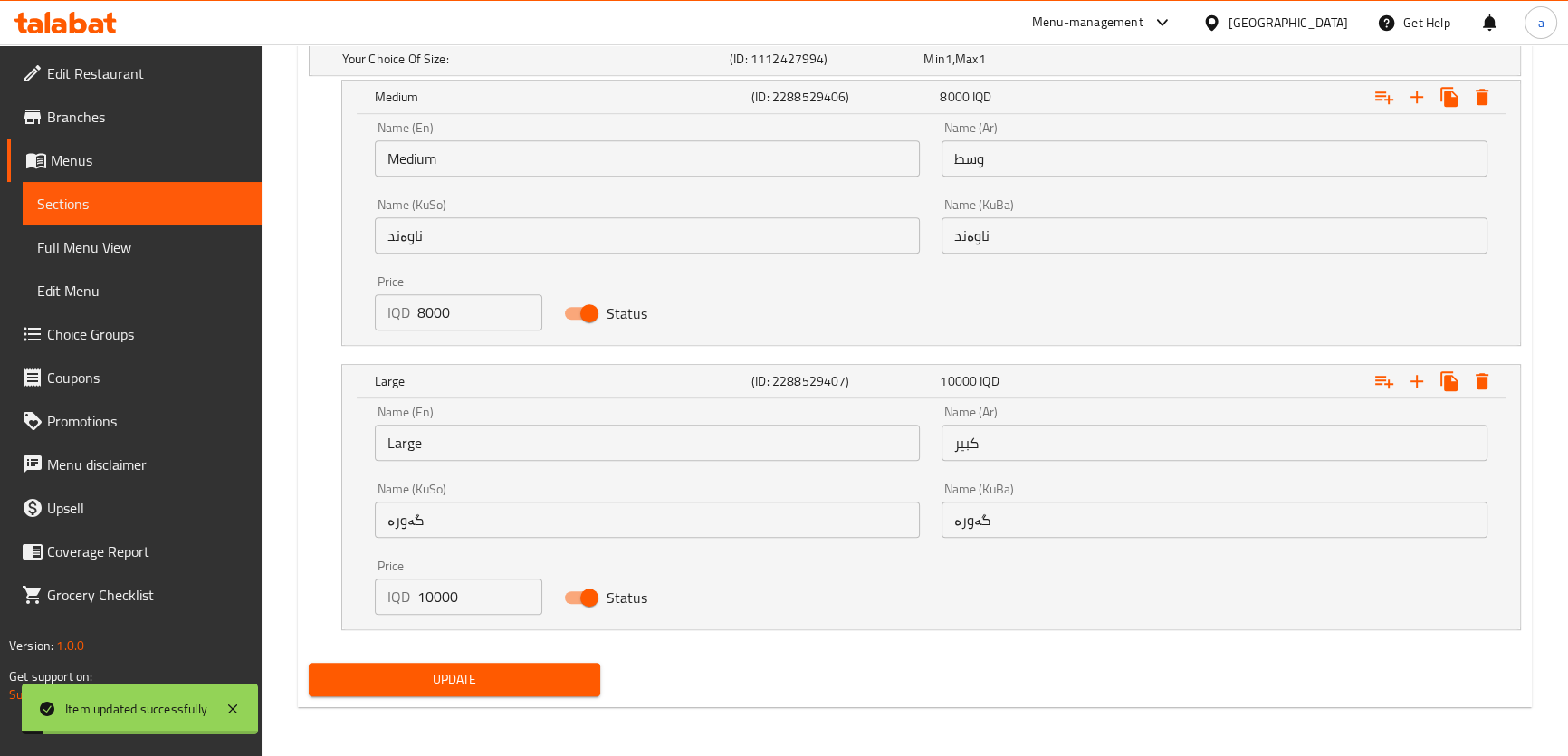
click at [177, 267] on link "Full Menu View" at bounding box center [142, 247] width 239 height 43
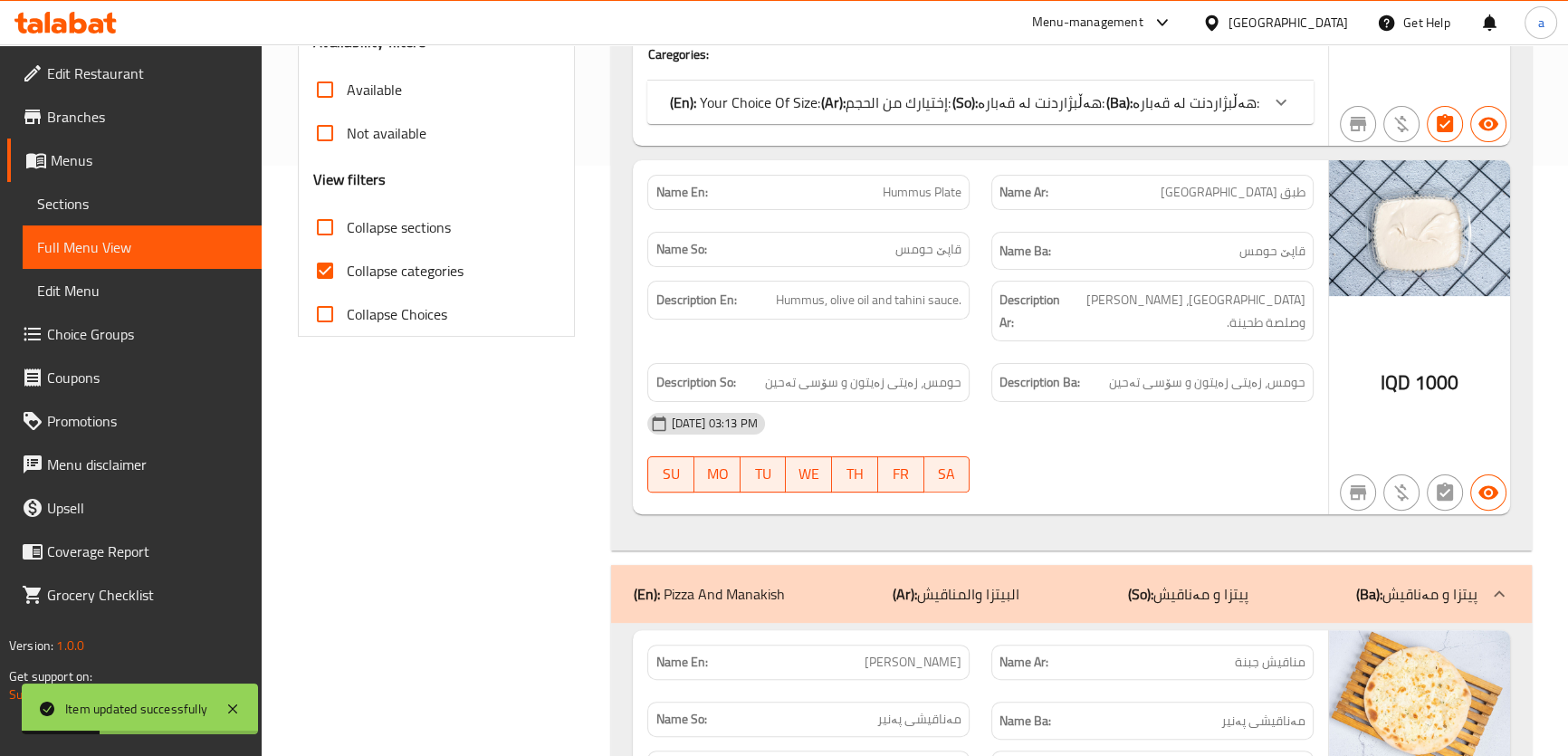
scroll to position [437, 0]
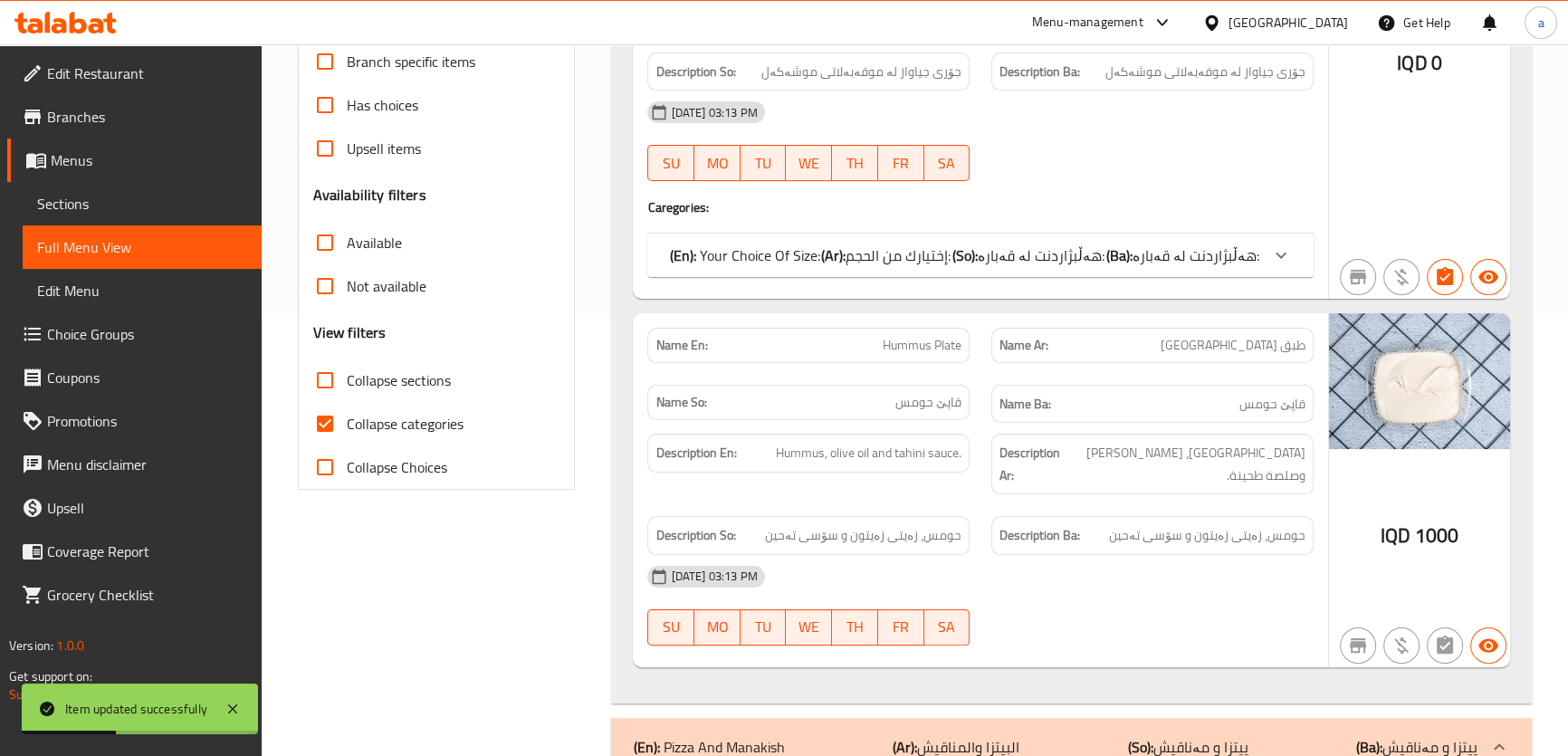
click at [397, 378] on span "Collapse sections" at bounding box center [398, 379] width 104 height 22
click at [346, 378] on input "Collapse sections" at bounding box center [325, 380] width 43 height 43
checkbox input "true"
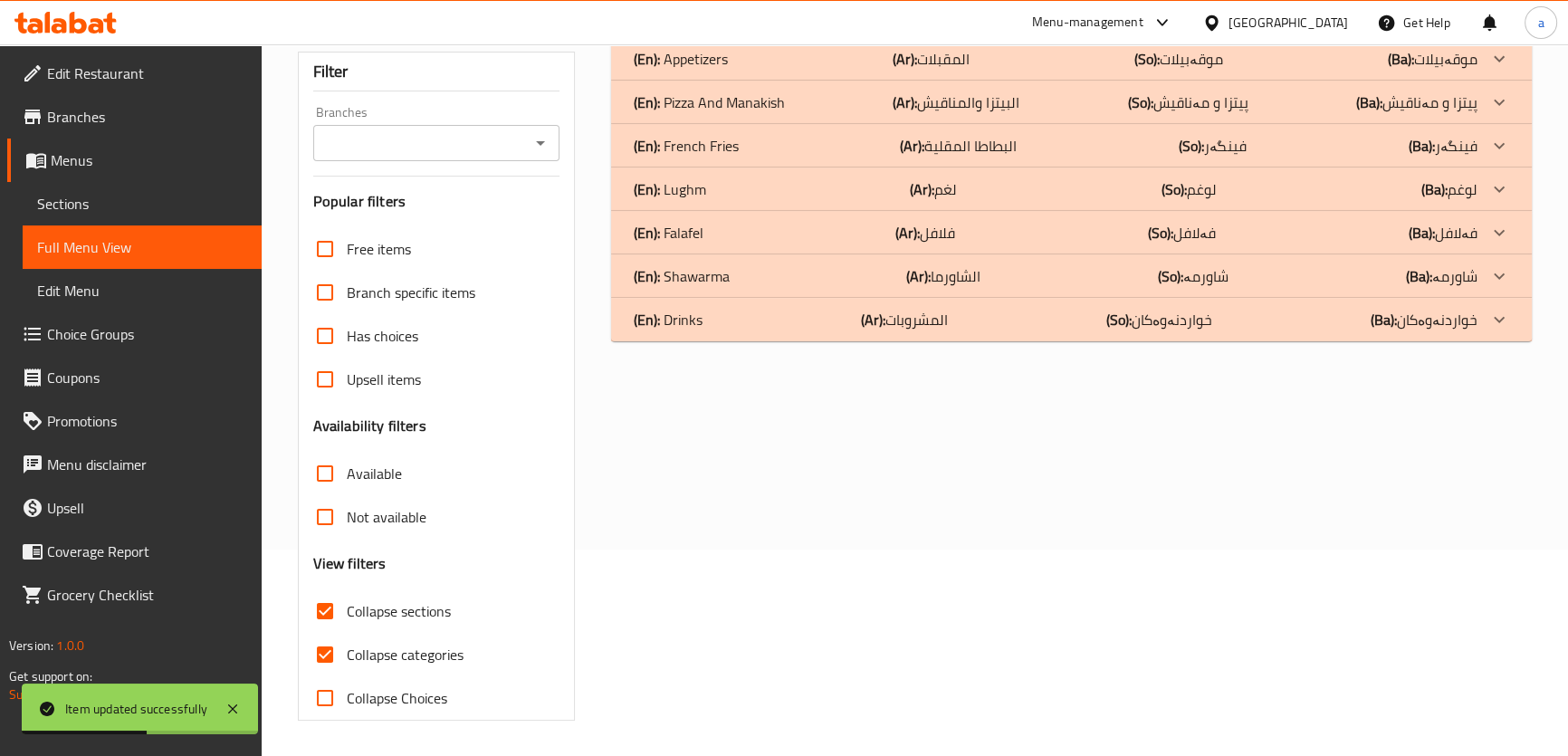
scroll to position [69, 0]
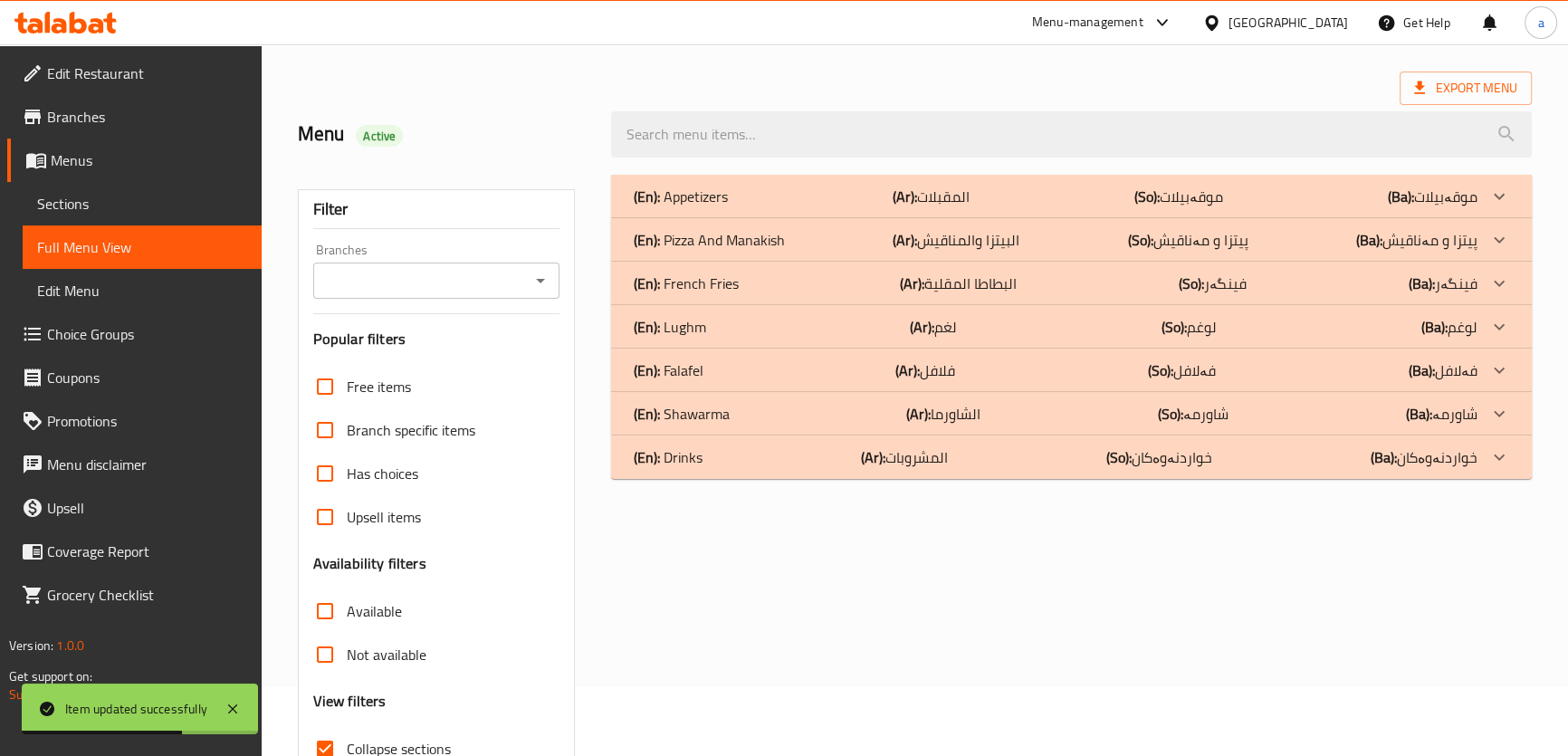
click at [1475, 336] on p "(Ba): لوغم" at bounding box center [1449, 327] width 56 height 22
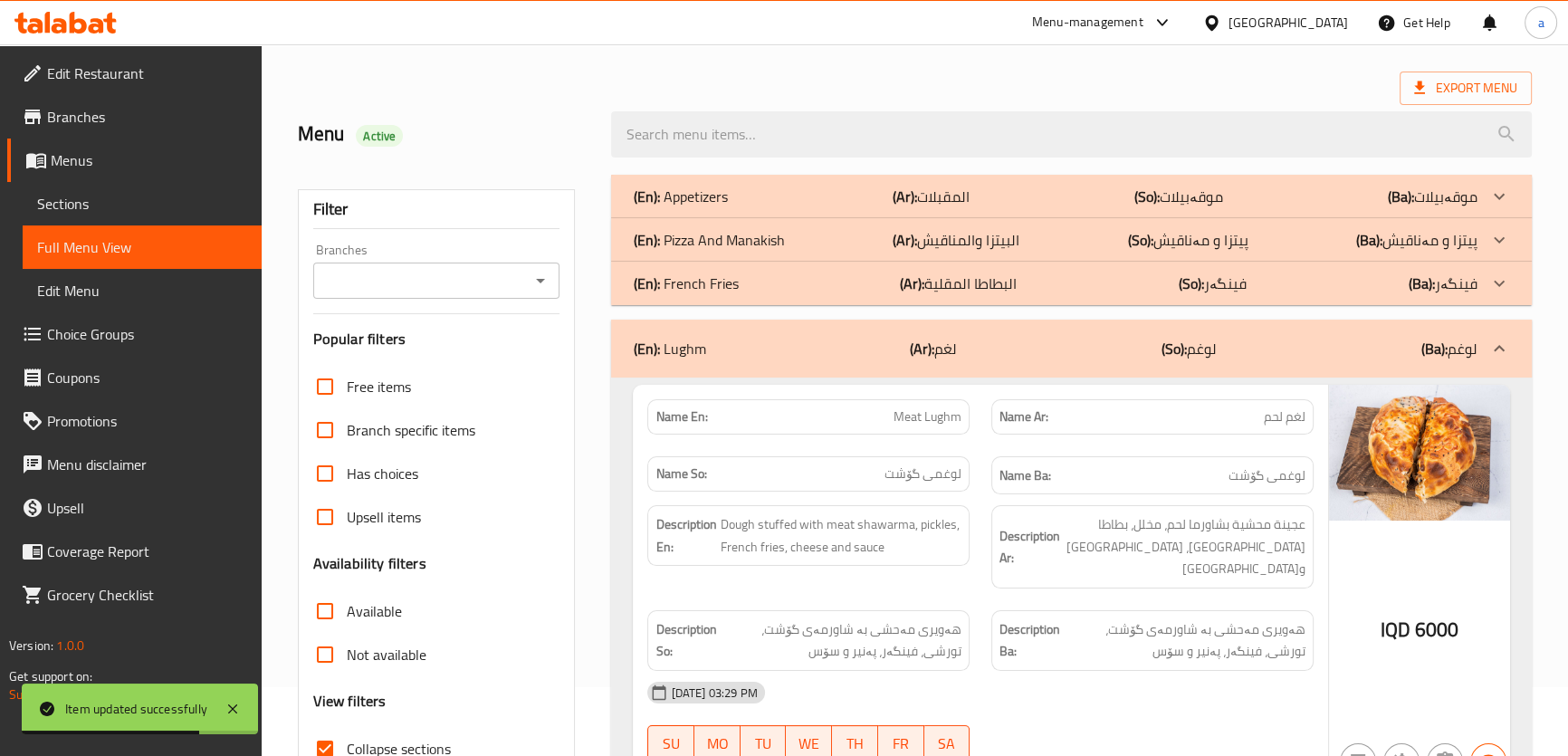
click at [1475, 249] on p "(Ba): پیتزا و مەناقیش" at bounding box center [1417, 240] width 122 height 22
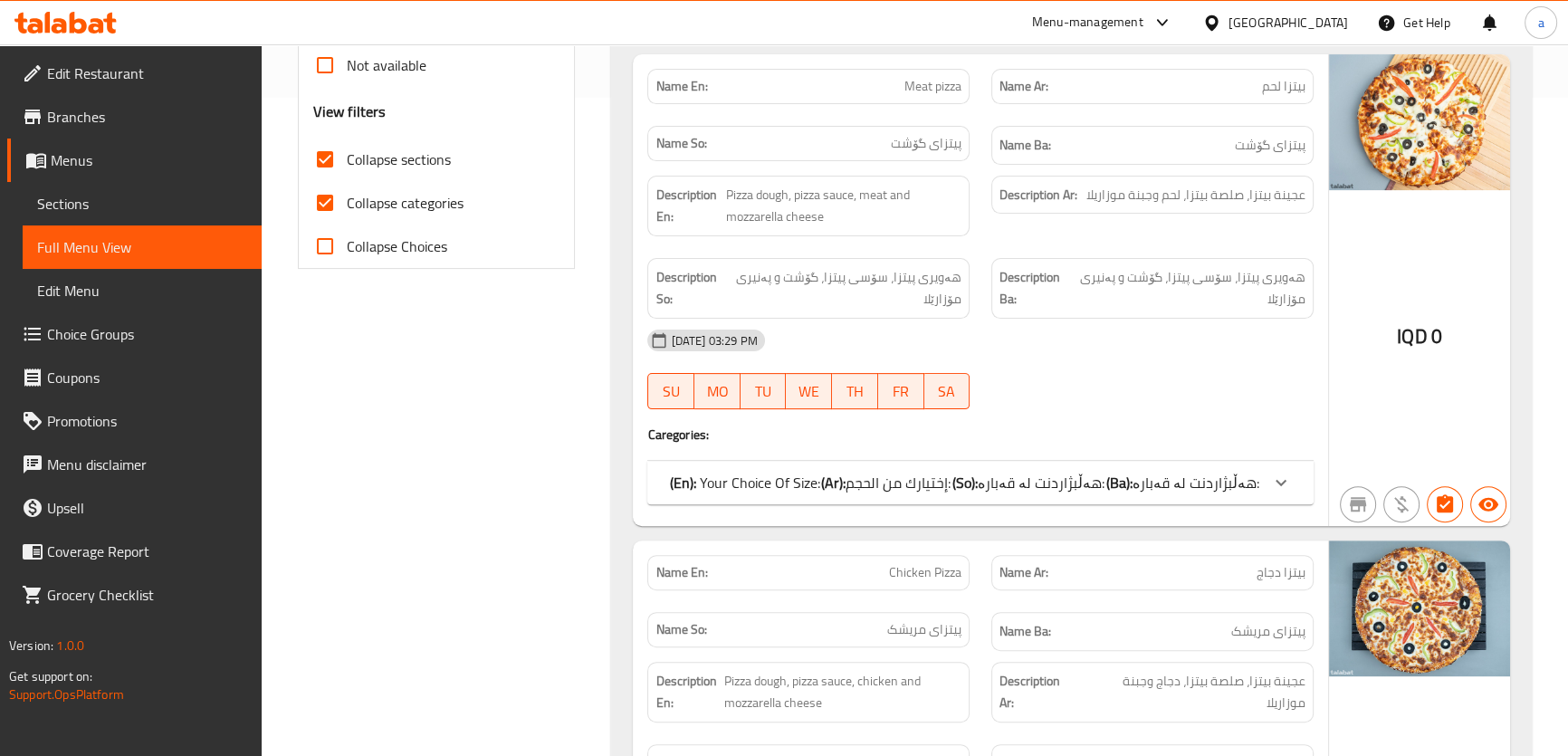
scroll to position [479, 0]
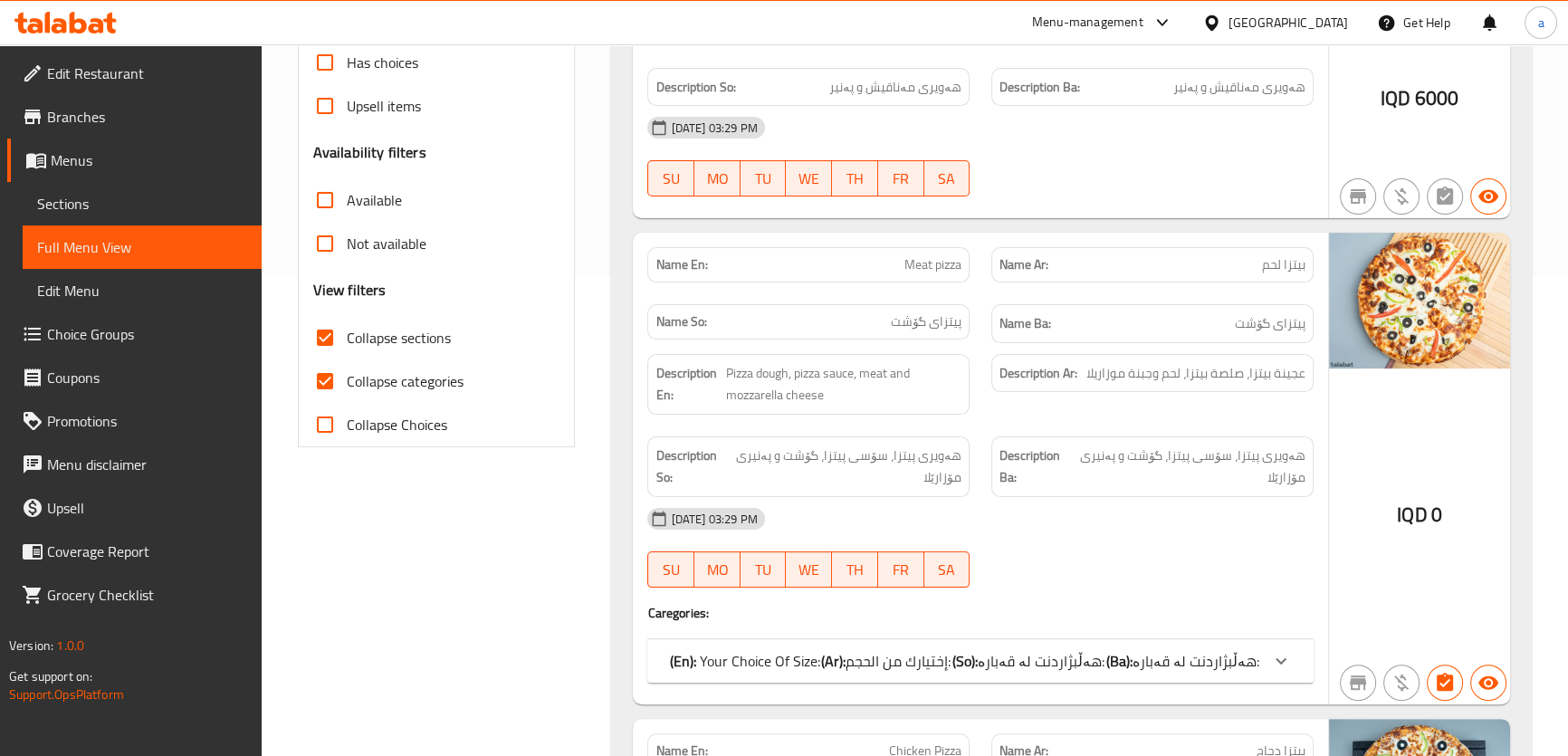
click at [401, 365] on label "Collapse categories" at bounding box center [383, 381] width 160 height 43
click at [346, 365] on input "Collapse categories" at bounding box center [325, 381] width 43 height 43
checkbox input "false"
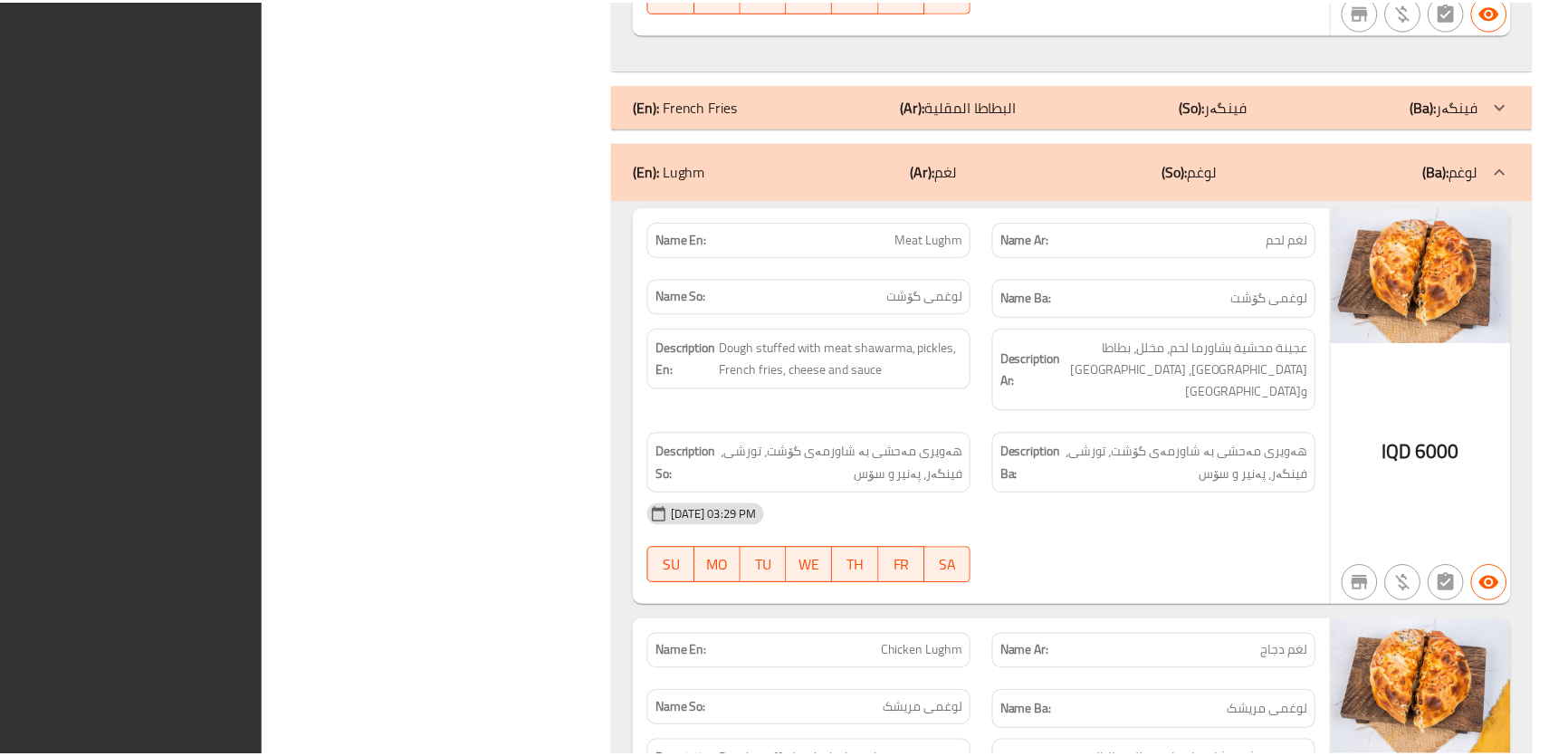
scroll to position [4439, 0]
